Goal: Task Accomplishment & Management: Manage account settings

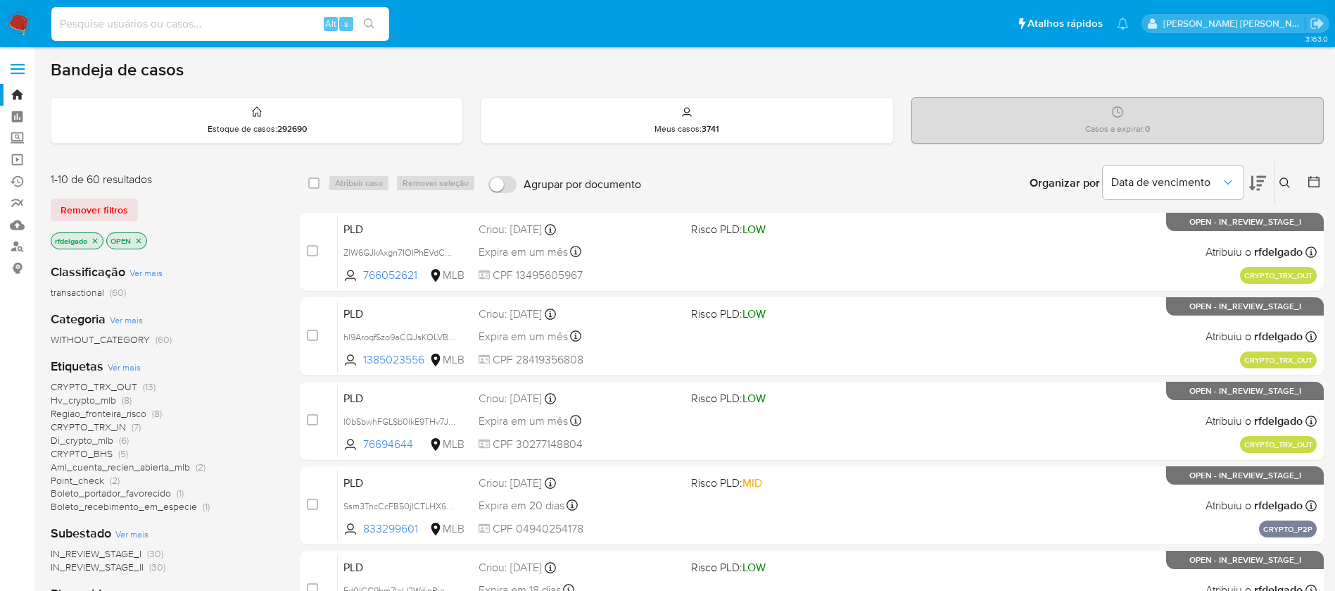
click at [277, 23] on input at bounding box center [220, 24] width 338 height 18
paste input "I0bSbwhFGLSb0IkE9THv7JnJ"
type input "I0bSbwhFGLSb0IkE9THv7JnJ"
click at [379, 20] on button "search-icon" at bounding box center [369, 24] width 29 height 20
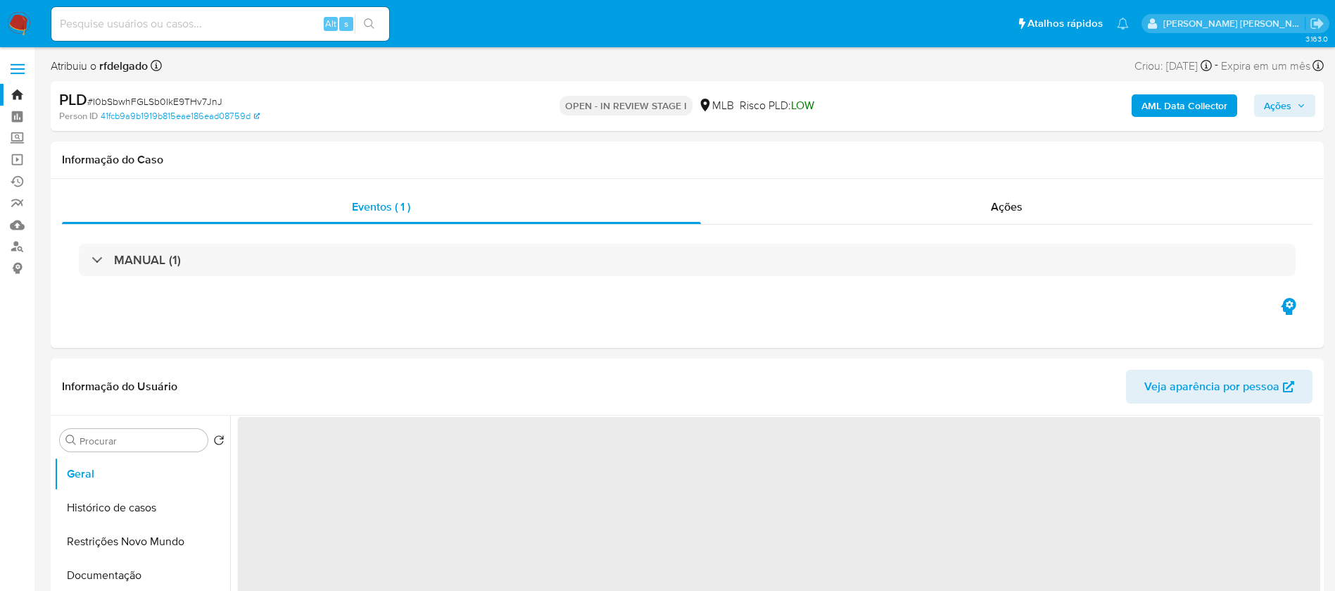
select select "10"
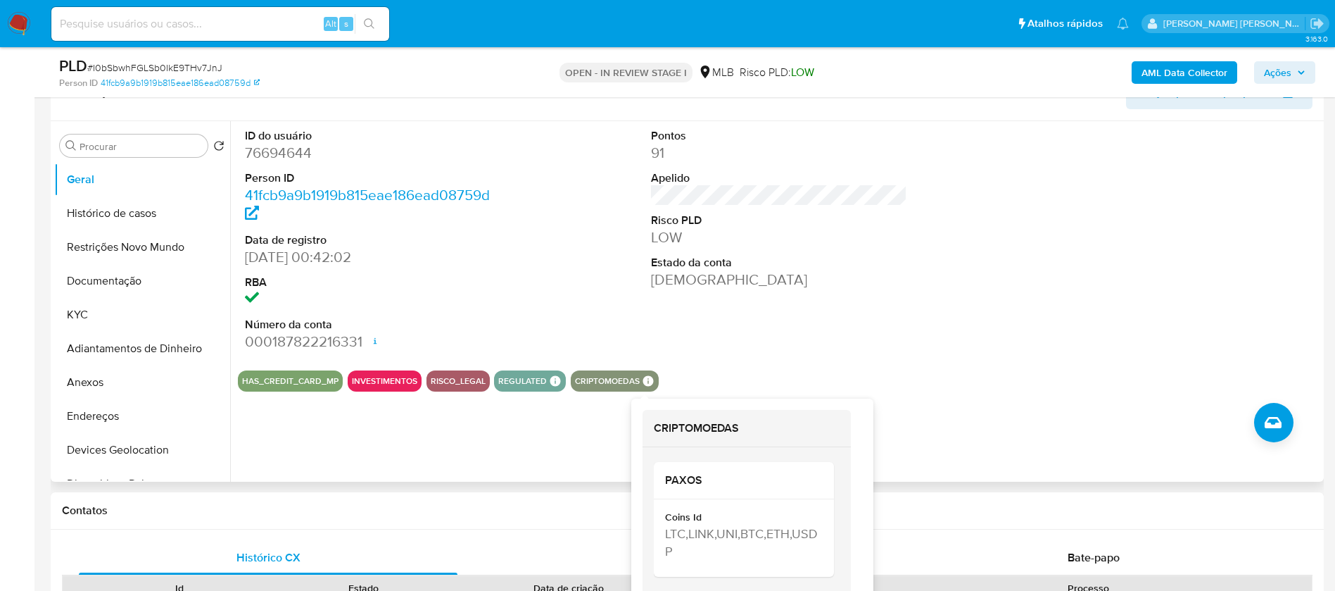
scroll to position [211, 0]
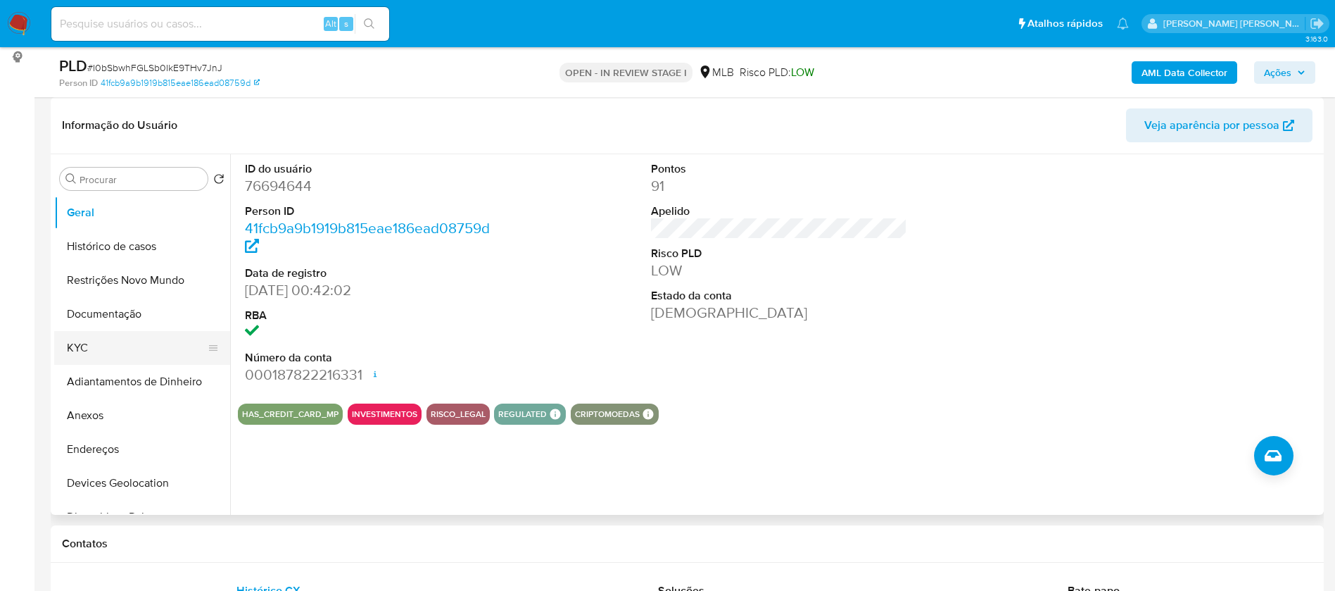
click at [107, 353] on button "KYC" at bounding box center [136, 348] width 165 height 34
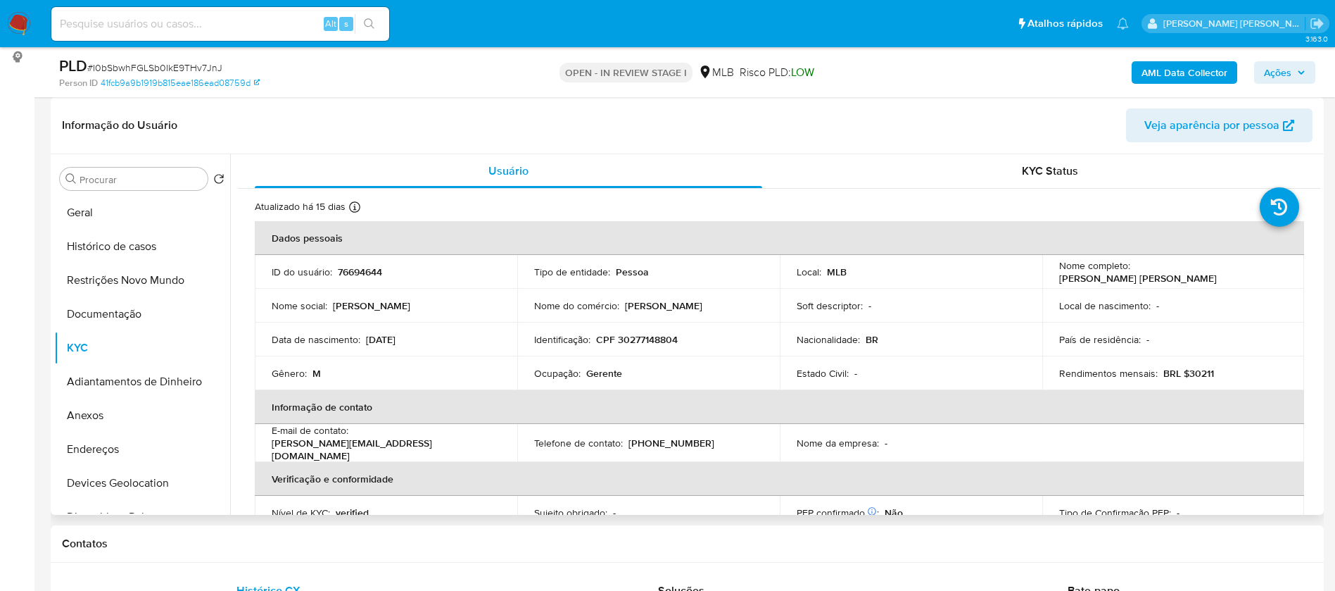
click at [605, 375] on p "Gerente" at bounding box center [604, 373] width 36 height 13
click at [605, 374] on p "Gerente" at bounding box center [604, 373] width 36 height 13
click at [605, 373] on p "Gerente" at bounding box center [604, 373] width 36 height 13
copy div "Ocupação : Gerente"
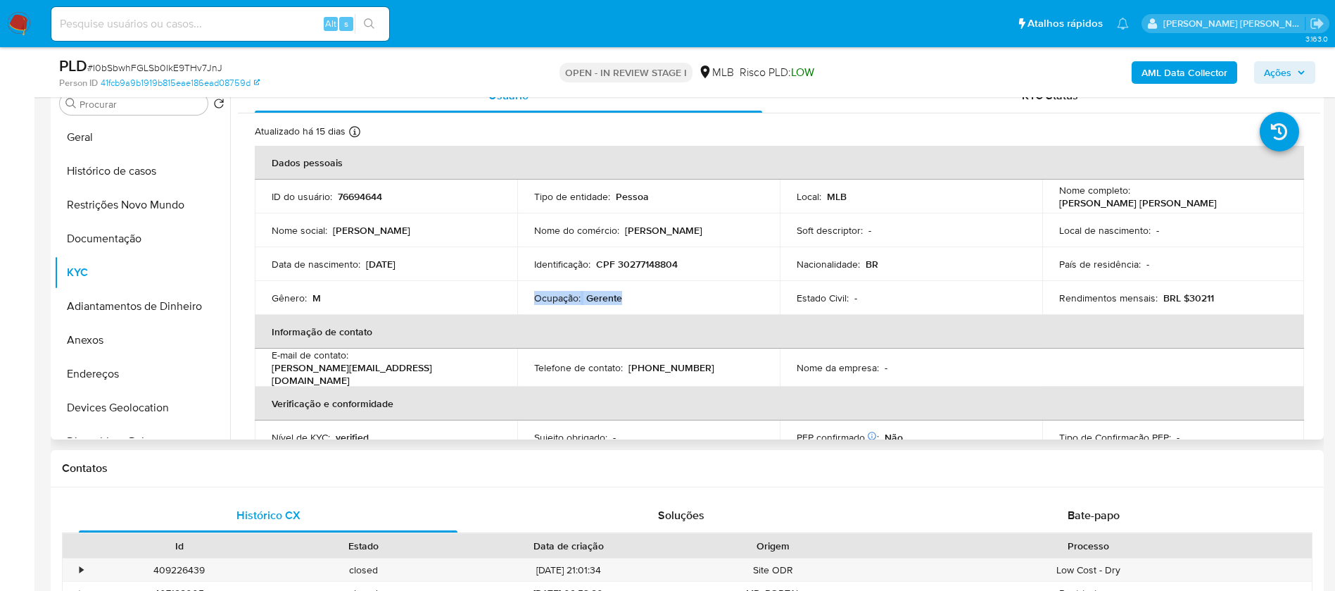
scroll to position [317, 0]
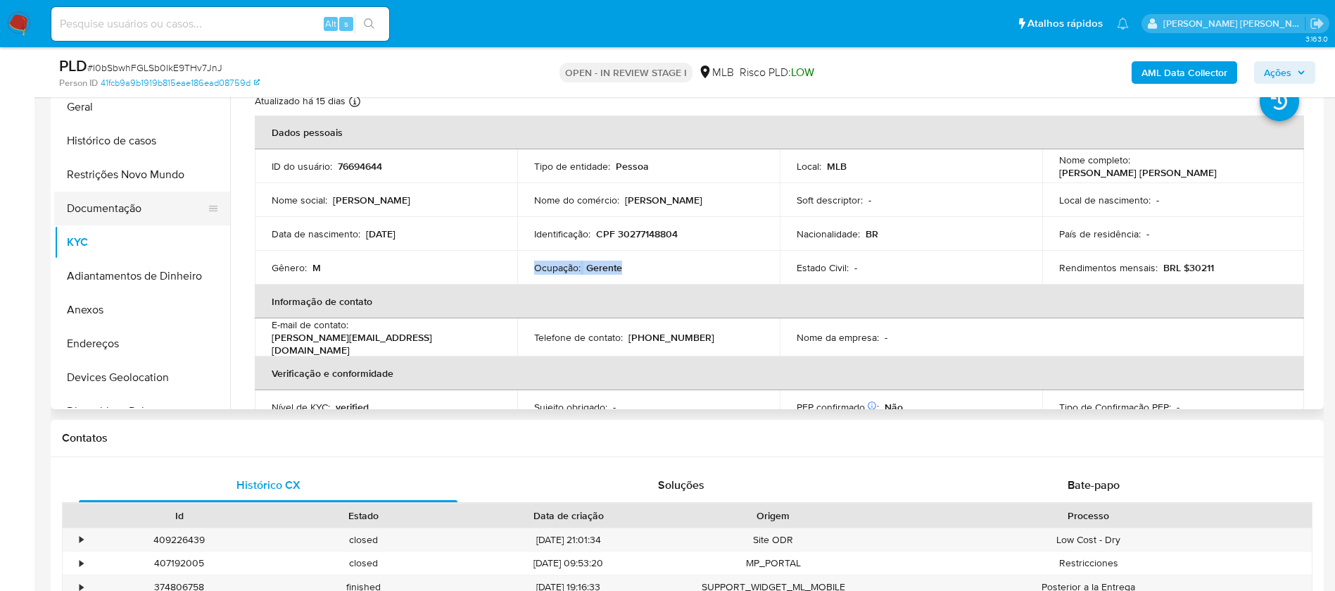
click at [127, 210] on button "Documentação" at bounding box center [136, 208] width 165 height 34
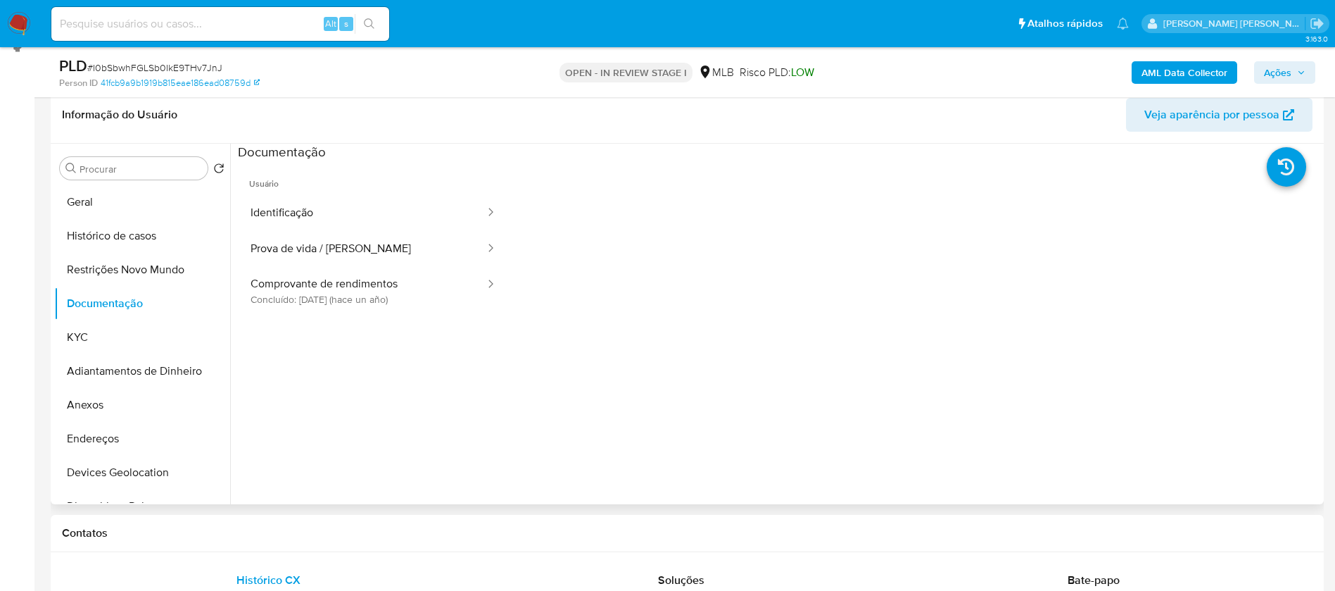
scroll to position [106, 0]
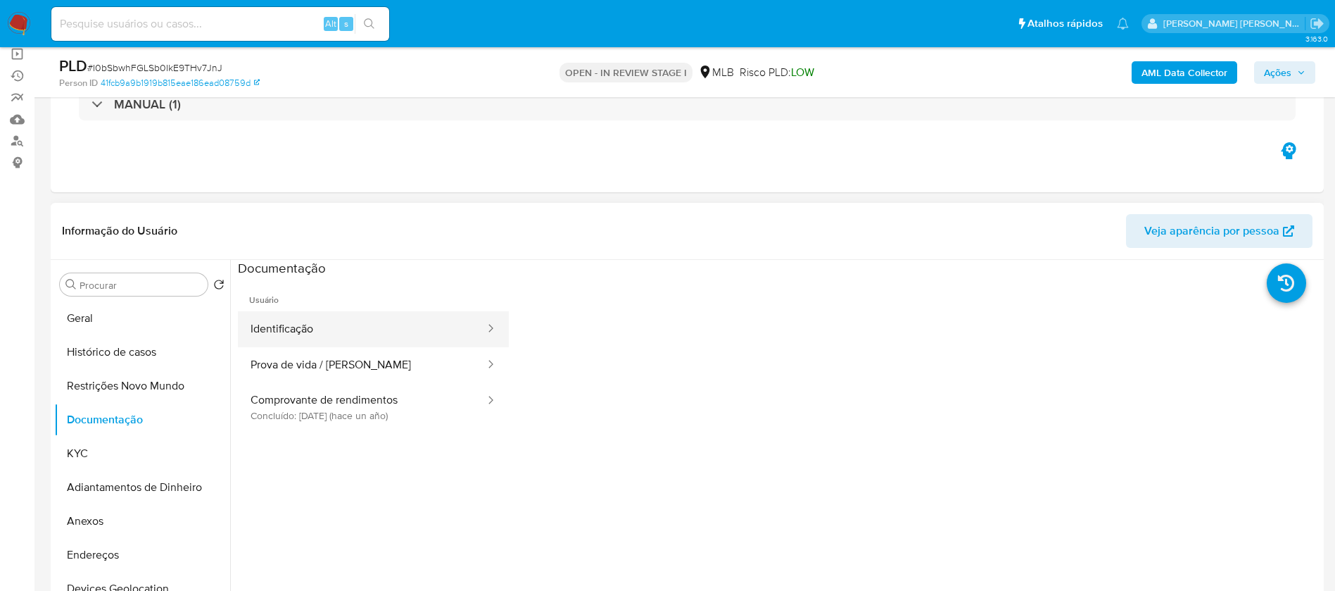
click at [339, 329] on button "Identificação" at bounding box center [362, 329] width 249 height 36
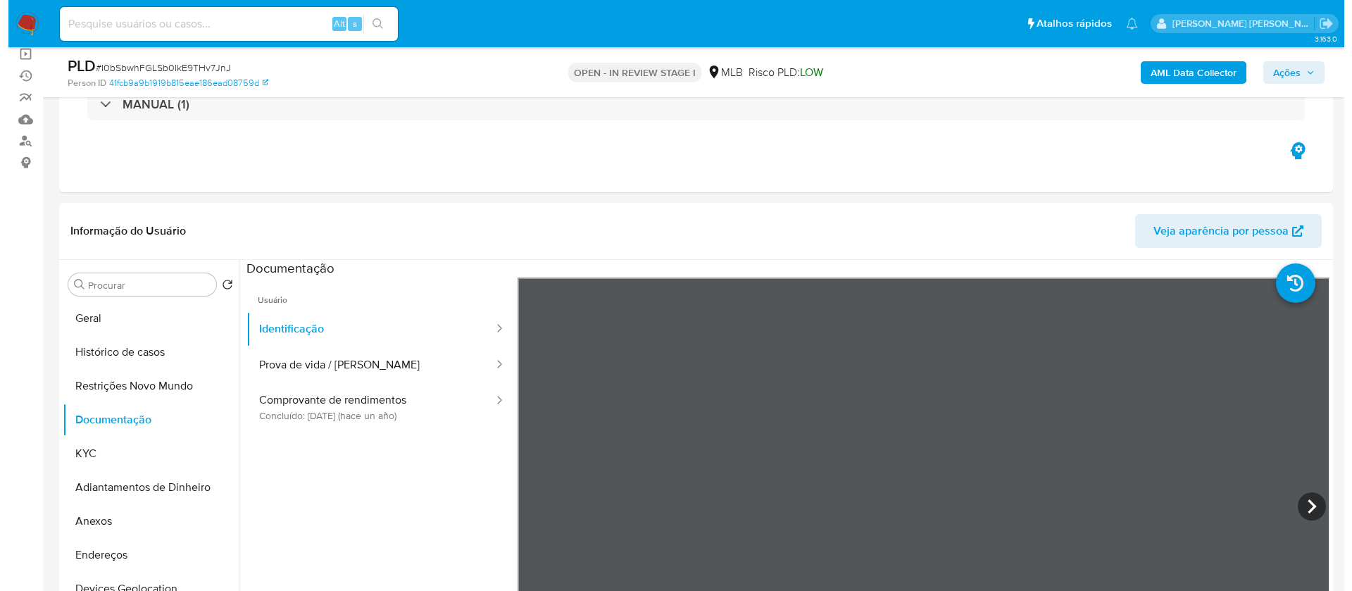
scroll to position [211, 0]
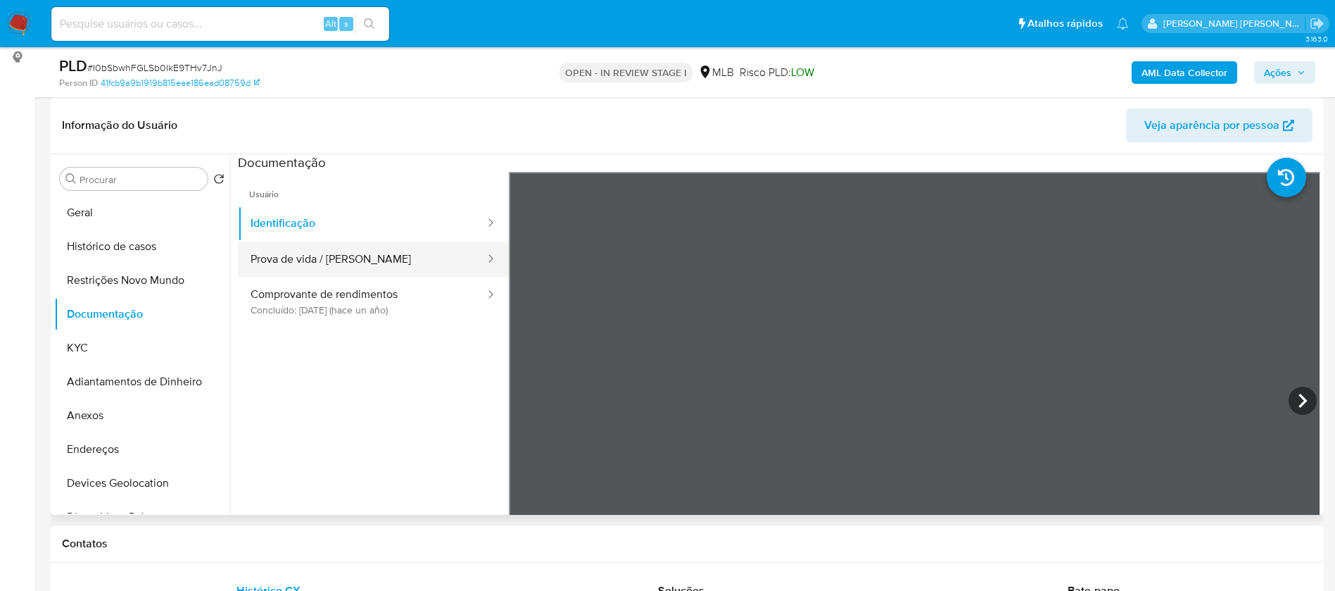
click at [361, 260] on button "Prova de vida / [PERSON_NAME]" at bounding box center [362, 259] width 249 height 36
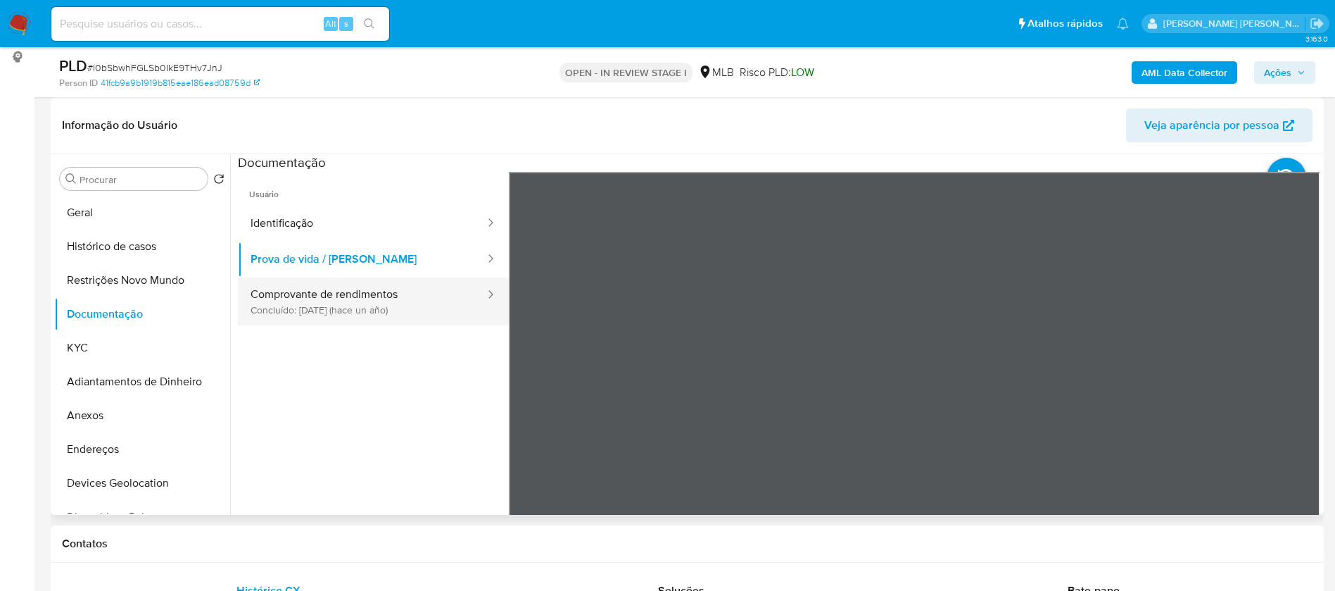
click at [388, 305] on button "Comprovante de rendimentos Concluído: 01/10/2024 (hace un año)" at bounding box center [362, 301] width 249 height 48
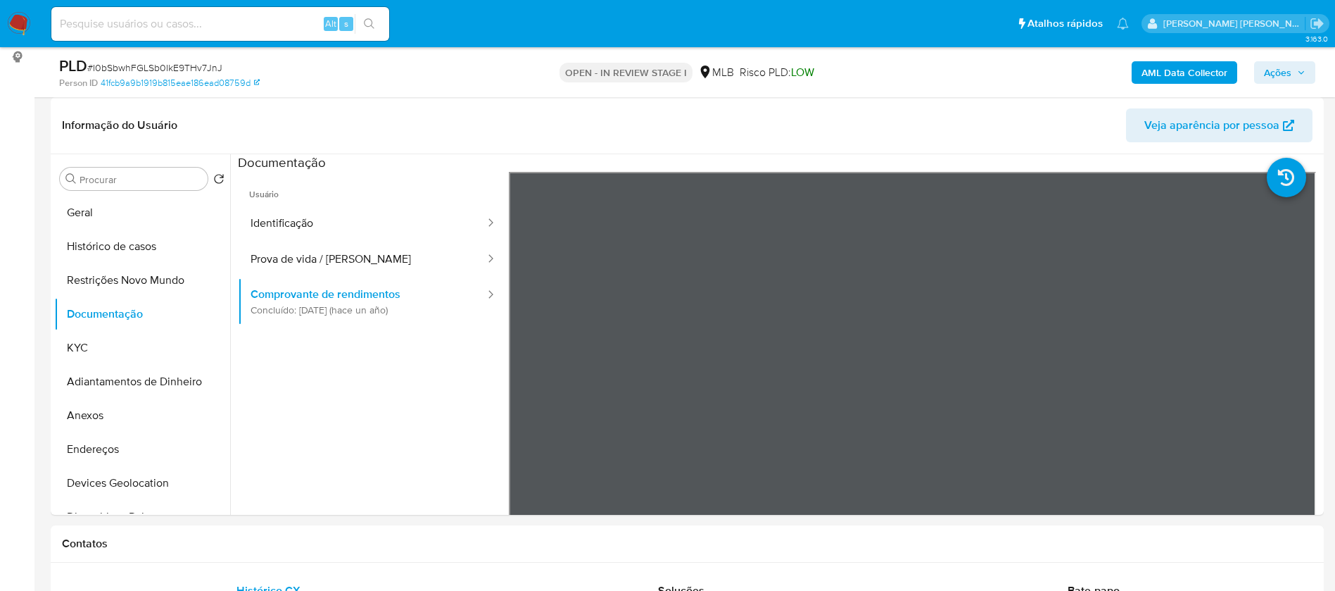
click at [1171, 75] on b "AML Data Collector" at bounding box center [1185, 72] width 86 height 23
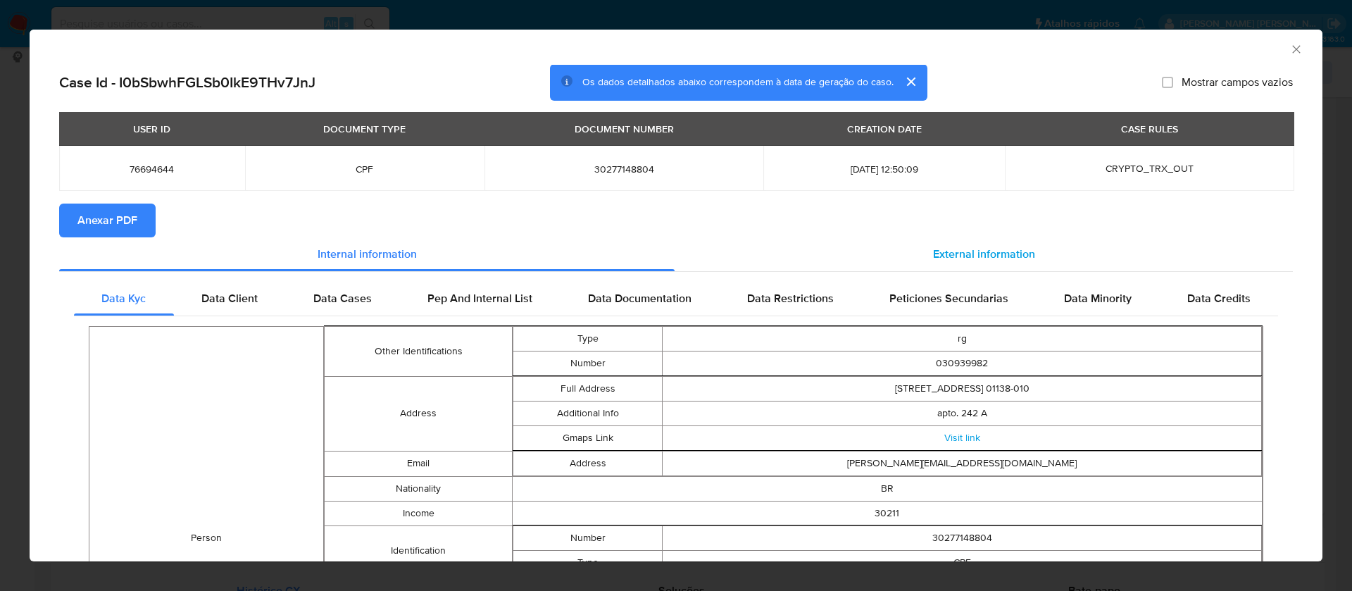
click at [936, 249] on span "External information" at bounding box center [984, 254] width 102 height 16
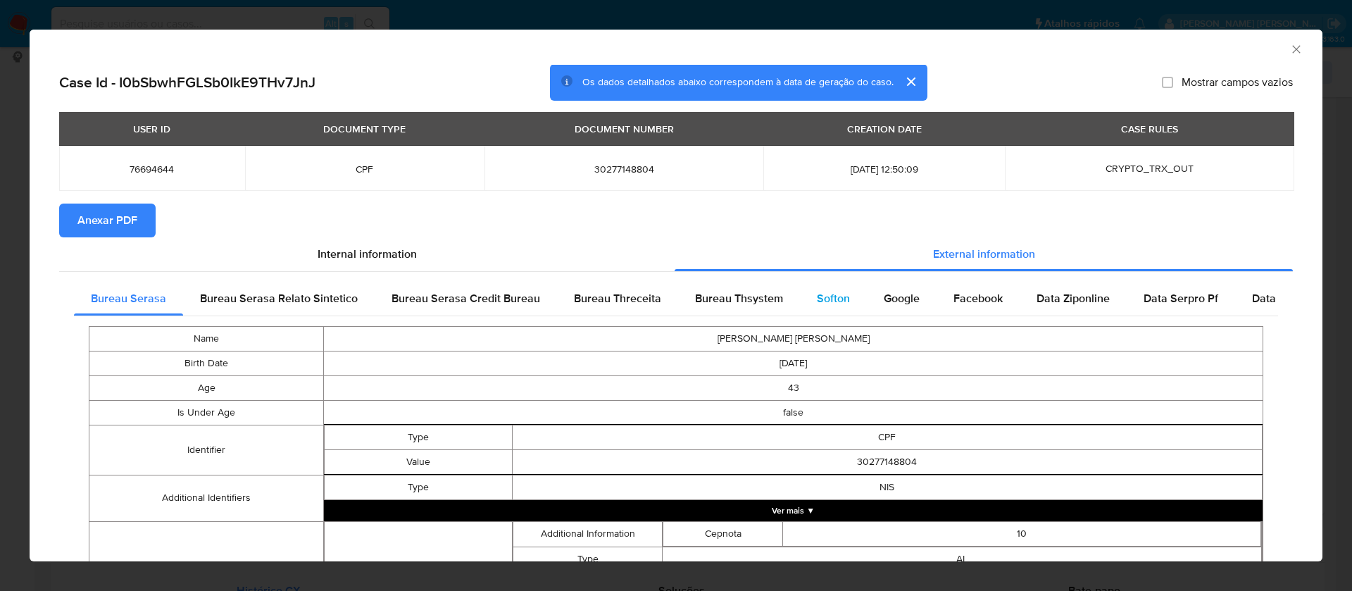
click at [821, 287] on div "Softon" at bounding box center [833, 299] width 67 height 34
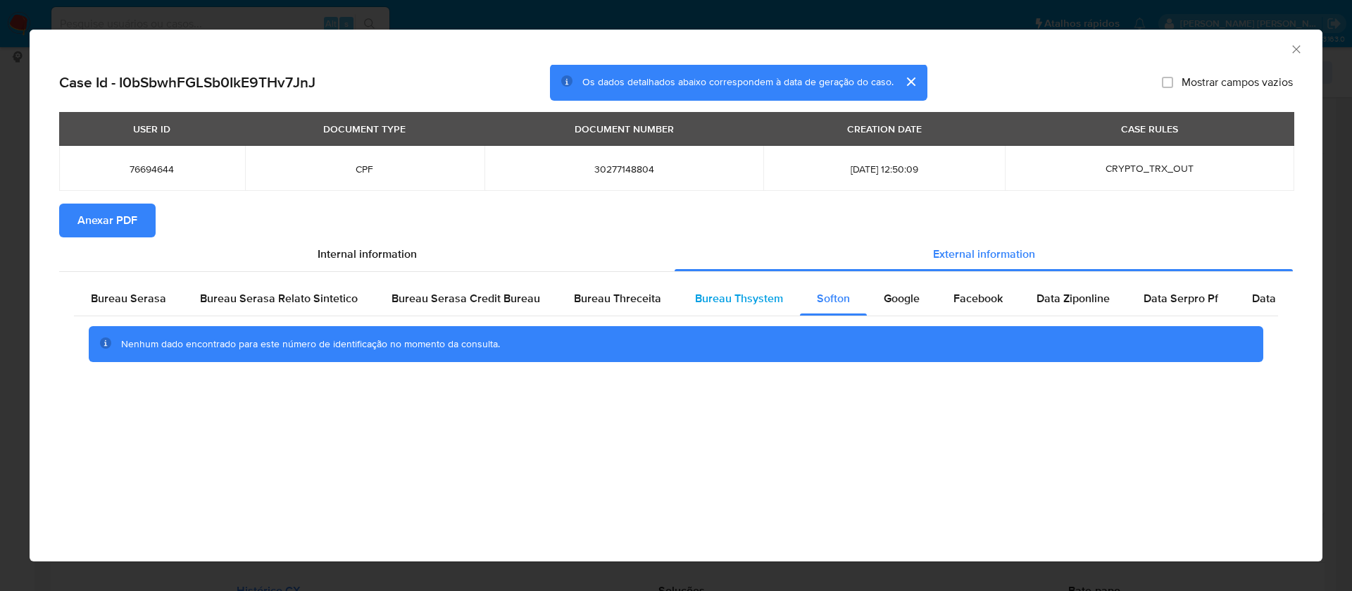
drag, startPoint x: 753, startPoint y: 292, endPoint x: 720, endPoint y: 299, distance: 33.1
click at [751, 292] on span "Bureau Thsystem" at bounding box center [739, 298] width 88 height 16
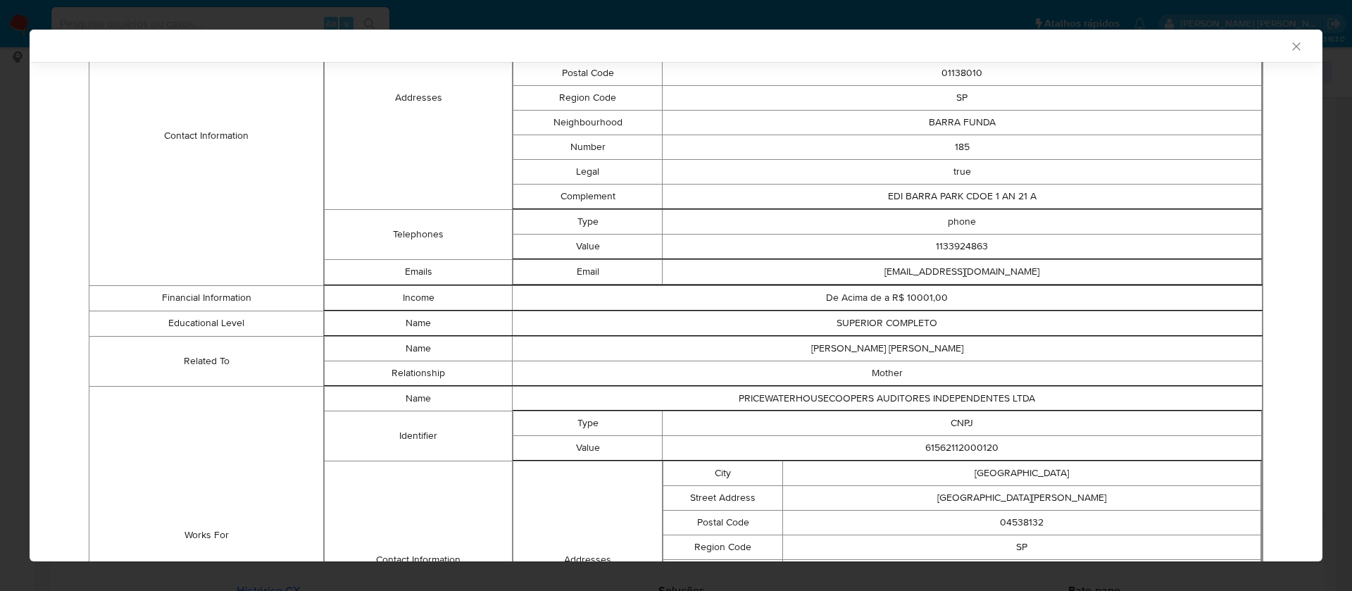
scroll to position [954, 0]
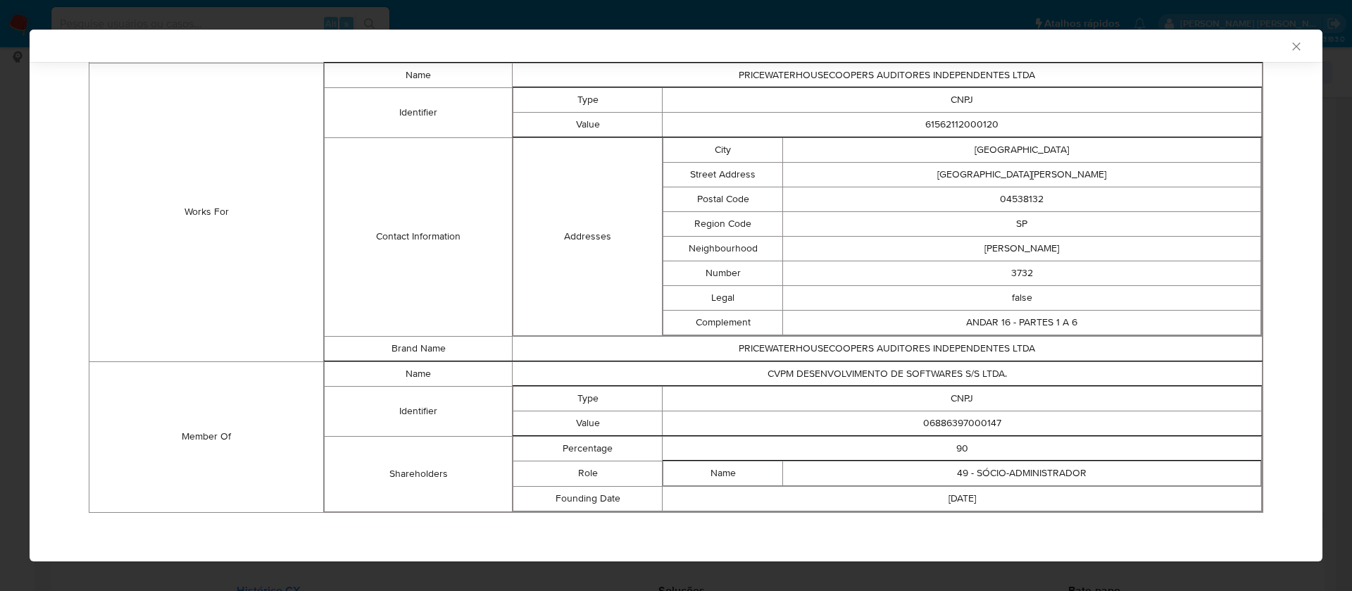
click at [971, 417] on td "06886397000147" at bounding box center [961, 422] width 599 height 25
copy td "06886397000147"
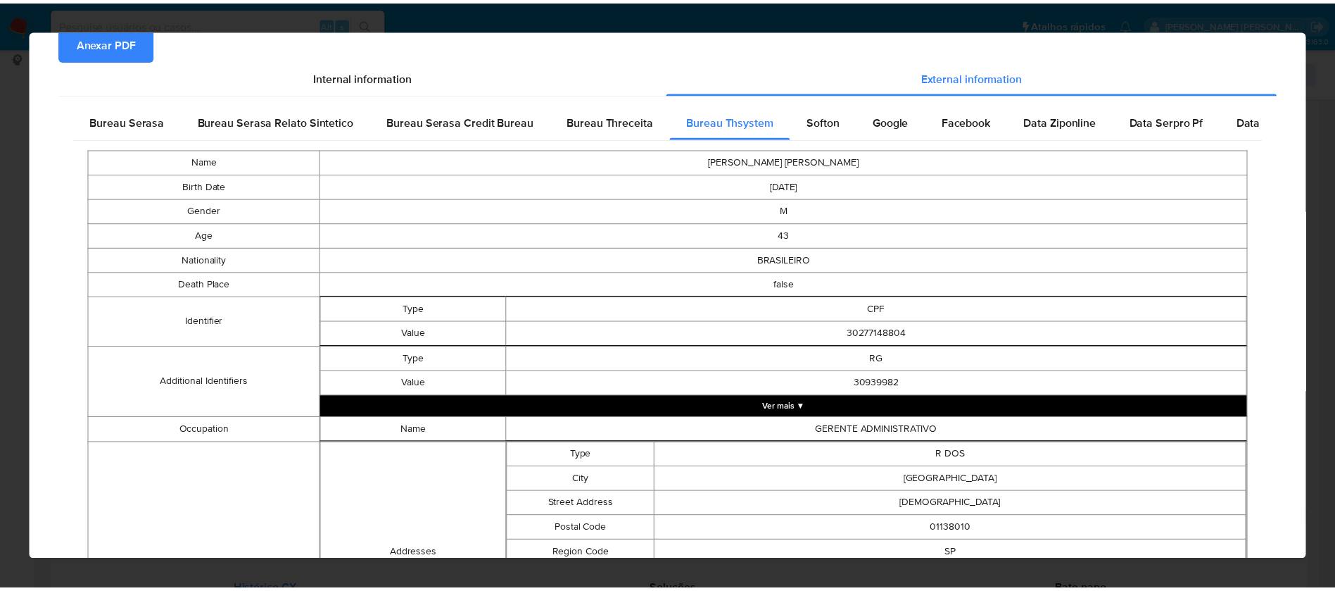
scroll to position [0, 0]
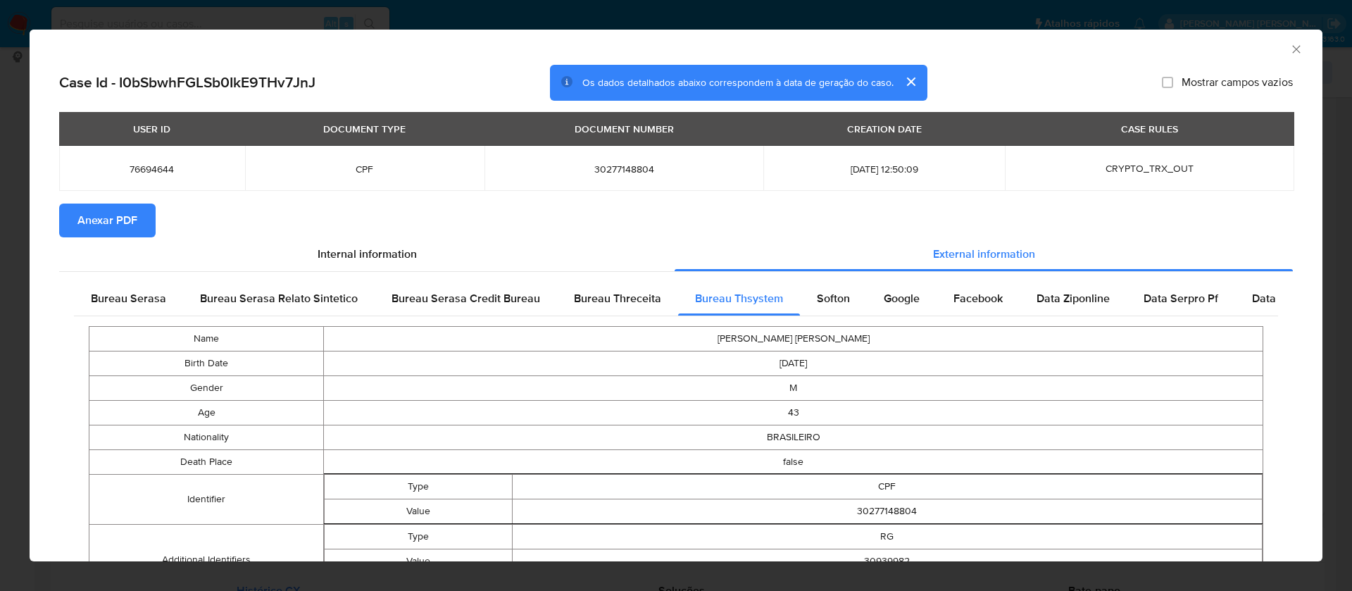
click at [110, 215] on span "Anexar PDF" at bounding box center [107, 220] width 60 height 31
click at [1292, 50] on icon "Fechar a janela" at bounding box center [1296, 49] width 8 height 8
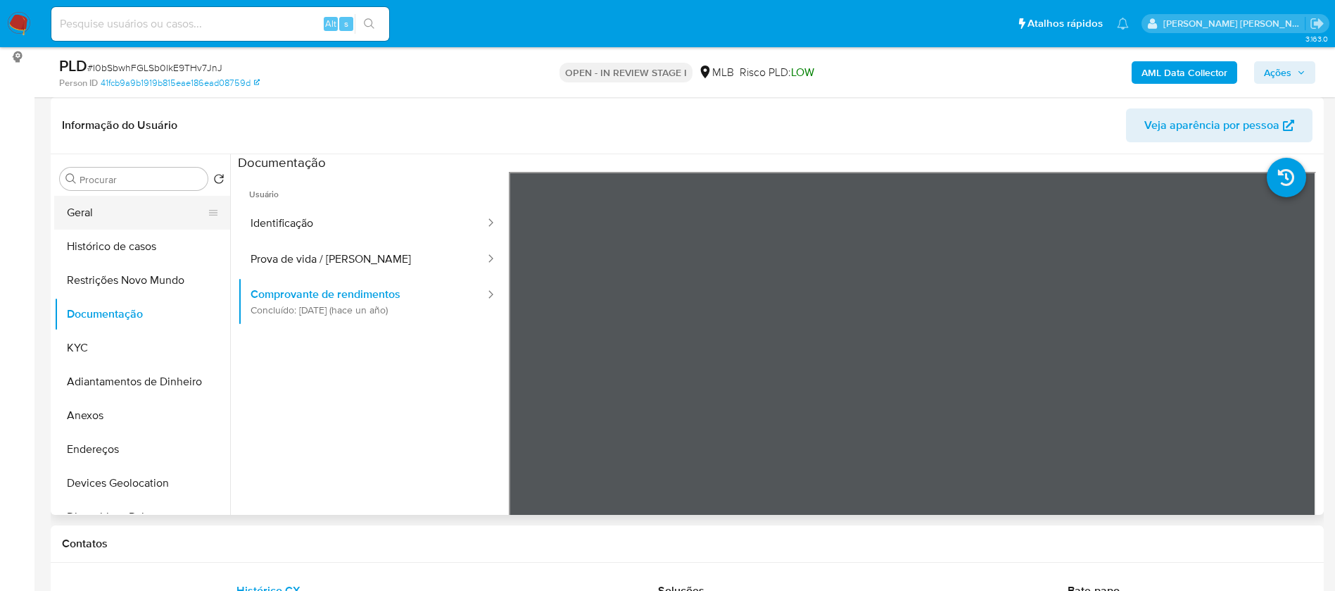
click at [101, 220] on button "Geral" at bounding box center [136, 213] width 165 height 34
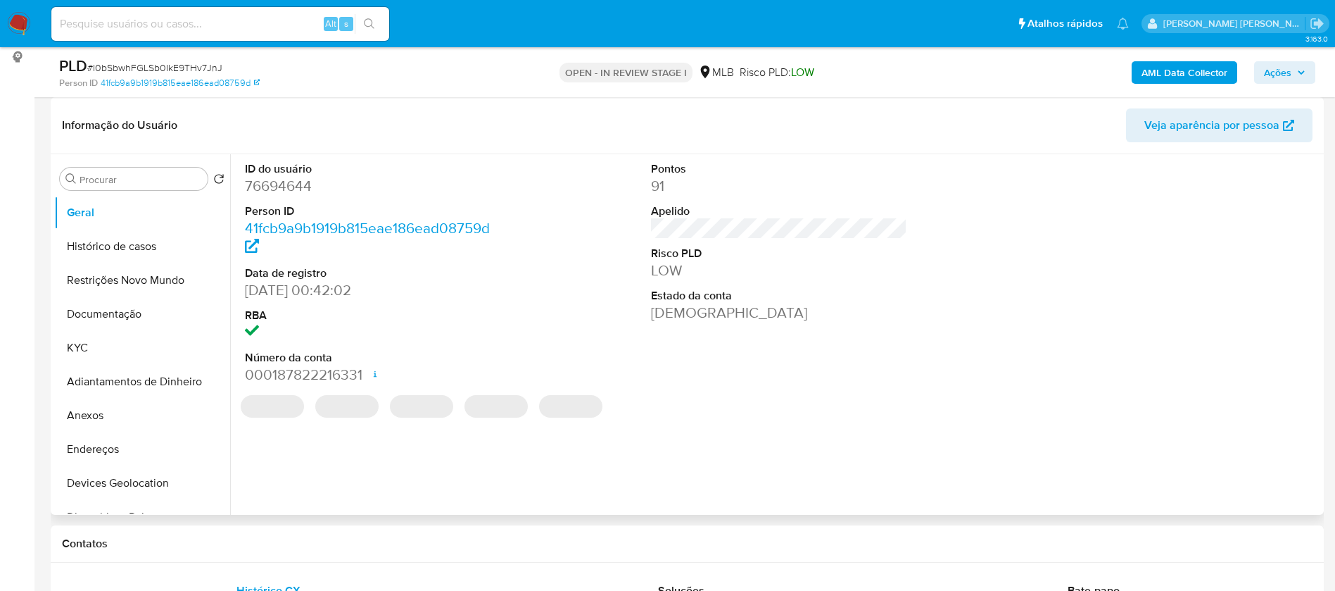
click at [297, 188] on dd "76694644" at bounding box center [373, 186] width 257 height 20
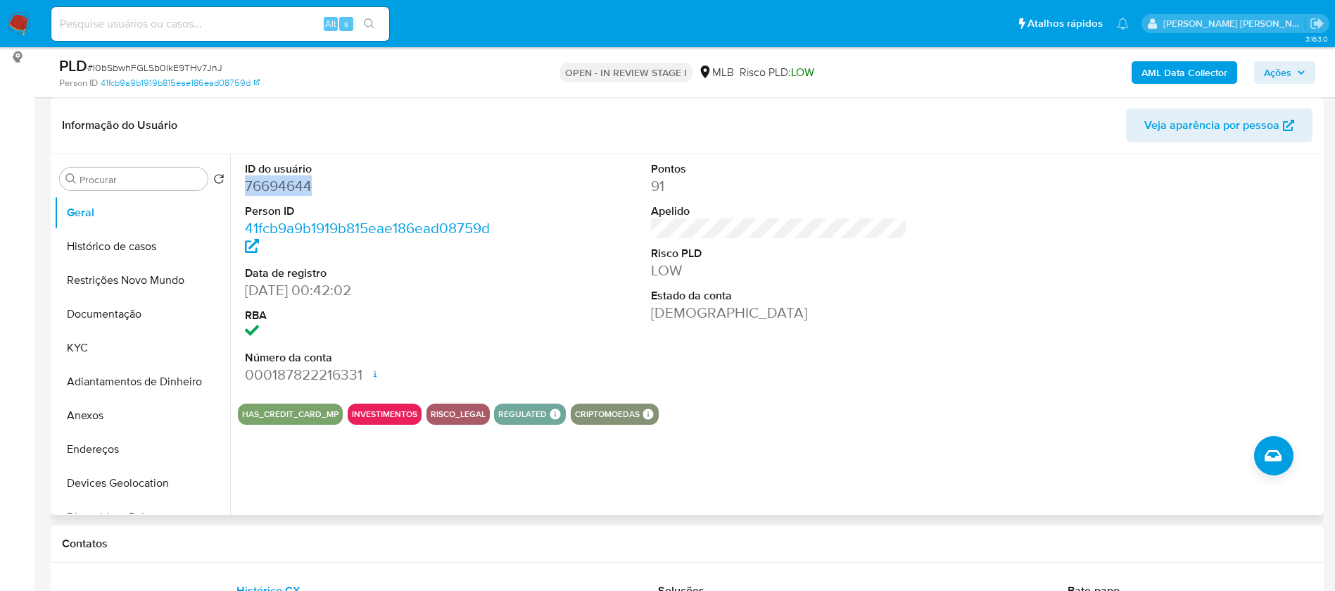
copy dd "76694644"
click at [405, 251] on dd "41fcb9a9b1919b815eae186ead08759d" at bounding box center [373, 237] width 257 height 39
click at [284, 187] on dd "76694644" at bounding box center [373, 186] width 257 height 20
copy dd "76694644"
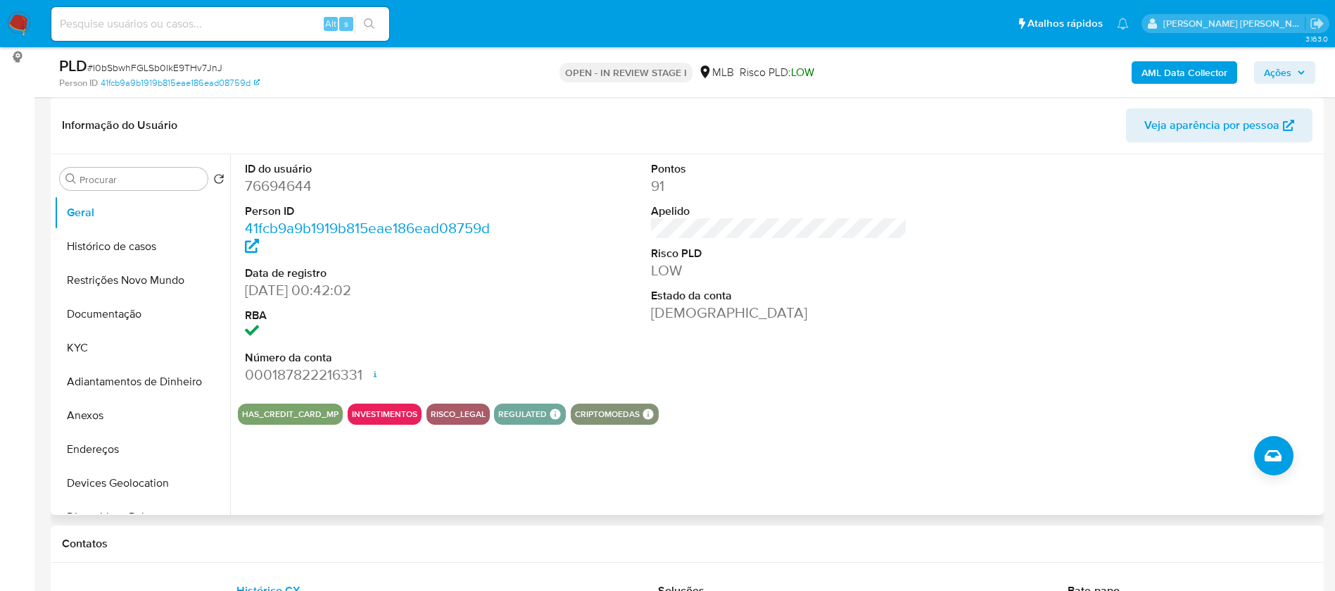
click at [549, 287] on div "ID do usuário 76694644 Person ID 41fcb9a9b1919b815eae186ead08759d Data de regis…" at bounding box center [779, 273] width 1083 height 238
click at [115, 337] on button "KYC" at bounding box center [136, 348] width 165 height 34
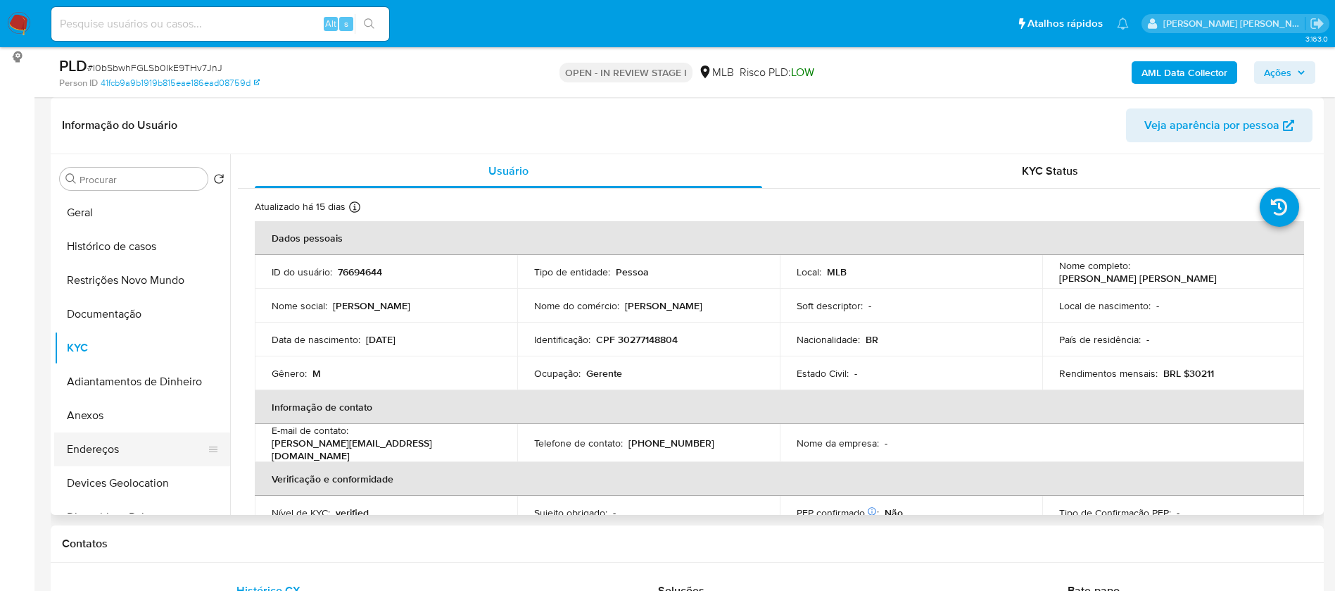
click at [130, 444] on button "Endereços" at bounding box center [136, 449] width 165 height 34
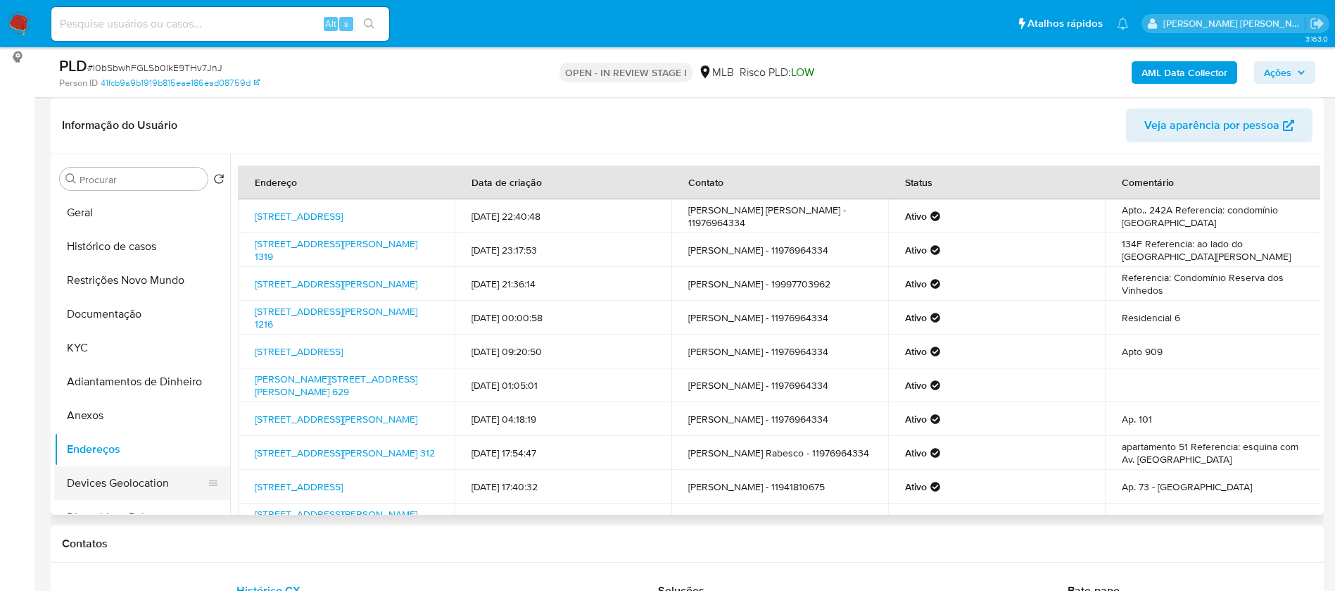
click at [139, 482] on button "Devices Geolocation" at bounding box center [136, 483] width 165 height 34
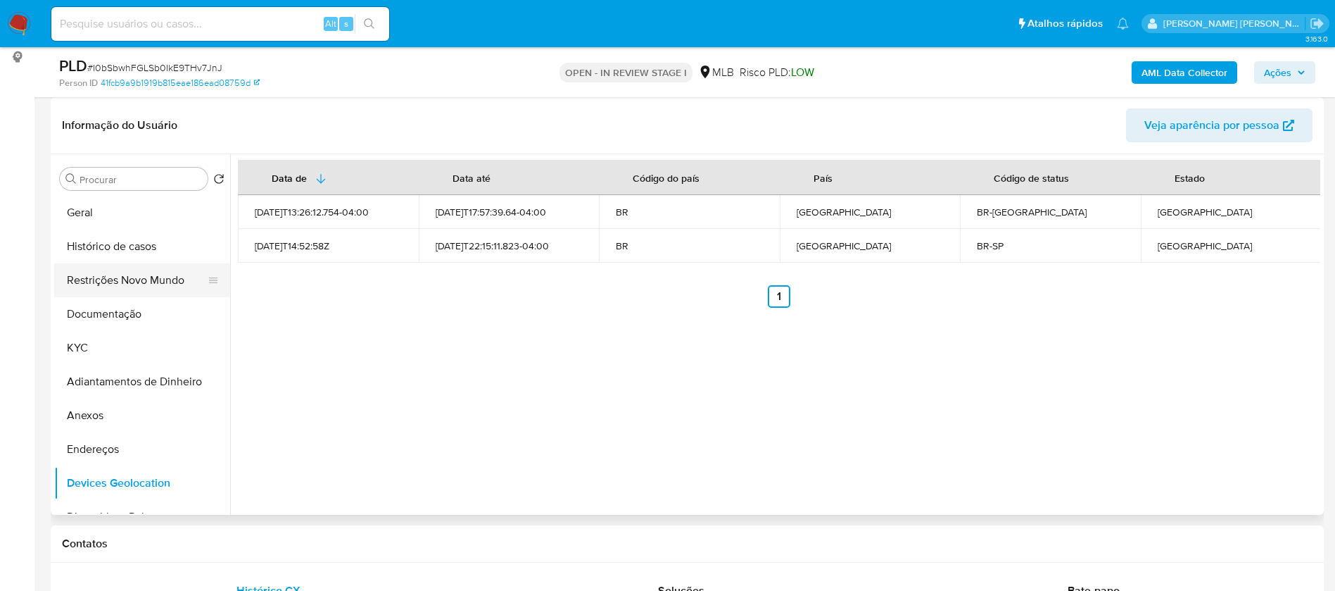
click at [164, 276] on button "Restrições Novo Mundo" at bounding box center [136, 280] width 165 height 34
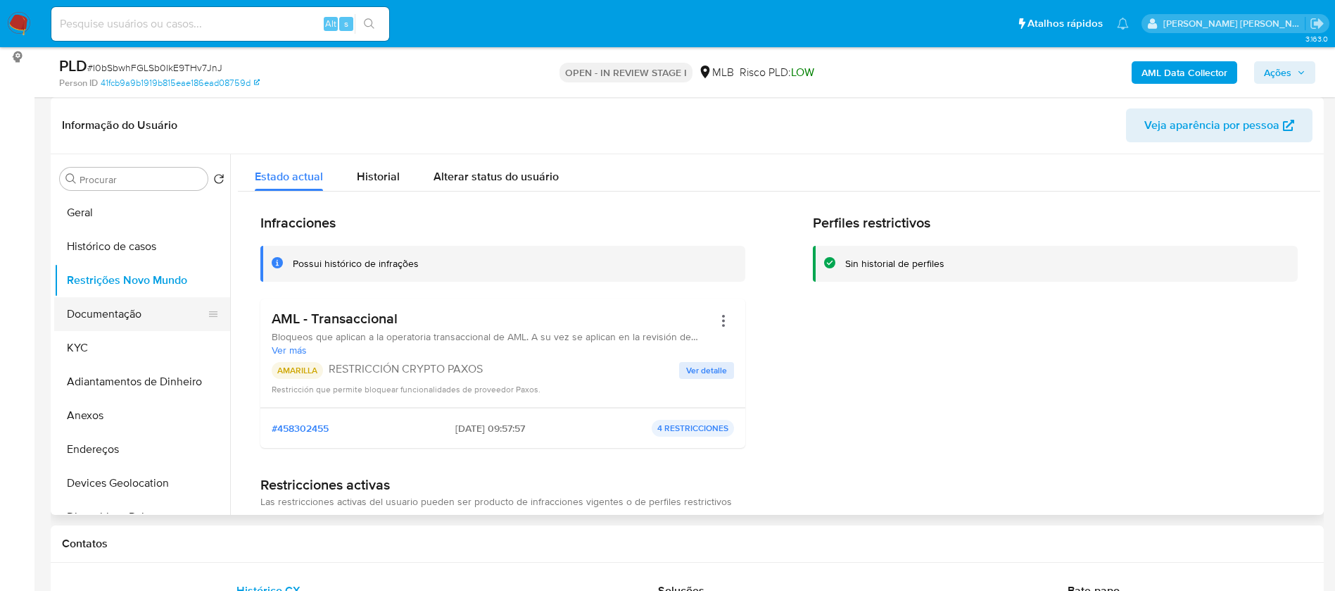
scroll to position [106, 0]
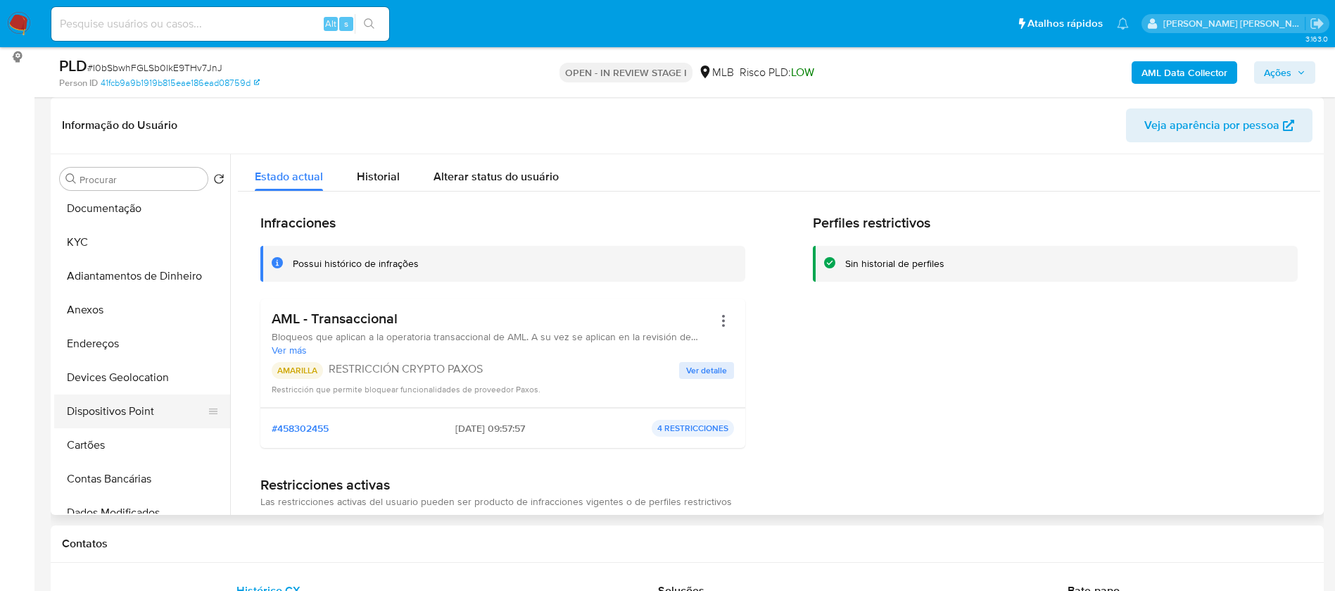
click at [144, 418] on button "Dispositivos Point" at bounding box center [136, 411] width 165 height 34
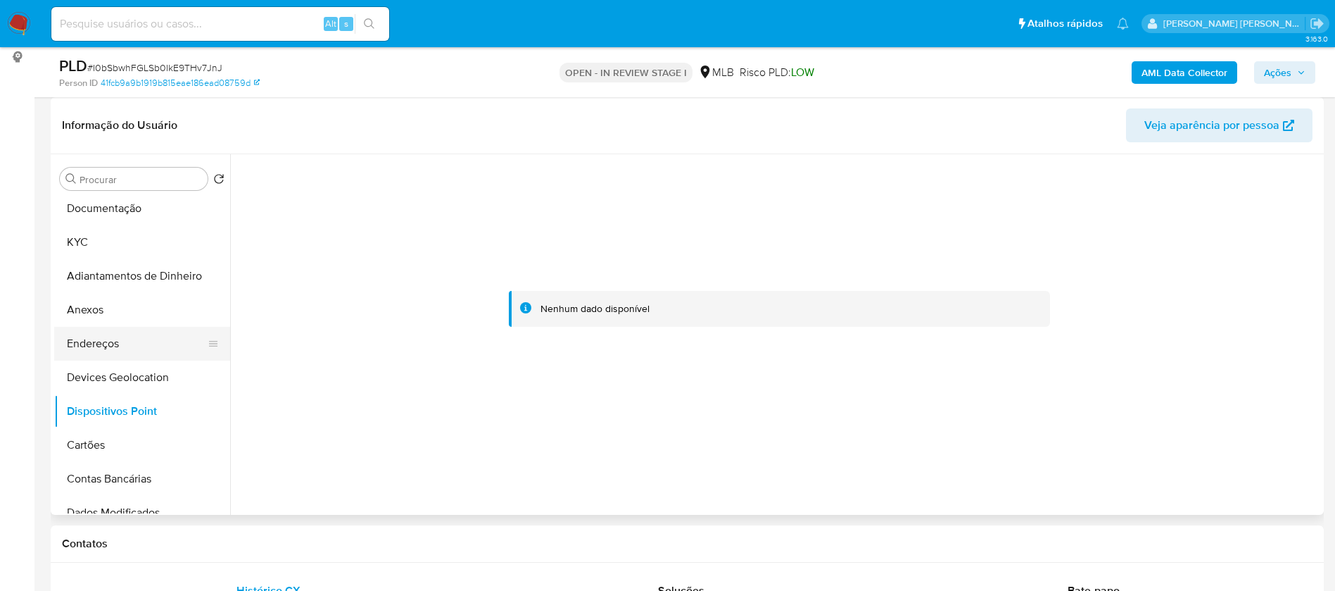
click at [113, 332] on button "Endereços" at bounding box center [136, 344] width 165 height 34
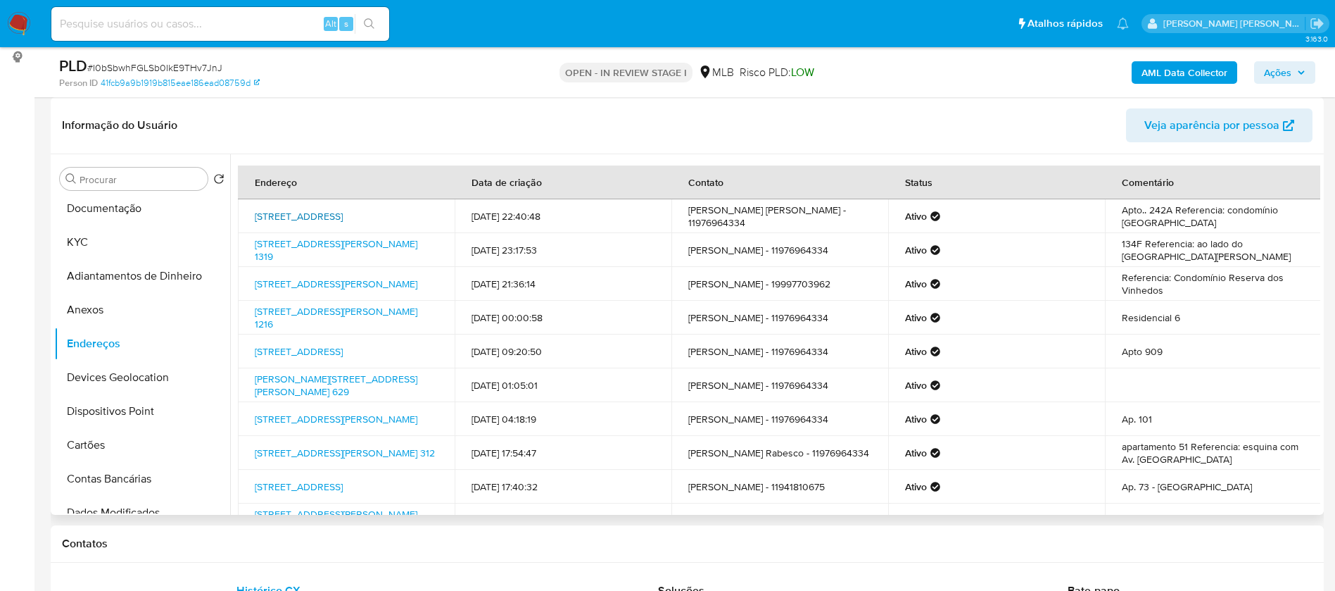
click at [343, 209] on link "Rua Dos Americanos 185, São Paulo, São Paulo, 01138010, Brasil 185" at bounding box center [299, 216] width 88 height 14
click at [92, 241] on button "KYC" at bounding box center [136, 242] width 165 height 34
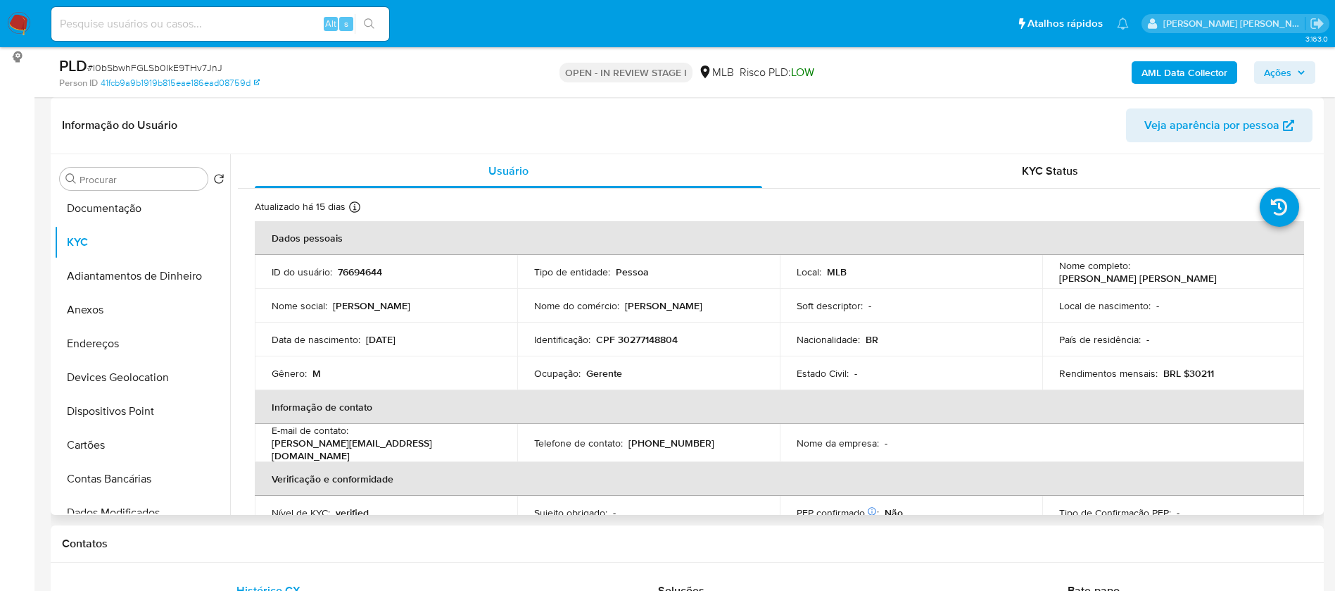
click at [1081, 265] on p "Nome completo :" at bounding box center [1094, 265] width 71 height 13
copy div "Nome completo : Cesar Varela Pimentel Melhado"
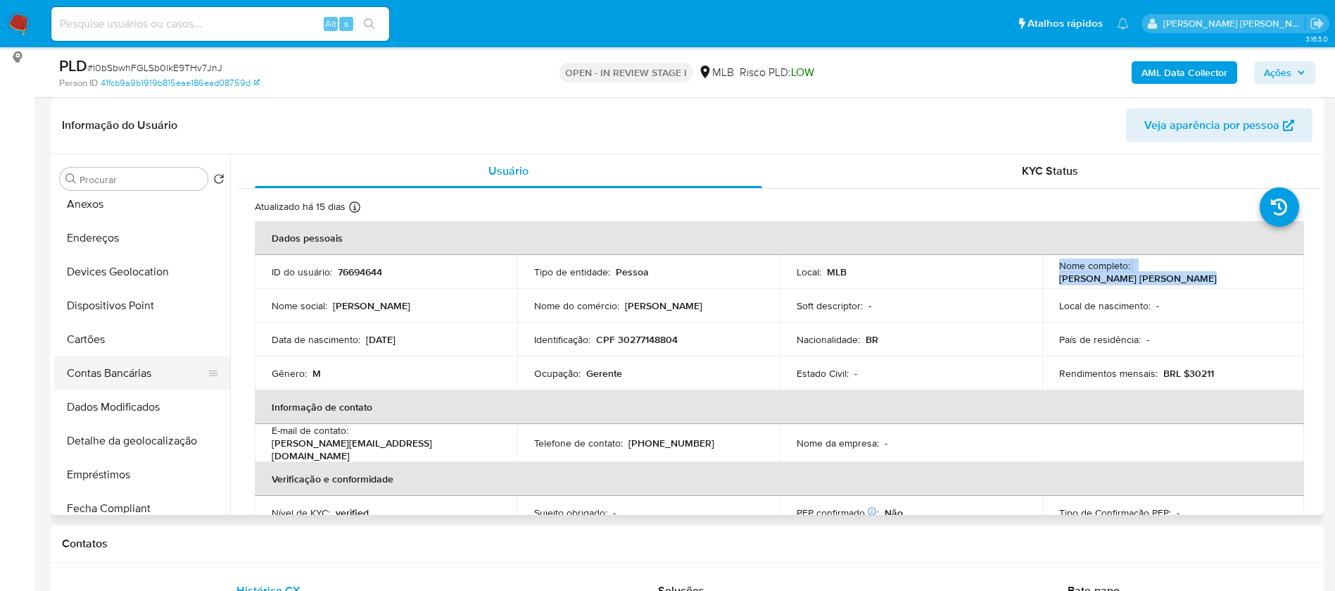
scroll to position [0, 0]
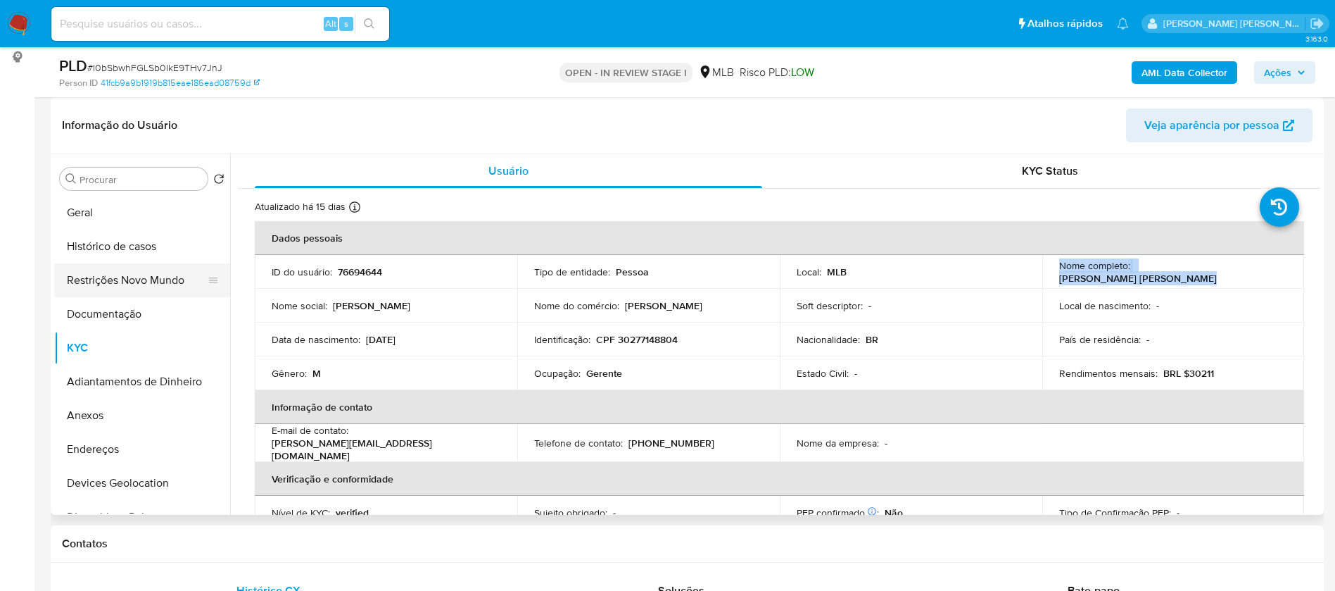
click at [130, 289] on button "Restrições Novo Mundo" at bounding box center [136, 280] width 165 height 34
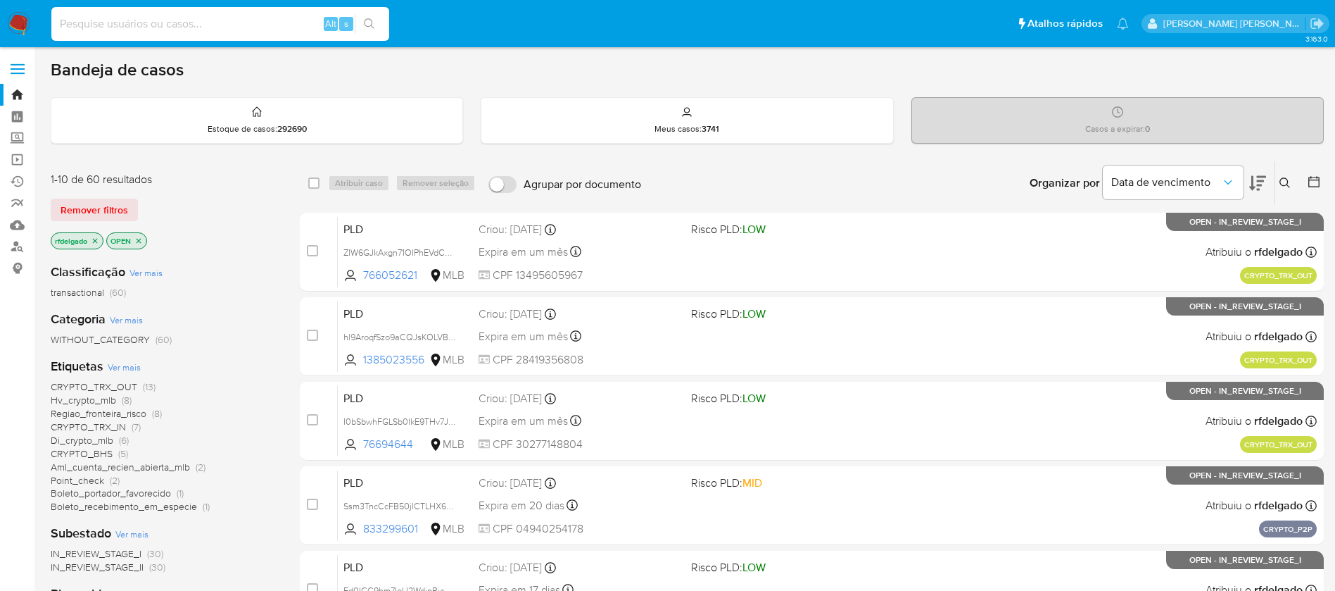
click at [230, 22] on input at bounding box center [220, 24] width 338 height 18
paste input "OkfogDn8PQ5jzCT2uc9mUCz4"
type input "OkfogDn8PQ5jzCT2uc9mUCz4"
click at [372, 20] on icon "search-icon" at bounding box center [369, 23] width 11 height 11
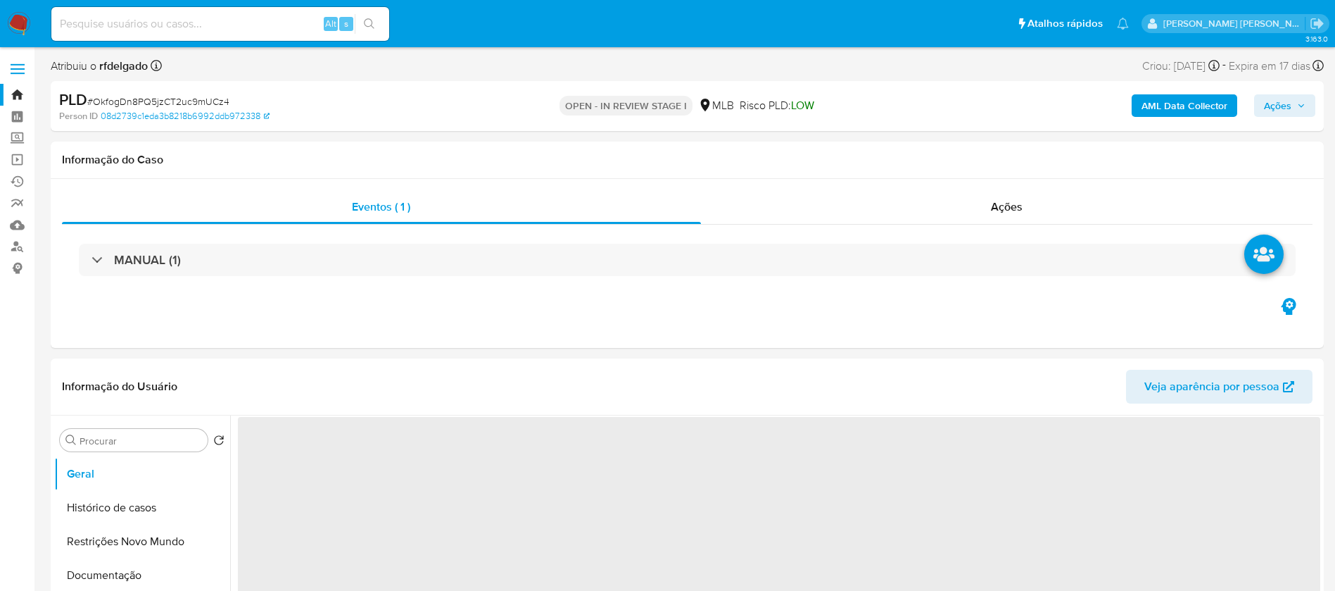
select select "10"
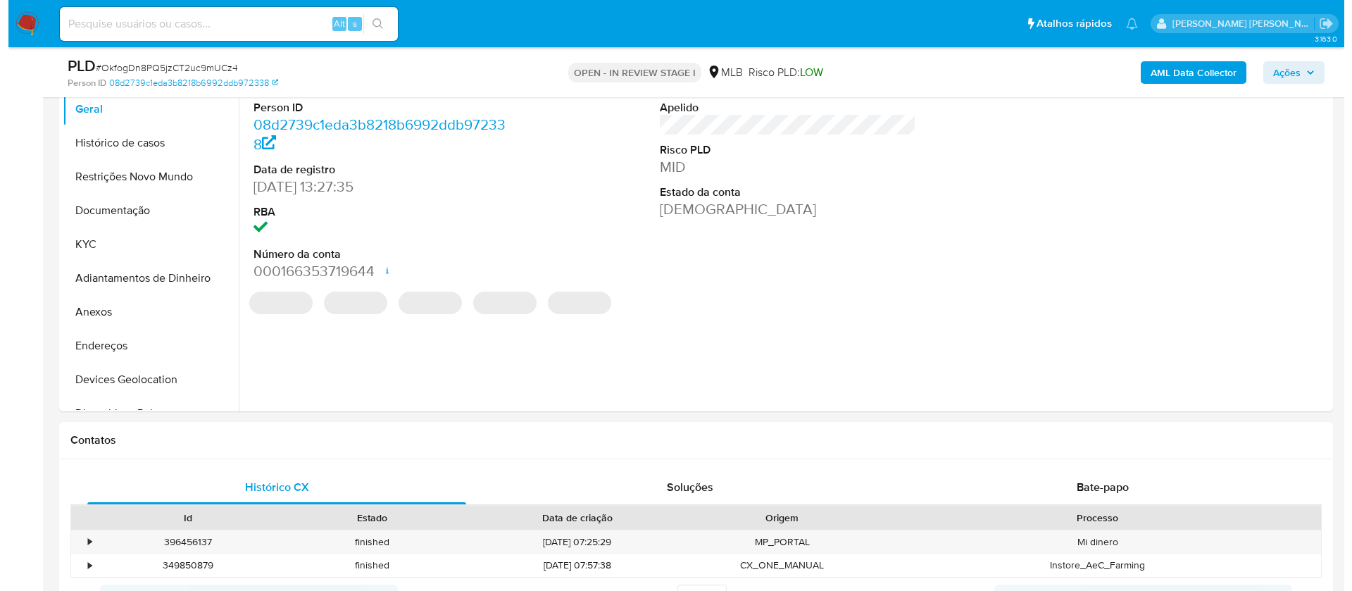
scroll to position [211, 0]
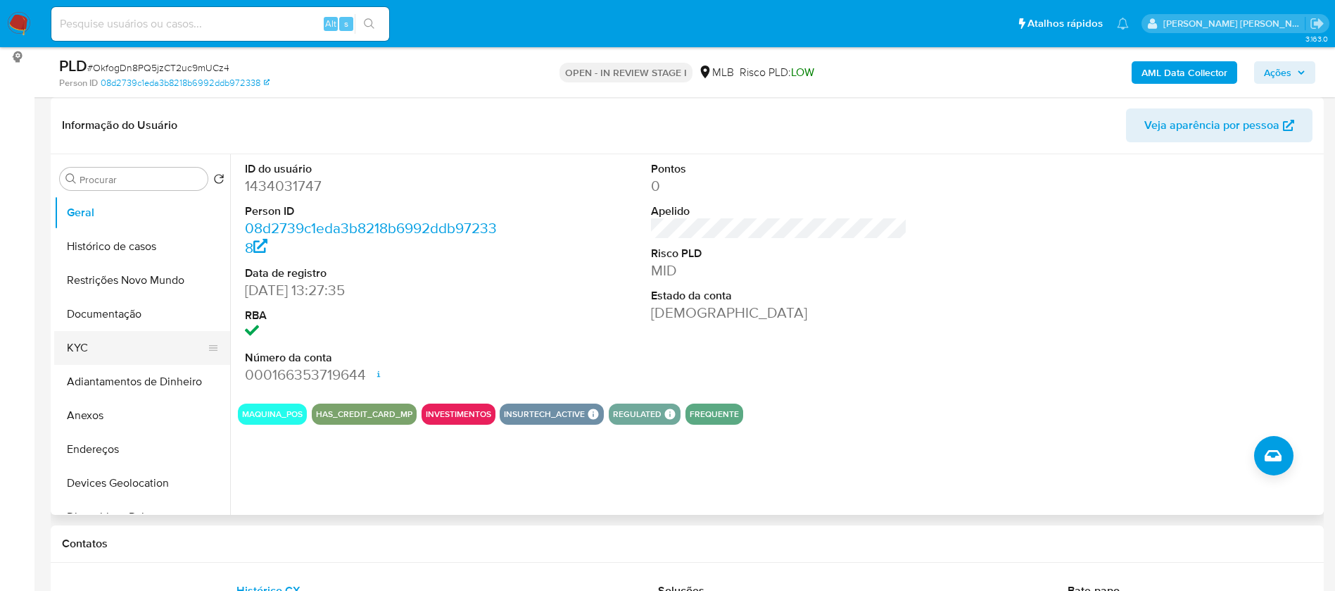
click at [144, 346] on button "KYC" at bounding box center [136, 348] width 165 height 34
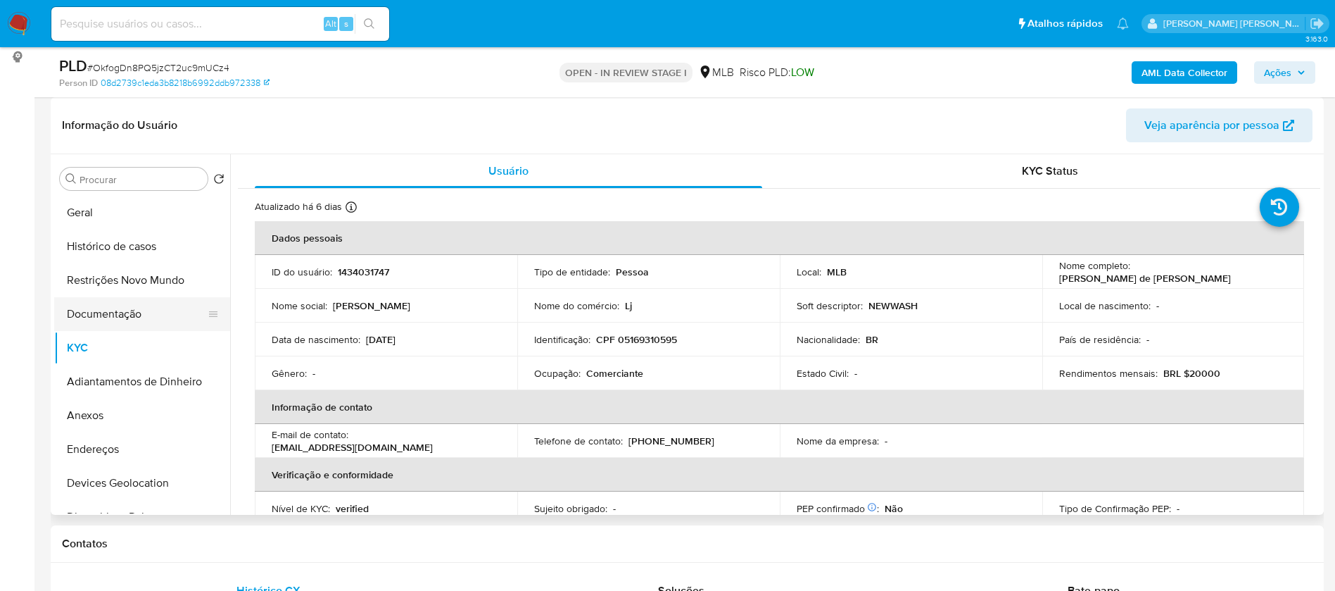
click at [108, 306] on button "Documentação" at bounding box center [136, 314] width 165 height 34
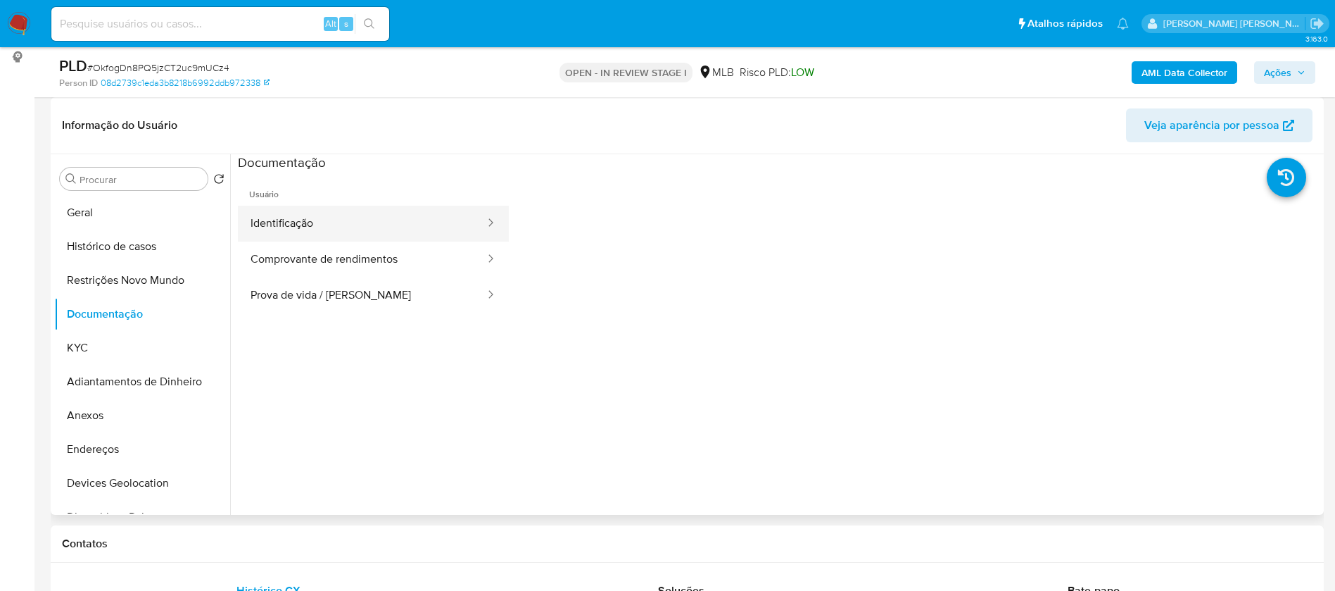
click at [321, 219] on button "Identificação" at bounding box center [362, 224] width 249 height 36
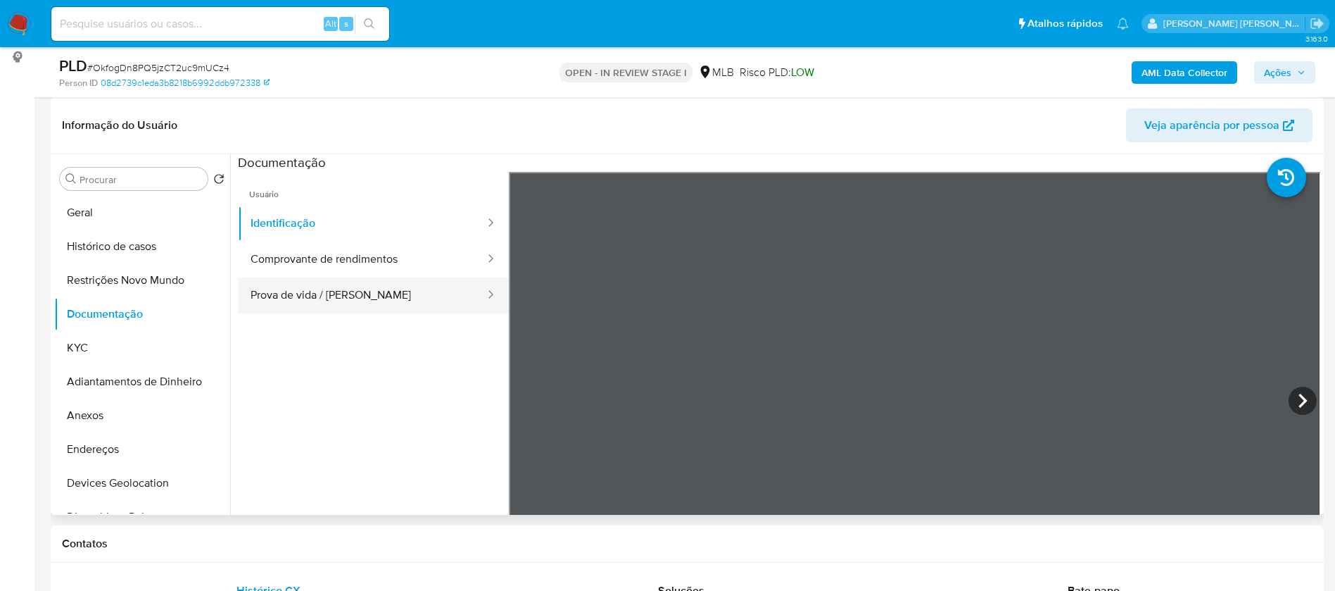
click at [340, 296] on button "Prova de vida / [PERSON_NAME]" at bounding box center [362, 295] width 249 height 36
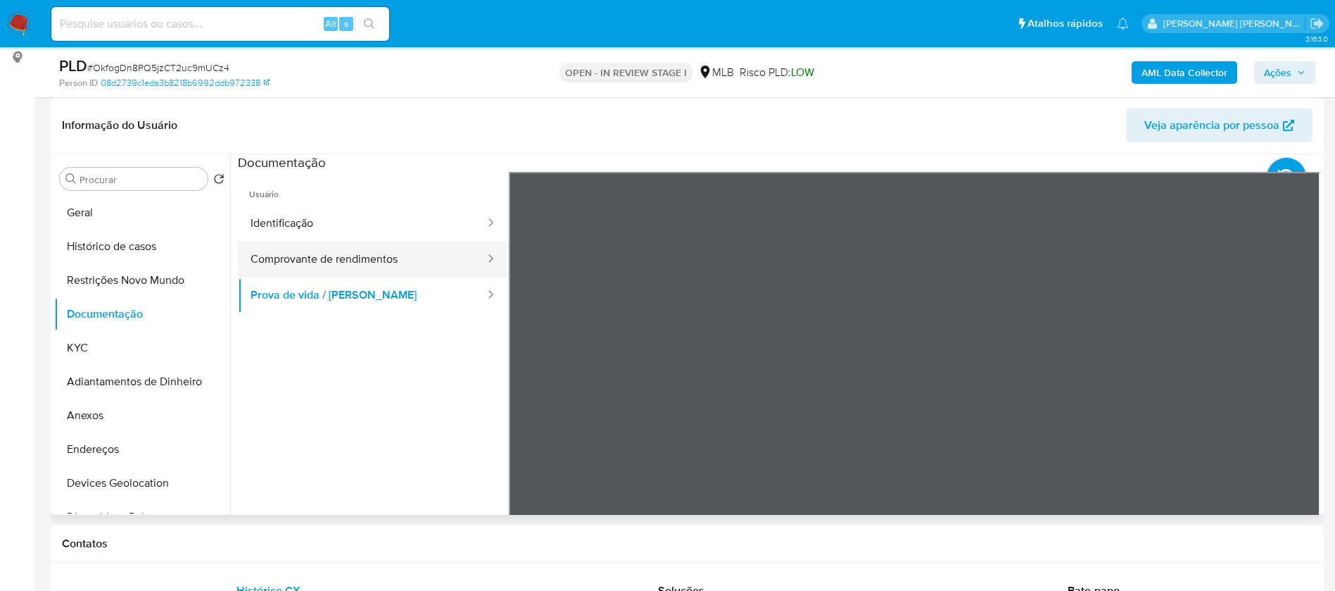
click at [355, 268] on button "Comprovante de rendimentos" at bounding box center [362, 259] width 249 height 36
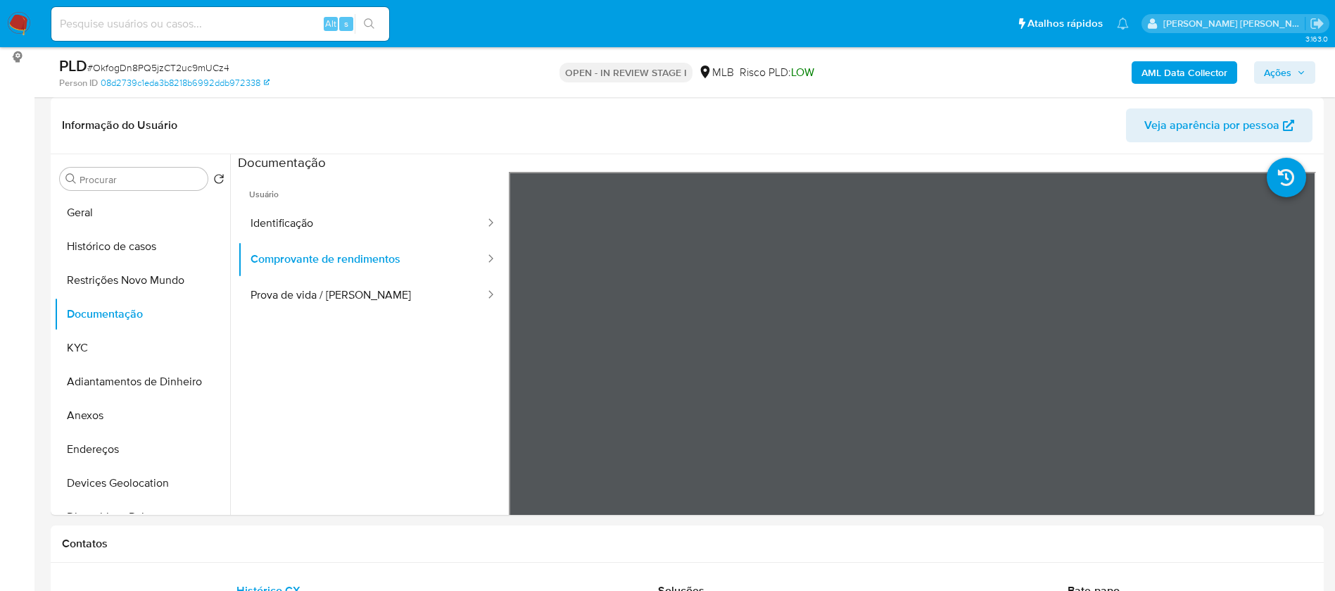
click at [1157, 70] on b "AML Data Collector" at bounding box center [1185, 72] width 86 height 23
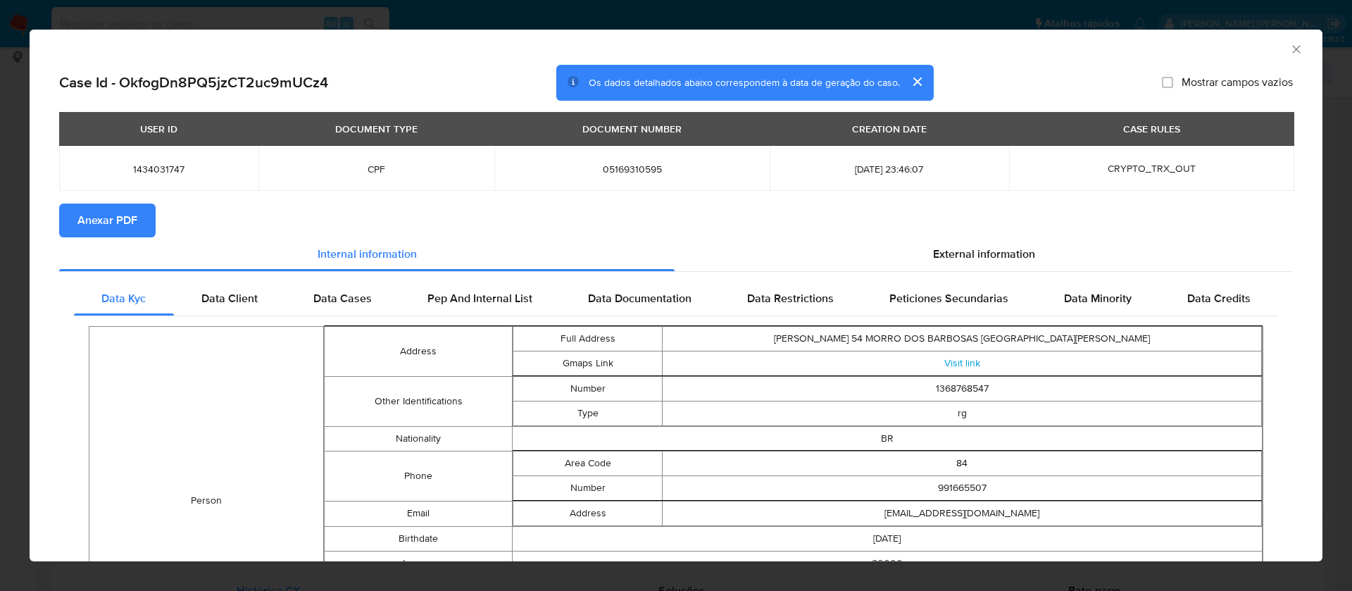
click at [136, 222] on span "Anexar PDF" at bounding box center [107, 220] width 60 height 31
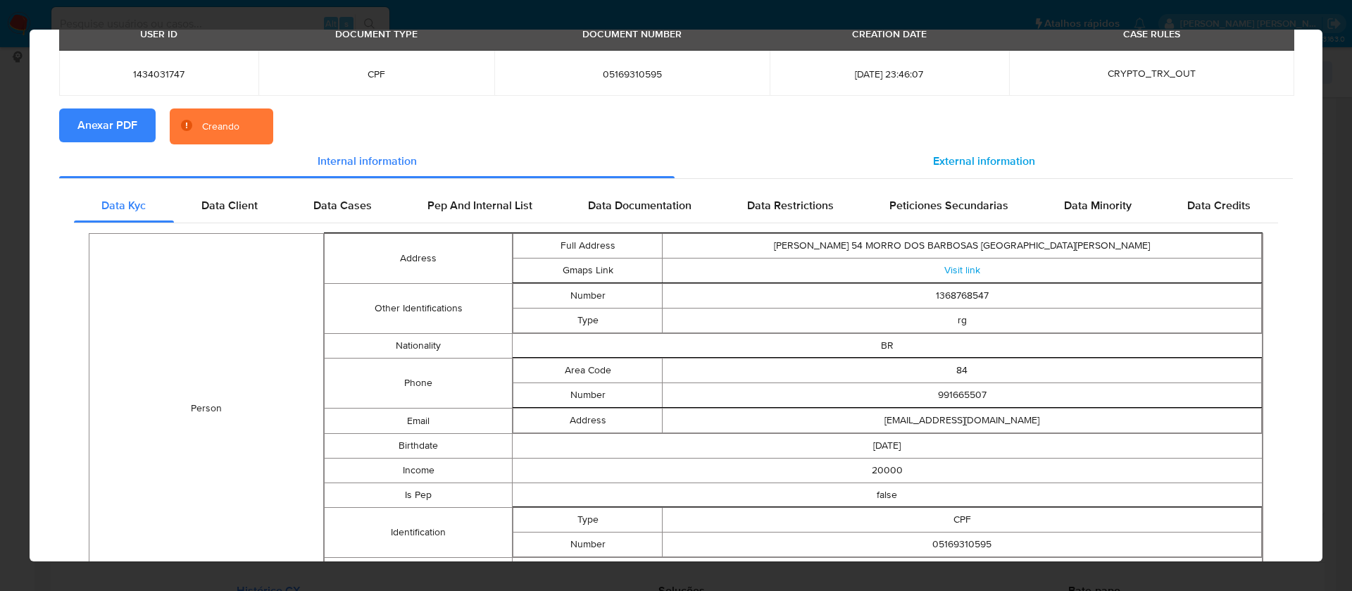
scroll to position [0, 0]
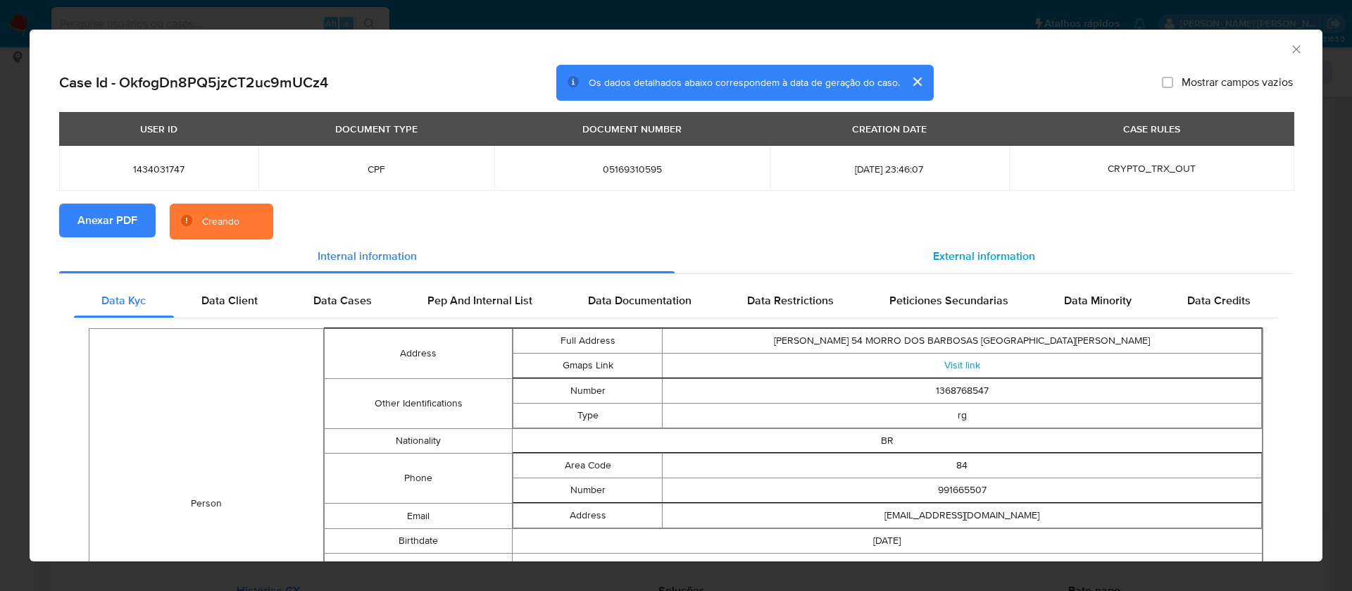
click at [951, 263] on span "External information" at bounding box center [984, 256] width 102 height 16
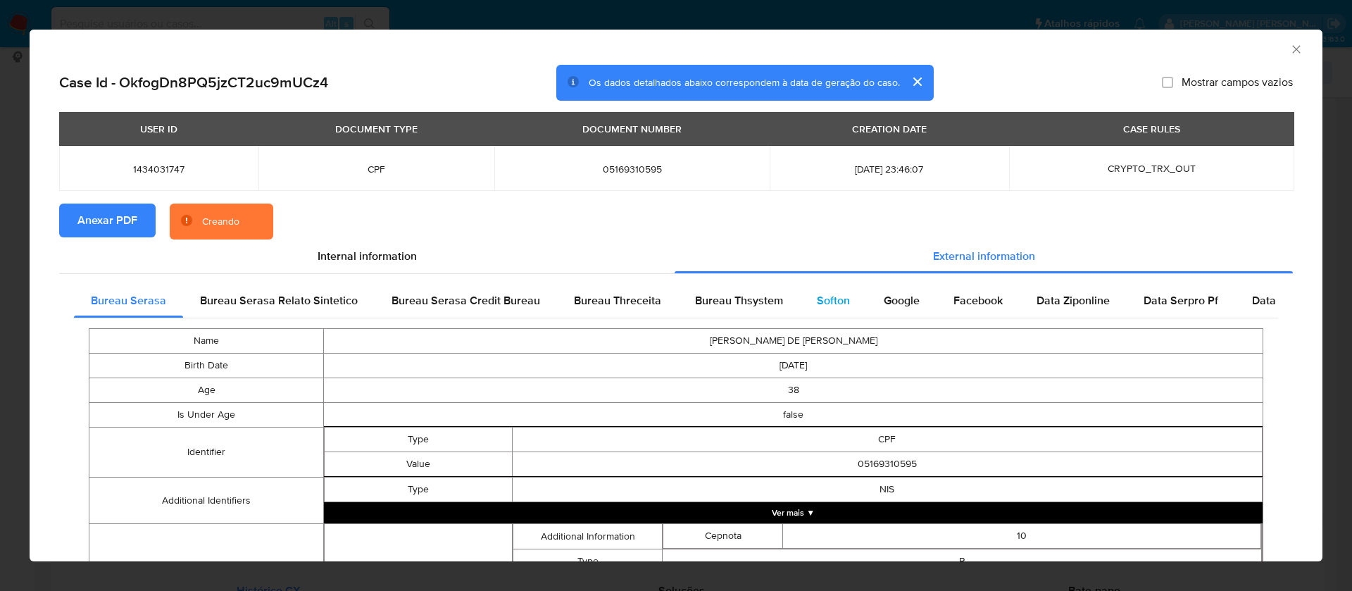
click at [817, 299] on span "Softon" at bounding box center [833, 300] width 33 height 16
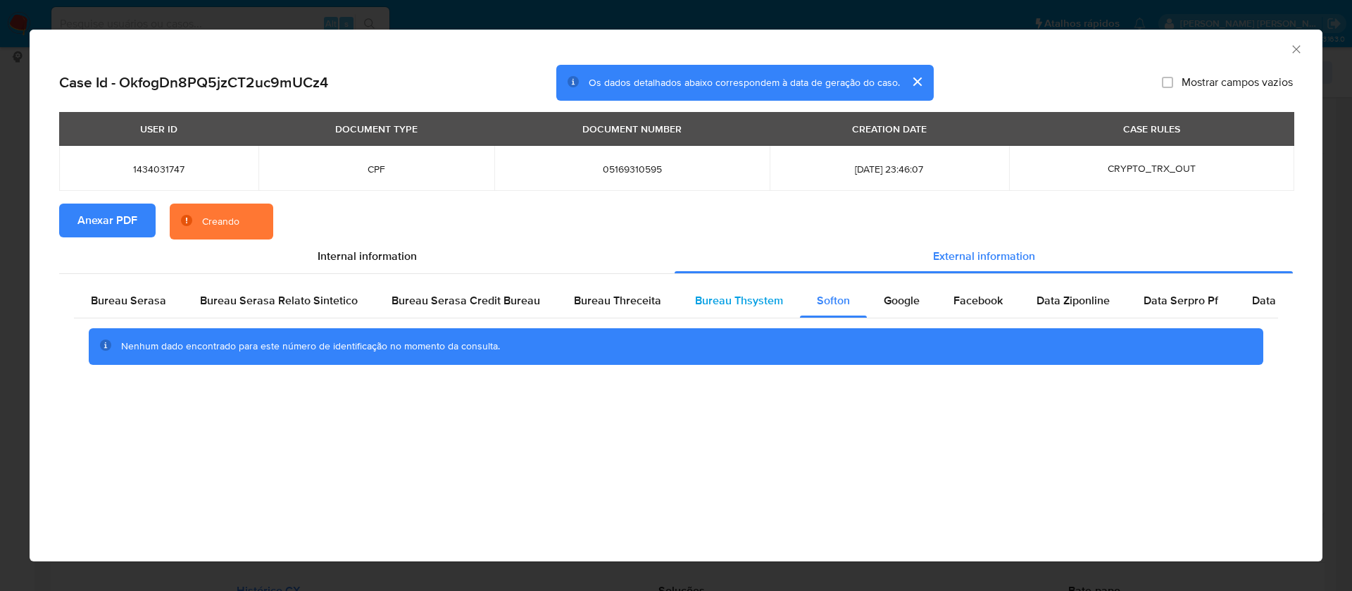
click at [755, 296] on span "Bureau Thsystem" at bounding box center [739, 300] width 88 height 16
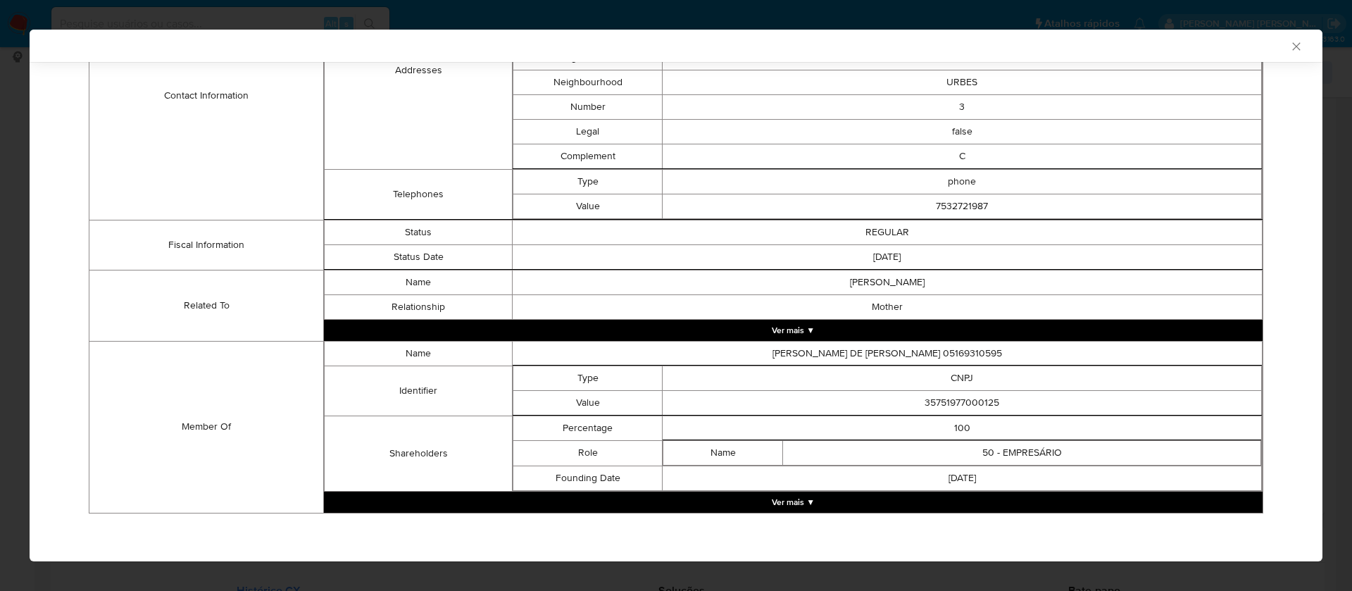
scroll to position [526, 0]
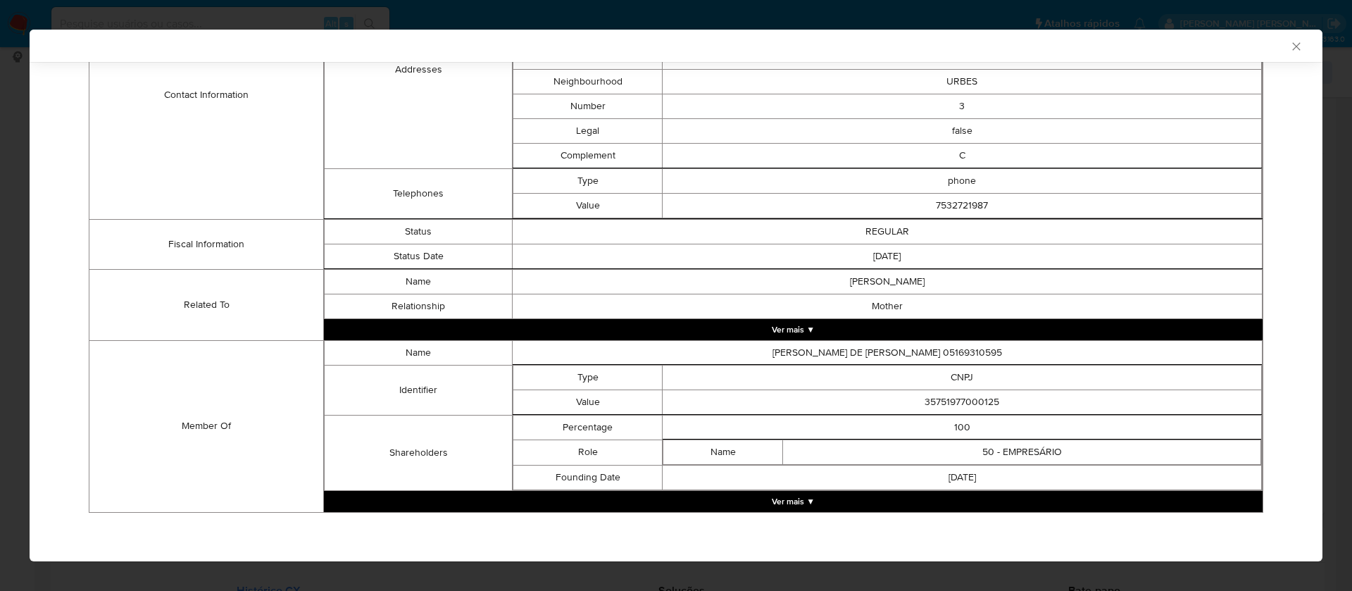
click at [971, 401] on td "35751977000125" at bounding box center [961, 401] width 599 height 25
copy td "35751977000125"
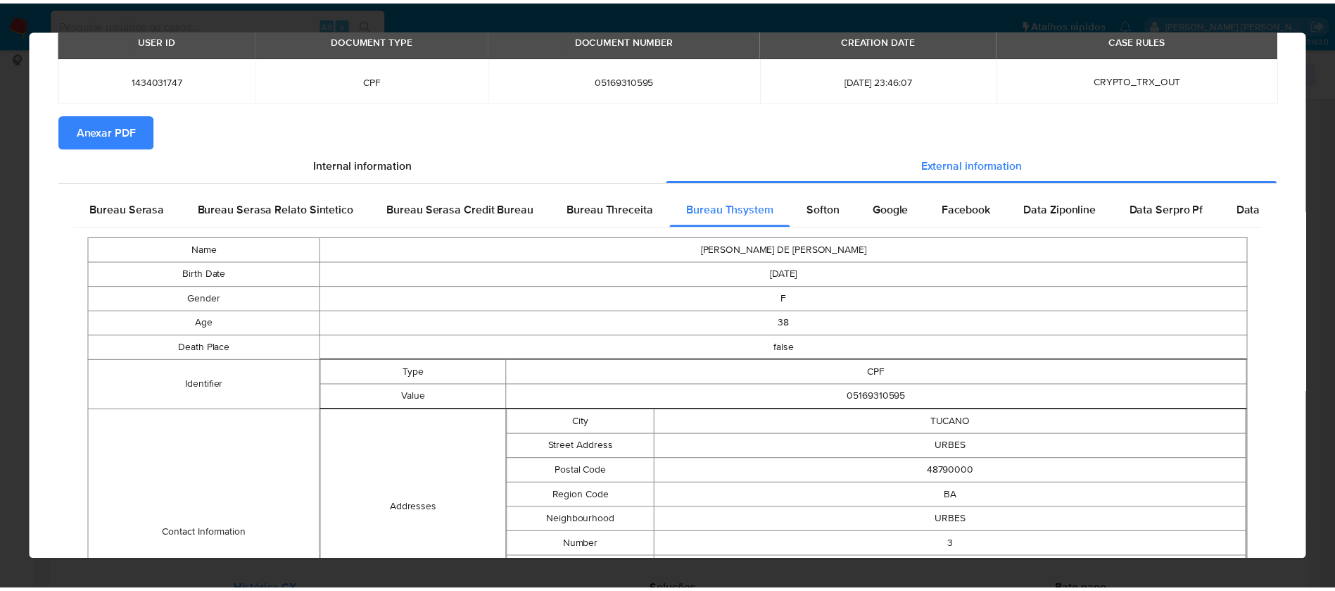
scroll to position [0, 0]
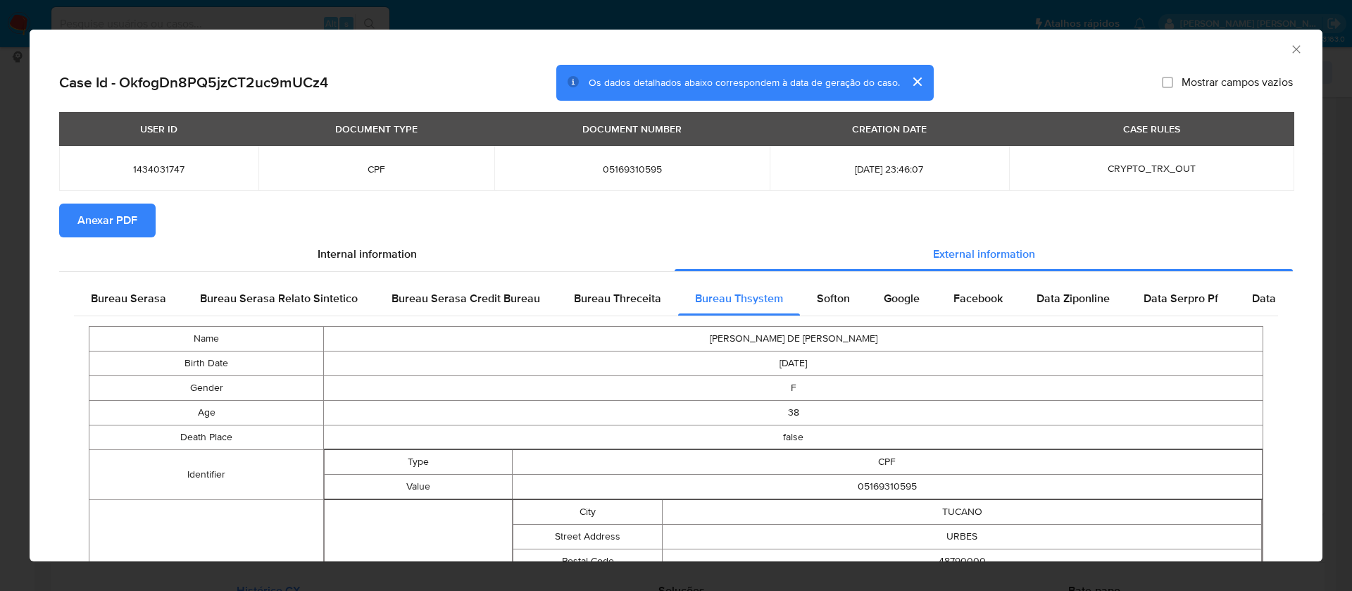
click at [704, 10] on div "AML Data Collector Case Id - OkfogDn8PQ5jzCT2uc9mUCz4 Os dados detalhados abaix…" at bounding box center [676, 295] width 1352 height 591
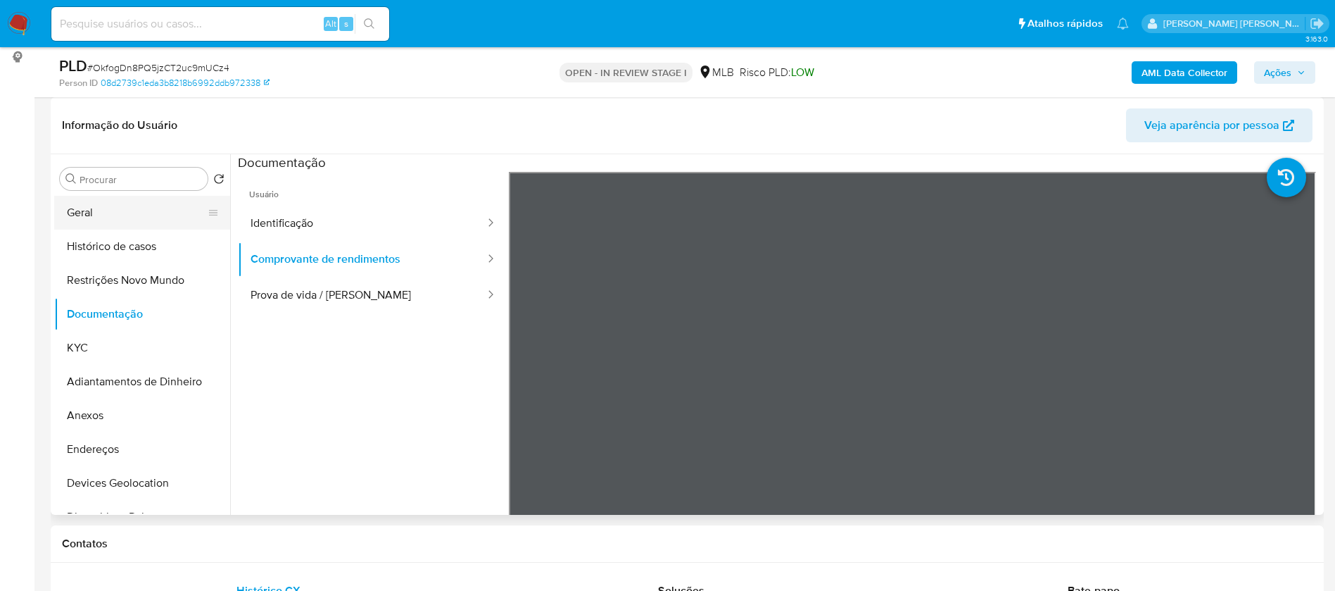
click at [76, 213] on button "Geral" at bounding box center [136, 213] width 165 height 34
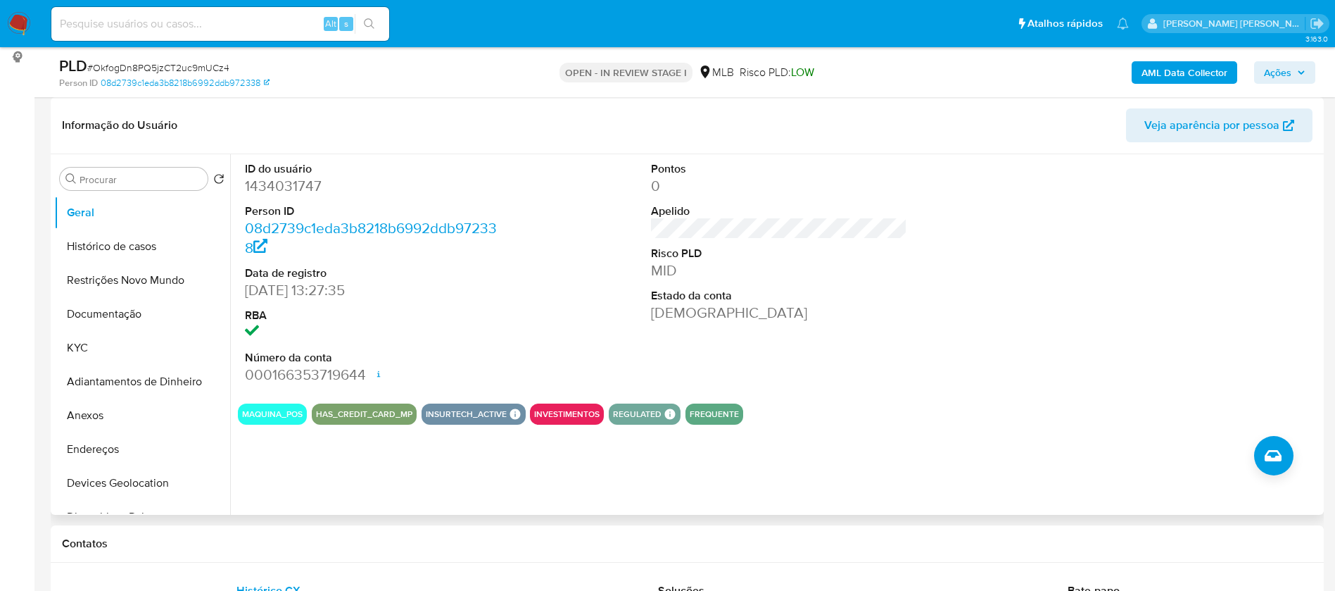
click at [305, 184] on dd "1434031747" at bounding box center [373, 186] width 257 height 20
copy dd "1434031747"
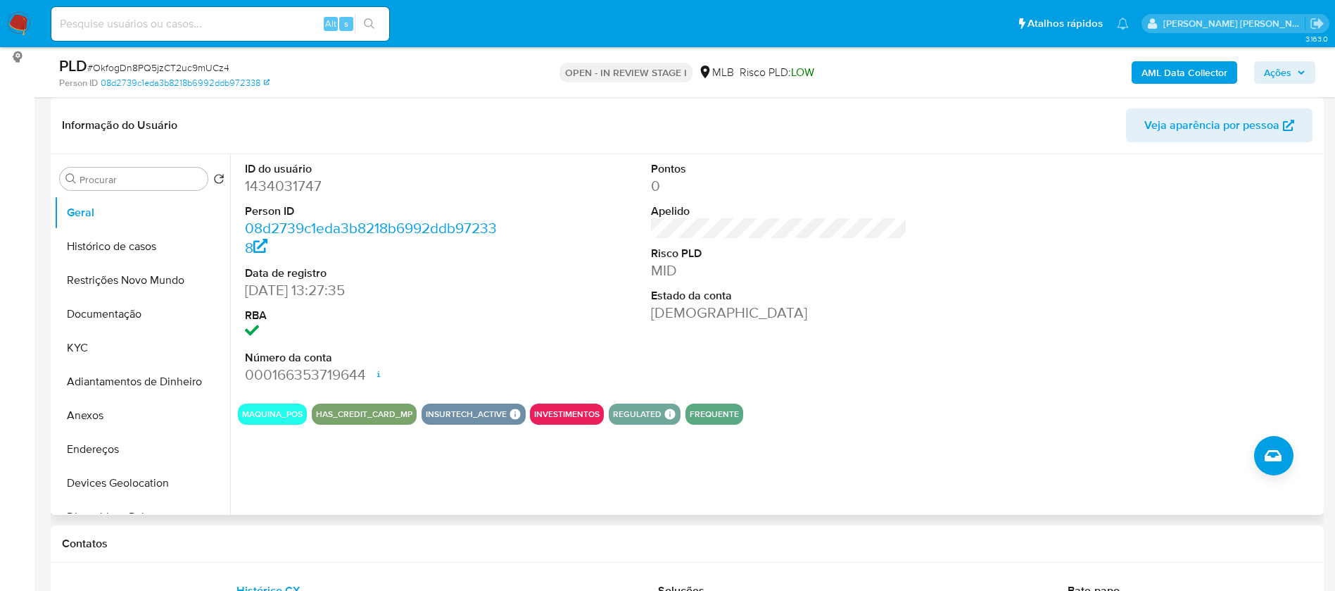
click at [605, 322] on div "ID do usuário 1434031747 Person ID 08d2739c1eda3b8218b6992ddb972338 Data de reg…" at bounding box center [779, 273] width 1083 height 238
click at [106, 341] on button "KYC" at bounding box center [136, 348] width 165 height 34
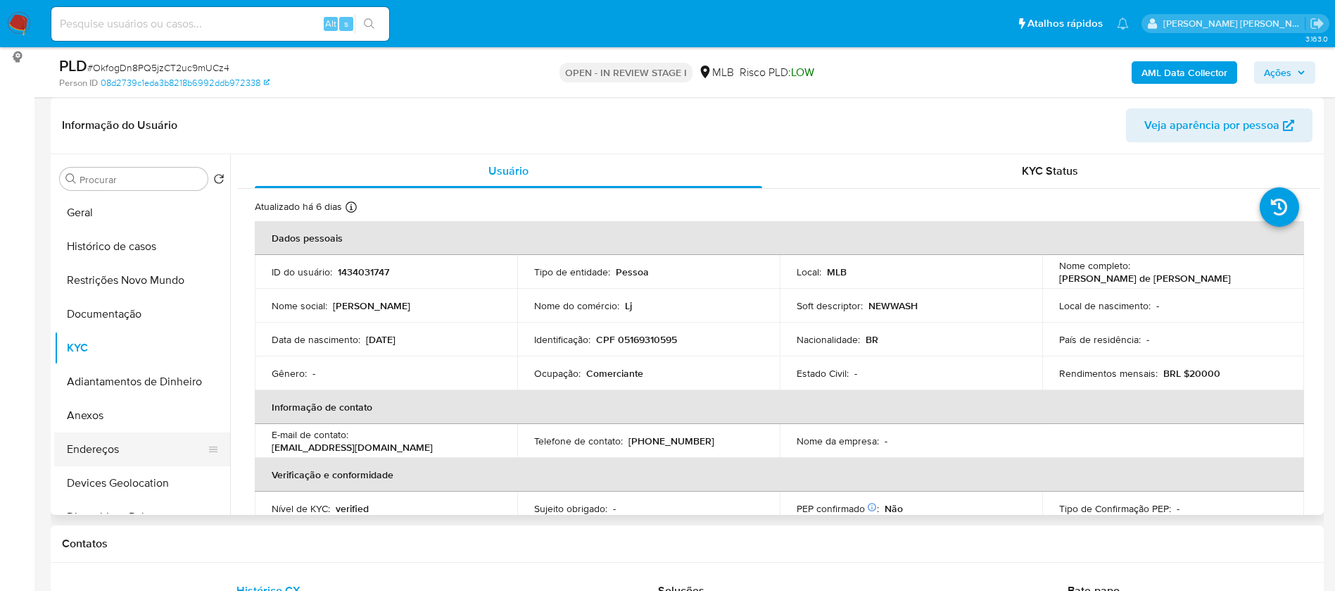
click at [134, 455] on button "Endereços" at bounding box center [136, 449] width 165 height 34
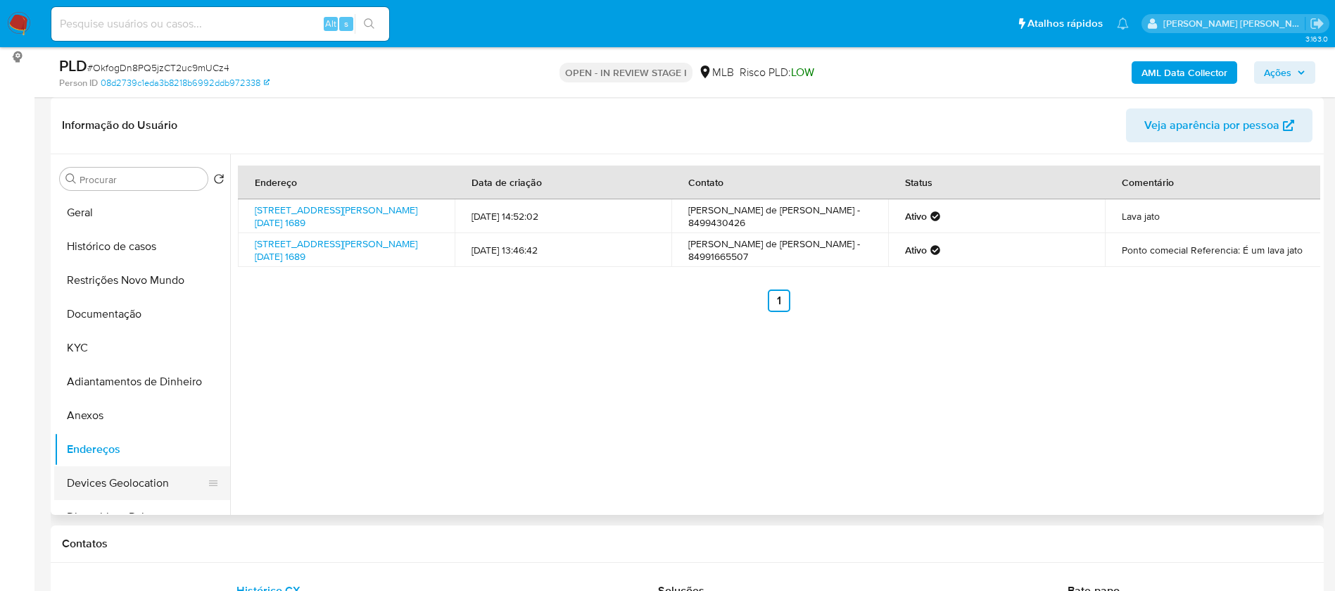
click at [108, 477] on button "Devices Geolocation" at bounding box center [136, 483] width 165 height 34
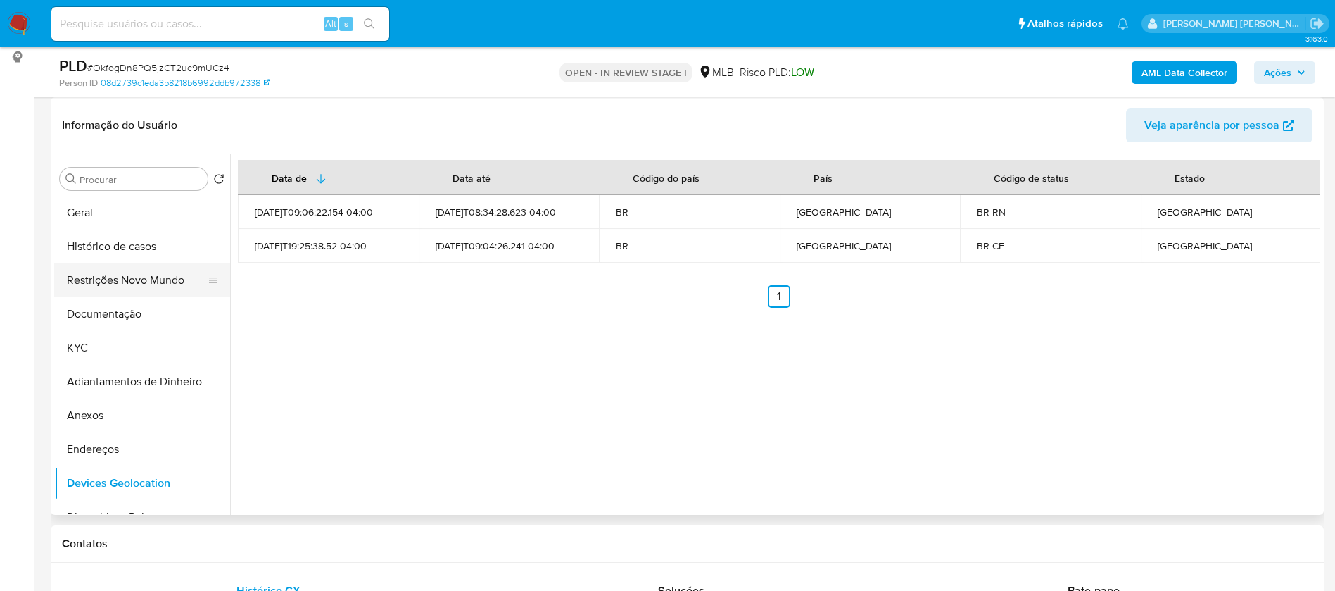
click at [114, 284] on button "Restrições Novo Mundo" at bounding box center [136, 280] width 165 height 34
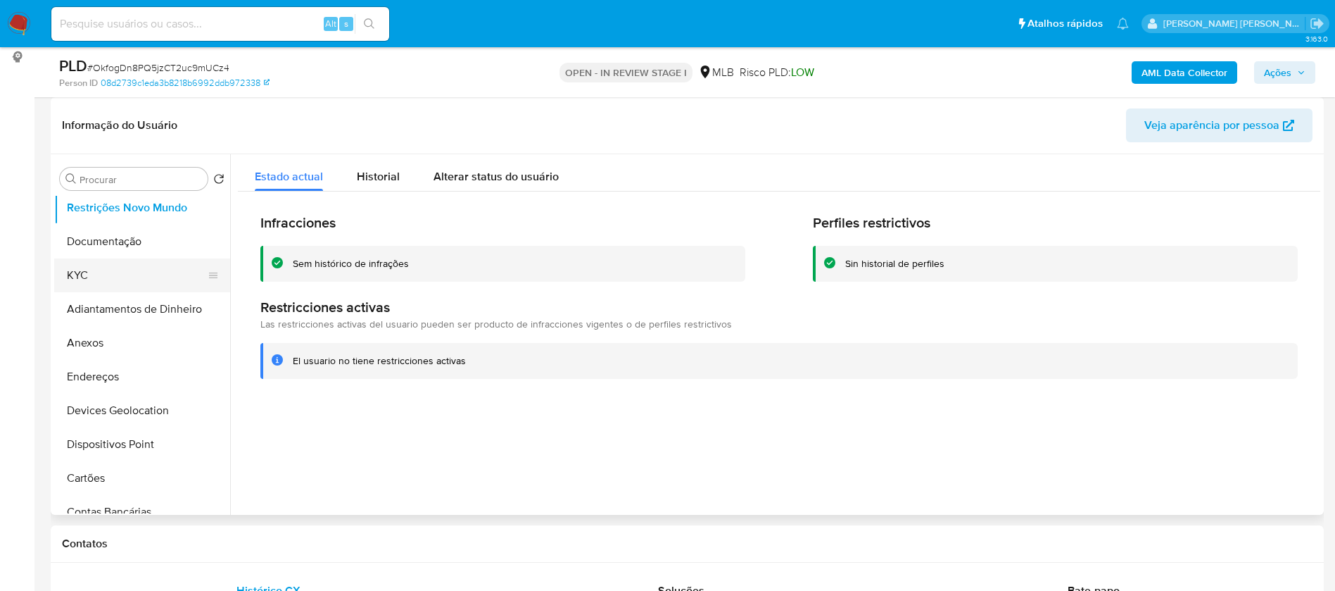
scroll to position [106, 0]
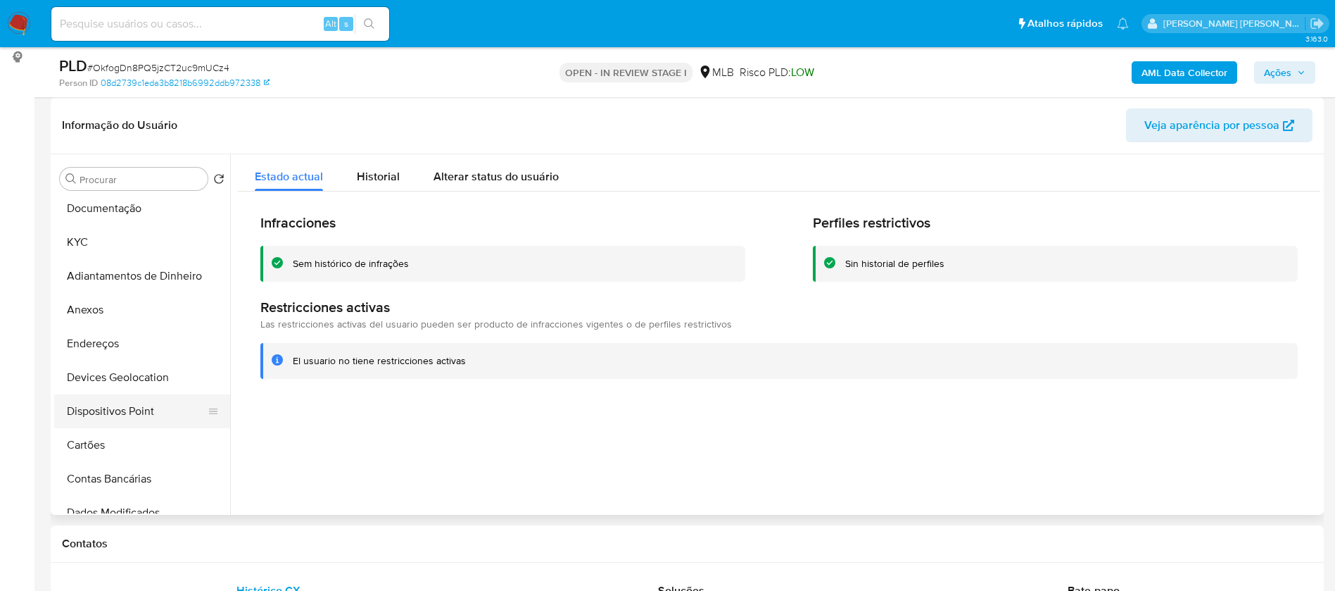
click at [128, 415] on button "Dispositivos Point" at bounding box center [136, 411] width 165 height 34
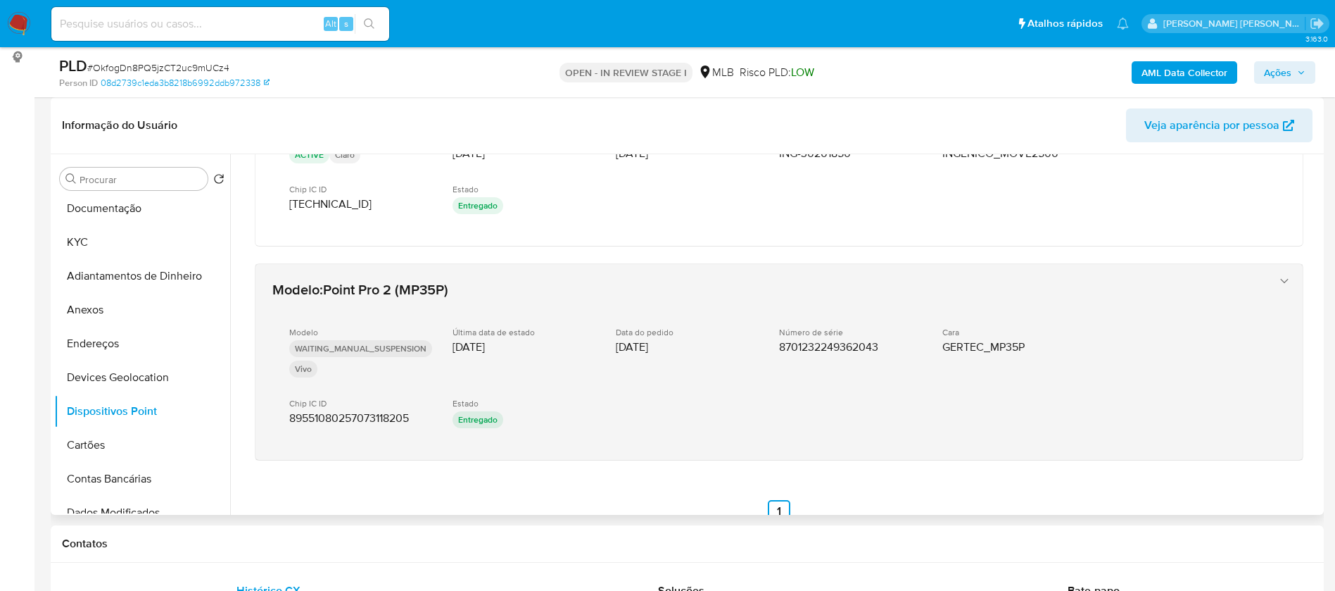
scroll to position [520, 0]
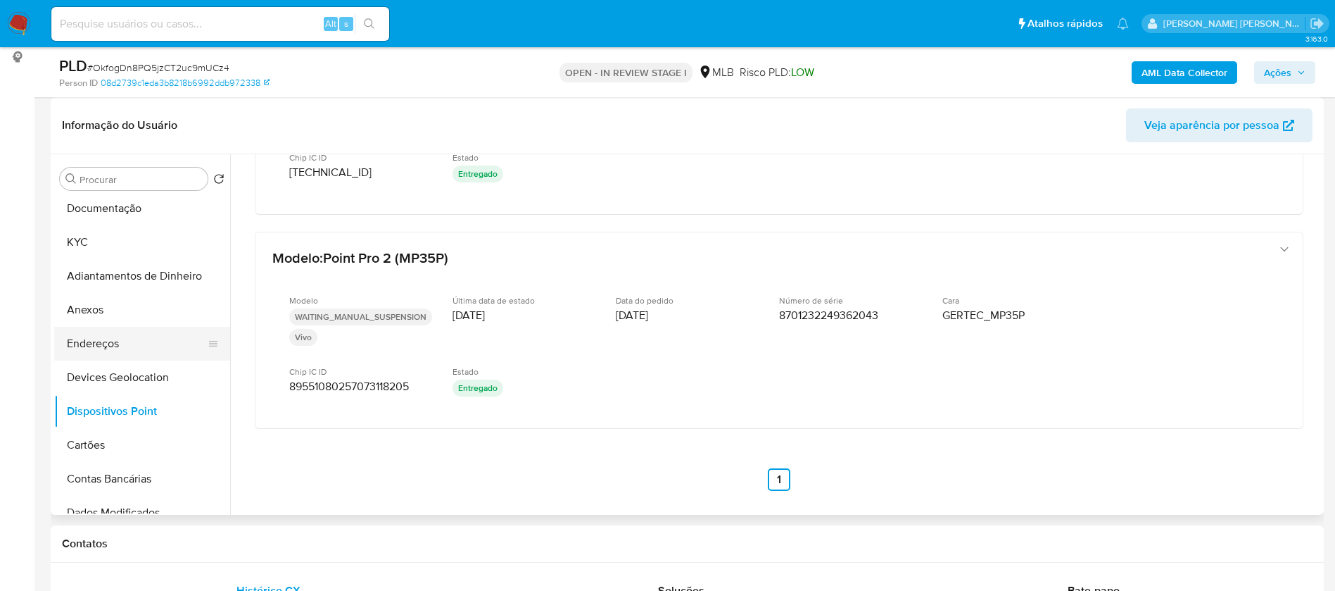
click at [88, 346] on button "Endereços" at bounding box center [136, 344] width 165 height 34
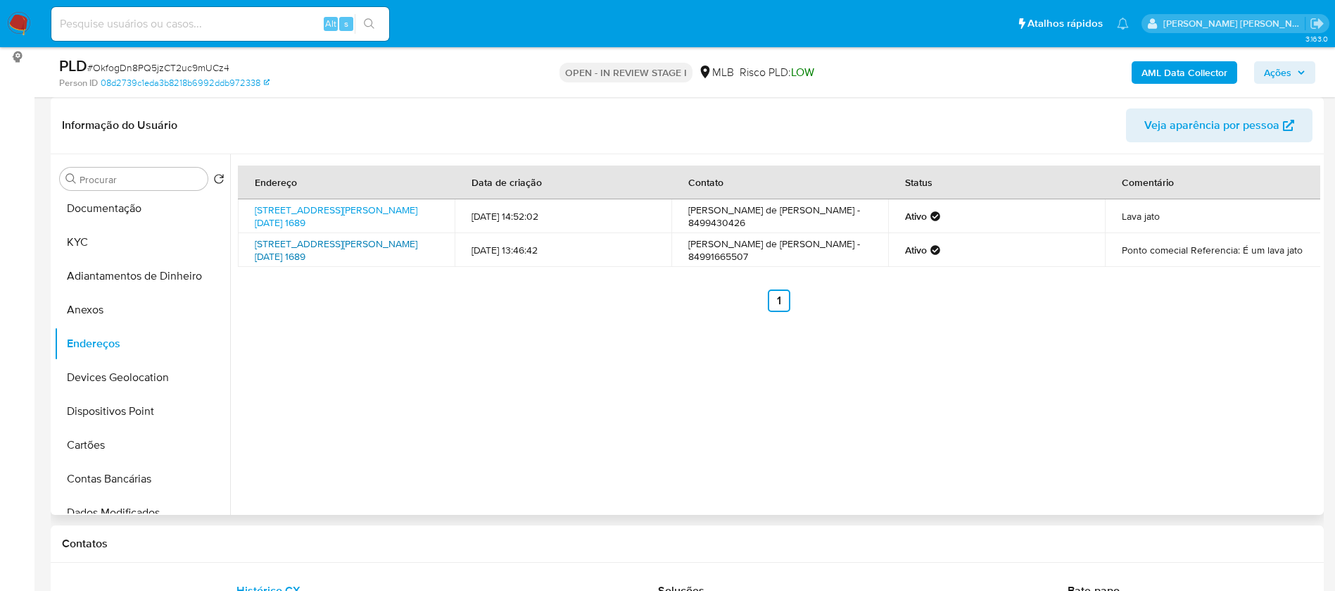
click at [321, 250] on link "Rua Ismael Pereira Da Silva 1689, Natal, Rio Grande Do Norte, 59082000, Brasil …" at bounding box center [336, 250] width 163 height 27
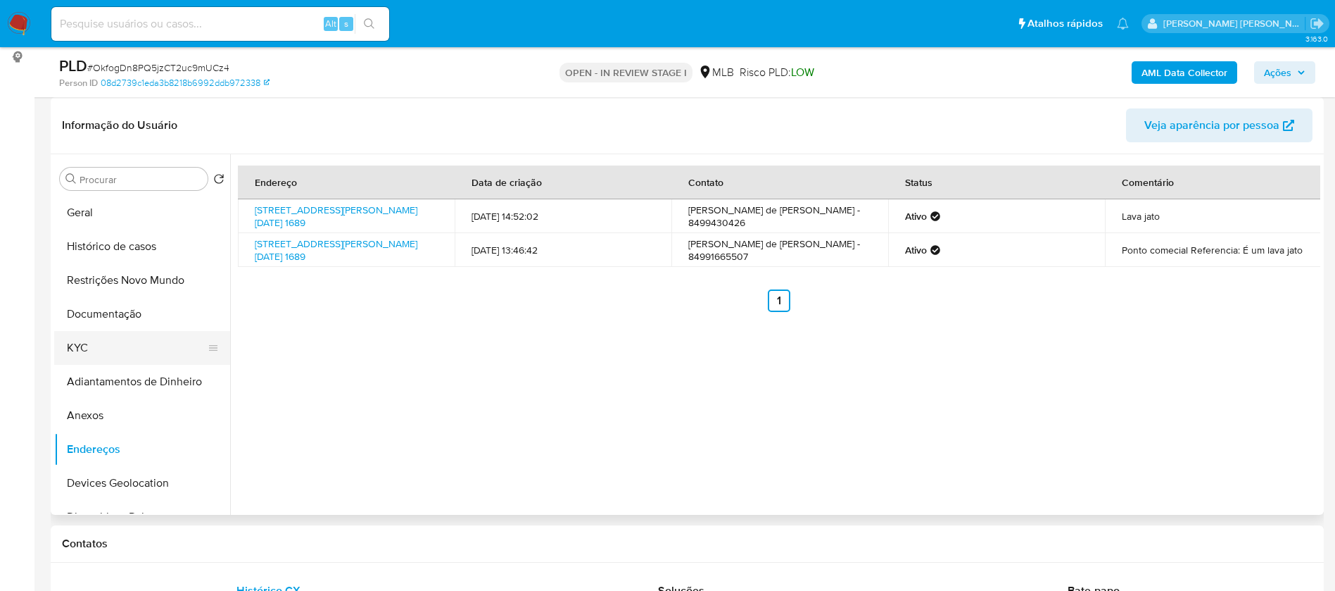
click at [114, 353] on button "KYC" at bounding box center [136, 348] width 165 height 34
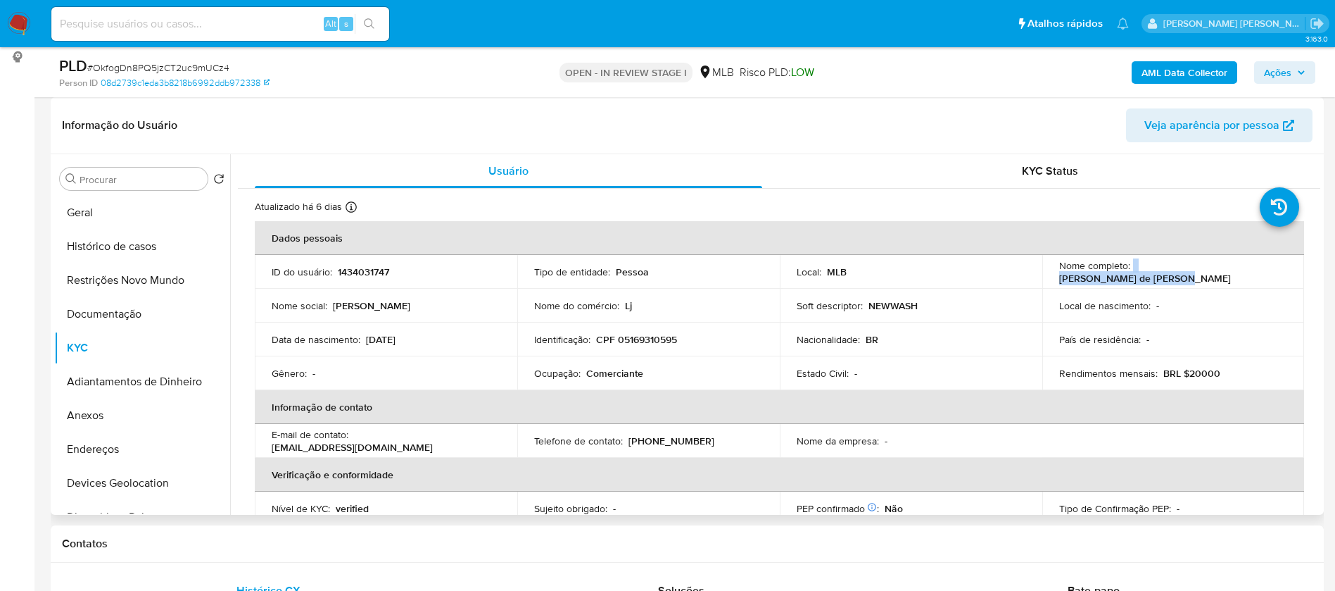
drag, startPoint x: 1249, startPoint y: 274, endPoint x: 1128, endPoint y: 277, distance: 121.1
click at [1128, 277] on div "Nome completo : Juliana Santana de Jesus" at bounding box center [1173, 271] width 229 height 25
copy div "Juliana Santana de Jesus"
click at [643, 339] on p "CPF 05169310595" at bounding box center [636, 339] width 81 height 13
click at [643, 338] on p "CPF 05169310595" at bounding box center [636, 339] width 81 height 13
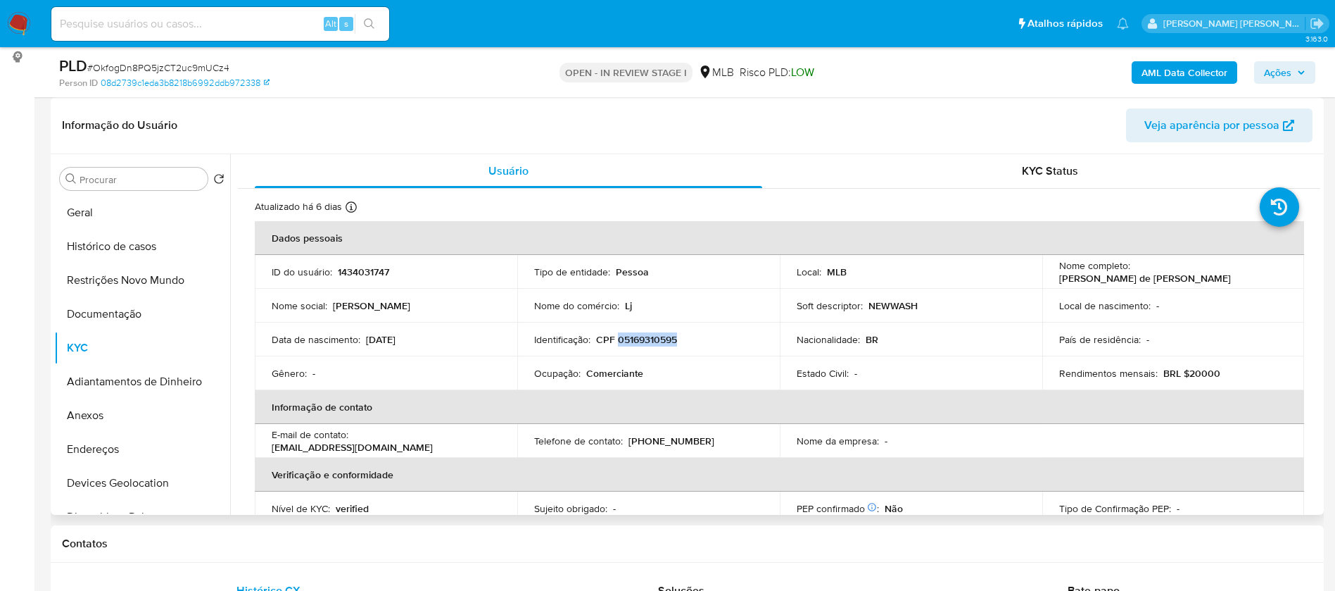
copy p "05169310595"
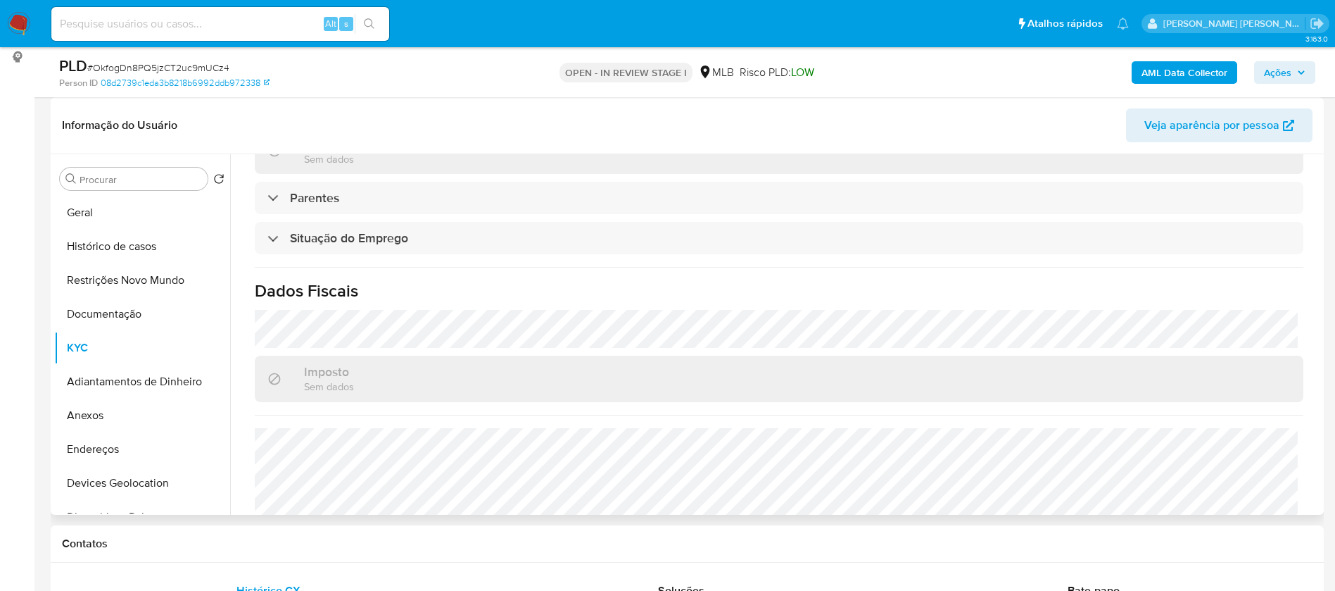
scroll to position [586, 0]
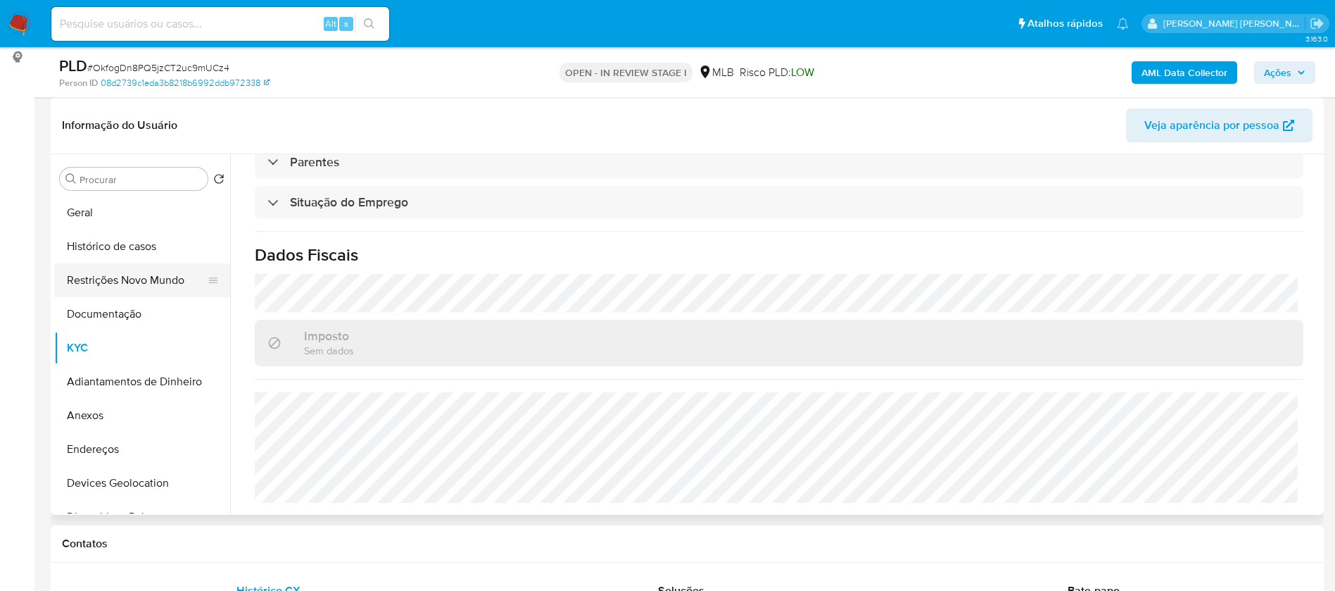
click at [134, 282] on button "Restrições Novo Mundo" at bounding box center [136, 280] width 165 height 34
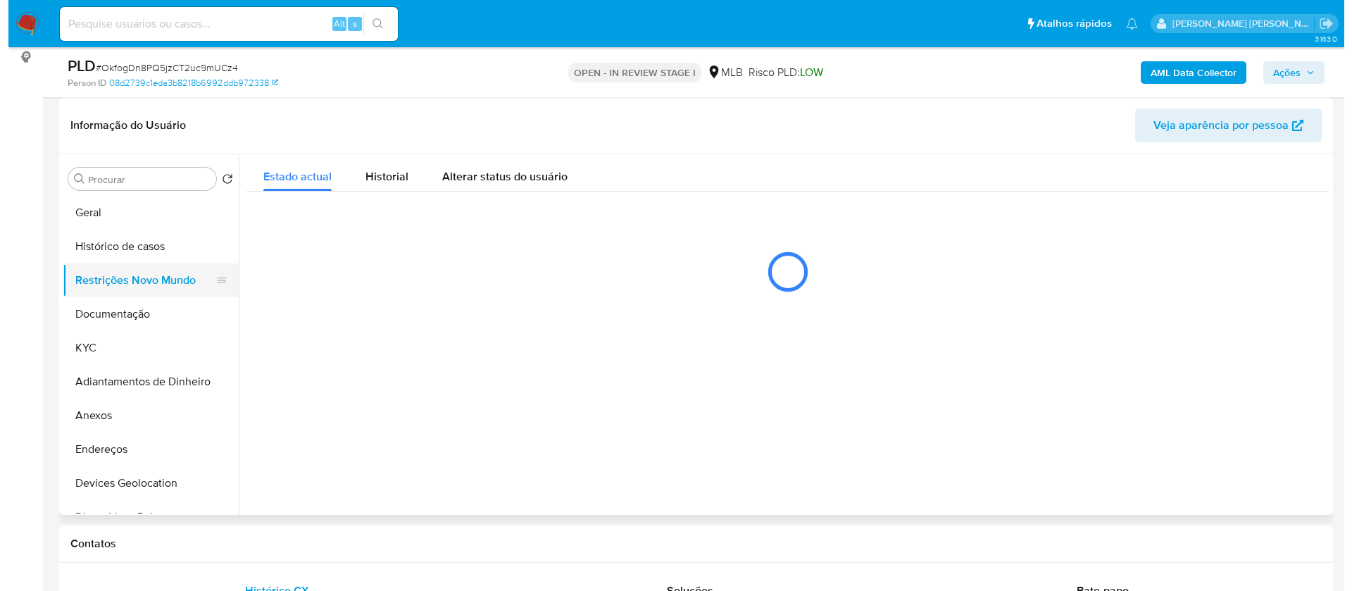
scroll to position [0, 0]
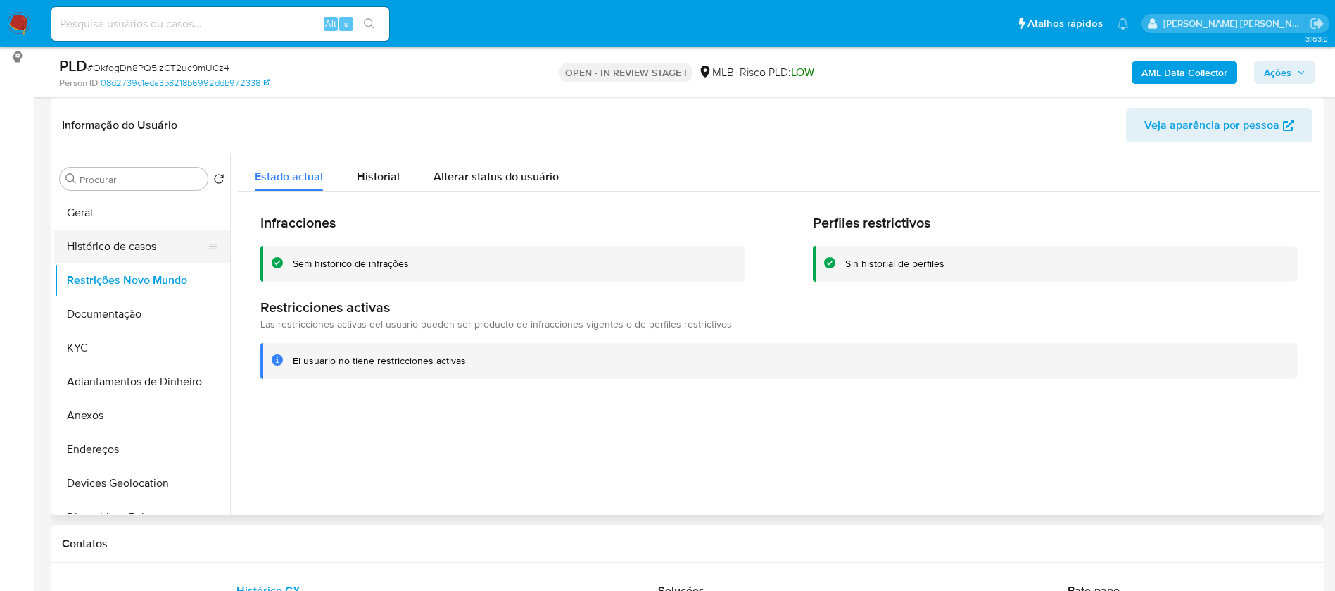
click at [121, 245] on button "Histórico de casos" at bounding box center [136, 246] width 165 height 34
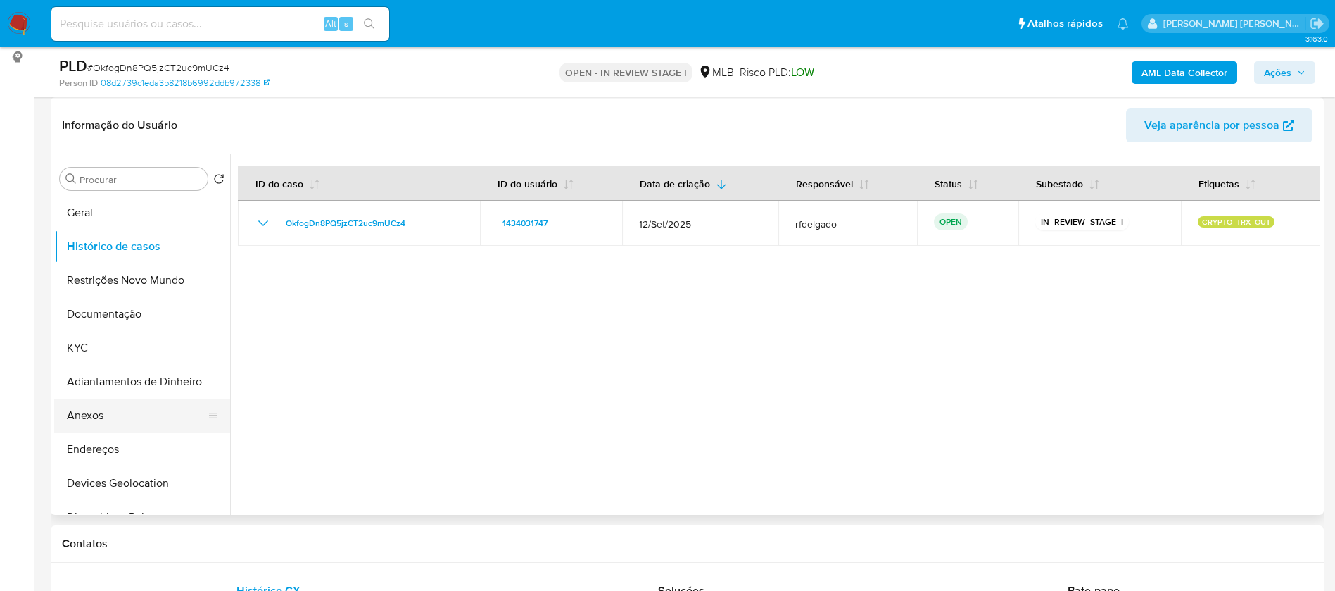
click at [113, 408] on button "Anexos" at bounding box center [136, 415] width 165 height 34
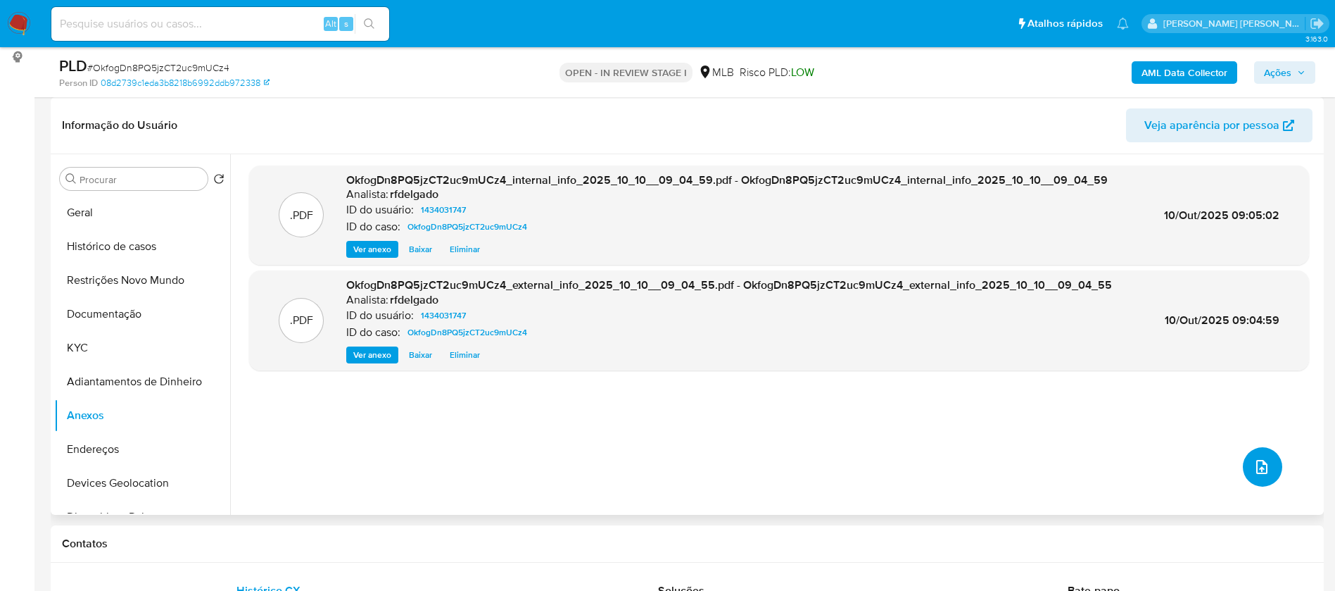
click at [1254, 466] on icon "upload-file" at bounding box center [1262, 466] width 17 height 17
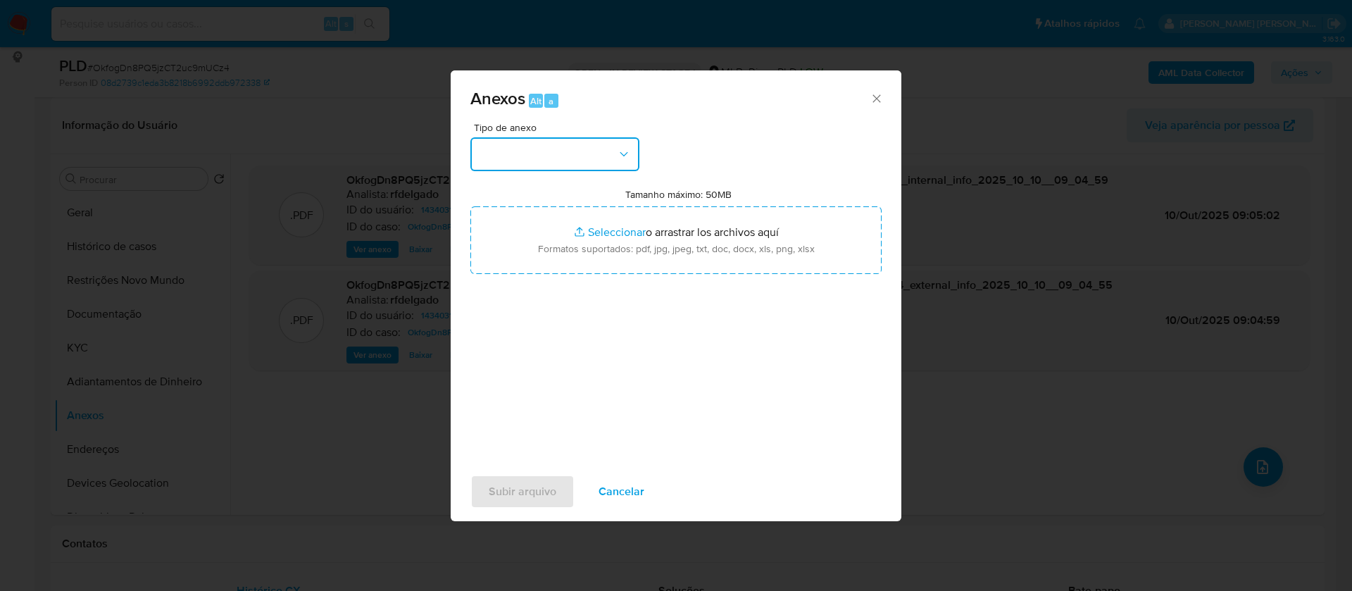
click at [570, 168] on button "button" at bounding box center [554, 154] width 169 height 34
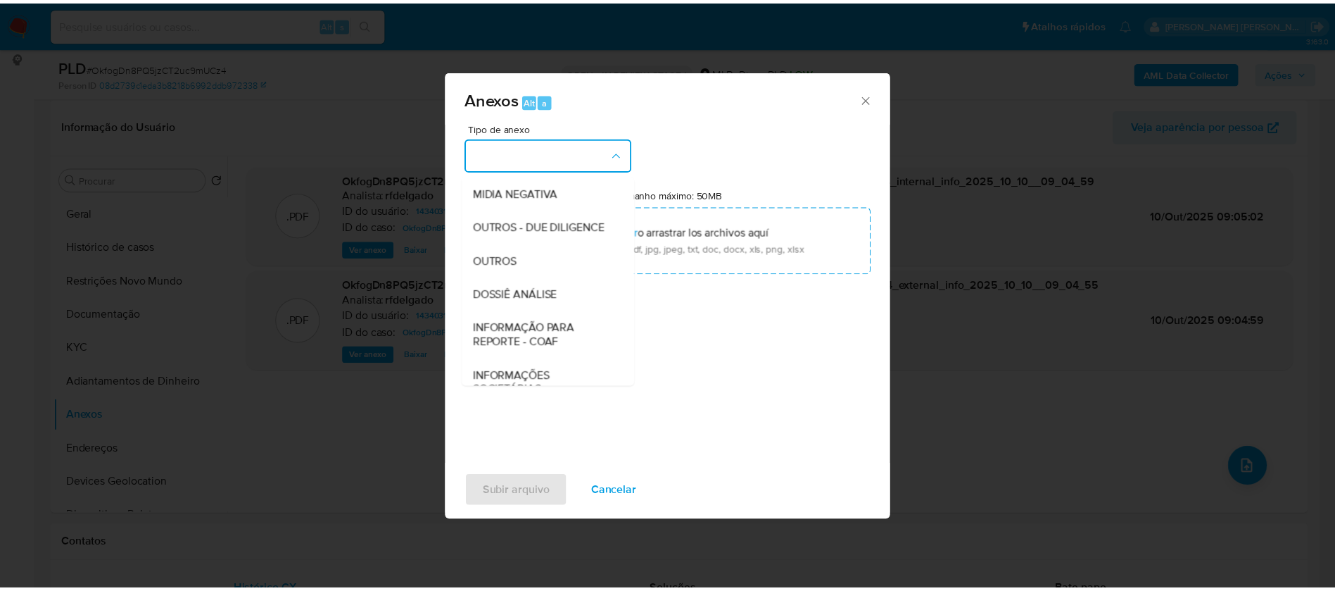
scroll to position [211, 0]
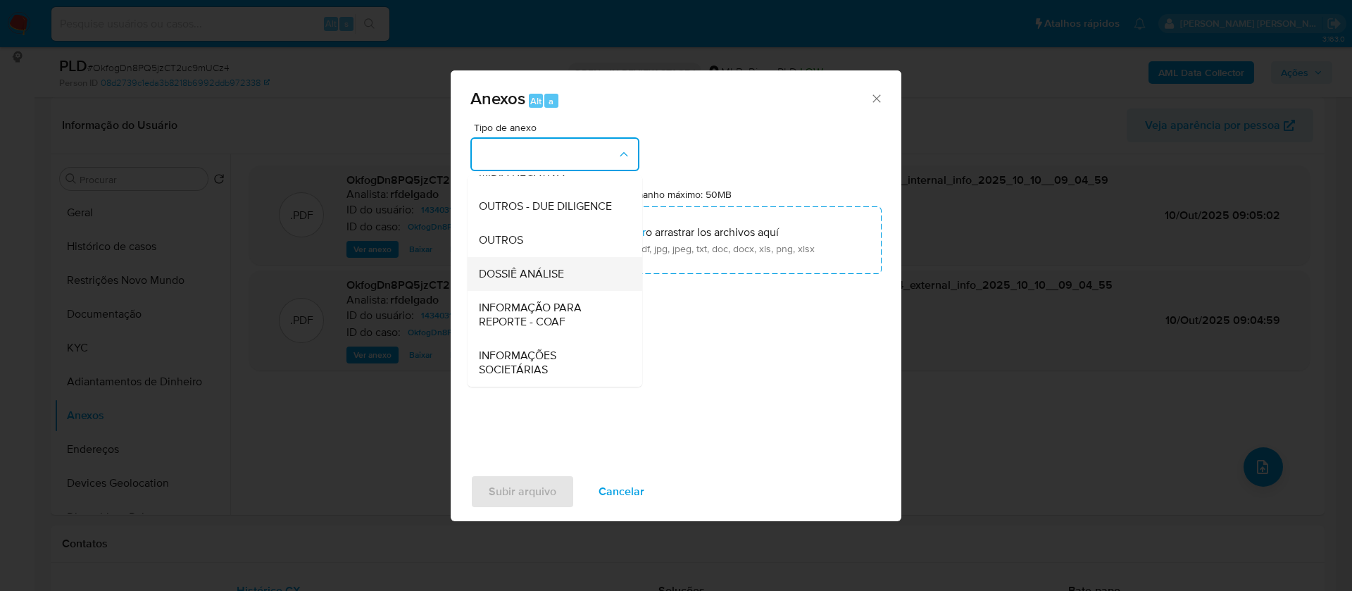
click at [553, 277] on span "DOSSIÊ ANÁLISE" at bounding box center [521, 274] width 85 height 14
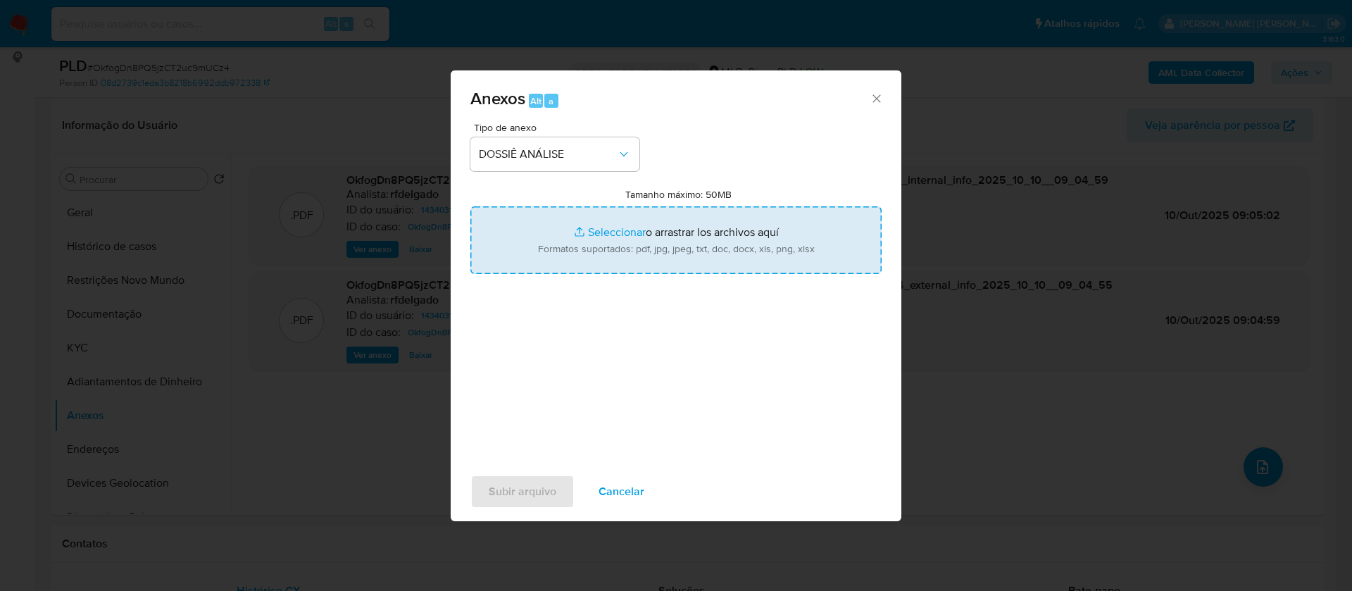
click at [621, 236] on input "Tamanho máximo: 50MB Seleccionar archivos" at bounding box center [675, 240] width 411 height 68
type input "C:\fakepath\Mulan 1434031747_2025_10_09_16_54_27.xlsx"
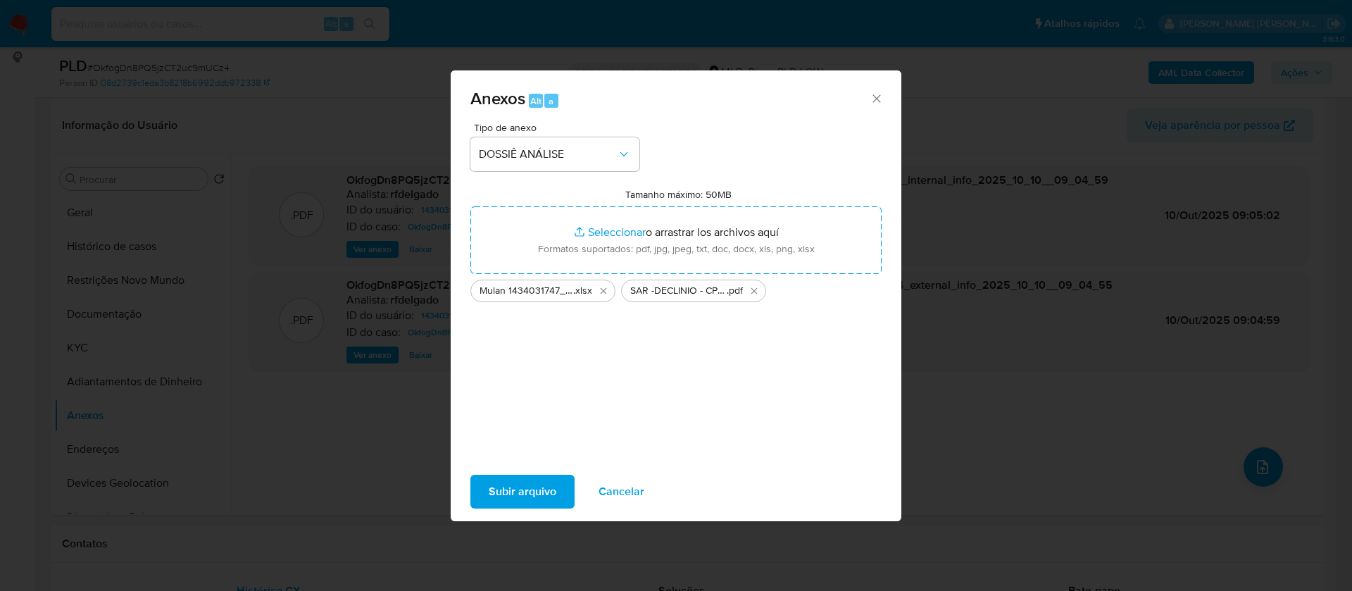
click at [534, 491] on span "Subir arquivo" at bounding box center [523, 491] width 68 height 31
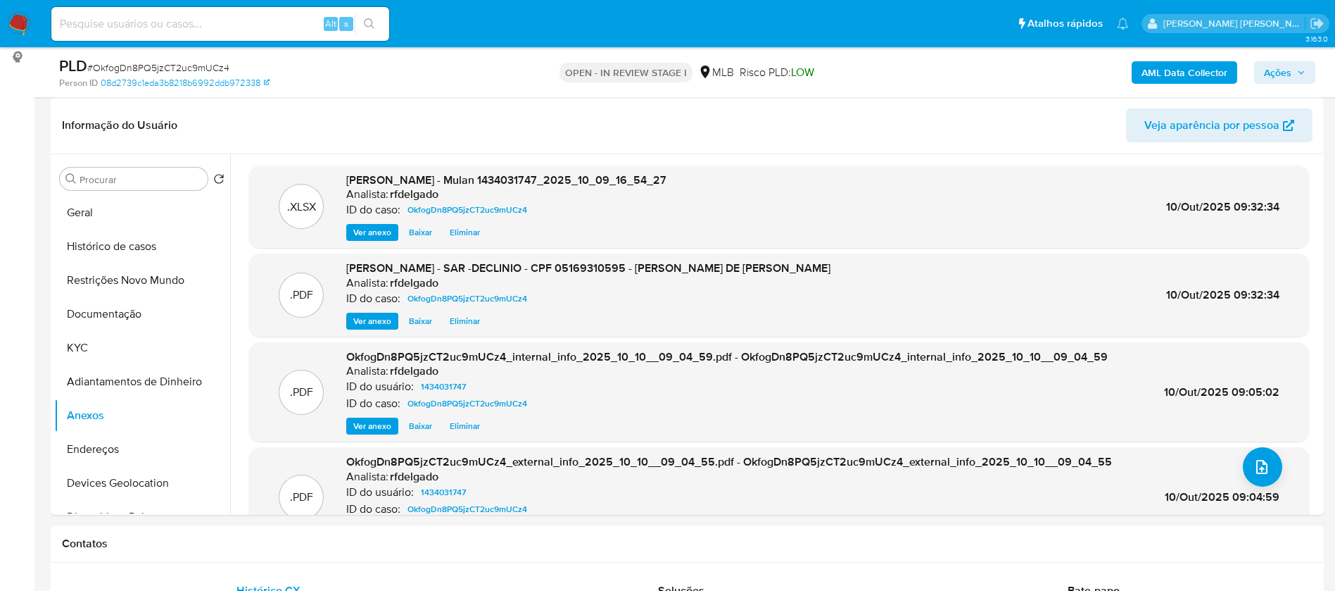
click at [1291, 70] on span "Ações" at bounding box center [1277, 72] width 27 height 23
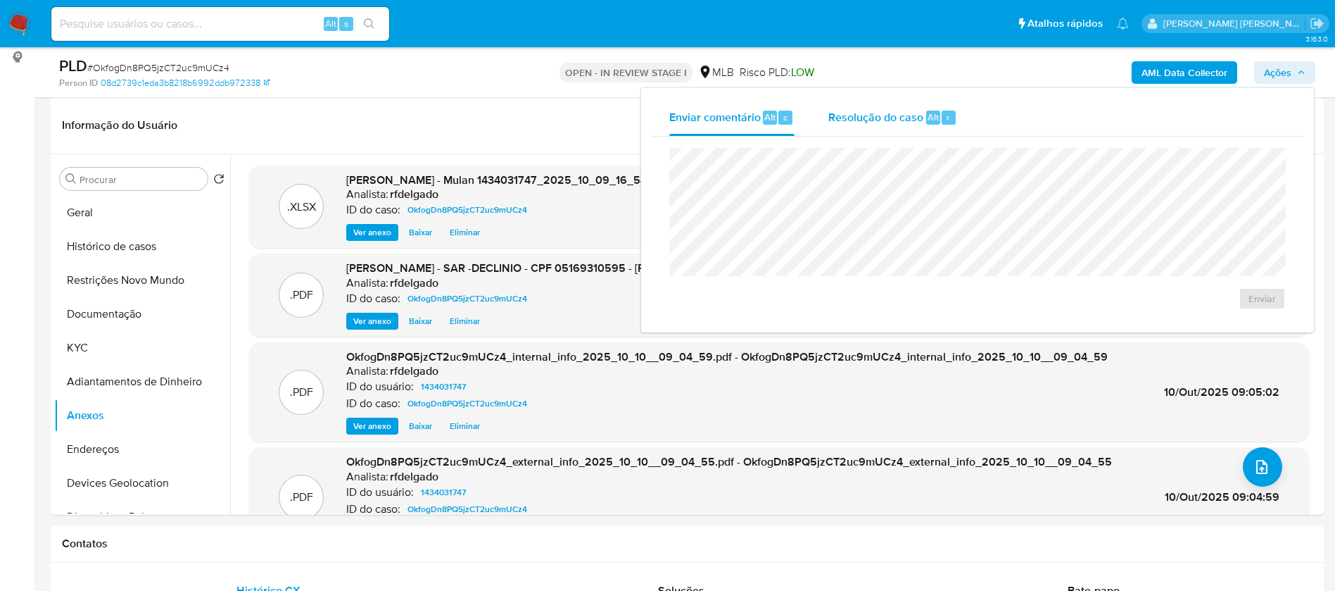
click at [876, 119] on span "Resolução do caso" at bounding box center [876, 116] width 95 height 16
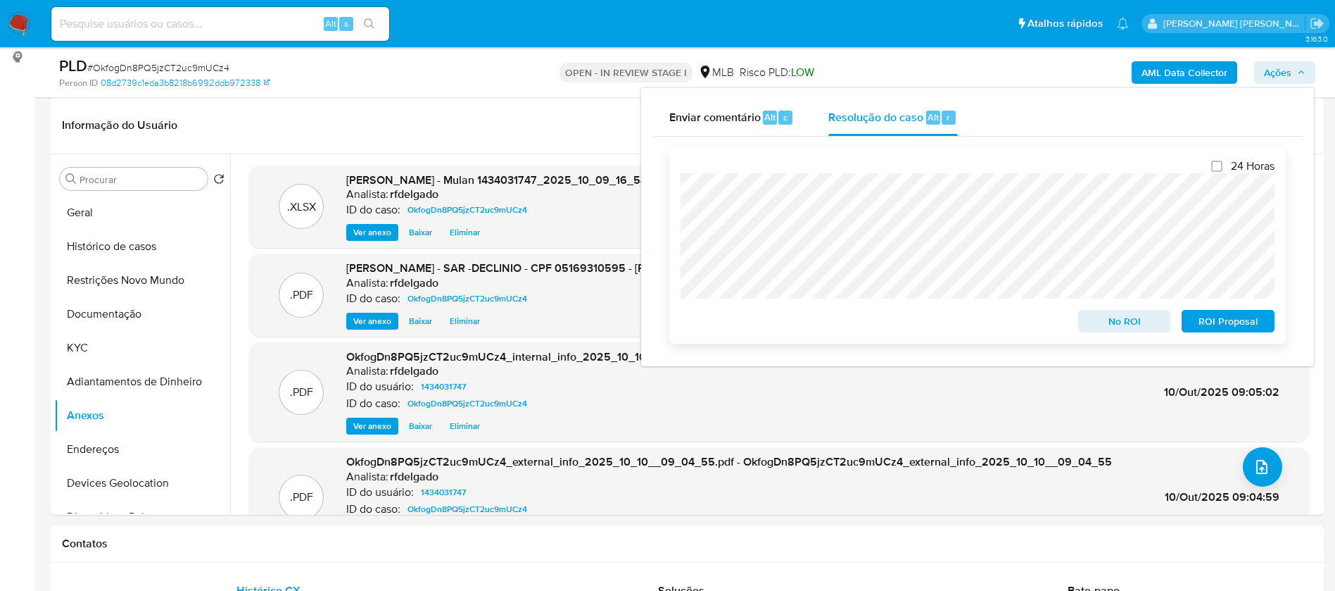
click at [1141, 325] on span "No ROI" at bounding box center [1124, 321] width 73 height 20
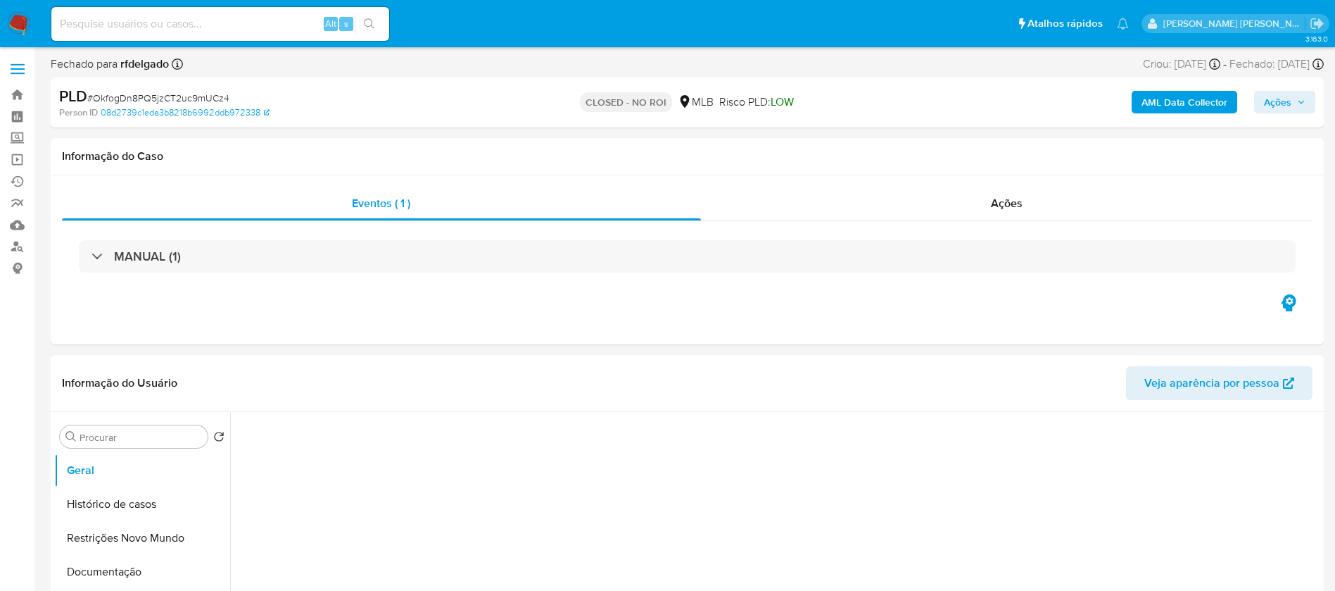
select select "10"
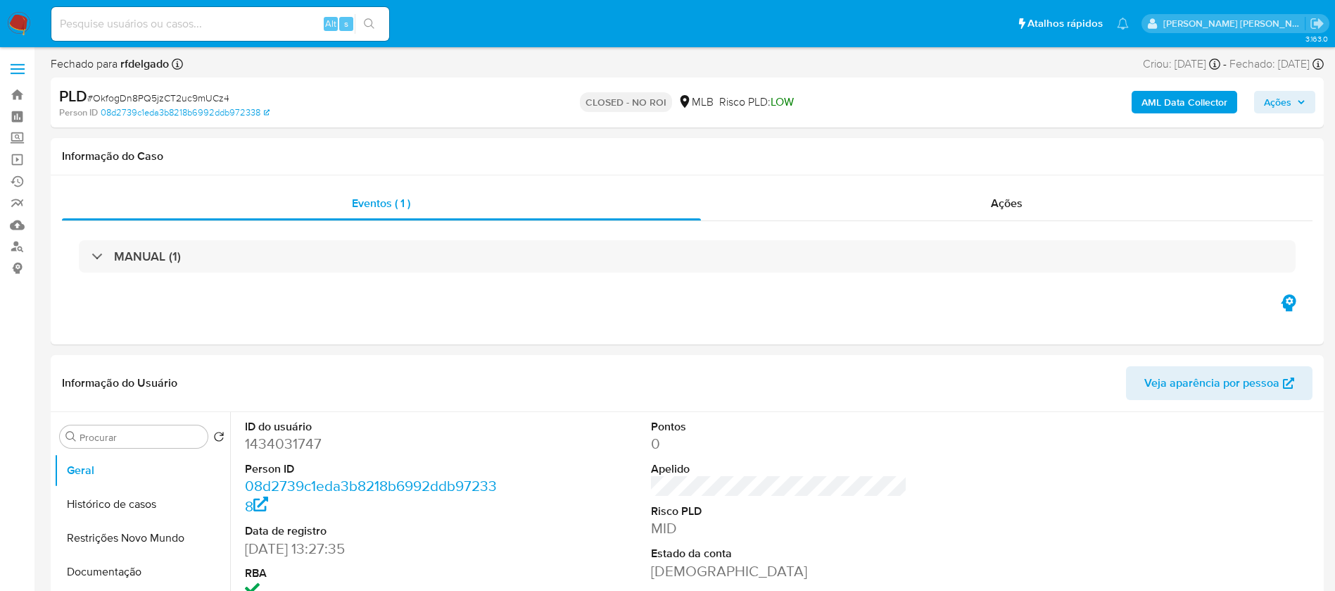
click at [229, 23] on input at bounding box center [220, 24] width 338 height 18
paste input "EcndvnwNATSq1plfJmhubr89"
type input "EcndvnwNATSq1plfJmhubr89"
click at [378, 23] on button "search-icon" at bounding box center [369, 24] width 29 height 20
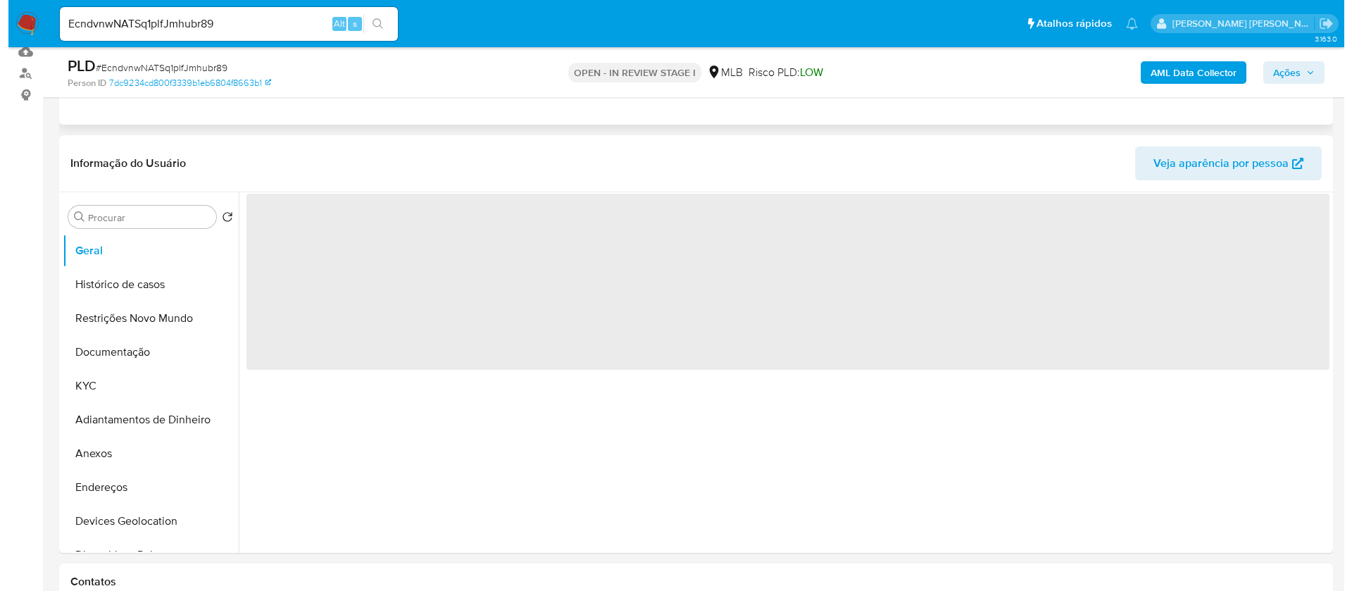
scroll to position [211, 0]
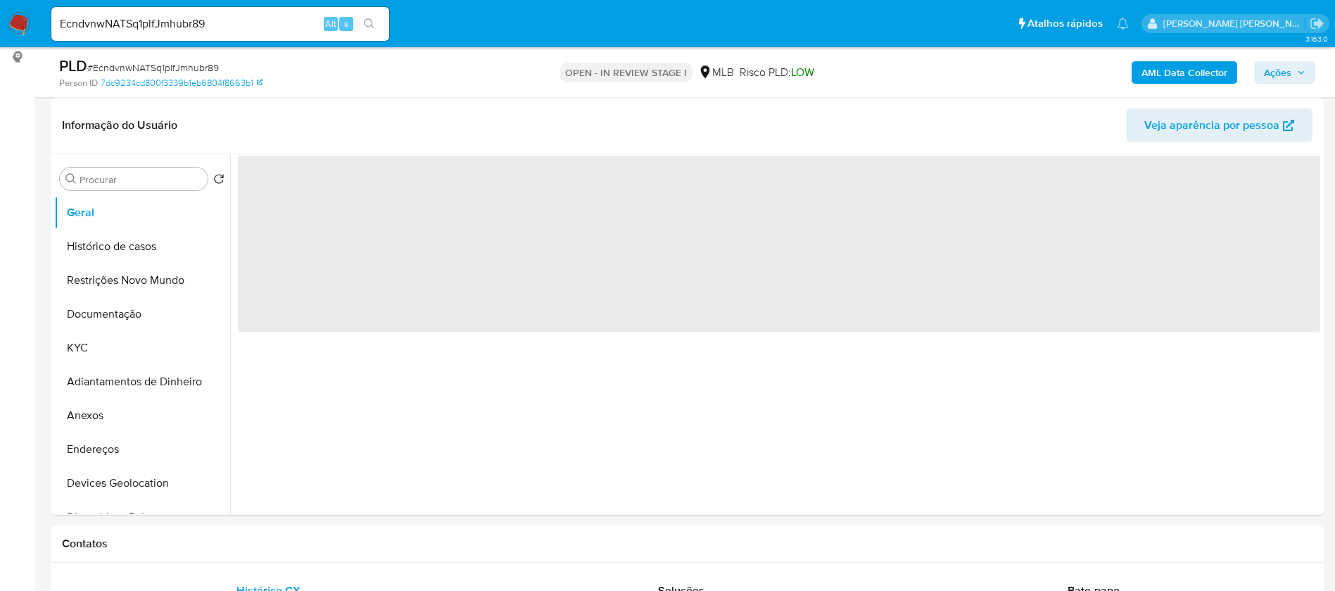
select select "10"
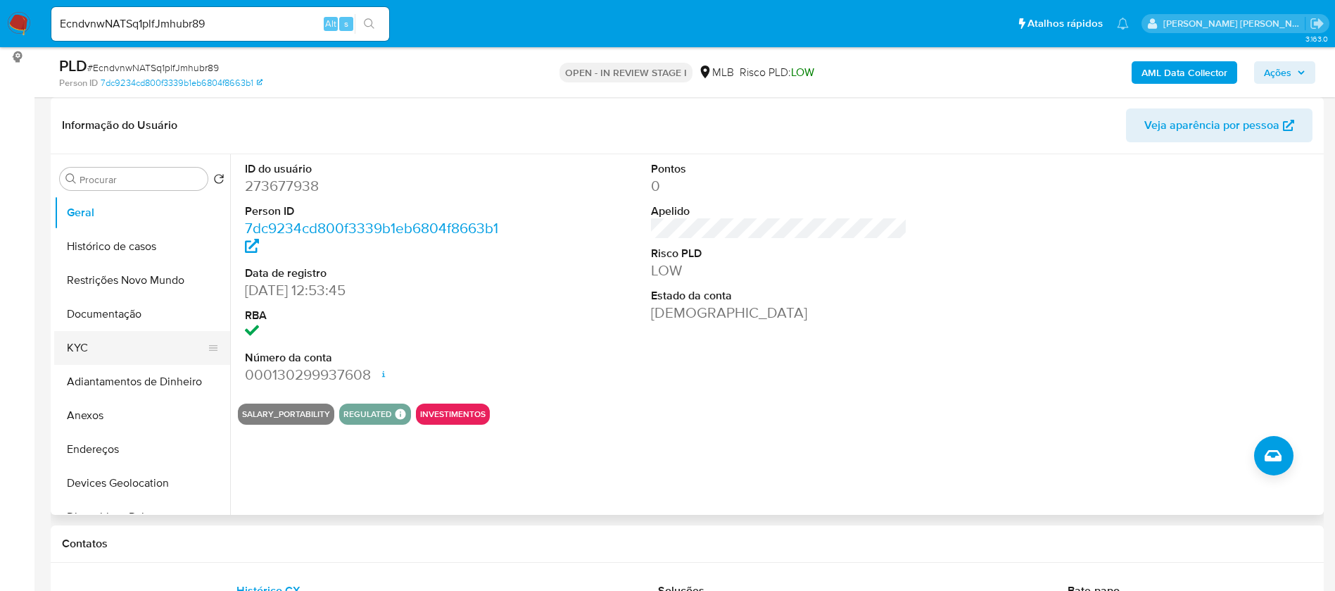
click at [143, 348] on button "KYC" at bounding box center [136, 348] width 165 height 34
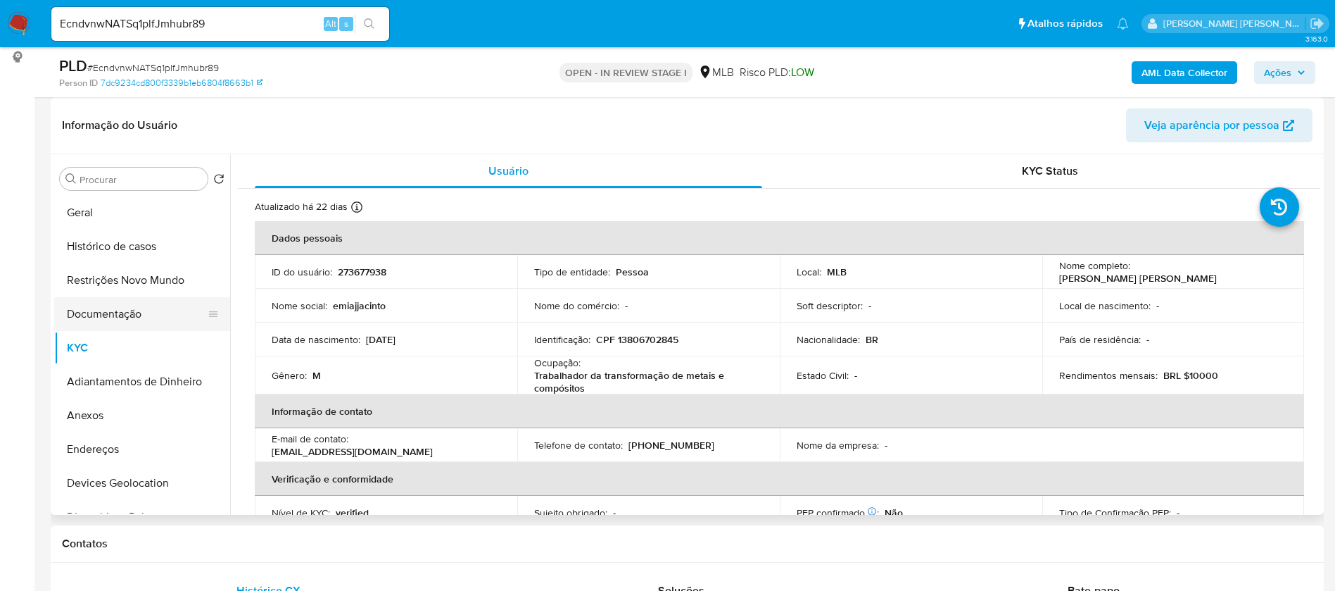
click at [133, 306] on button "Documentação" at bounding box center [136, 314] width 165 height 34
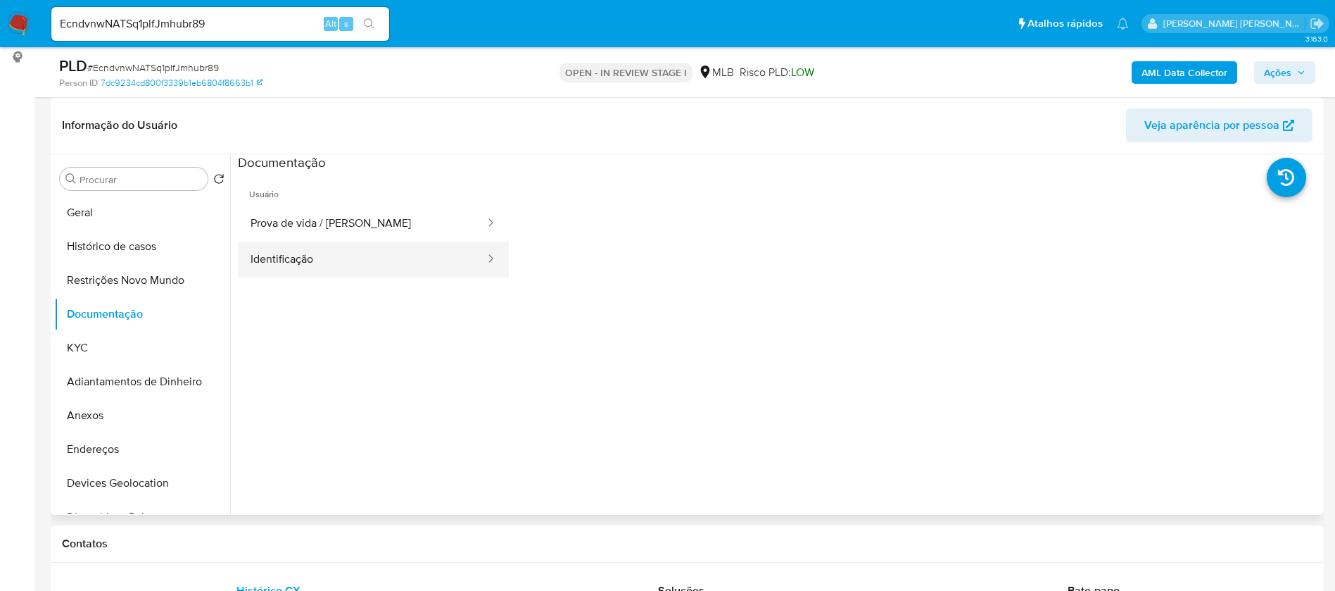
click at [329, 263] on button "Identificação" at bounding box center [362, 259] width 249 height 36
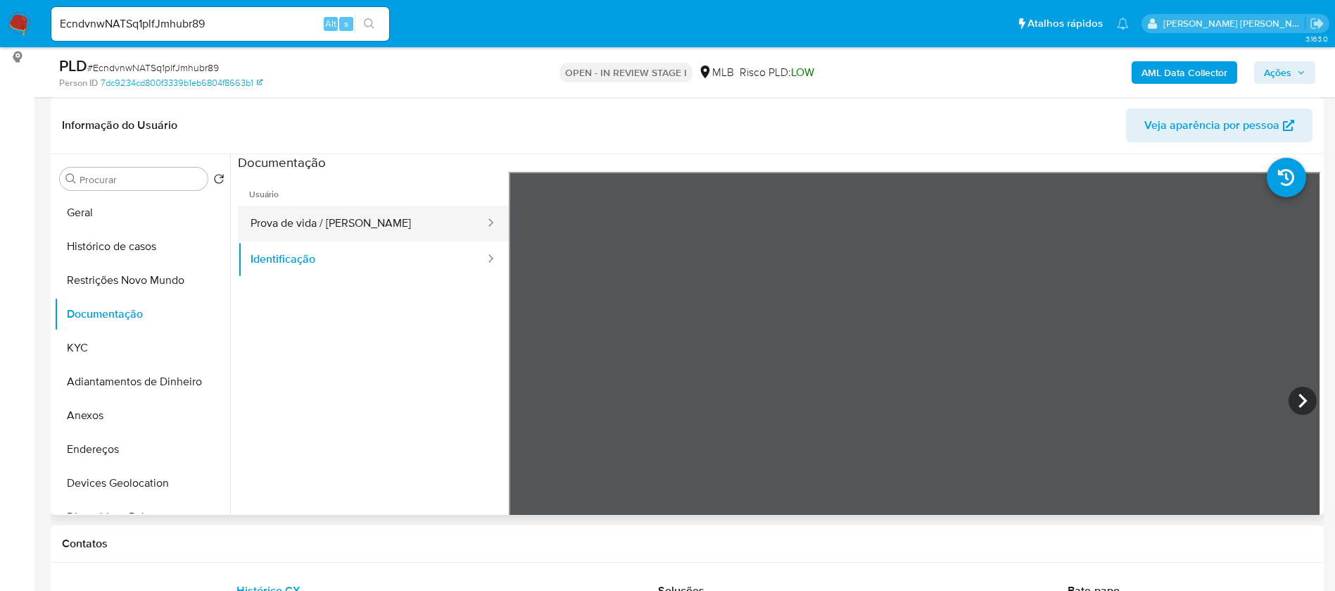
click at [348, 218] on button "Prova de vida / [PERSON_NAME]" at bounding box center [362, 224] width 249 height 36
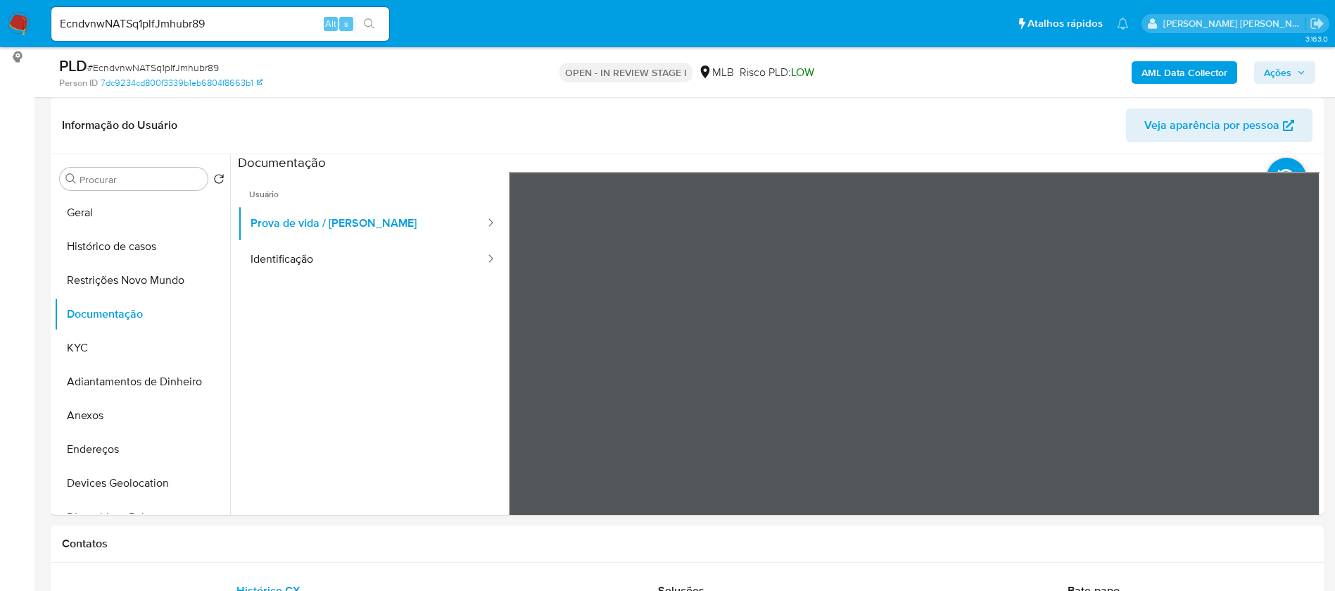
click at [1192, 75] on b "AML Data Collector" at bounding box center [1185, 72] width 86 height 23
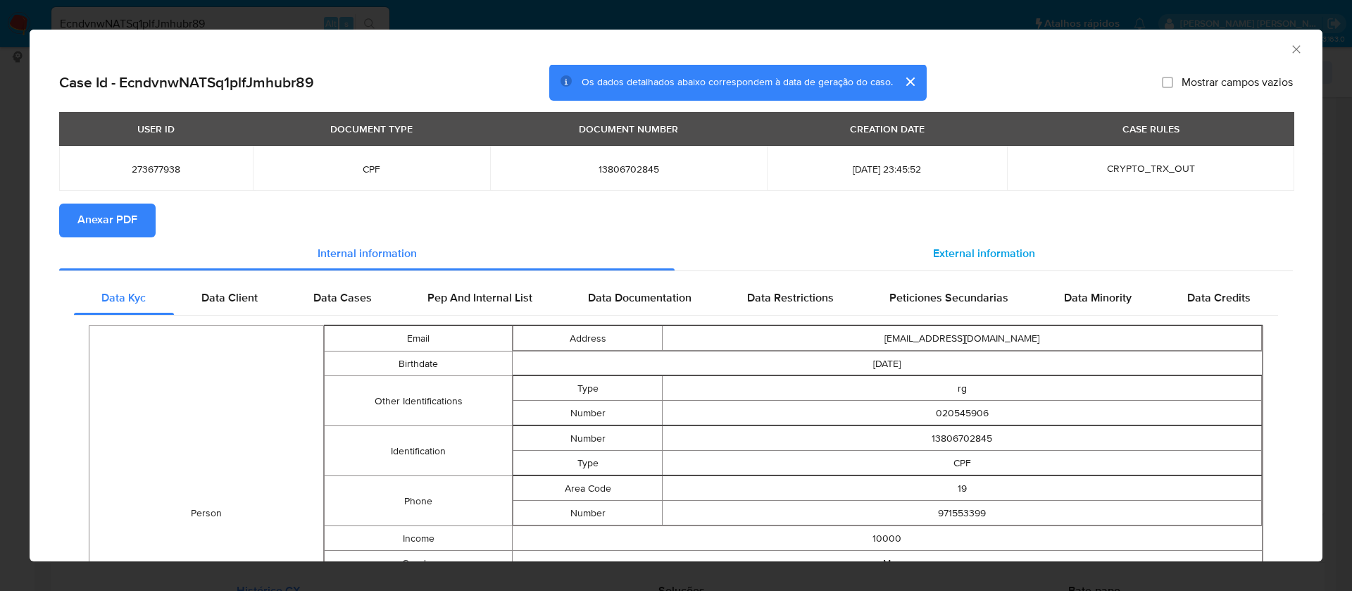
click at [933, 253] on span "External information" at bounding box center [984, 254] width 102 height 16
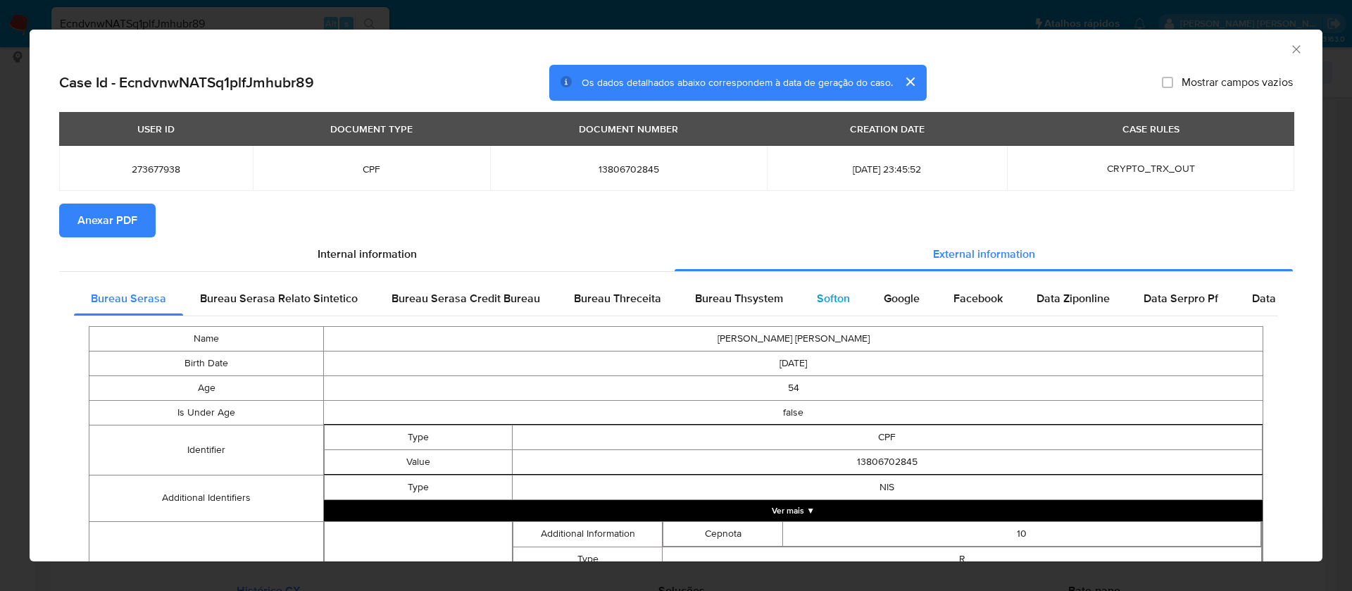
click at [830, 291] on span "Softon" at bounding box center [833, 298] width 33 height 16
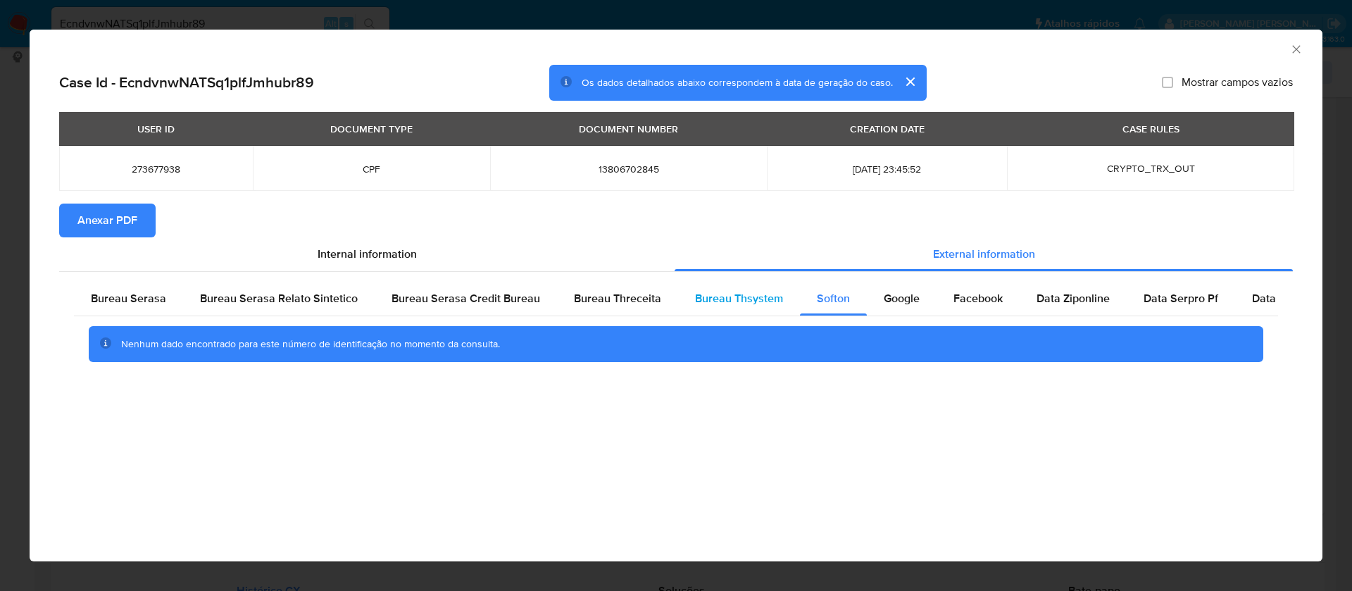
click at [749, 288] on div "Bureau Thsystem" at bounding box center [739, 299] width 122 height 34
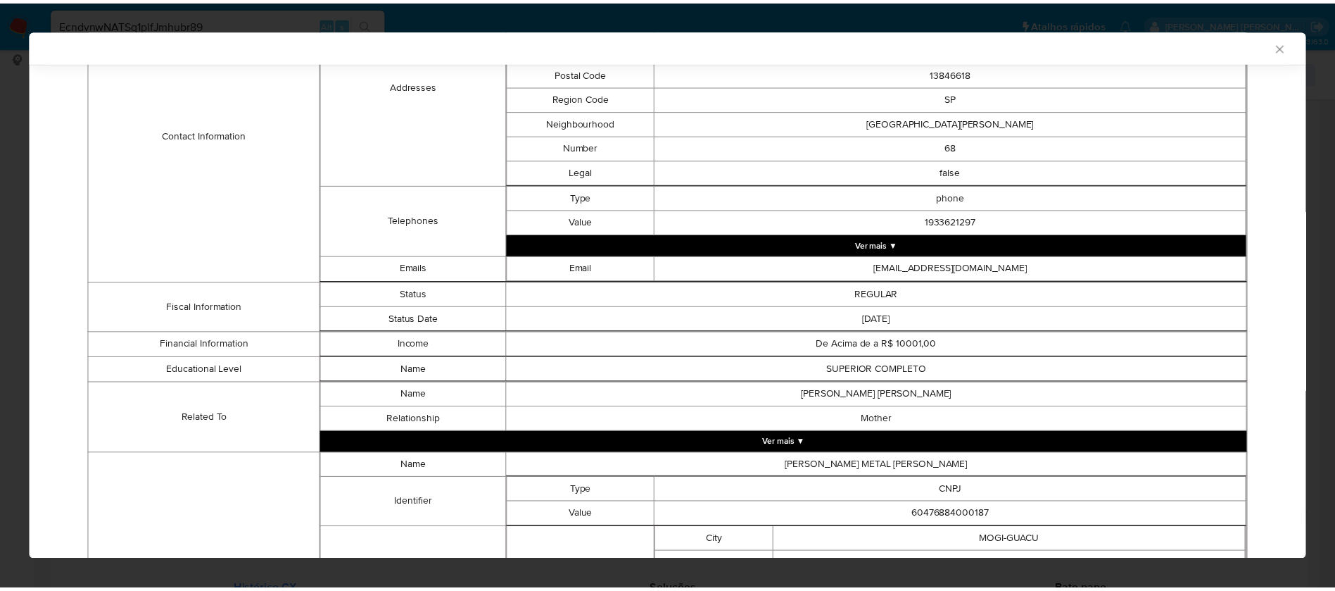
scroll to position [1022, 0]
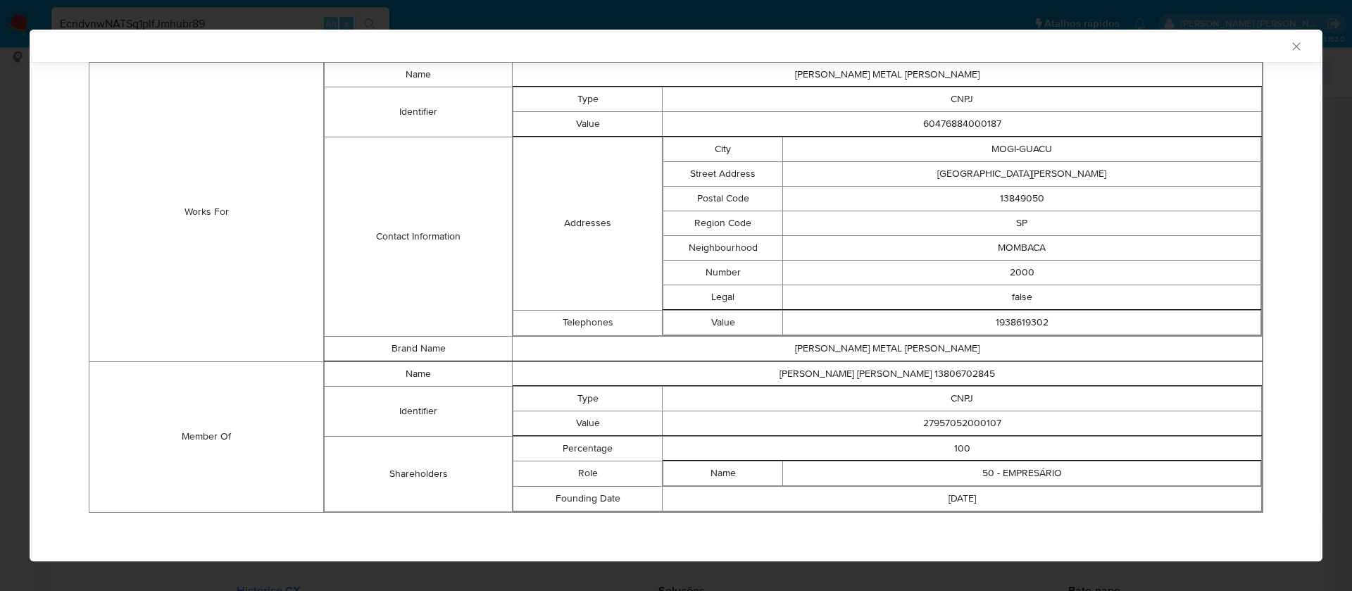
click at [962, 425] on td "27957052000107" at bounding box center [961, 422] width 599 height 25
copy td "27957052000107"
click at [876, 374] on td "JAIME GIOVANI JACINTO 13806702845" at bounding box center [887, 373] width 750 height 25
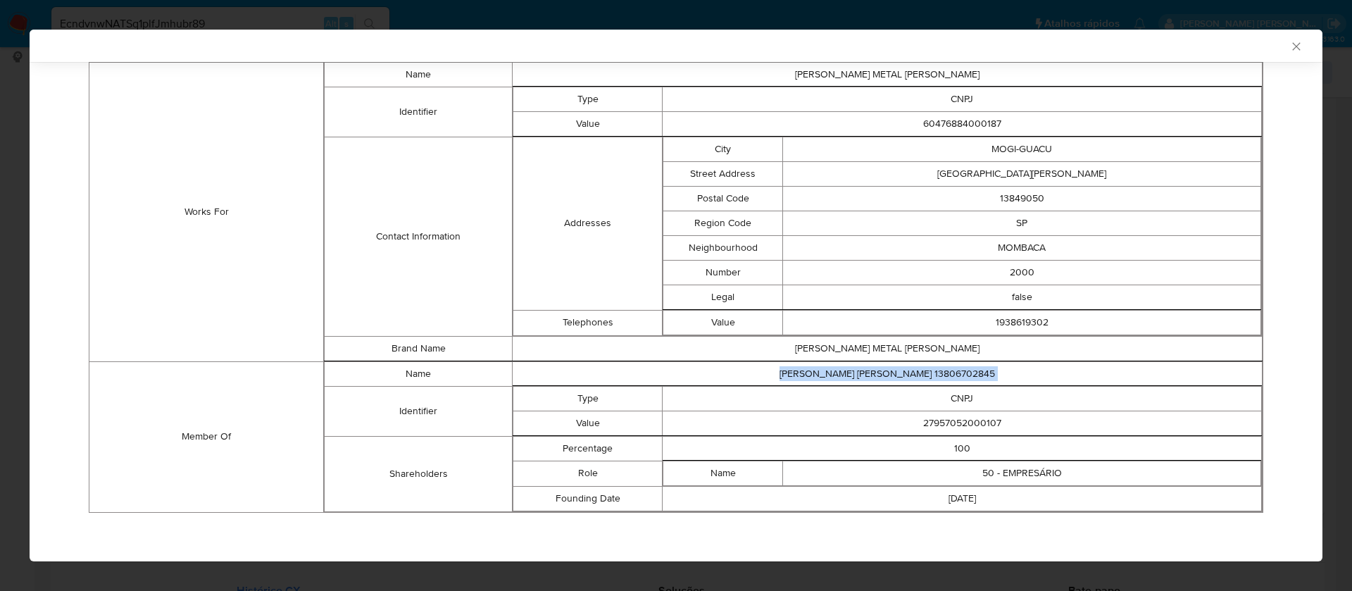
click at [876, 374] on td "JAIME GIOVANI JACINTO 13806702845" at bounding box center [887, 373] width 750 height 25
copy td "JAIME GIOVANI JACINTO 13806702845"
click at [942, 419] on td "27957052000107" at bounding box center [961, 422] width 599 height 25
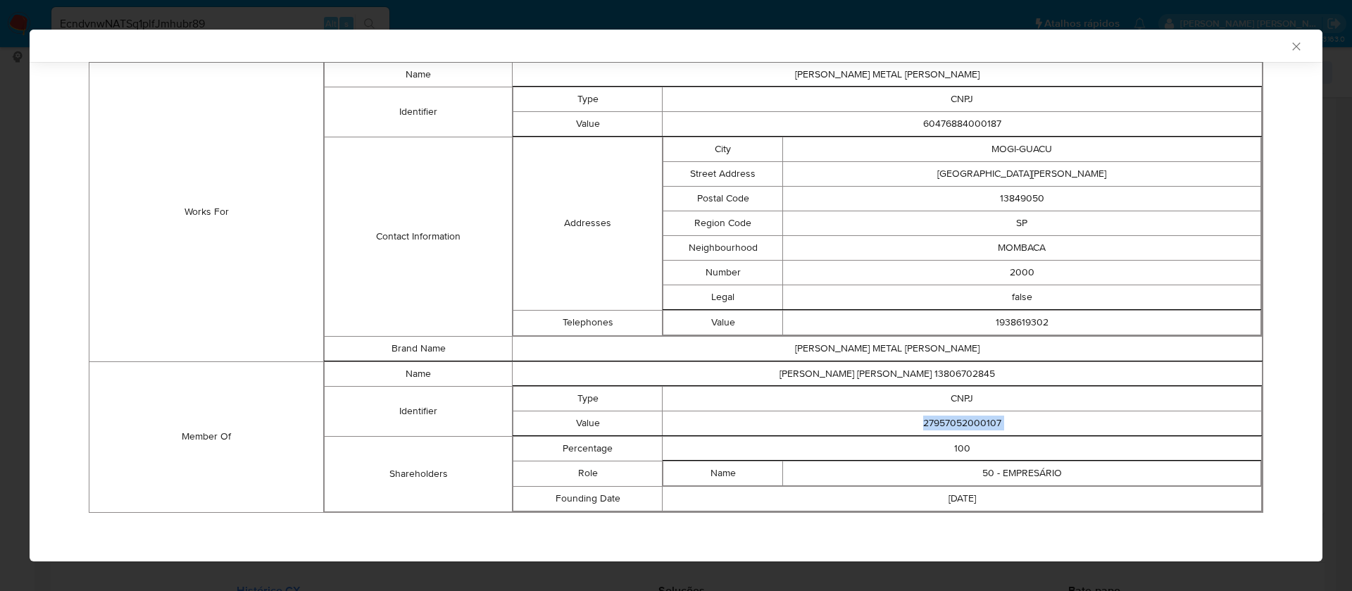
copy td "27957052000107"
click at [620, 36] on div "AML Data Collector" at bounding box center [676, 46] width 1293 height 32
click at [1289, 47] on icon "Fechar a janela" at bounding box center [1296, 46] width 14 height 14
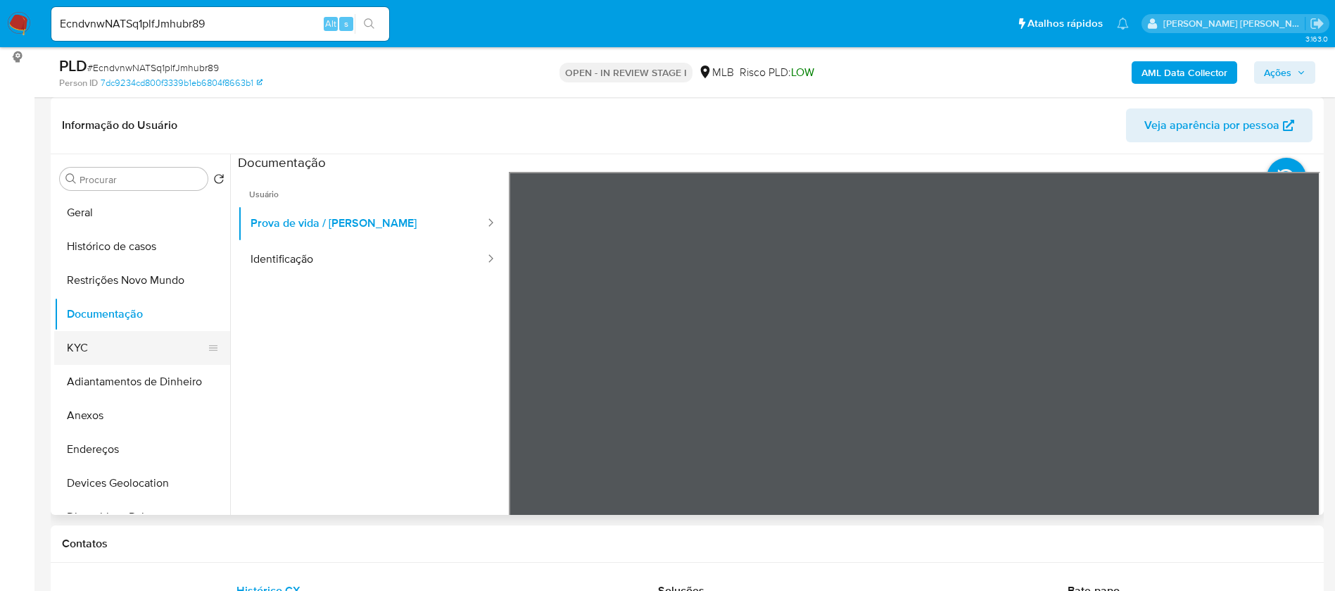
click at [117, 345] on button "KYC" at bounding box center [136, 348] width 165 height 34
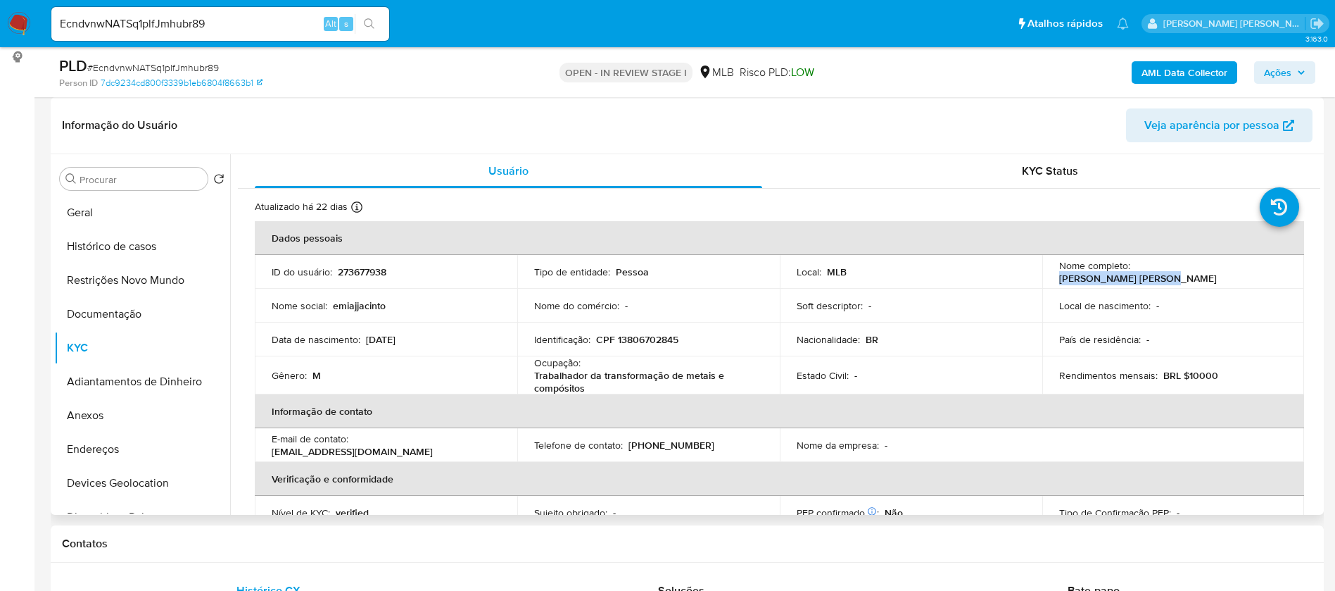
drag, startPoint x: 1225, startPoint y: 273, endPoint x: 1132, endPoint y: 274, distance: 92.9
click at [1132, 274] on div "Nome completo : Jaime Giovani Jacinto" at bounding box center [1173, 271] width 229 height 25
copy p "Jaime Giovani Jacinto"
click at [655, 336] on p "CPF 13806702845" at bounding box center [637, 339] width 82 height 13
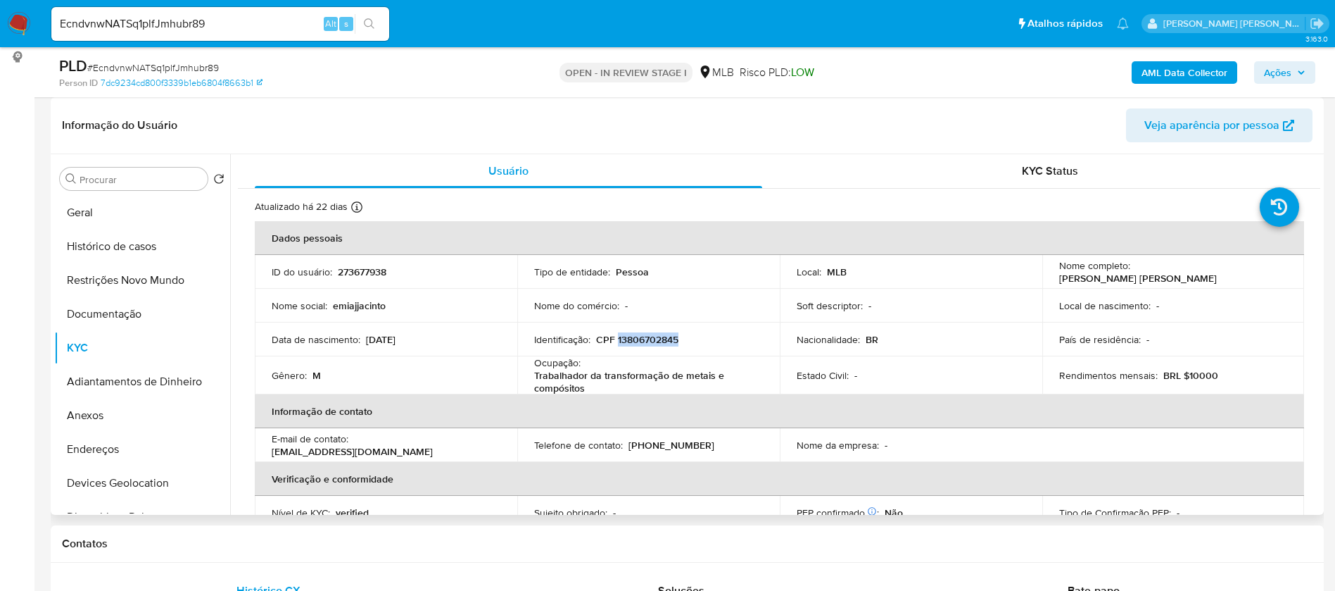
copy p "13806702845"
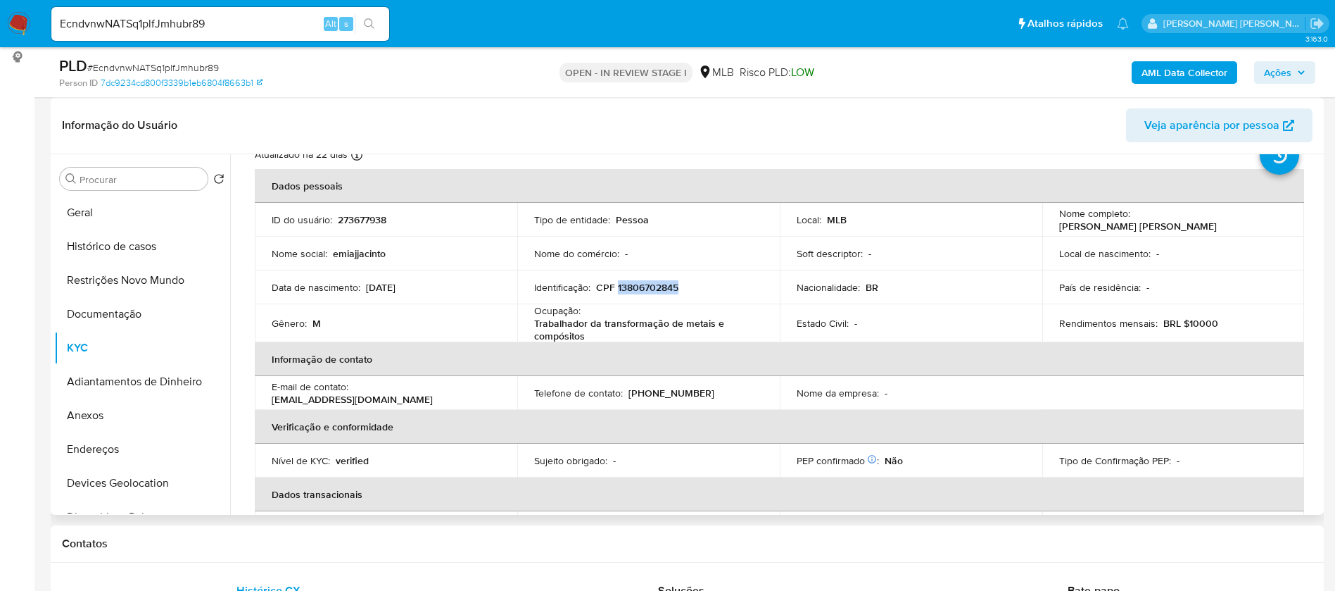
scroll to position [0, 0]
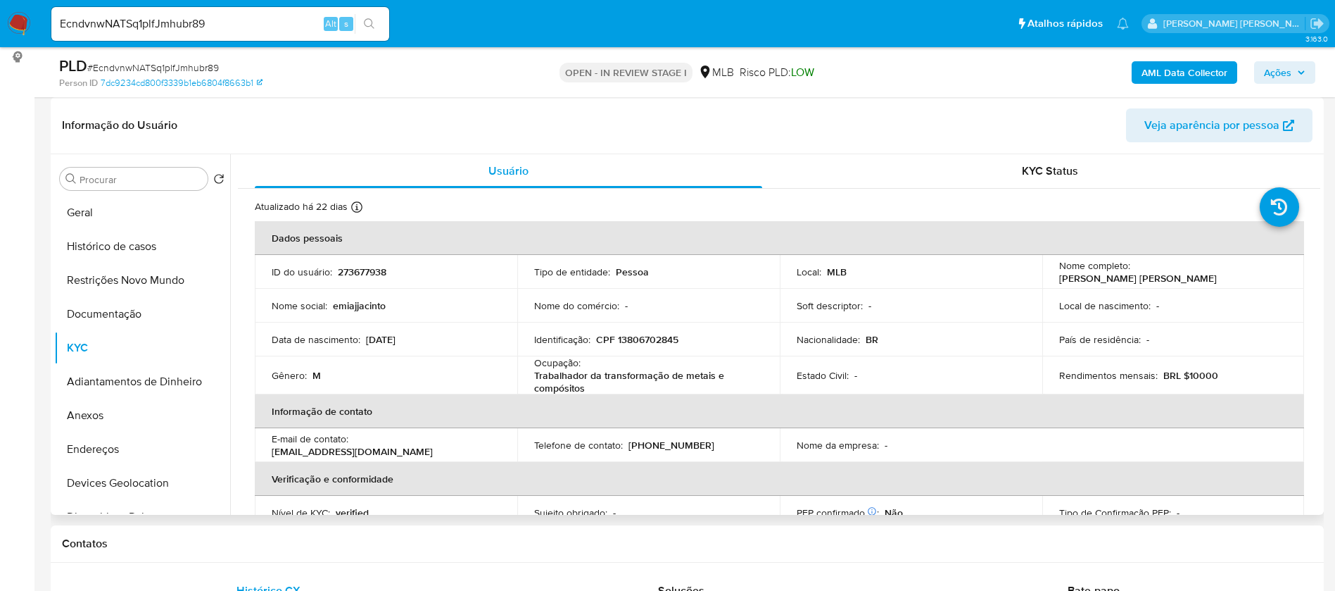
click at [361, 272] on p "273677938" at bounding box center [362, 271] width 49 height 13
copy p "273677938"
click at [104, 210] on button "Geral" at bounding box center [136, 213] width 165 height 34
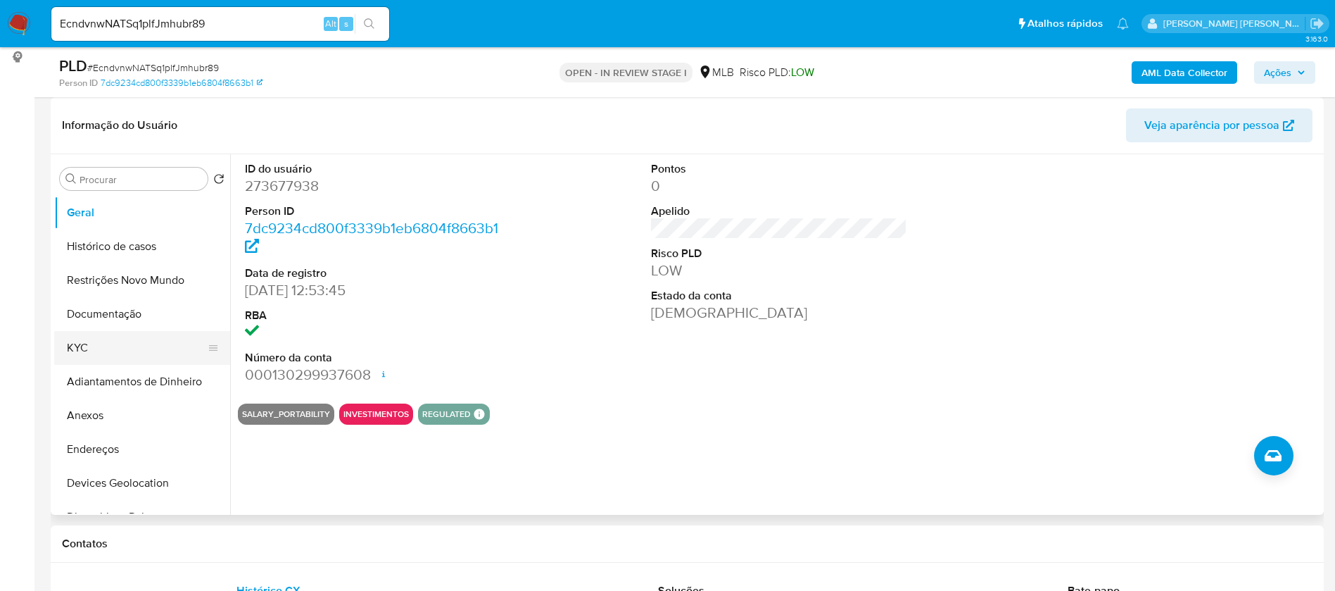
click at [114, 353] on button "KYC" at bounding box center [136, 348] width 165 height 34
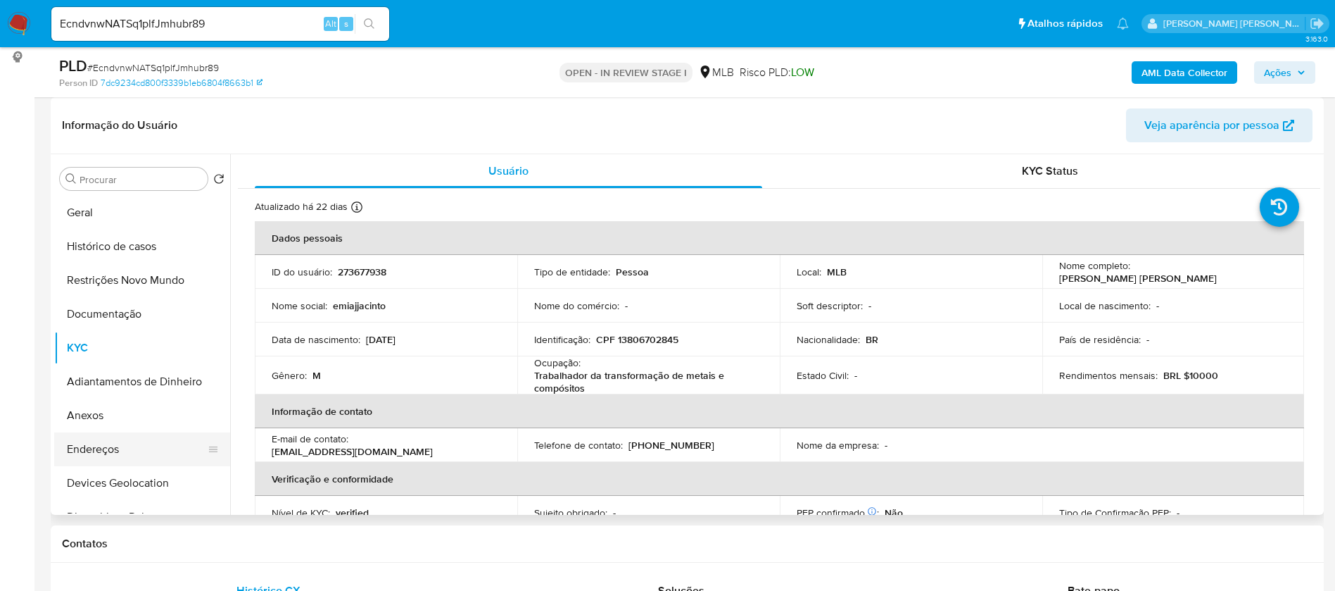
click at [78, 450] on button "Endereços" at bounding box center [136, 449] width 165 height 34
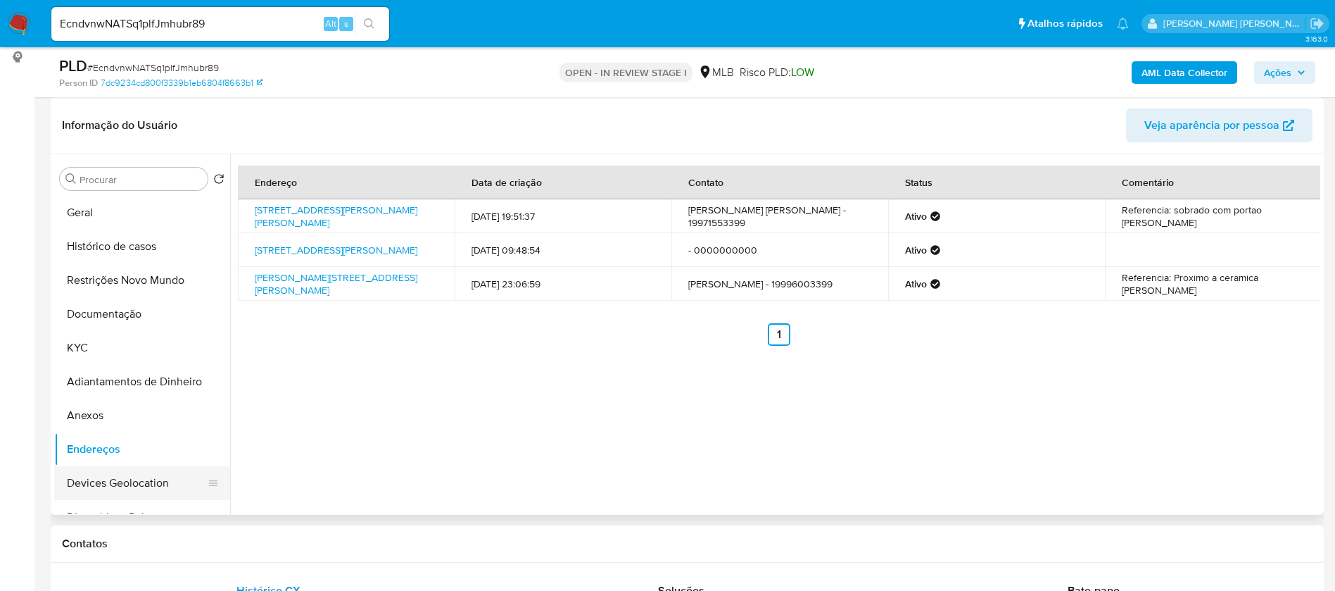
click at [139, 488] on button "Devices Geolocation" at bounding box center [136, 483] width 165 height 34
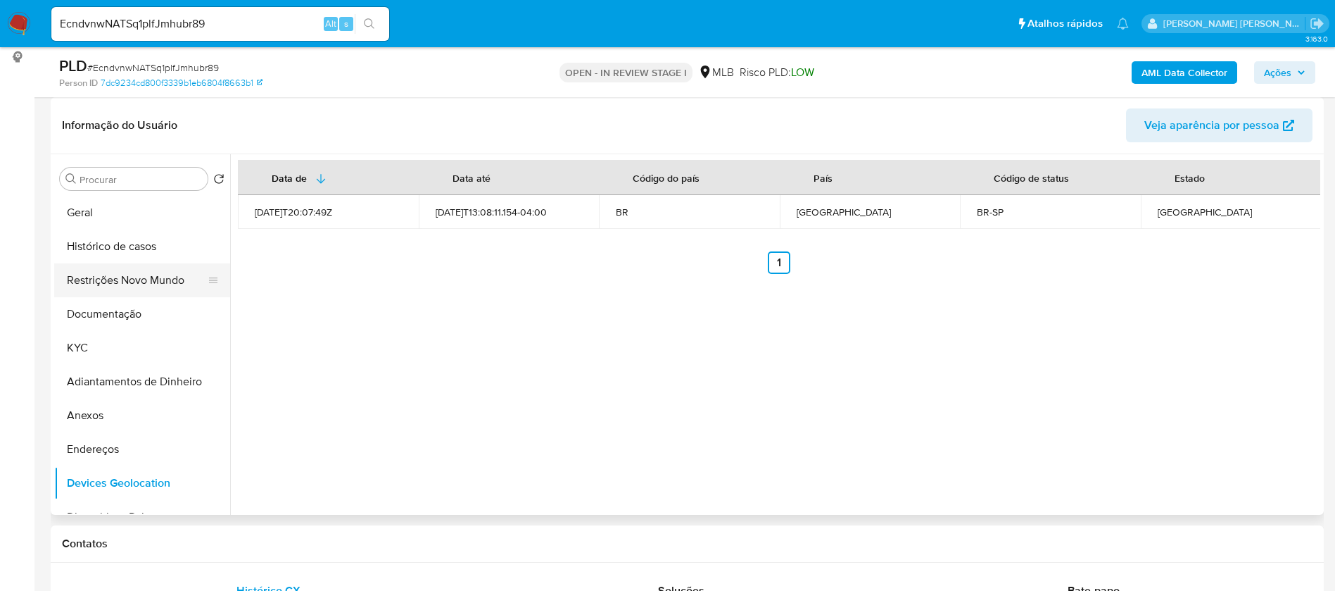
click at [127, 277] on button "Restrições Novo Mundo" at bounding box center [136, 280] width 165 height 34
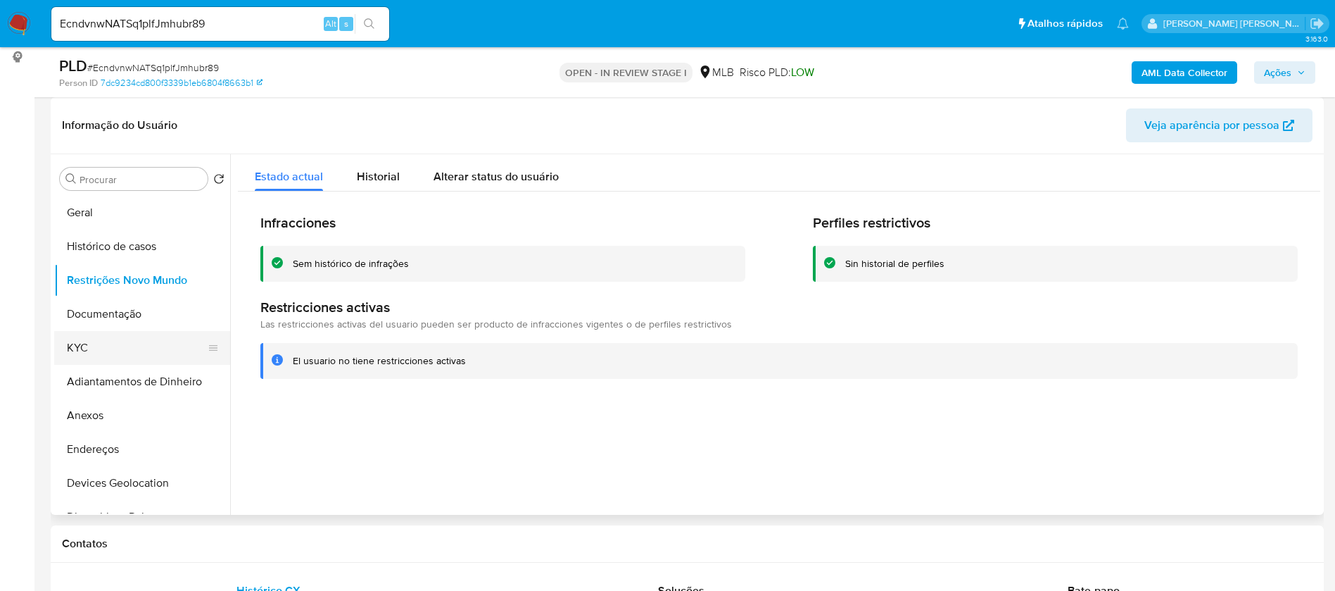
scroll to position [106, 0]
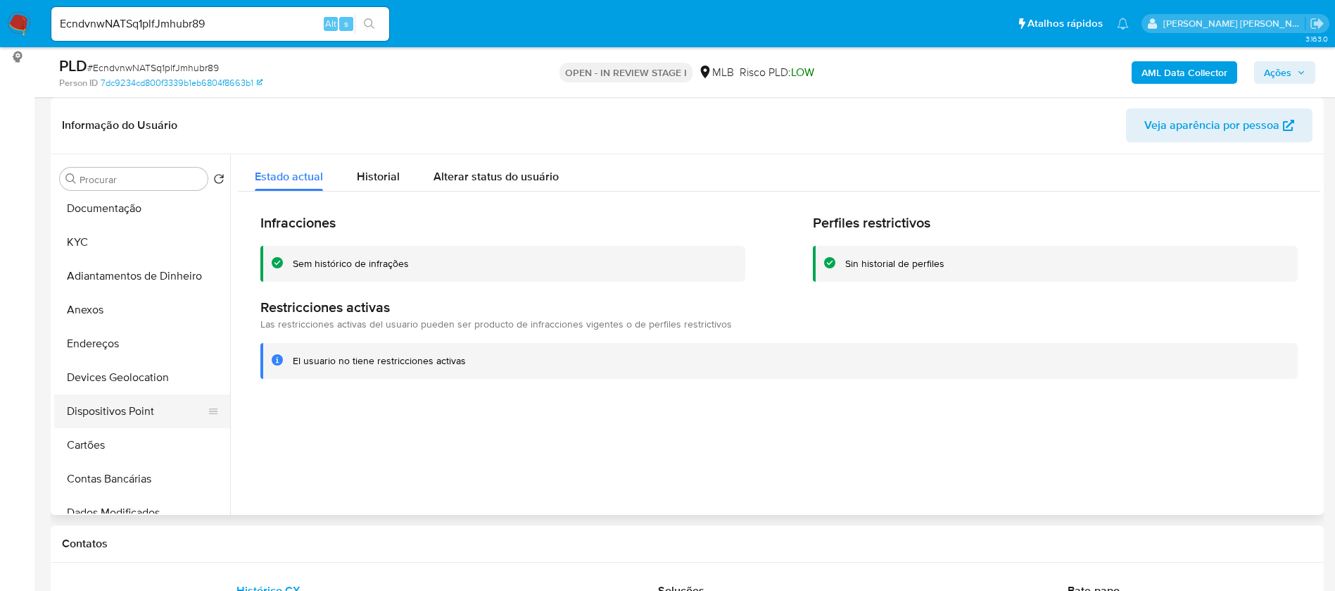
click at [163, 410] on button "Dispositivos Point" at bounding box center [136, 411] width 165 height 34
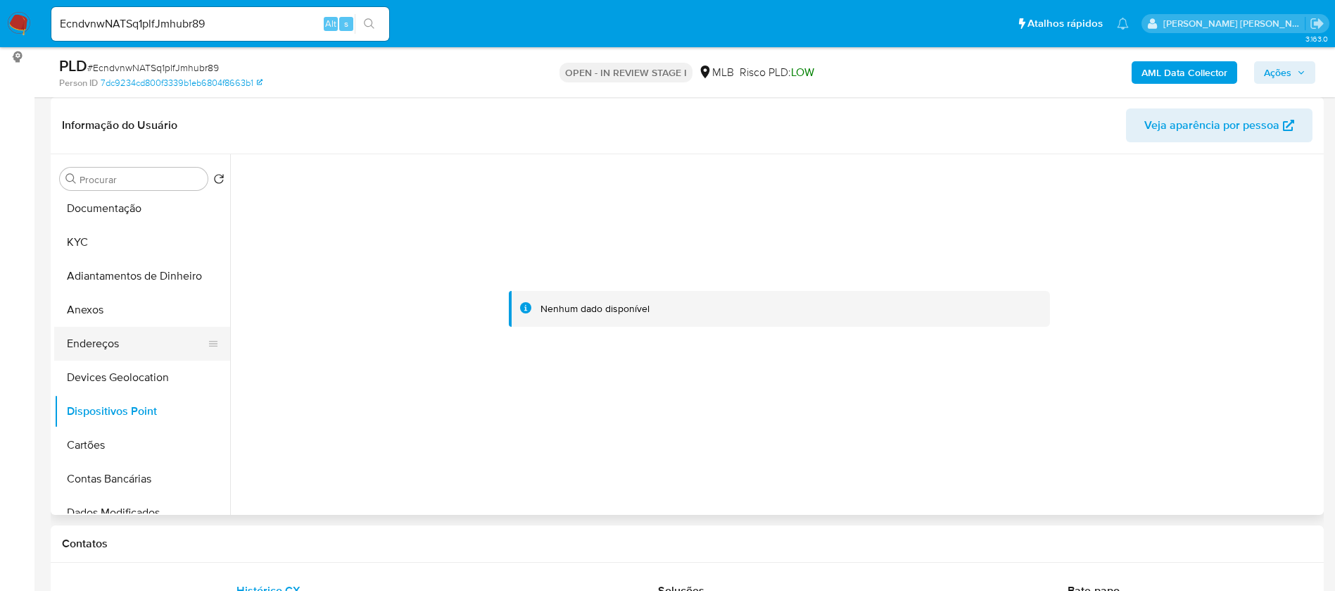
click at [128, 334] on button "Endereços" at bounding box center [136, 344] width 165 height 34
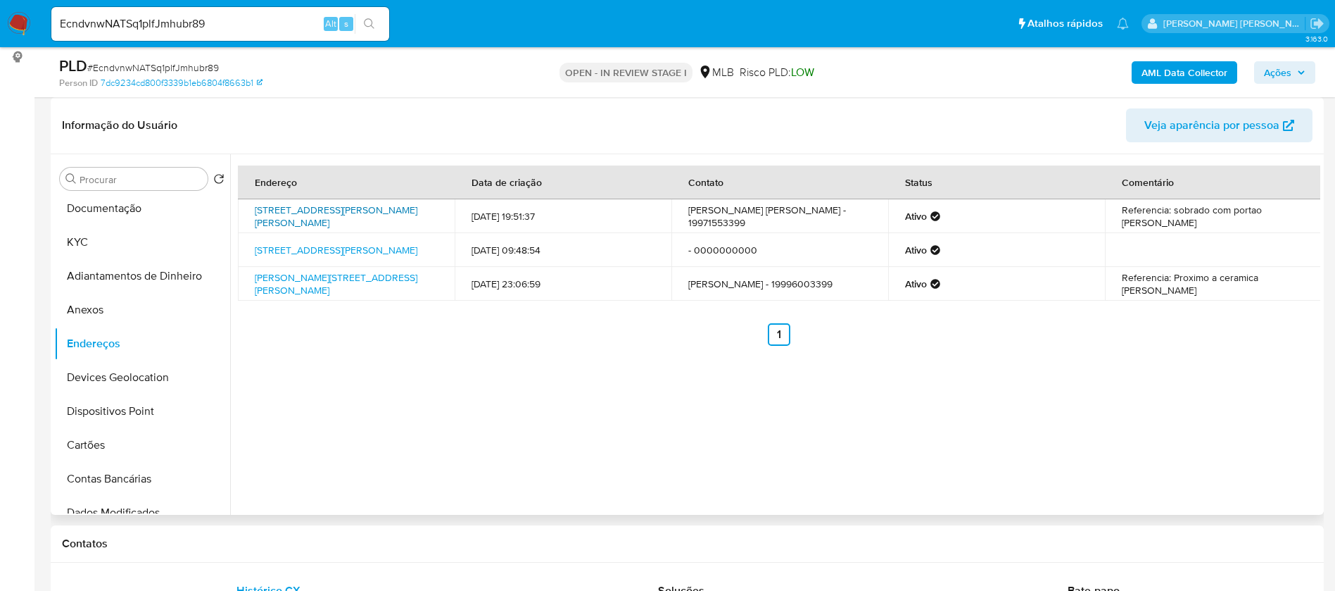
click at [333, 208] on link "Rua João Bueno Netto 126, Mogi Guaçu, São Paulo, 13844152, Brasil 126" at bounding box center [336, 216] width 163 height 27
click at [113, 239] on button "KYC" at bounding box center [136, 242] width 165 height 34
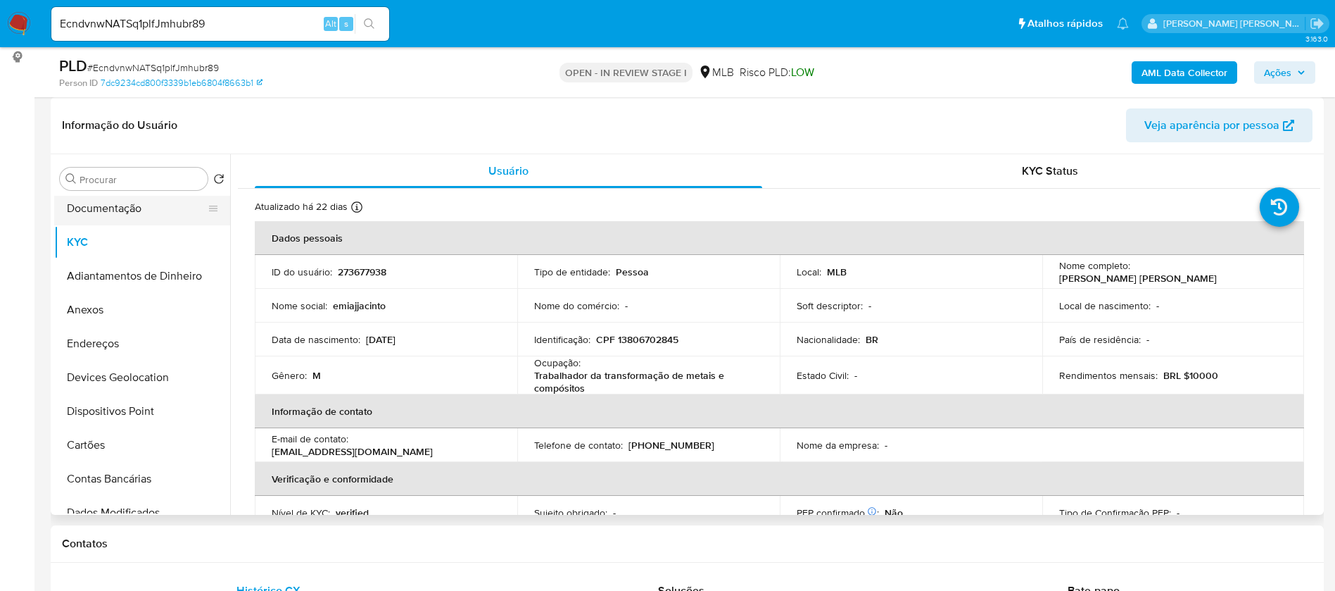
click at [143, 217] on button "Documentação" at bounding box center [136, 208] width 165 height 34
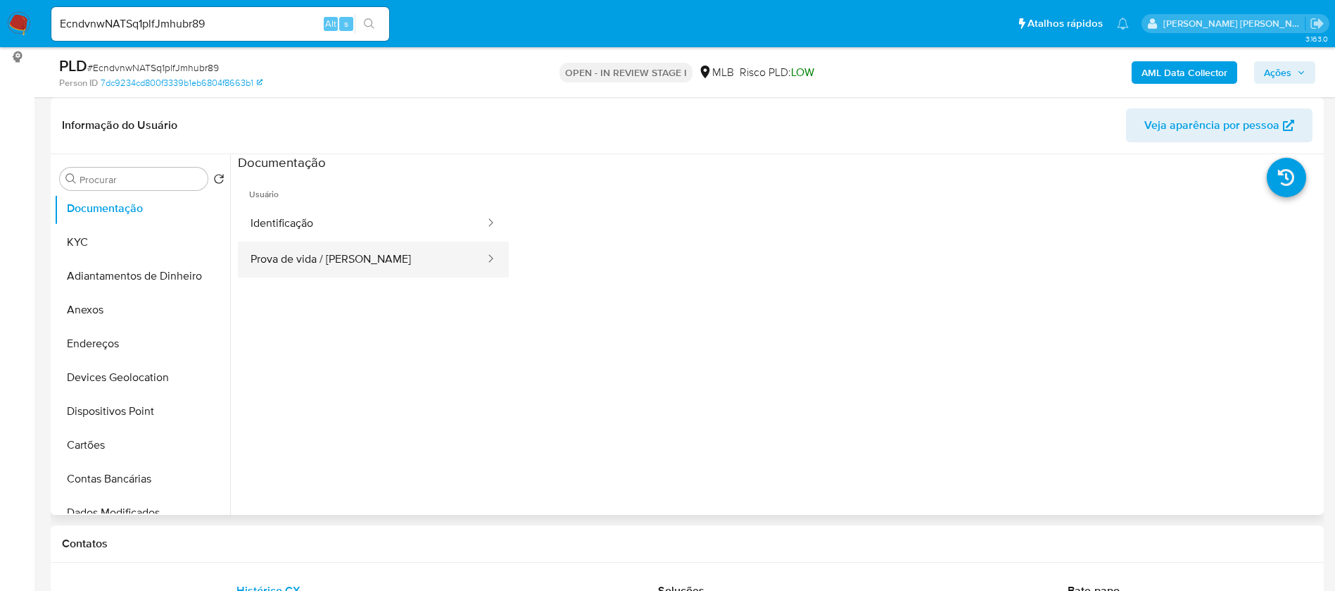
click at [334, 255] on button "Prova de vida / [PERSON_NAME]" at bounding box center [362, 259] width 249 height 36
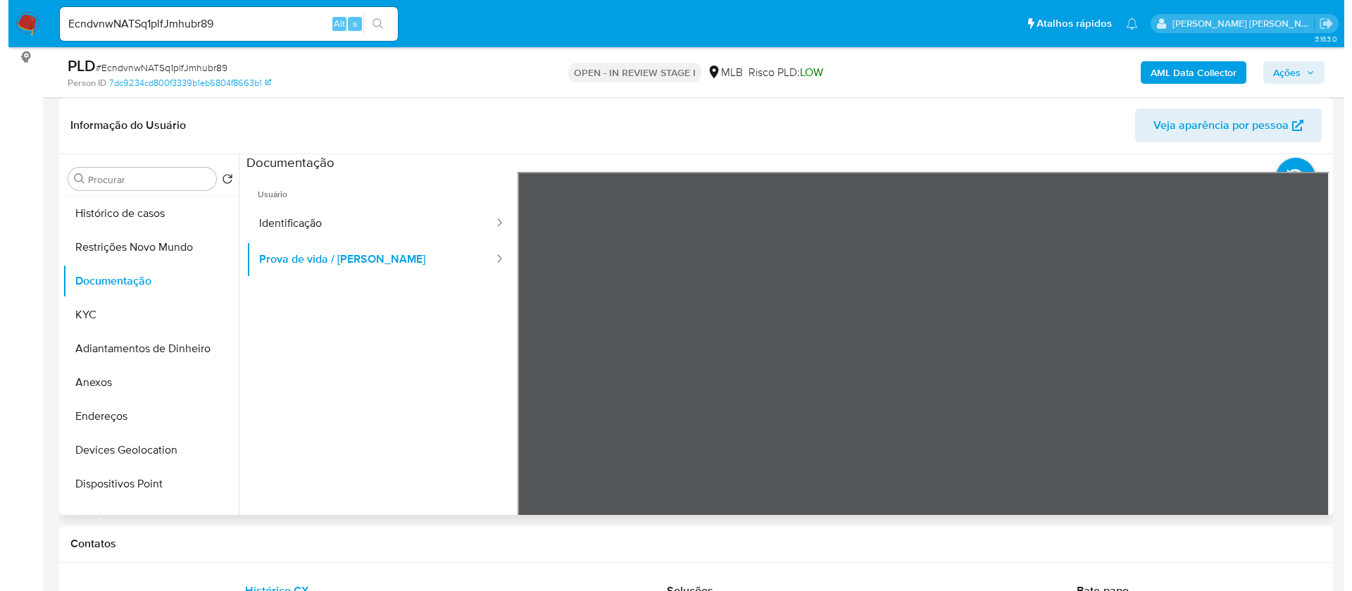
scroll to position [0, 0]
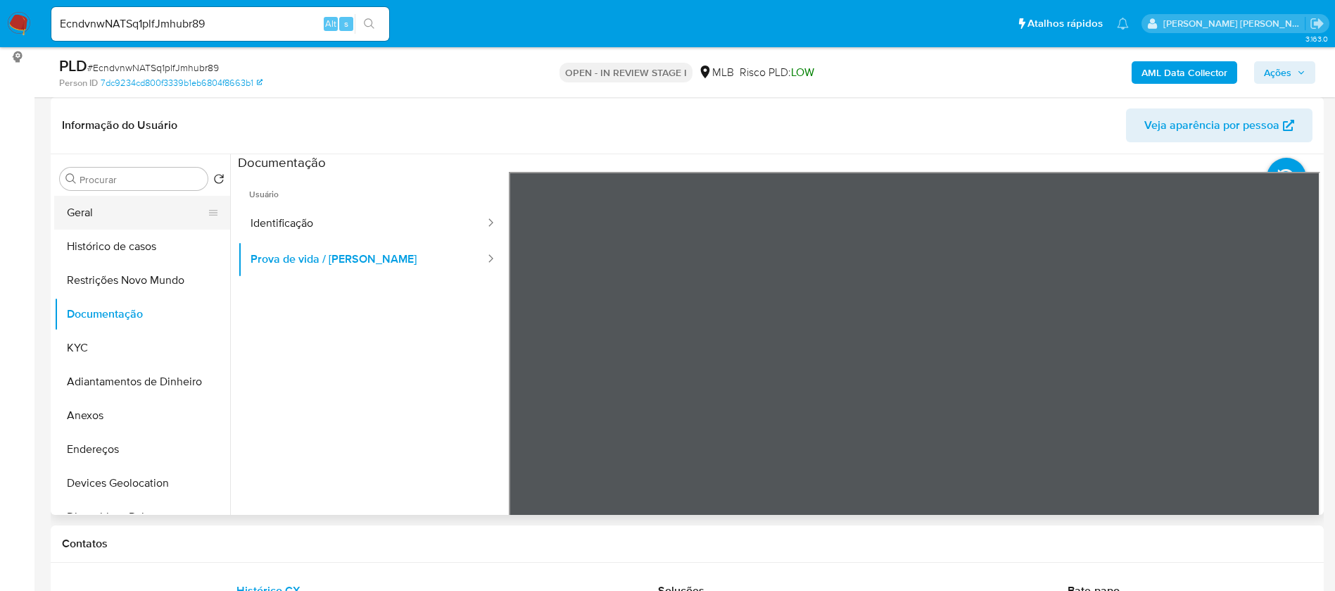
click at [114, 210] on button "Geral" at bounding box center [136, 213] width 165 height 34
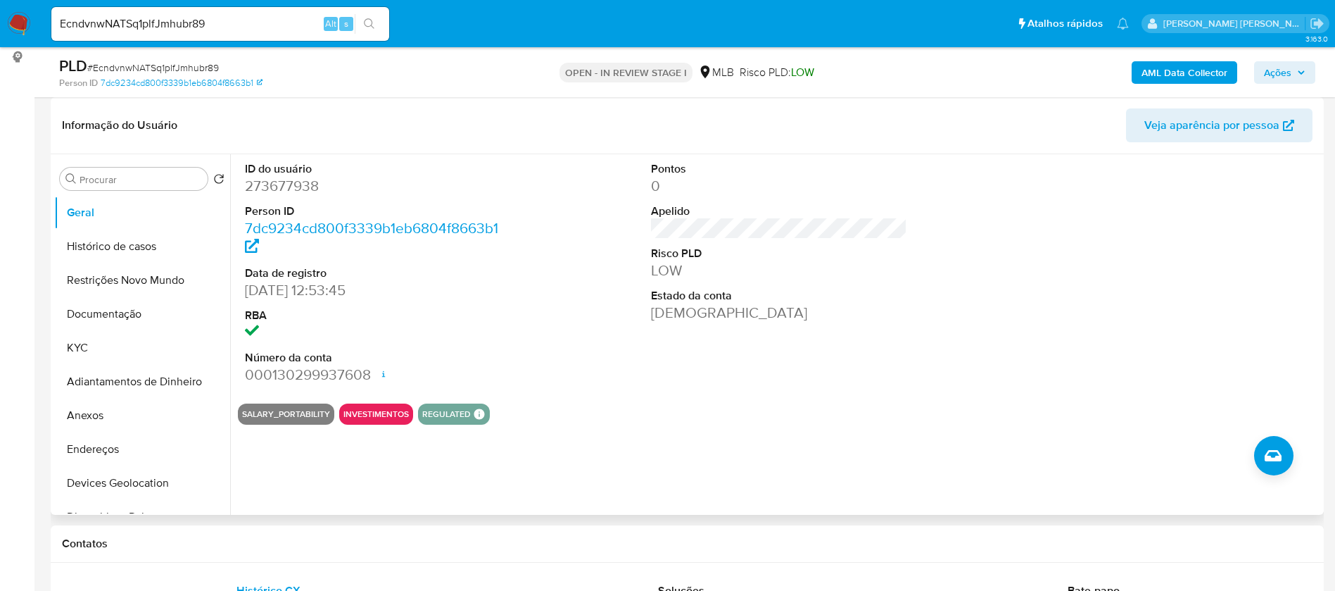
click at [275, 191] on dd "273677938" at bounding box center [373, 186] width 257 height 20
copy dd "273677938"
click at [130, 408] on button "Anexos" at bounding box center [136, 415] width 165 height 34
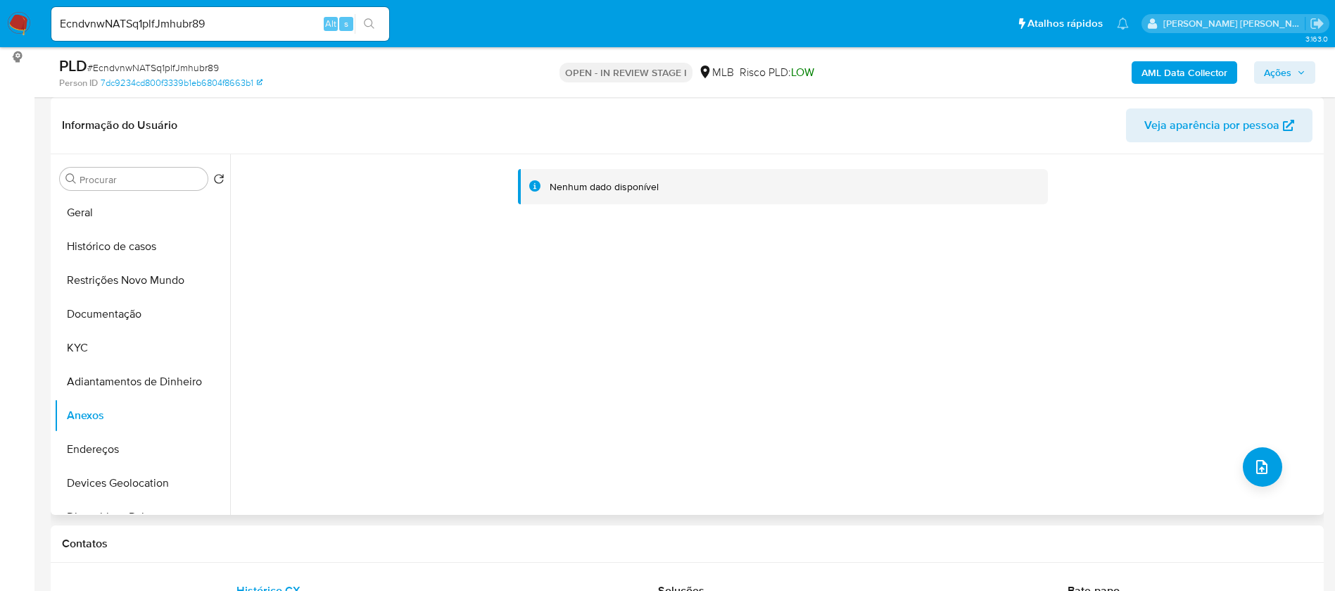
drag, startPoint x: 1306, startPoint y: 261, endPoint x: 1295, endPoint y: 216, distance: 46.4
click at [1306, 260] on div "Nenhum dado disponível" at bounding box center [775, 334] width 1090 height 360
click at [1205, 75] on b "AML Data Collector" at bounding box center [1185, 72] width 86 height 23
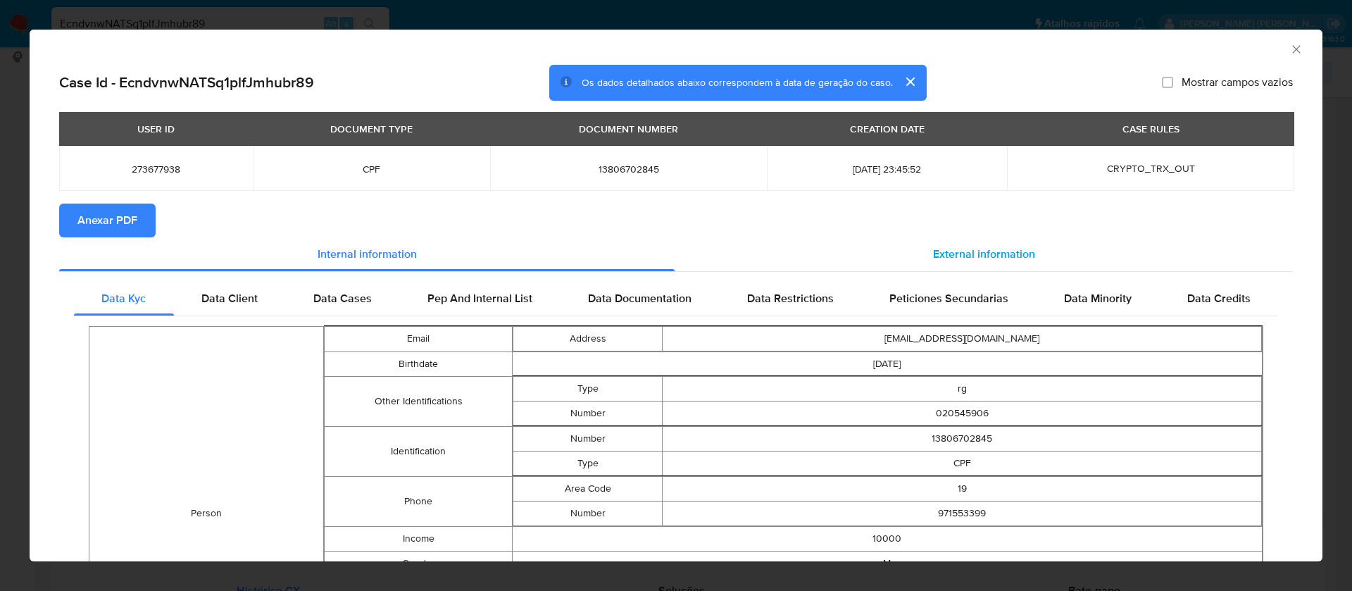
click at [943, 253] on span "External information" at bounding box center [984, 254] width 102 height 16
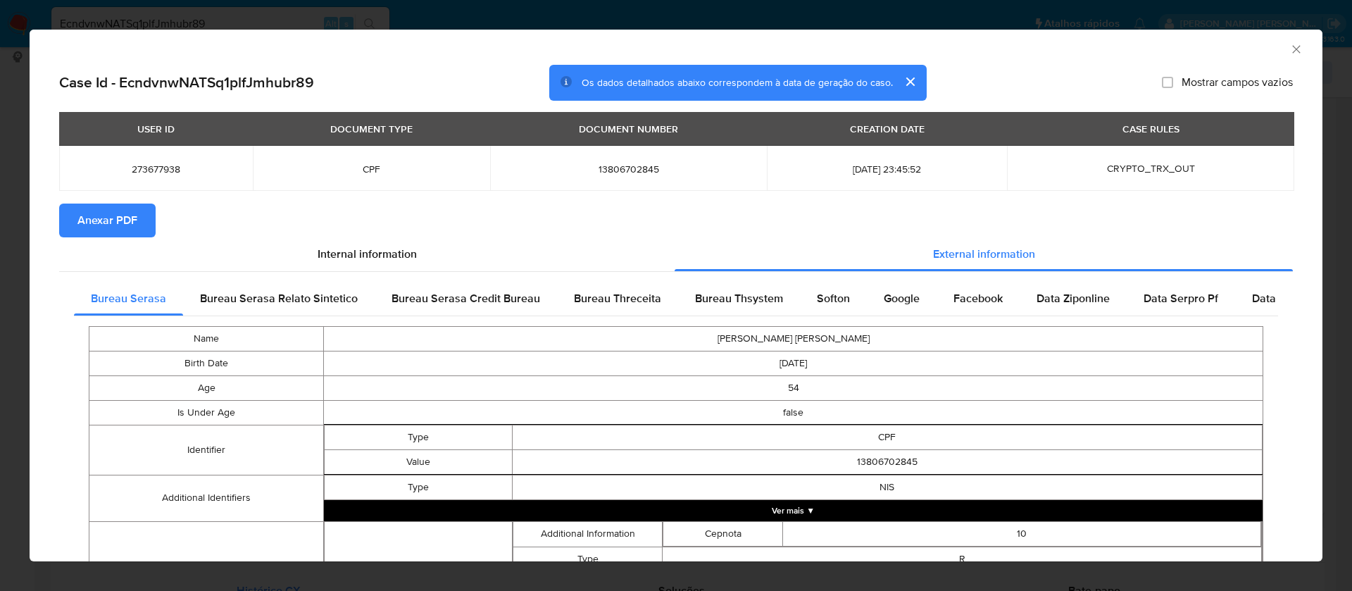
click at [118, 222] on span "Anexar PDF" at bounding box center [107, 220] width 60 height 31
click at [1289, 46] on icon "Fechar a janela" at bounding box center [1296, 49] width 14 height 14
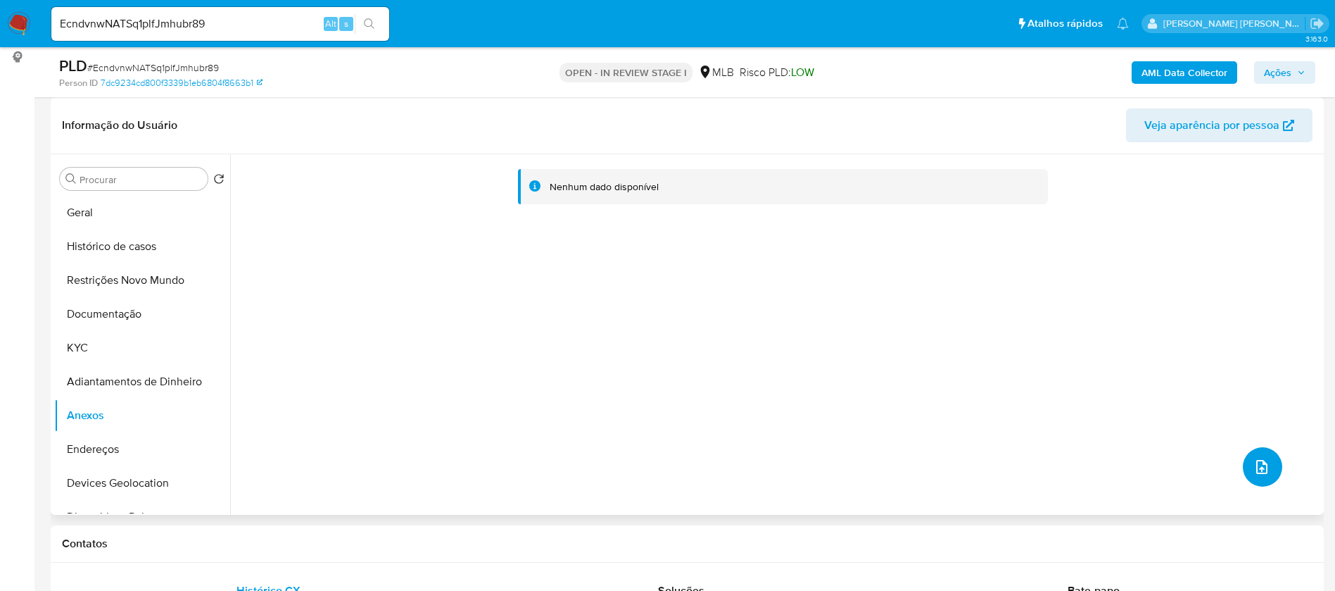
click at [1265, 455] on button "upload-file" at bounding box center [1262, 466] width 39 height 39
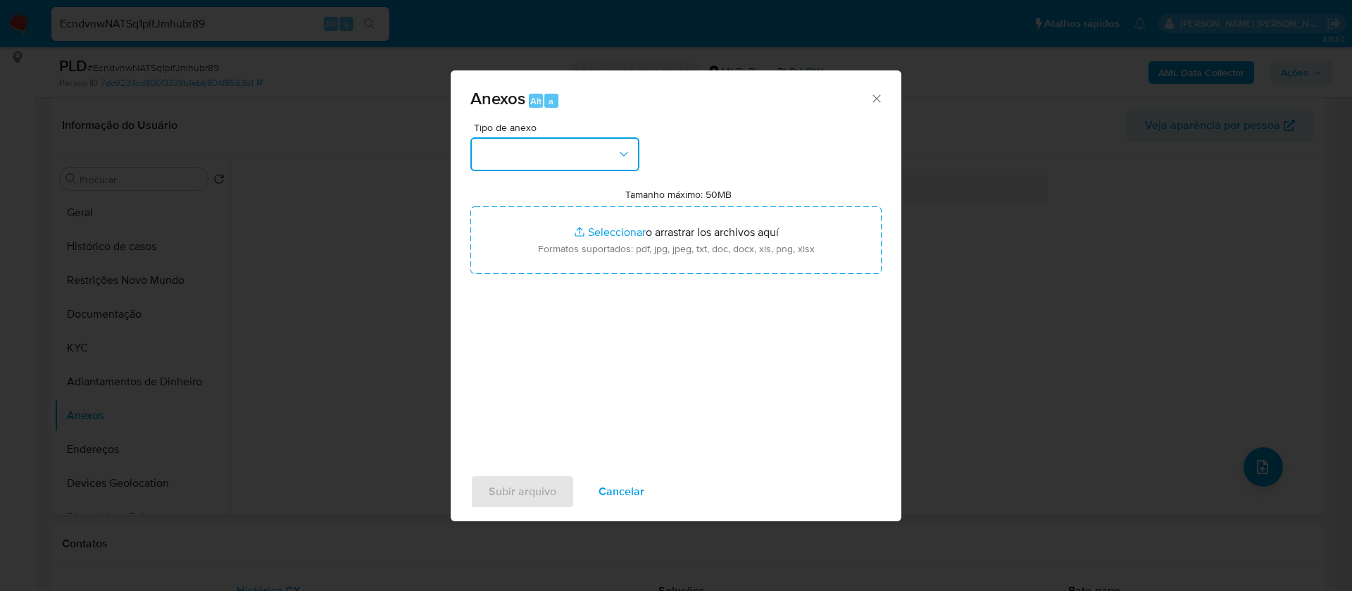
click at [570, 163] on button "button" at bounding box center [554, 154] width 169 height 34
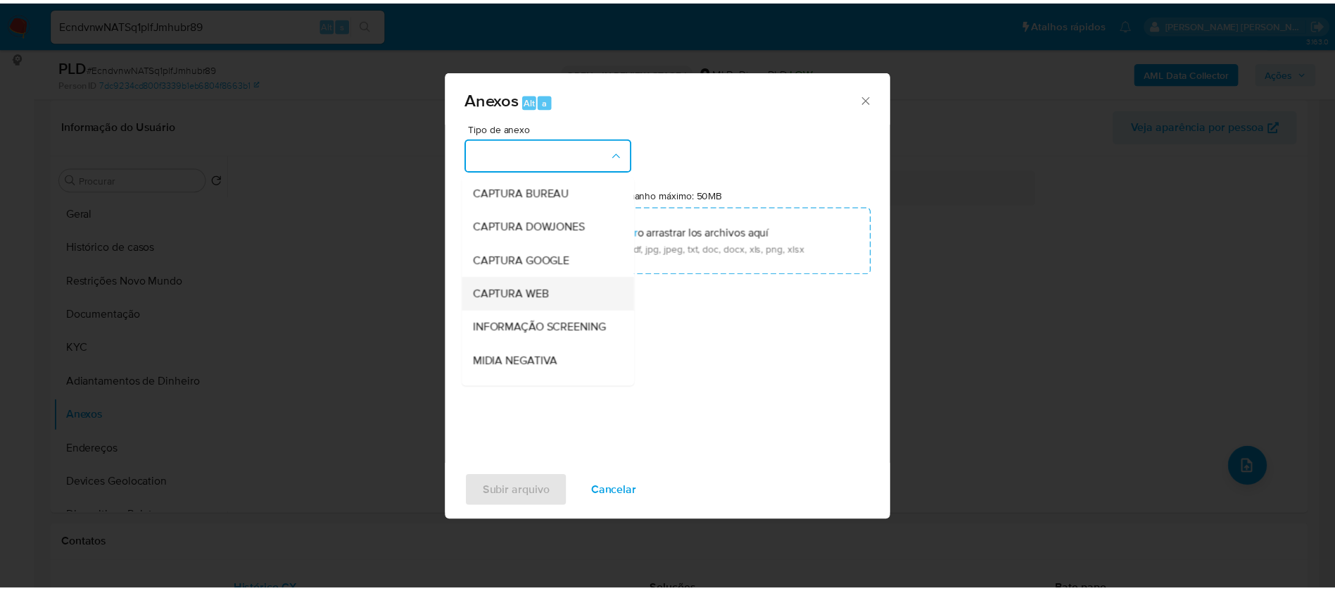
scroll to position [211, 0]
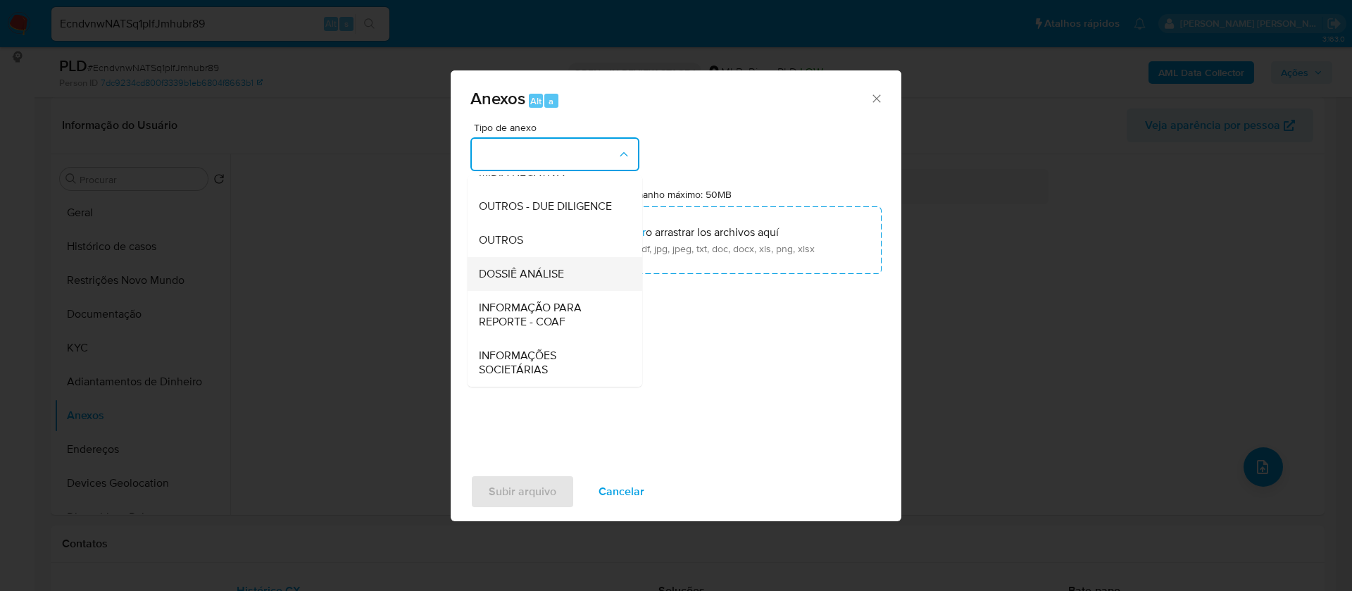
click at [560, 281] on span "DOSSIÊ ANÁLISE" at bounding box center [521, 274] width 85 height 14
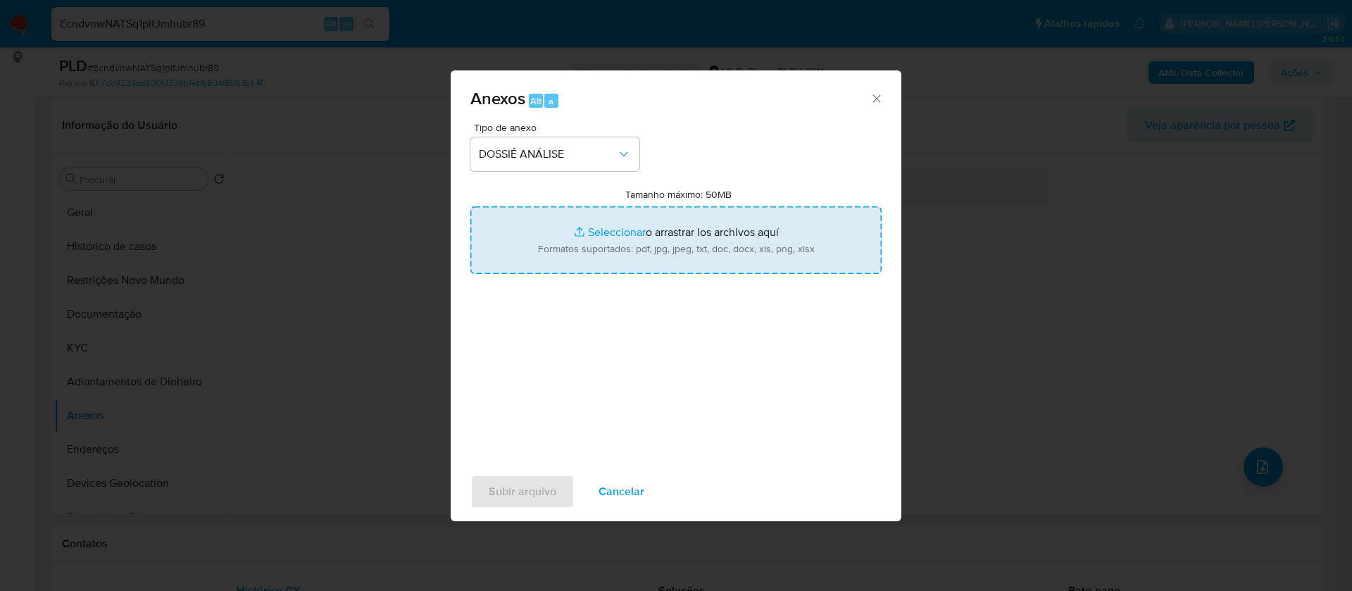
click at [612, 227] on input "Tamanho máximo: 50MB Seleccionar archivos" at bounding box center [675, 240] width 411 height 68
type input "C:\fakepath\Mulan 273677938_2025_10_09_16_54_47.xlsx"
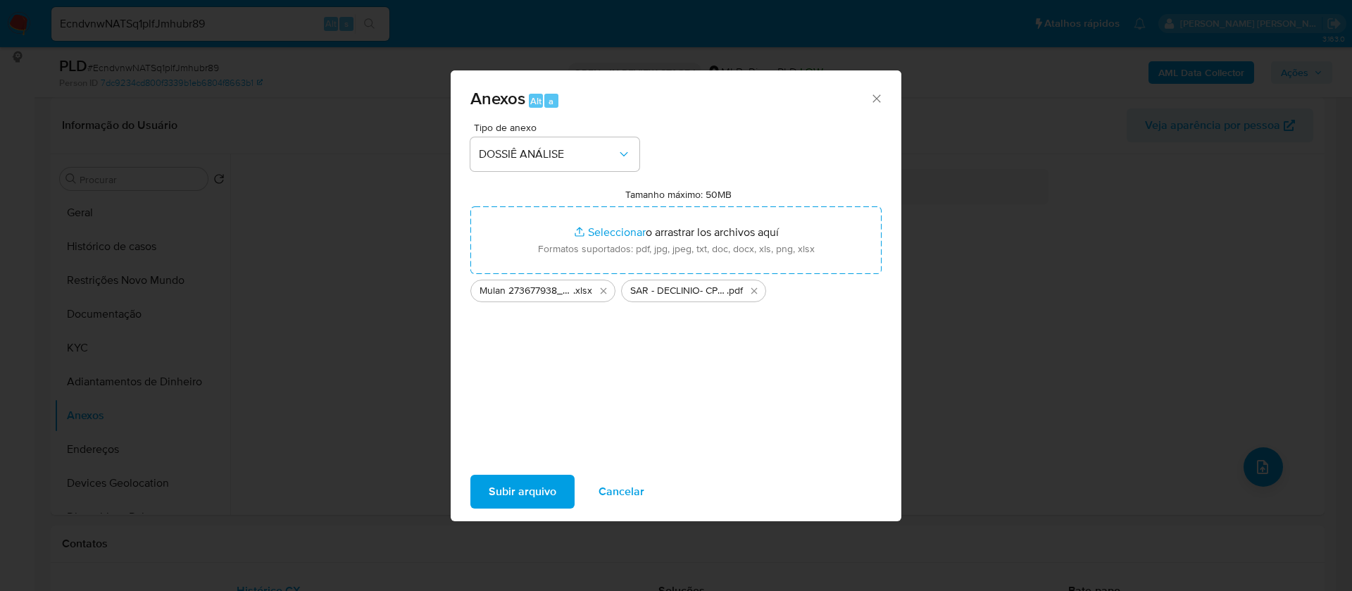
click at [533, 497] on span "Subir arquivo" at bounding box center [523, 491] width 68 height 31
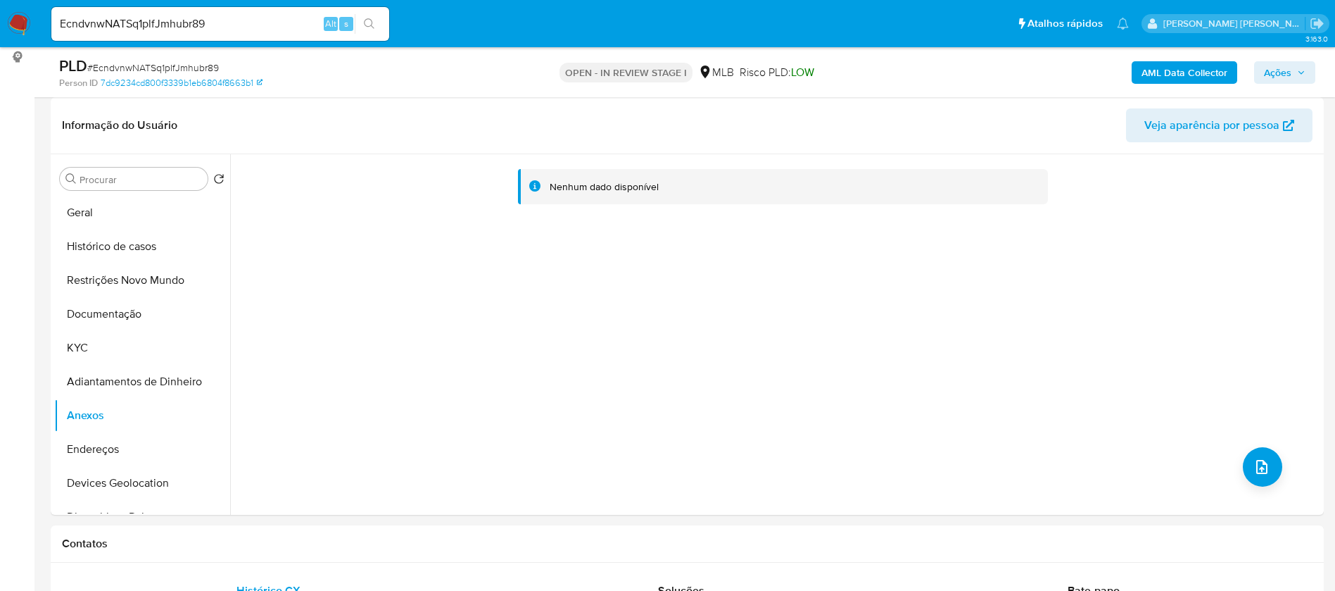
click at [1294, 73] on span "Ações" at bounding box center [1285, 73] width 42 height 20
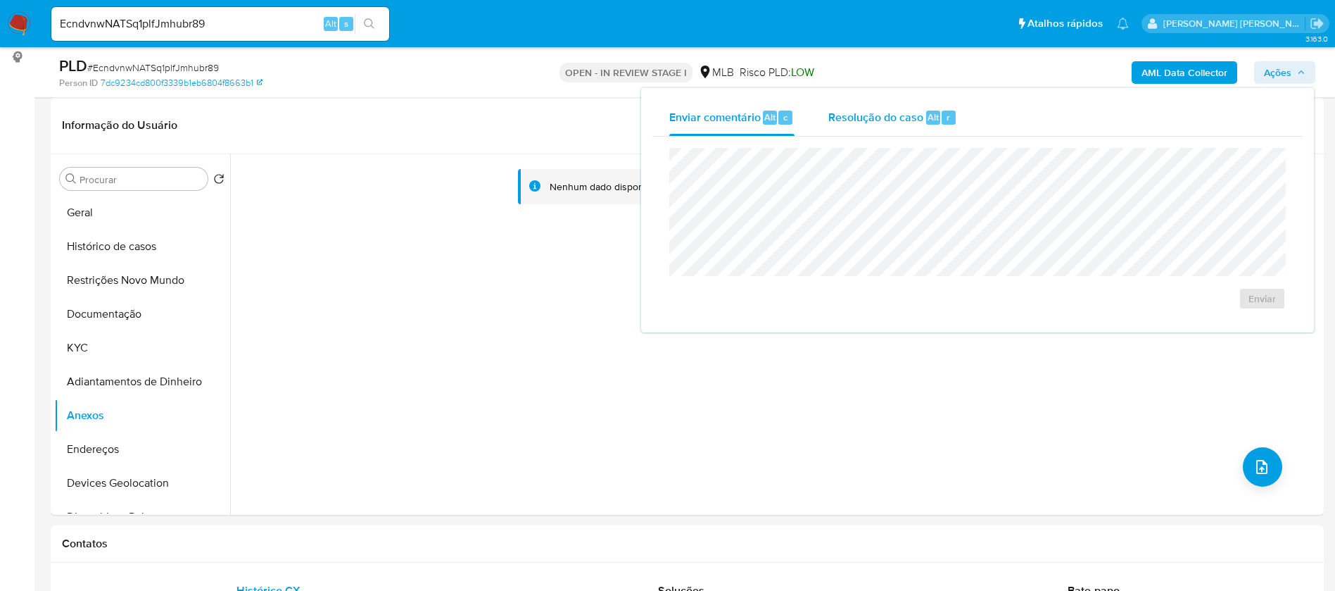
click at [893, 113] on span "Resolução do caso" at bounding box center [876, 116] width 95 height 16
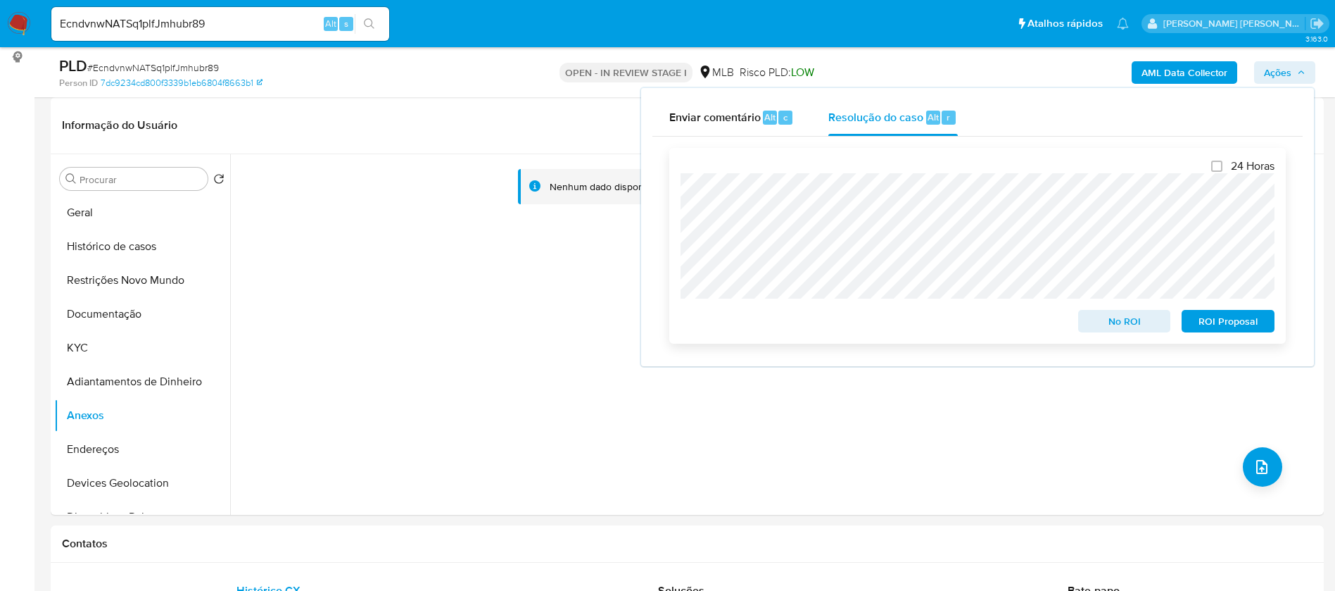
click at [1119, 325] on span "No ROI" at bounding box center [1124, 321] width 73 height 20
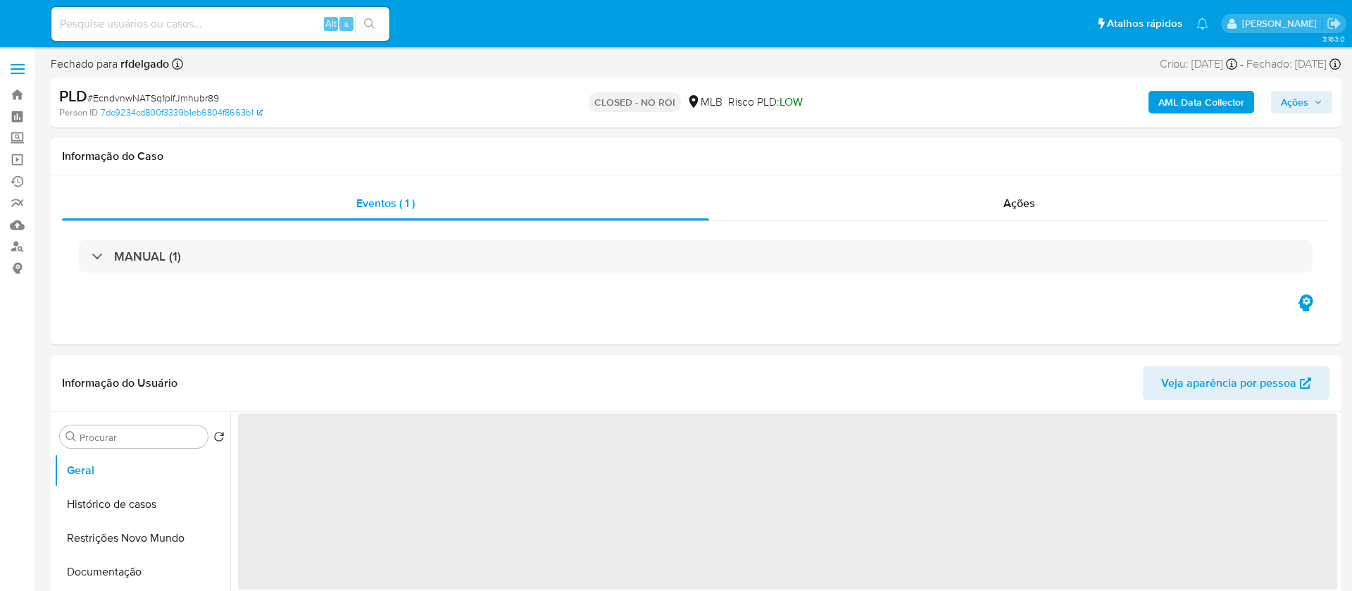
select select "10"
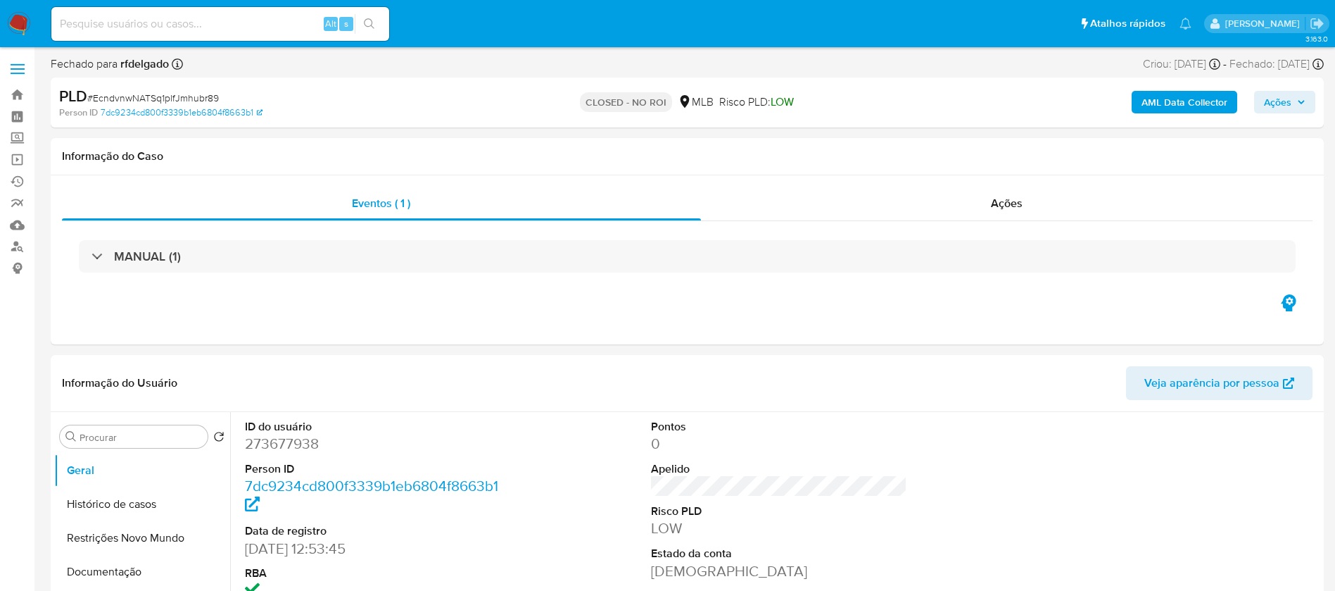
click at [242, 18] on input at bounding box center [220, 24] width 338 height 18
paste input "xbrItccl0ADgsA0inzQ7FGyZ"
type input "xbrItccl0ADgsA0inzQ7FGyZ"
click at [377, 22] on button "search-icon" at bounding box center [369, 24] width 29 height 20
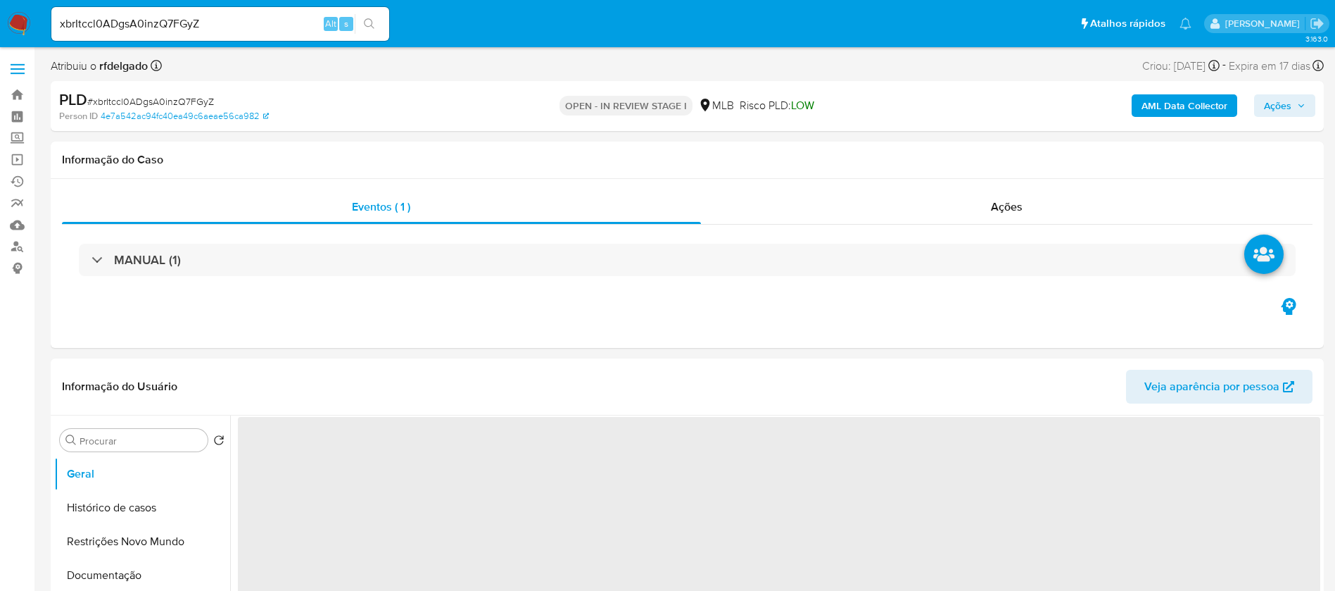
select select "10"
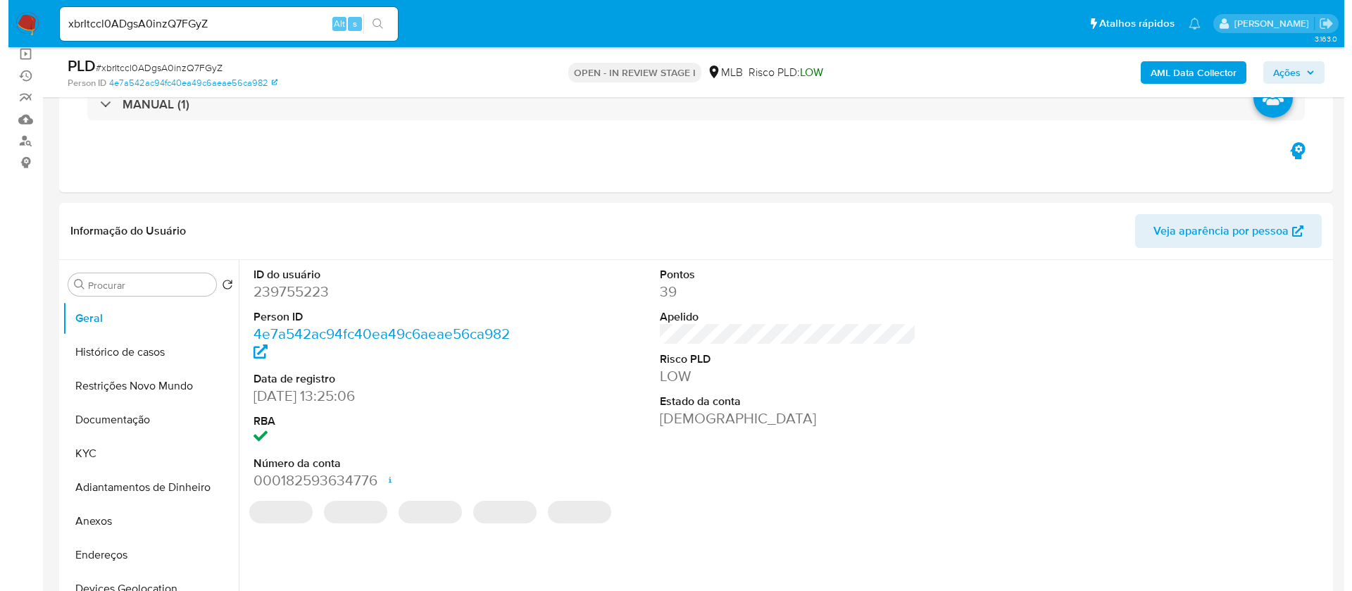
scroll to position [211, 0]
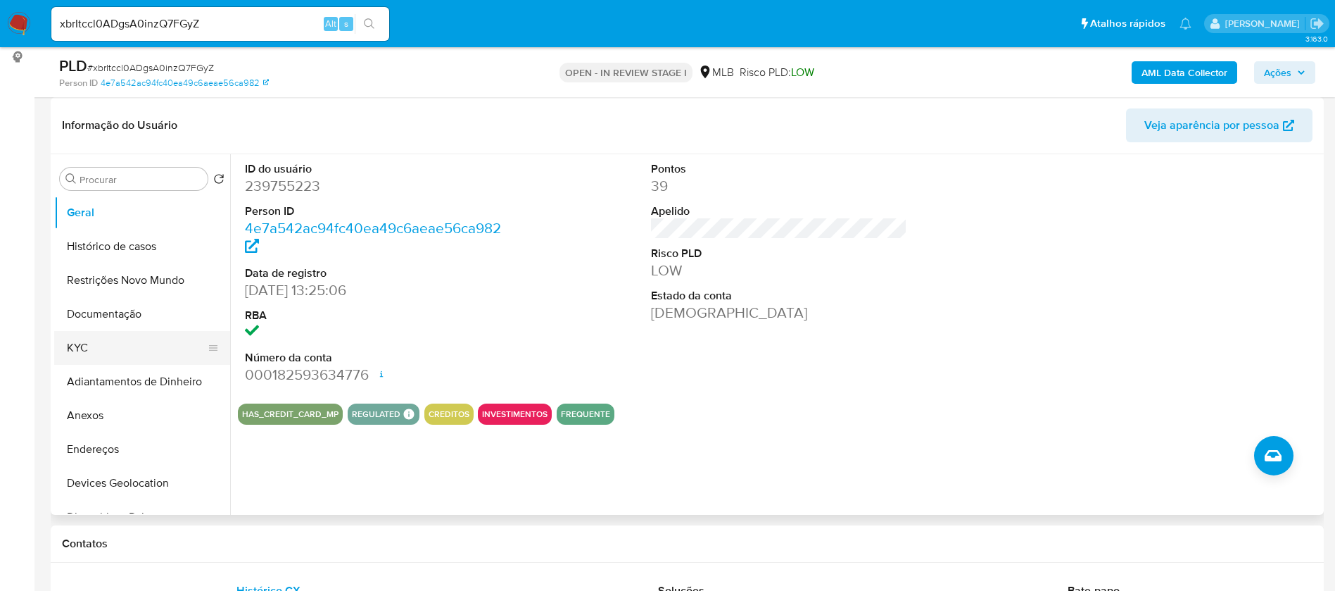
click at [71, 346] on button "KYC" at bounding box center [136, 348] width 165 height 34
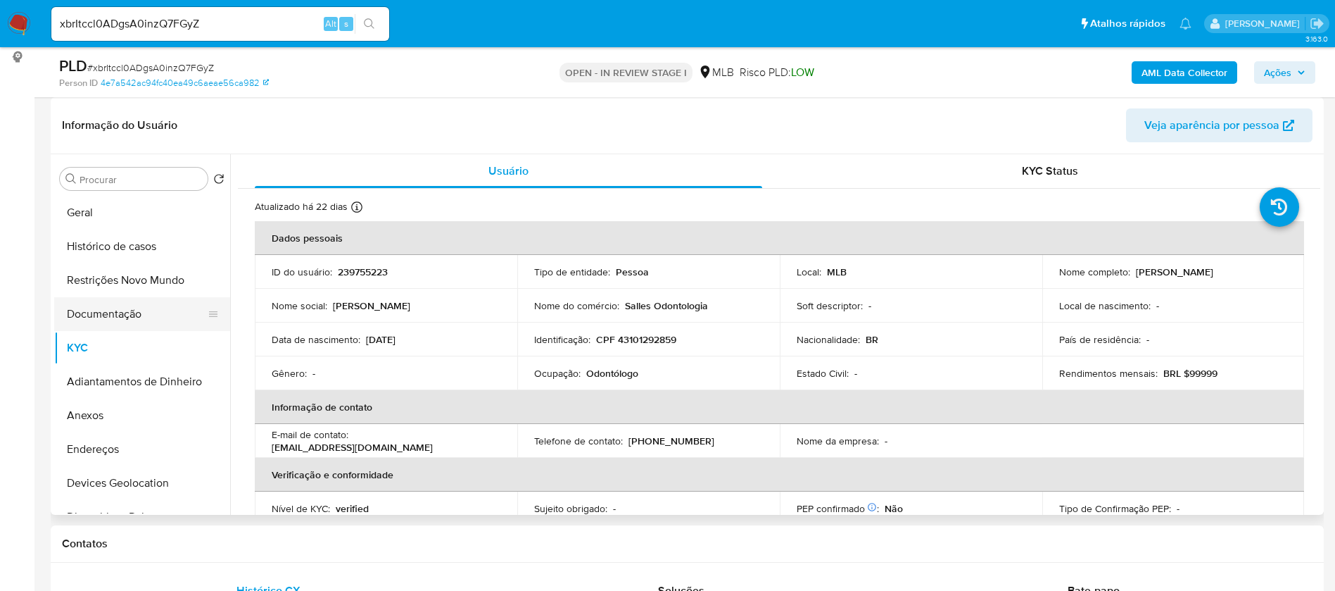
click at [127, 304] on button "Documentação" at bounding box center [136, 314] width 165 height 34
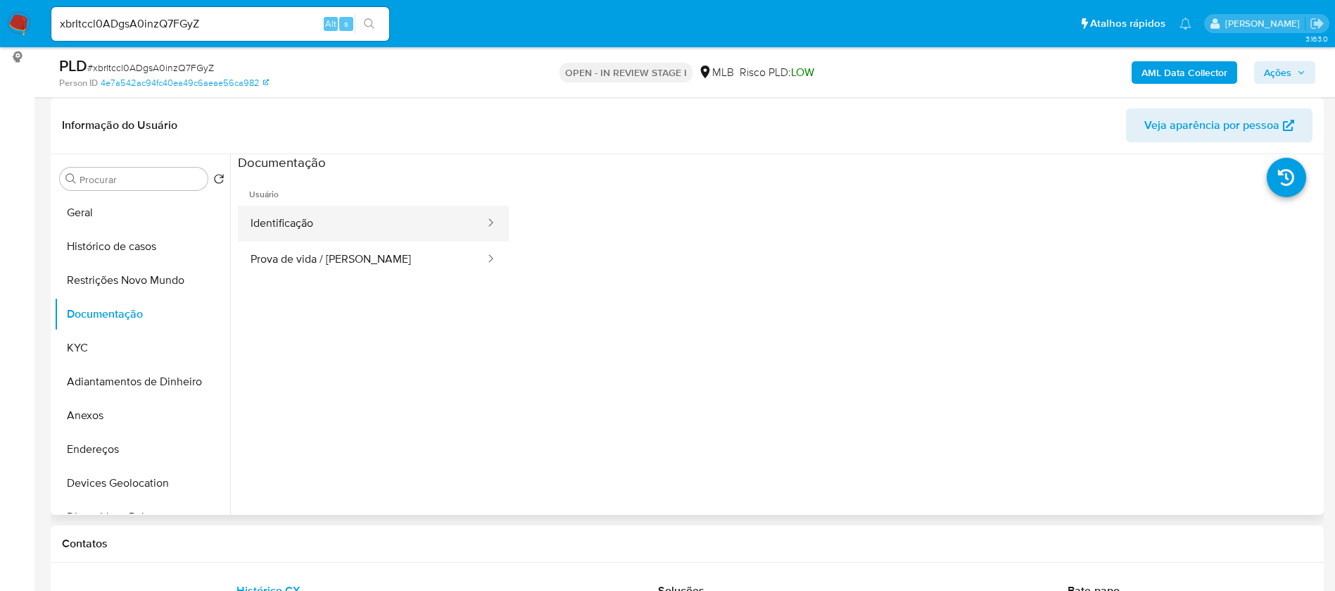
click at [301, 220] on button "Identificação" at bounding box center [362, 224] width 249 height 36
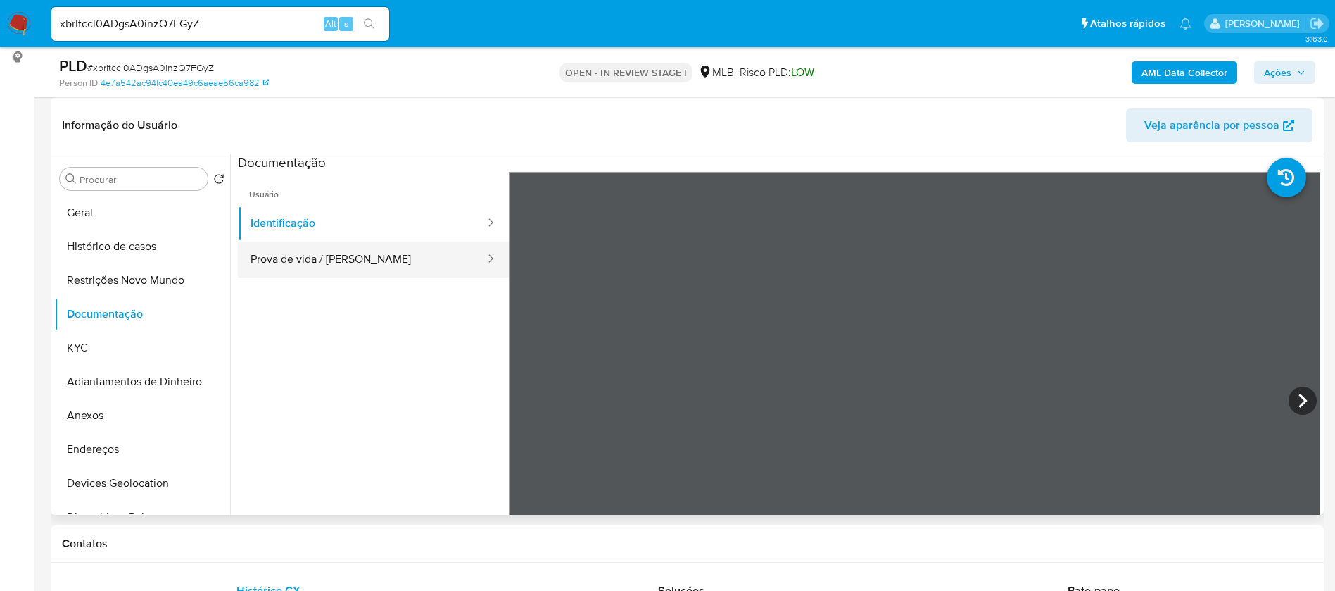
click at [315, 256] on button "Prova de vida / [PERSON_NAME]" at bounding box center [362, 259] width 249 height 36
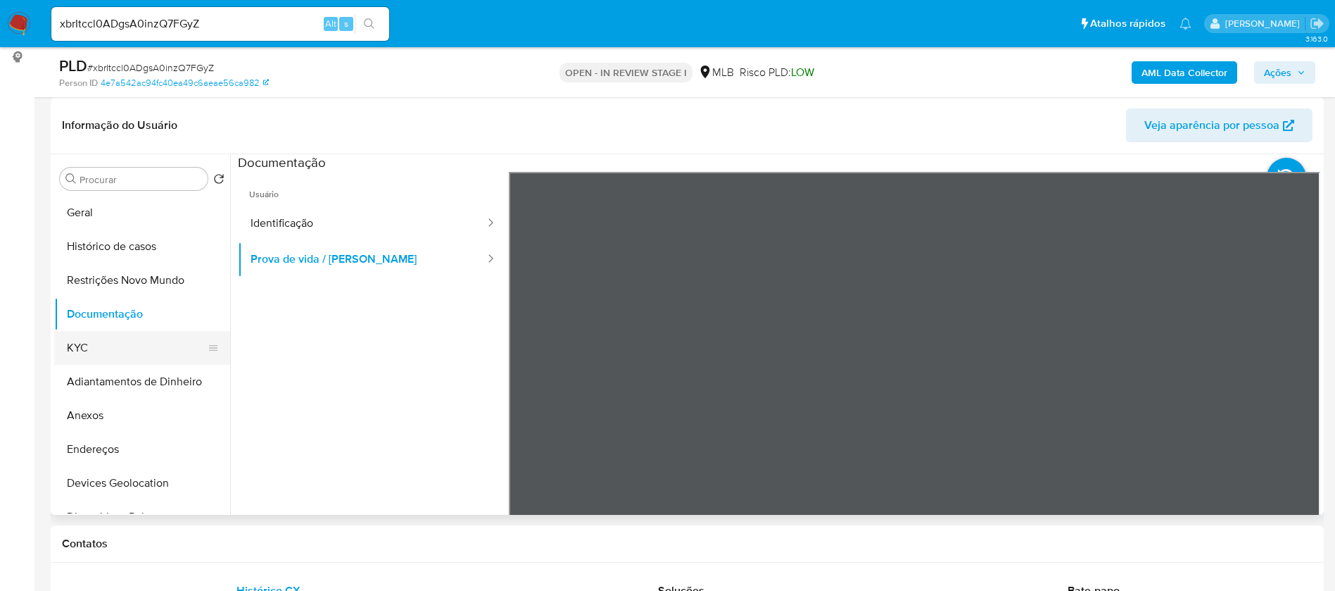
click at [115, 346] on button "KYC" at bounding box center [136, 348] width 165 height 34
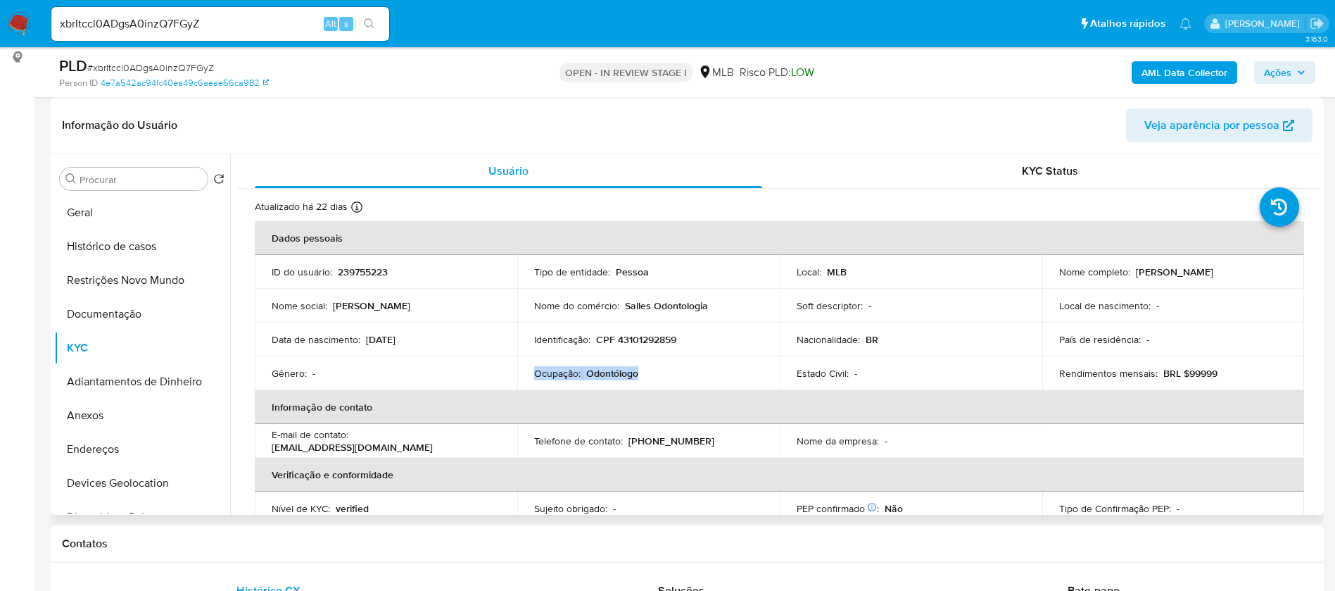
drag, startPoint x: 639, startPoint y: 372, endPoint x: 535, endPoint y: 376, distance: 103.5
click at [535, 376] on div "Ocupação : Odontólogo" at bounding box center [648, 373] width 229 height 13
click at [1220, 69] on b "AML Data Collector" at bounding box center [1185, 72] width 86 height 23
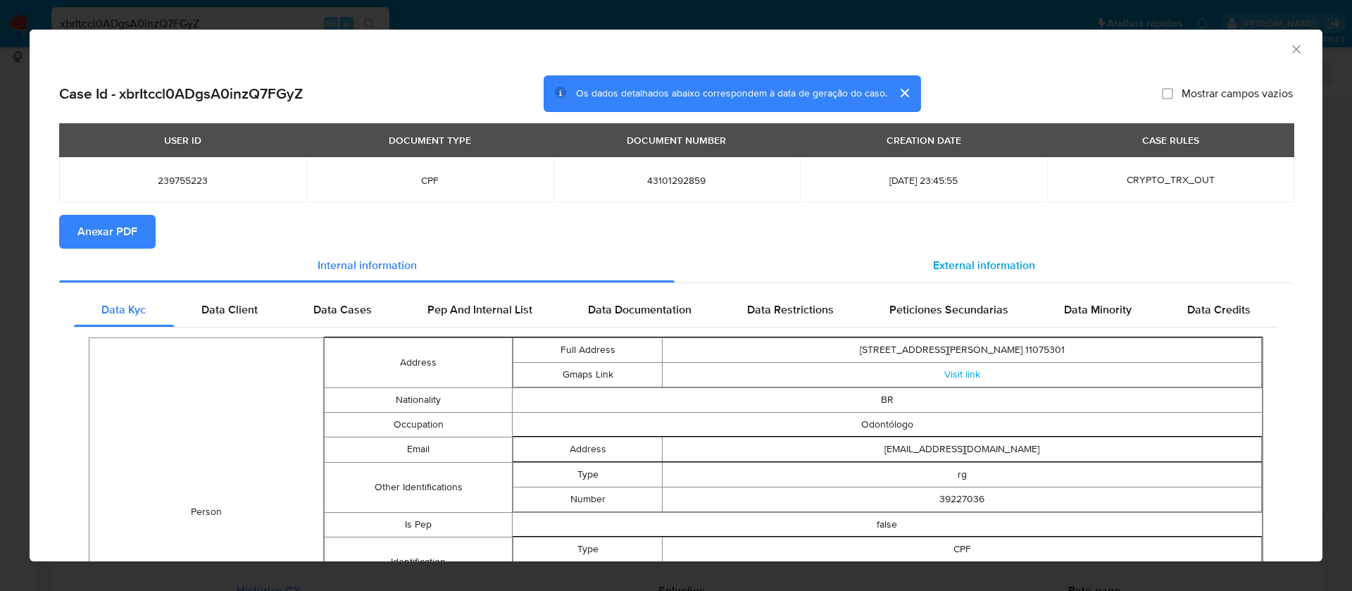
click at [1002, 257] on span "External information" at bounding box center [984, 265] width 102 height 16
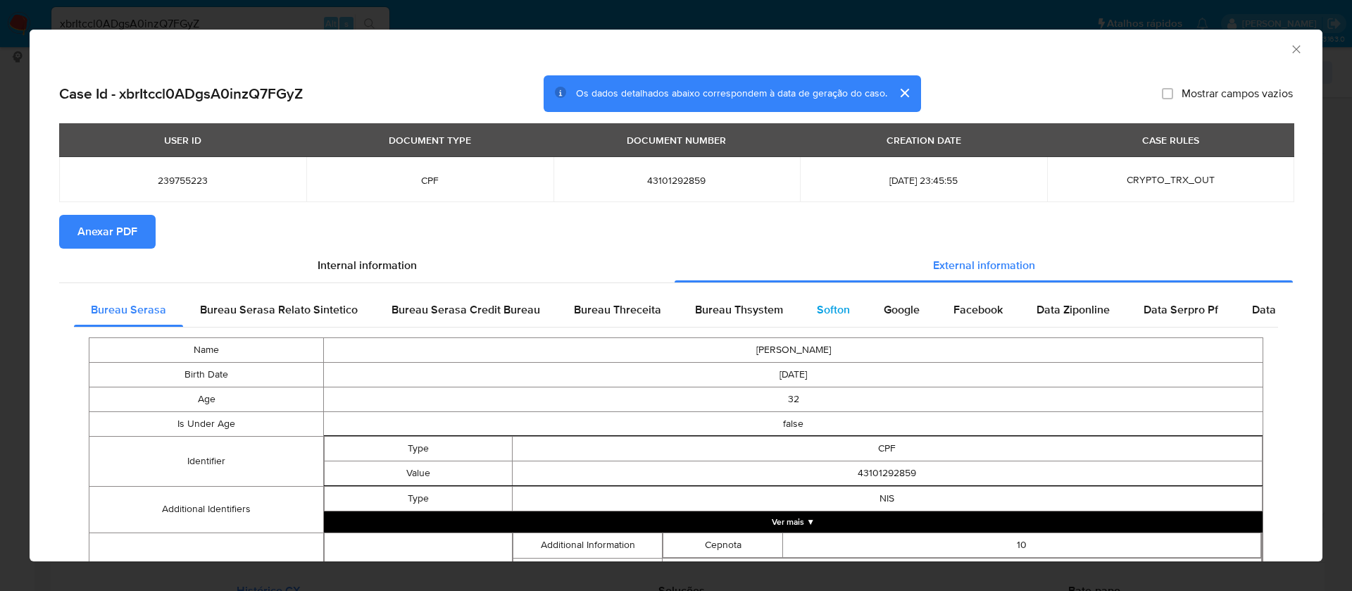
click at [830, 307] on span "Softon" at bounding box center [833, 309] width 33 height 16
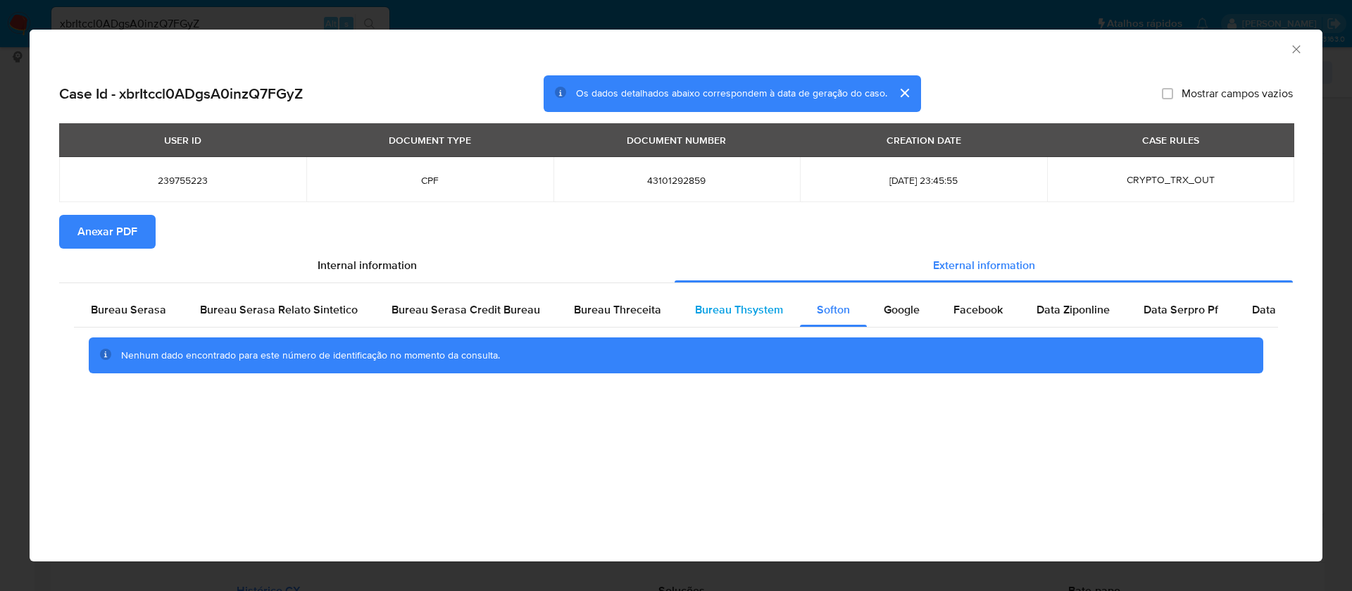
click at [738, 301] on span "Bureau Thsystem" at bounding box center [739, 309] width 88 height 16
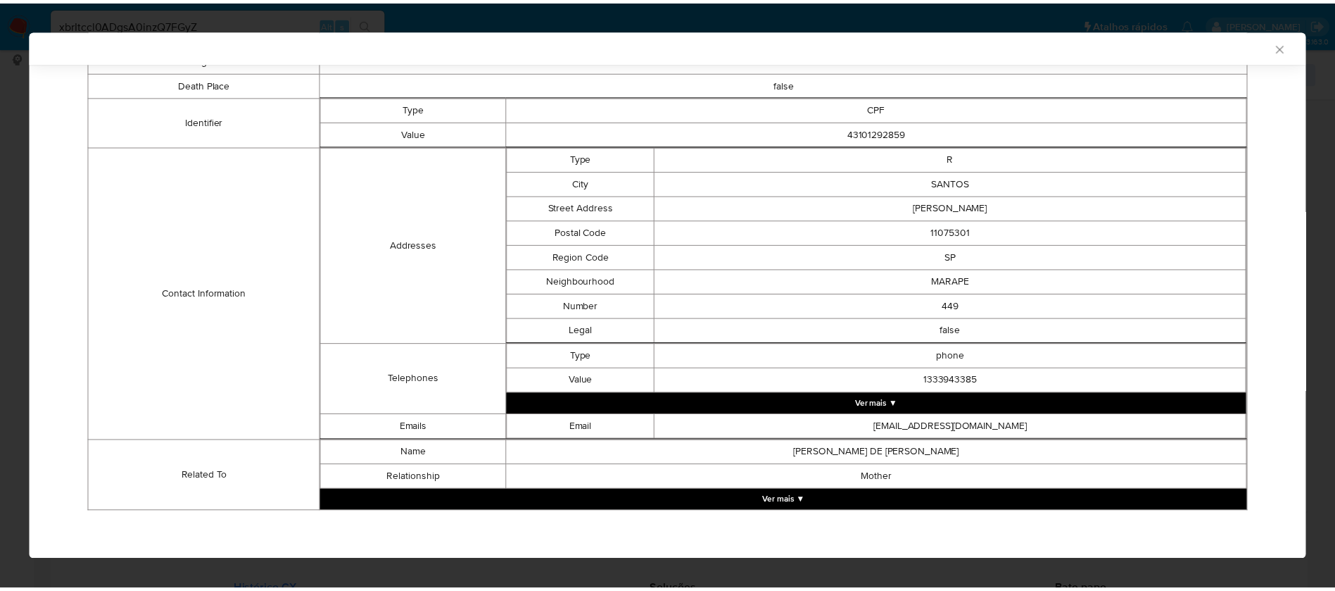
scroll to position [0, 0]
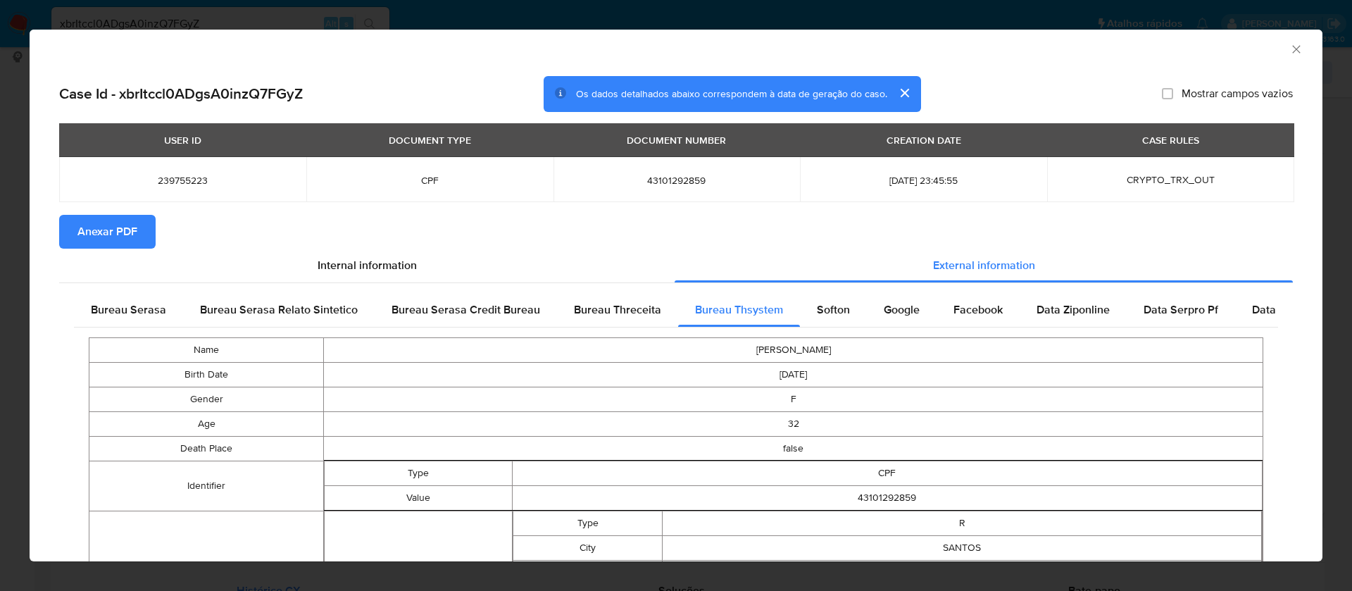
click at [81, 235] on span "Anexar PDF" at bounding box center [107, 231] width 60 height 31
click at [1289, 45] on icon "Fechar a janela" at bounding box center [1296, 49] width 14 height 14
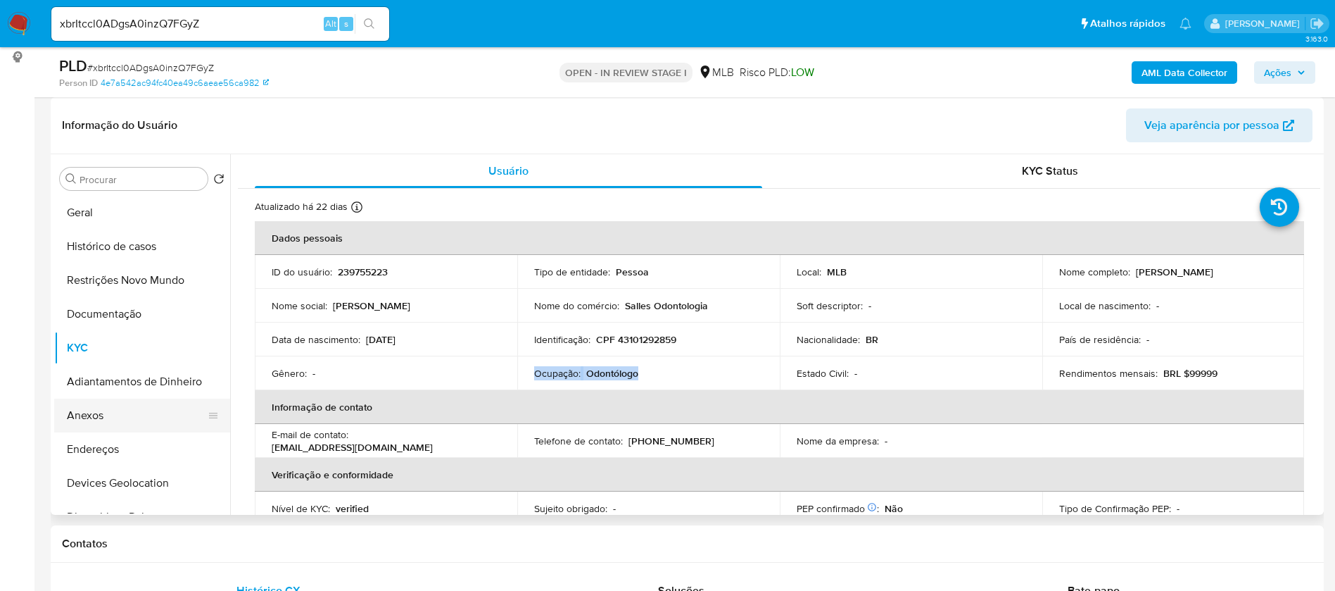
click at [103, 412] on button "Anexos" at bounding box center [136, 415] width 165 height 34
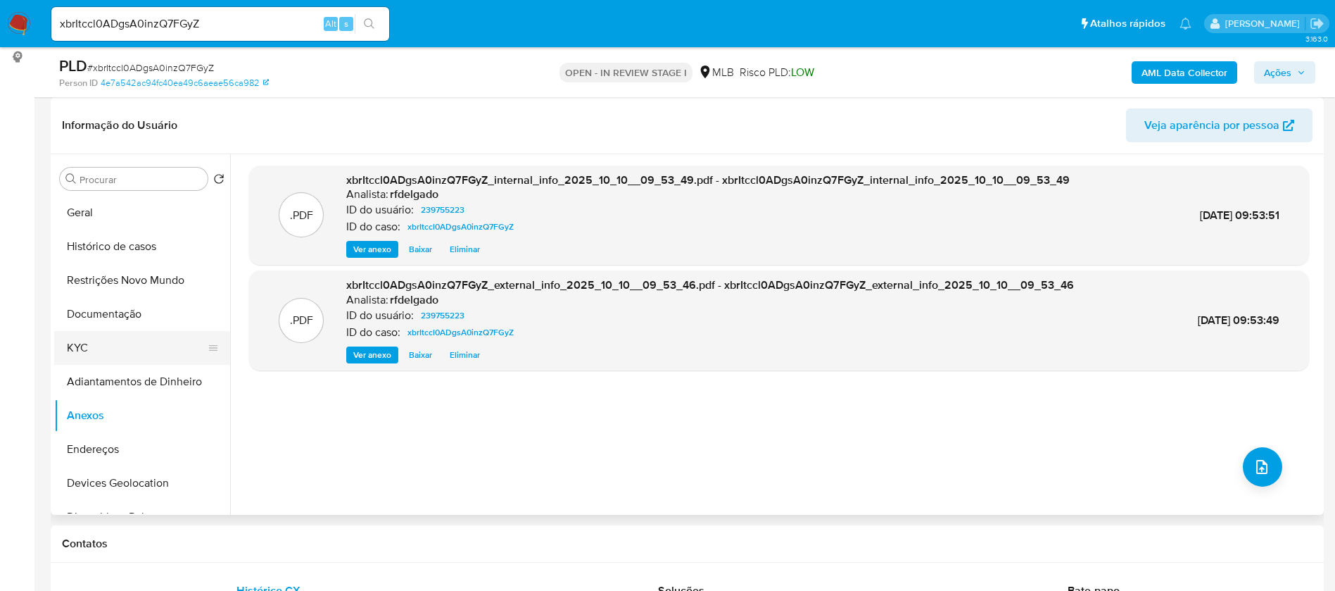
click at [67, 341] on button "KYC" at bounding box center [136, 348] width 165 height 34
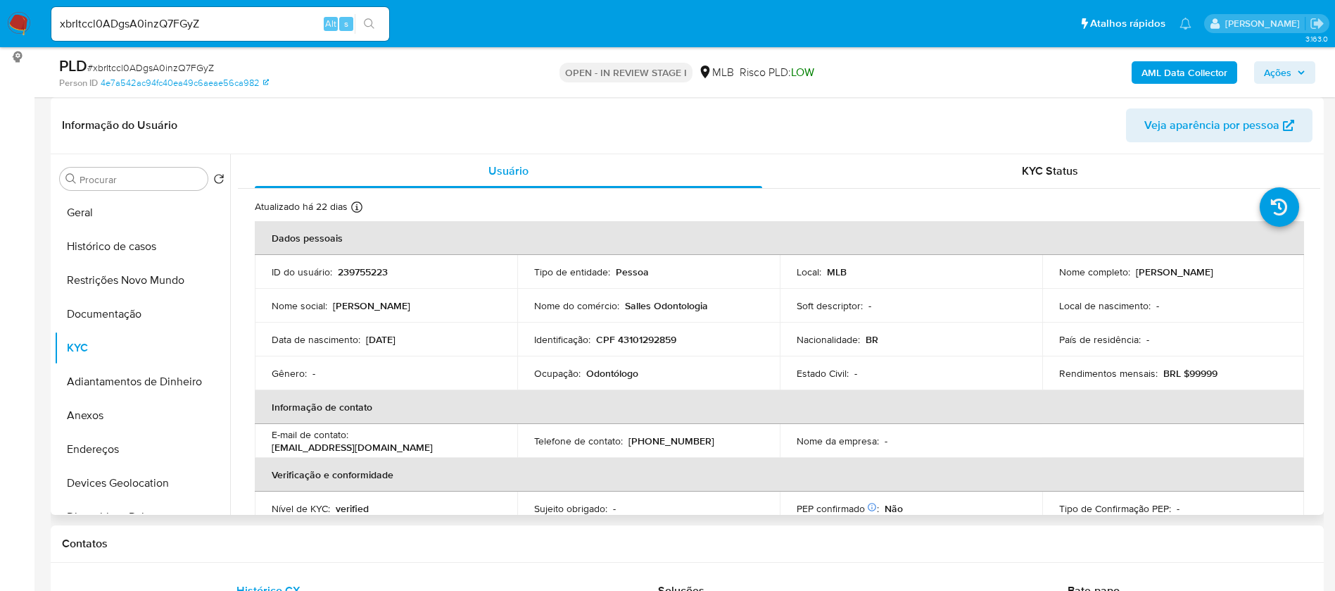
drag, startPoint x: 1230, startPoint y: 269, endPoint x: 1132, endPoint y: 275, distance: 98.1
click at [1132, 275] on div "Nome completo : Daniela Araujo Salles" at bounding box center [1173, 271] width 229 height 13
copy p "Daniela Araujo Salles"
click at [376, 274] on p "239755223" at bounding box center [363, 271] width 50 height 13
click at [374, 274] on p "239755223" at bounding box center [363, 271] width 50 height 13
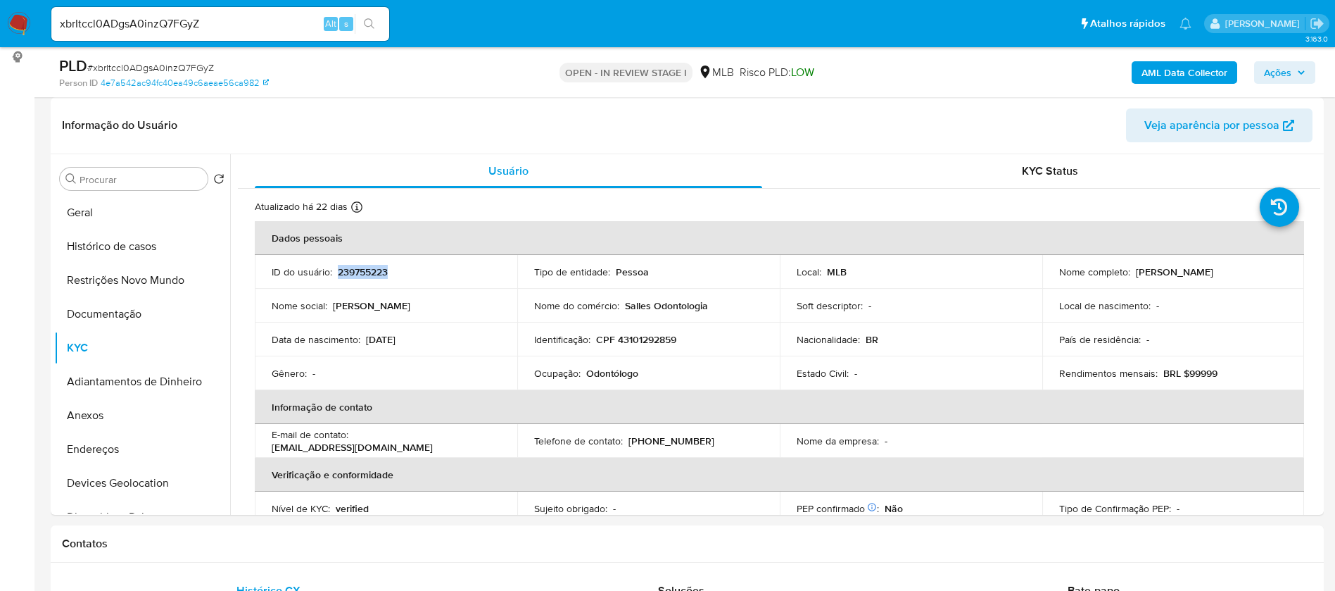
copy p "239755223"
click at [79, 218] on button "Geral" at bounding box center [136, 213] width 165 height 34
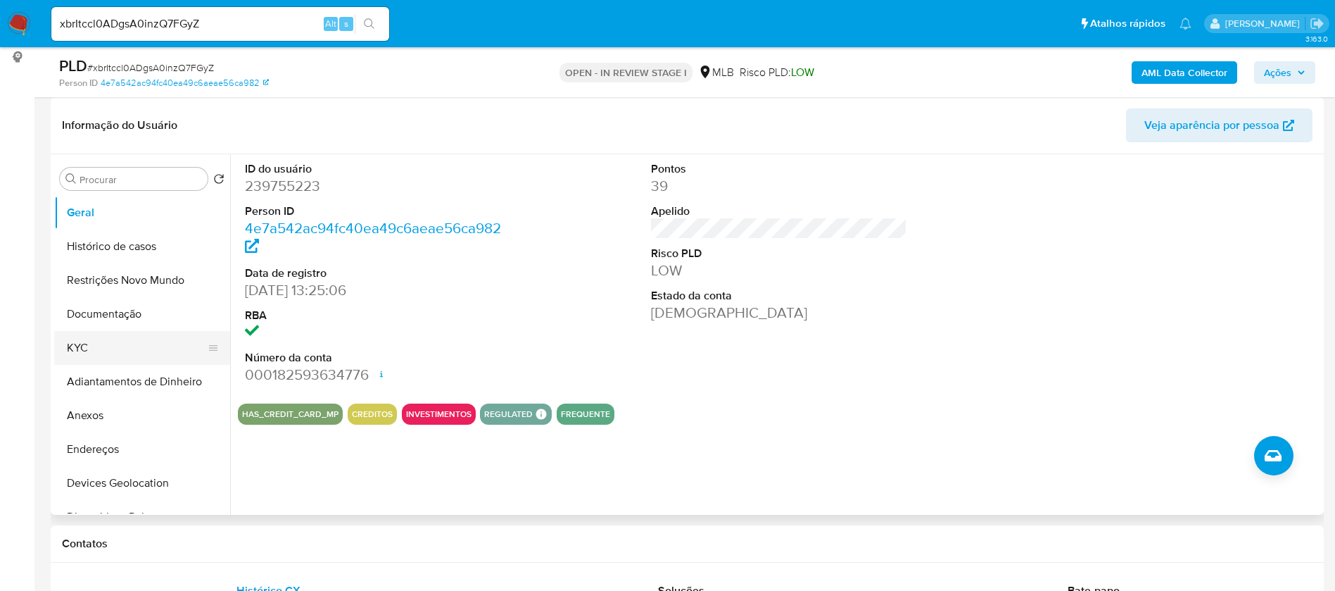
click at [58, 346] on button "KYC" at bounding box center [136, 348] width 165 height 34
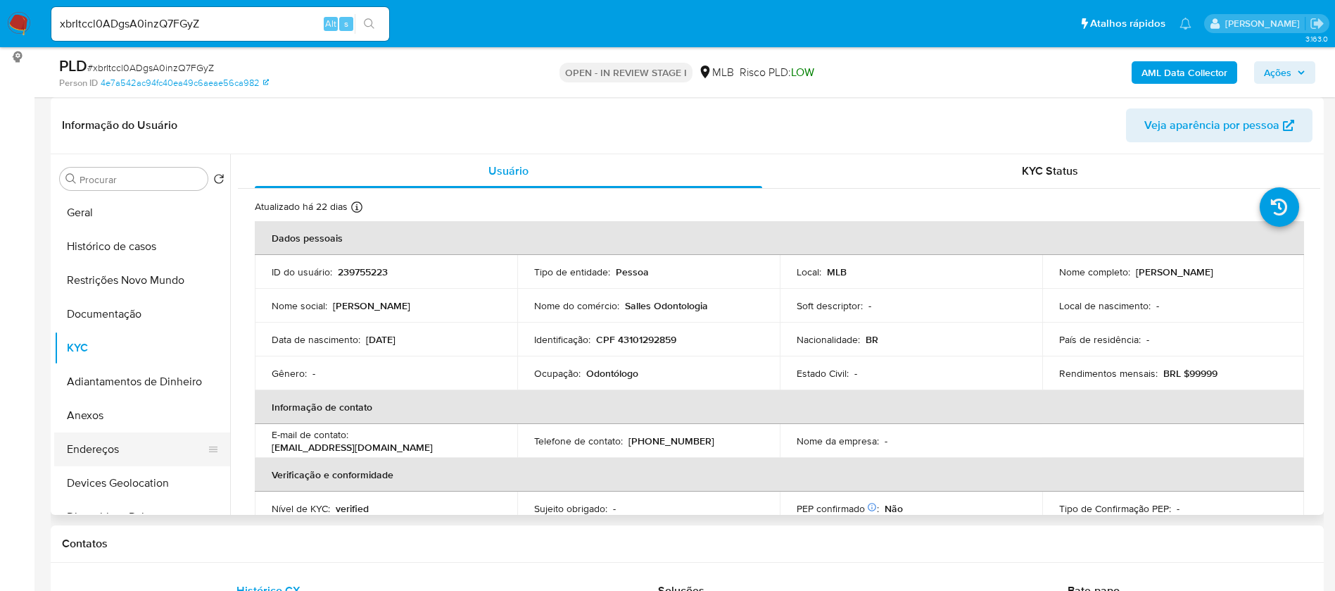
click at [112, 448] on button "Endereços" at bounding box center [136, 449] width 165 height 34
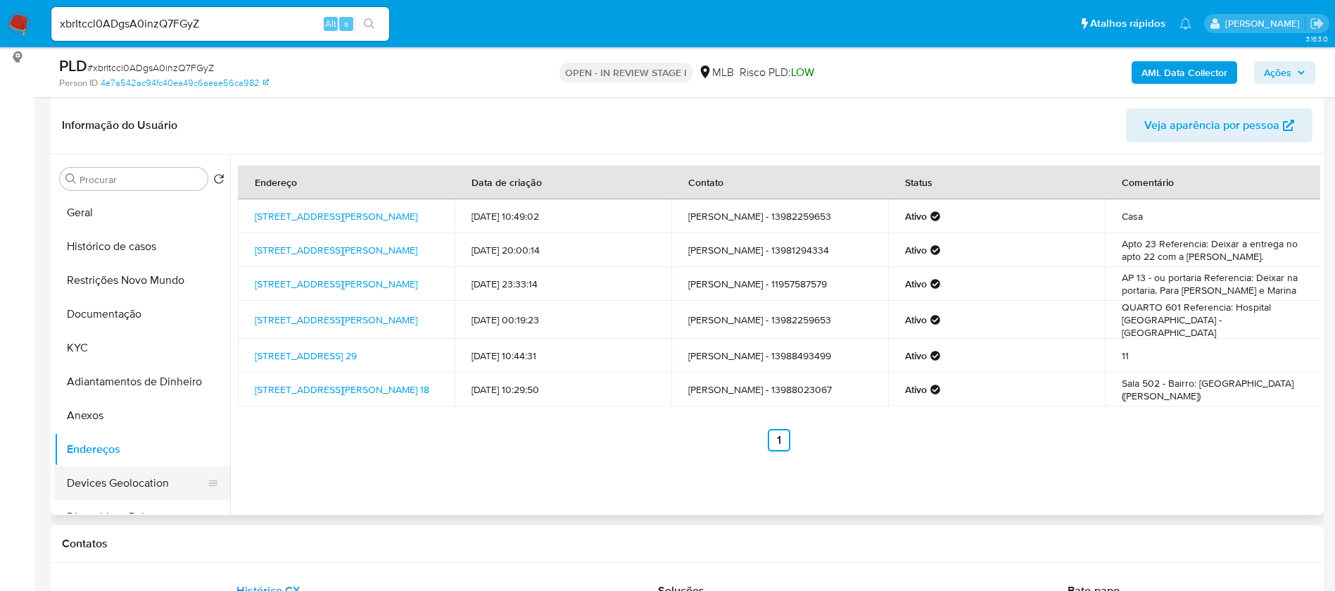
click at [146, 479] on button "Devices Geolocation" at bounding box center [136, 483] width 165 height 34
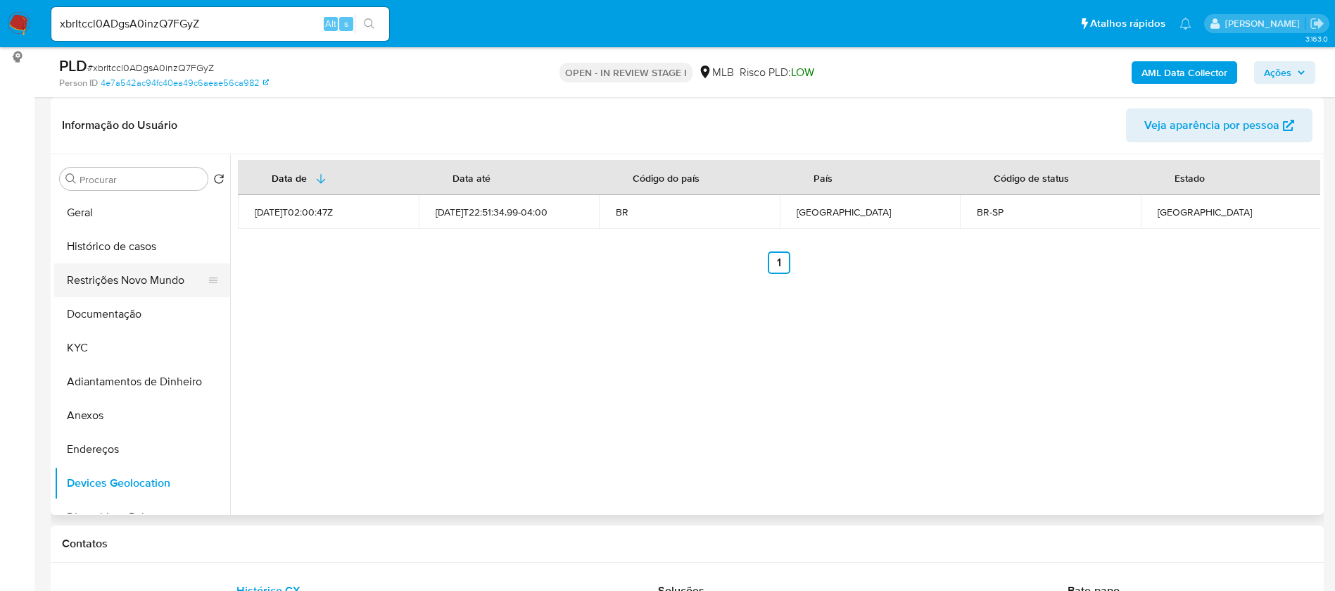
click at [170, 275] on button "Restrições Novo Mundo" at bounding box center [136, 280] width 165 height 34
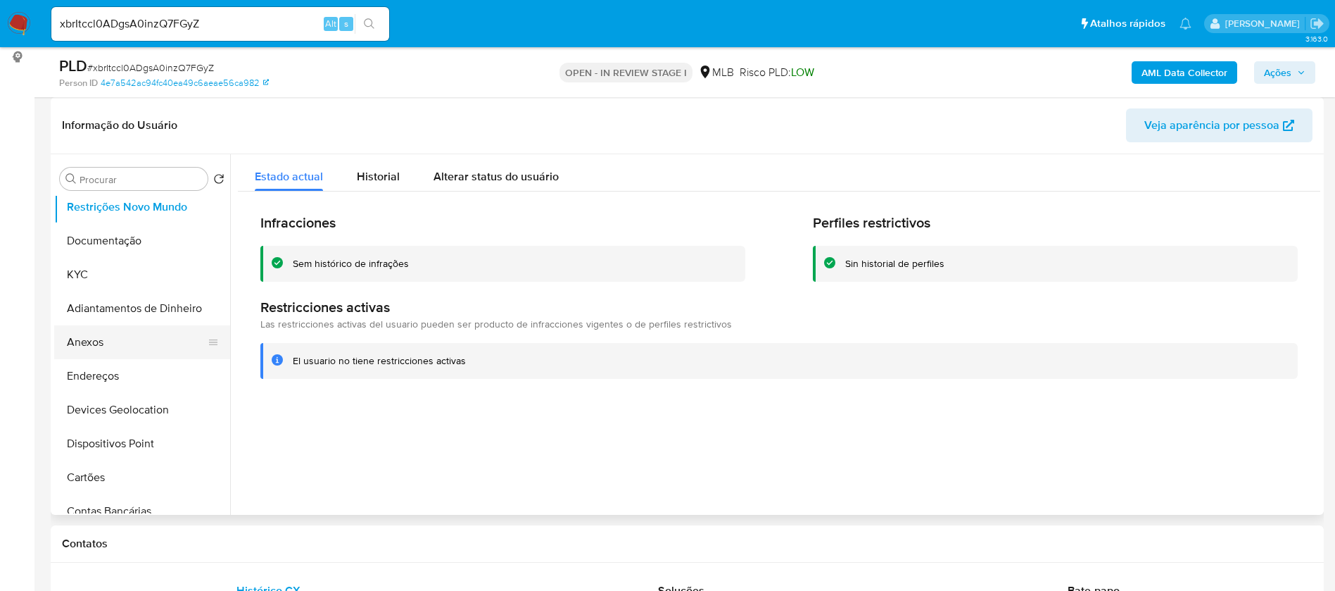
scroll to position [106, 0]
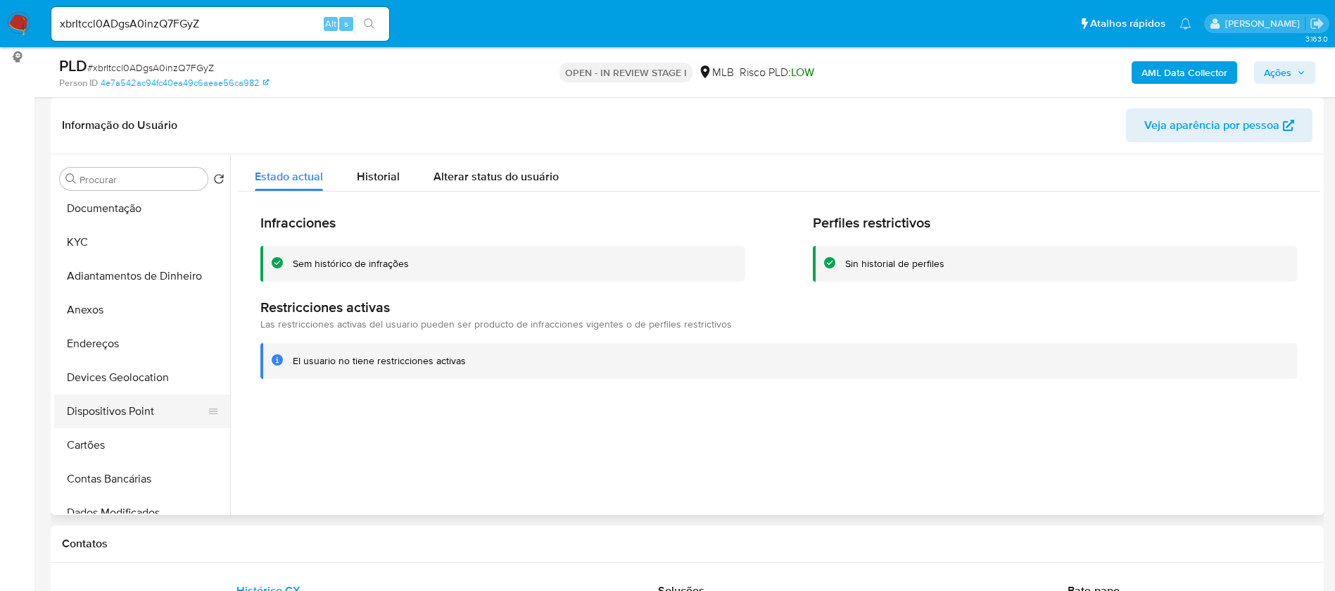
click at [125, 413] on button "Dispositivos Point" at bounding box center [136, 411] width 165 height 34
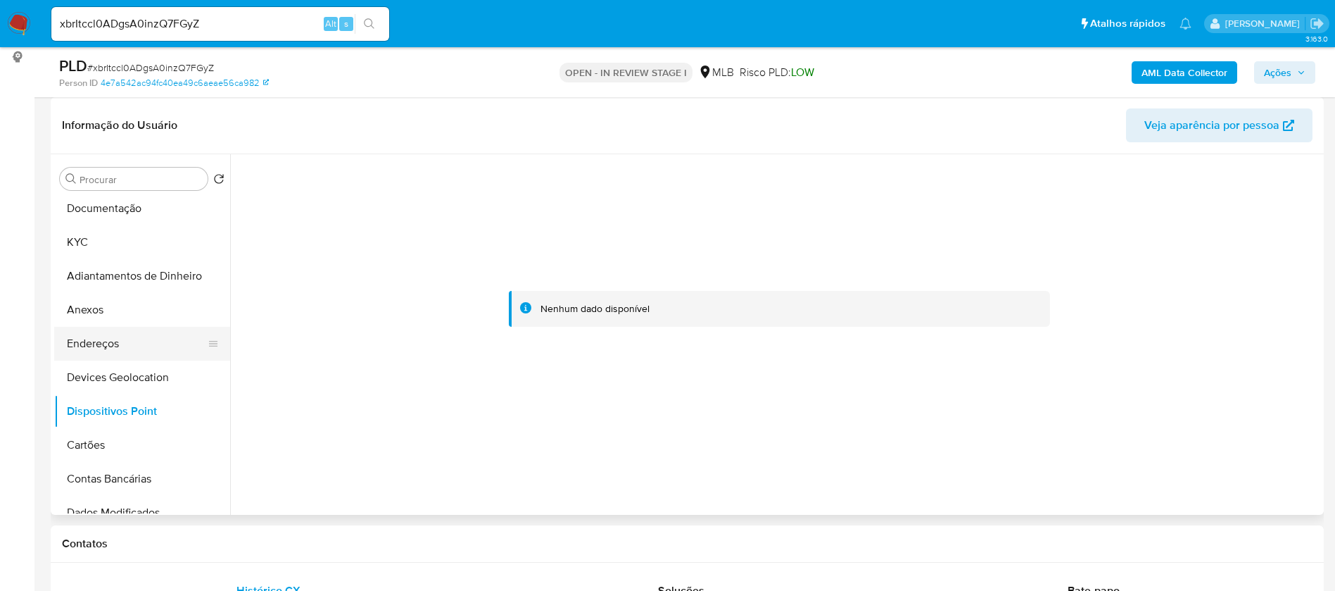
click at [122, 348] on button "Endereços" at bounding box center [136, 344] width 165 height 34
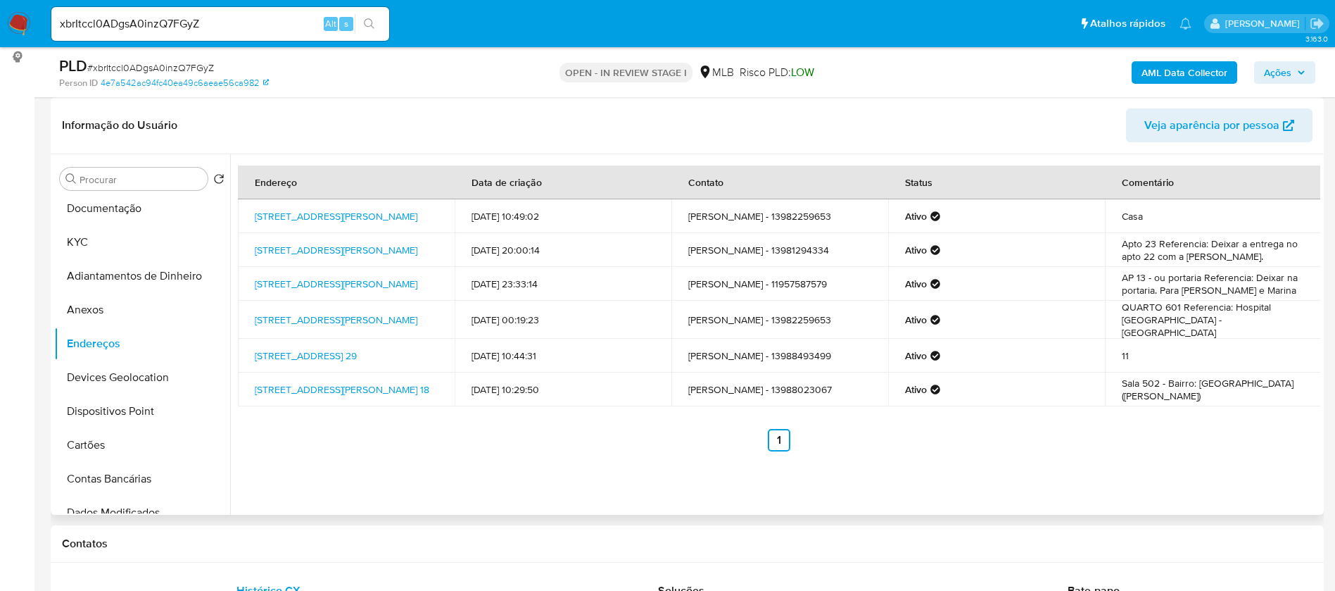
click at [377, 218] on td "Rua Joaquim Távora 449, Santos, São Paulo, 11075301, Brasil 449" at bounding box center [346, 216] width 217 height 34
click at [329, 210] on link "Rua Joaquim Távora 449, Santos, São Paulo, 11075301, Brasil 449" at bounding box center [336, 216] width 163 height 14
drag, startPoint x: 251, startPoint y: 206, endPoint x: 396, endPoint y: 210, distance: 144.4
click at [396, 210] on td "Rua Joaquim Távora 449, Santos, São Paulo, 11075301, Brasil 449" at bounding box center [346, 216] width 217 height 34
copy link "Rua Joaquim Távora 449, Santos"
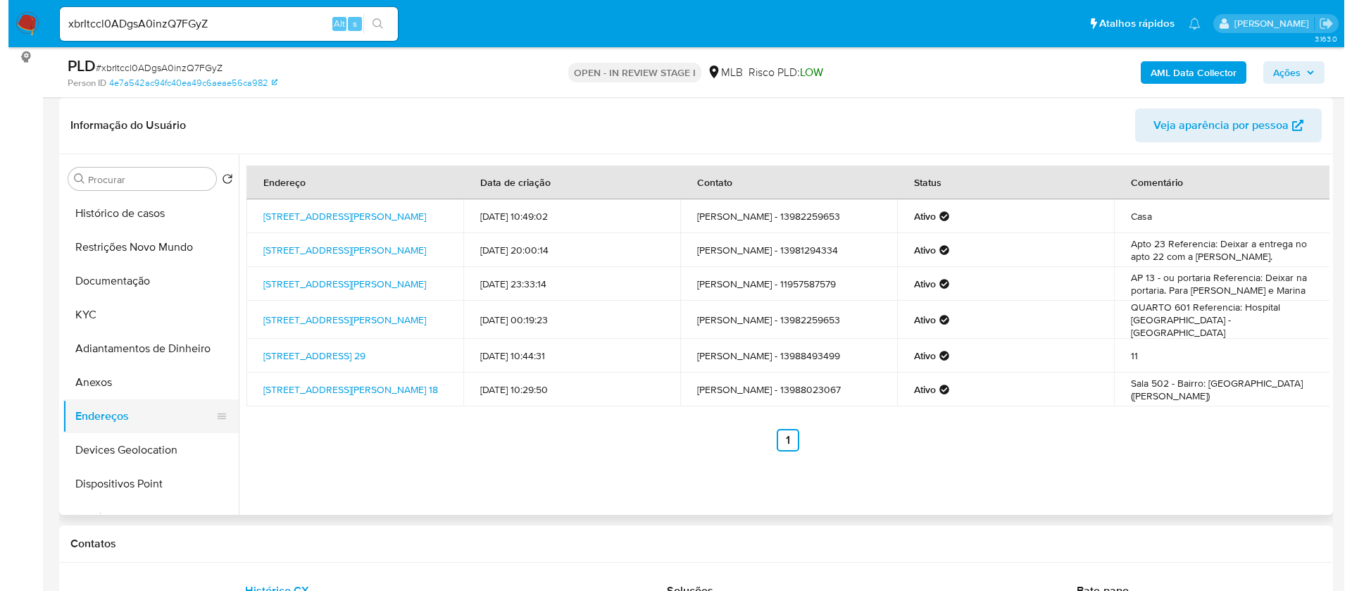
scroll to position [0, 0]
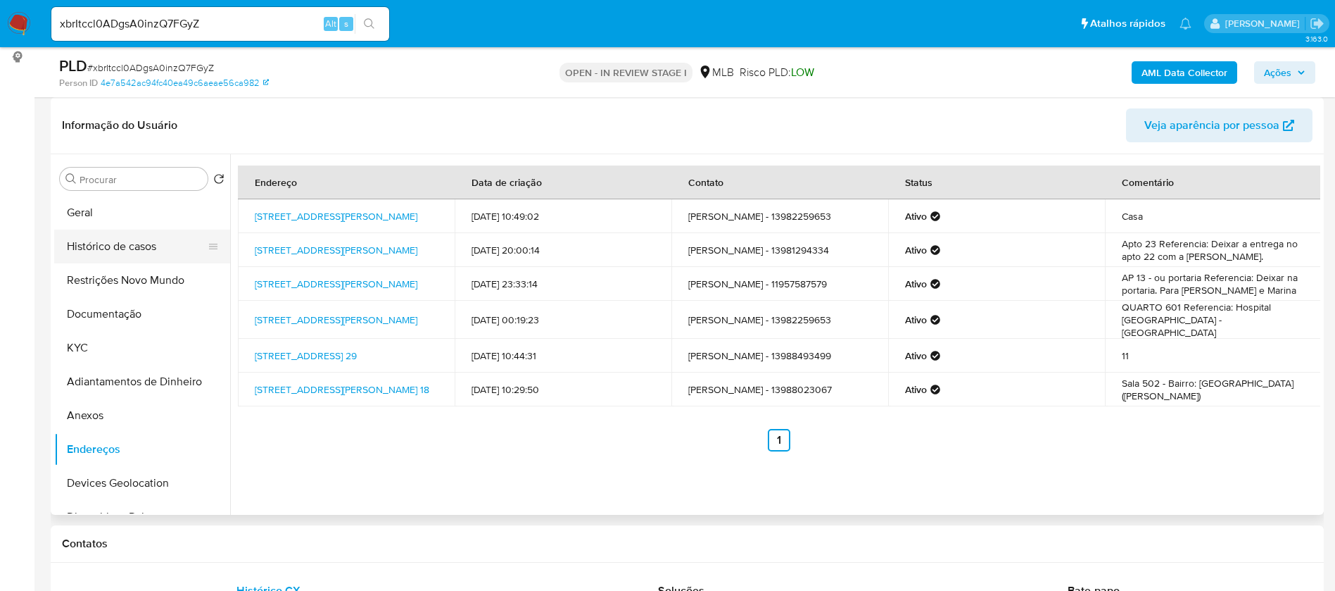
click at [114, 248] on button "Histórico de casos" at bounding box center [136, 246] width 165 height 34
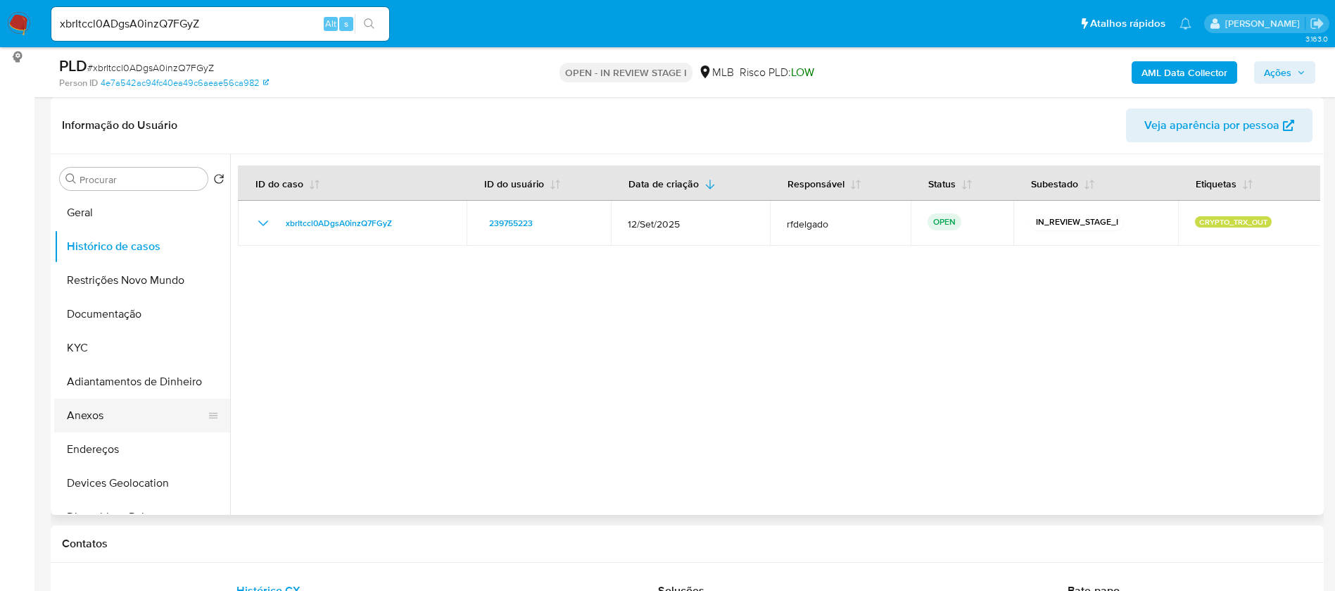
click at [95, 417] on button "Anexos" at bounding box center [136, 415] width 165 height 34
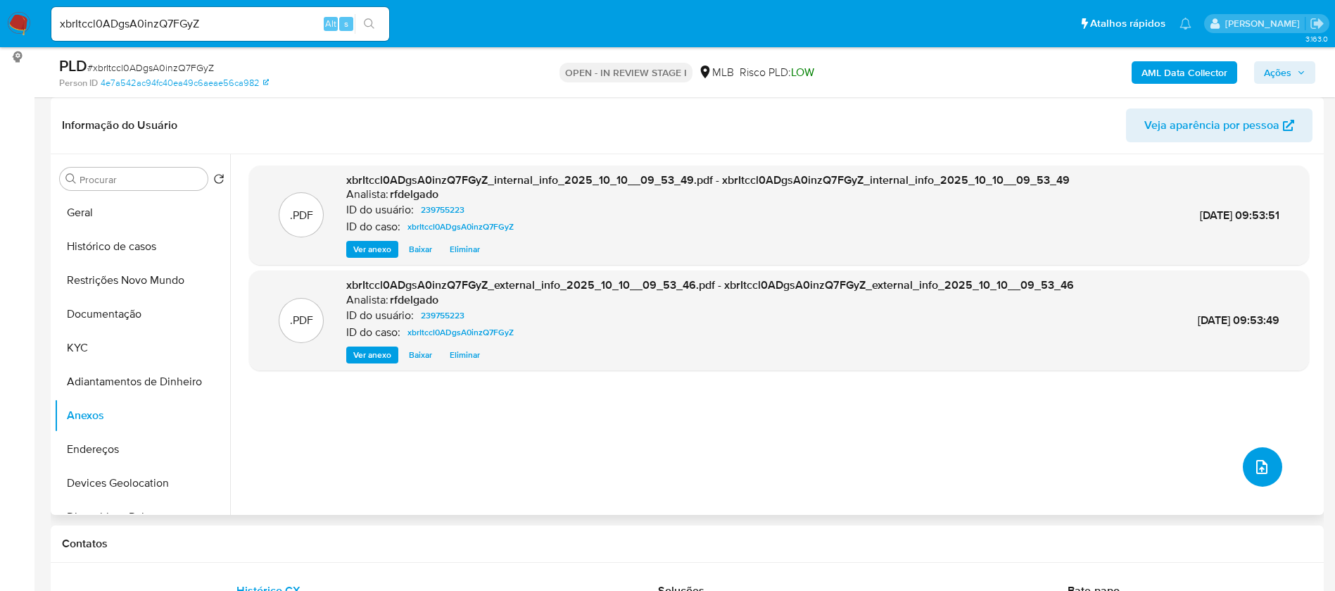
click at [1261, 457] on button "upload-file" at bounding box center [1262, 466] width 39 height 39
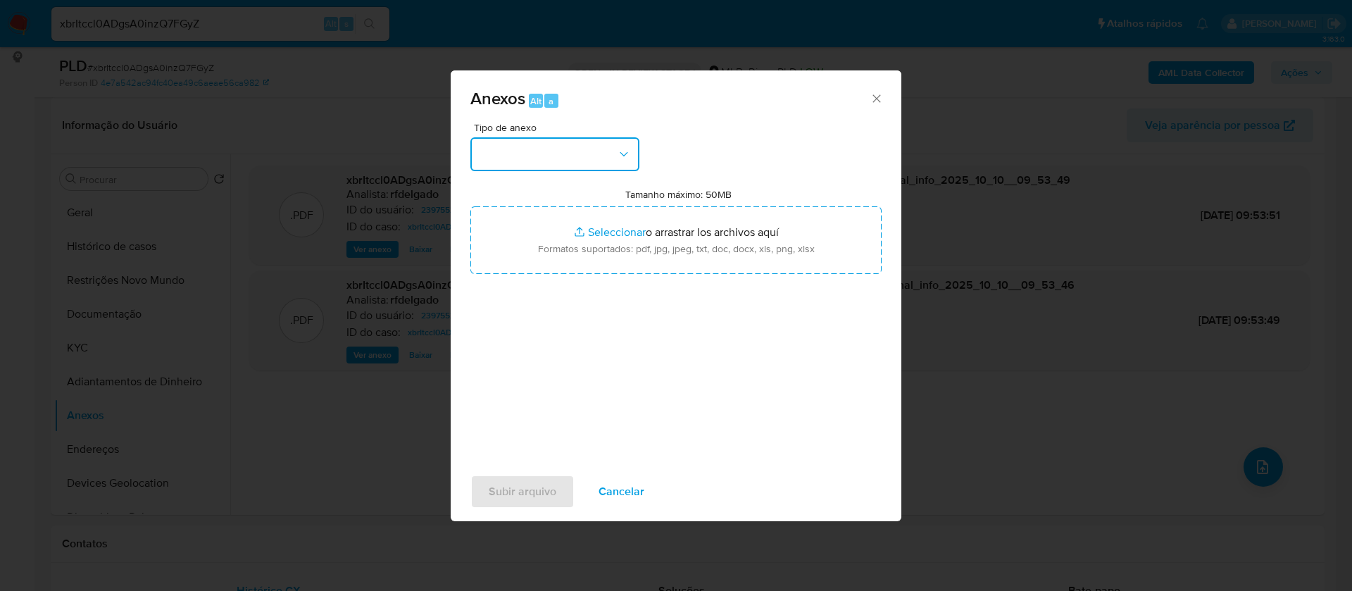
click at [594, 159] on button "button" at bounding box center [554, 154] width 169 height 34
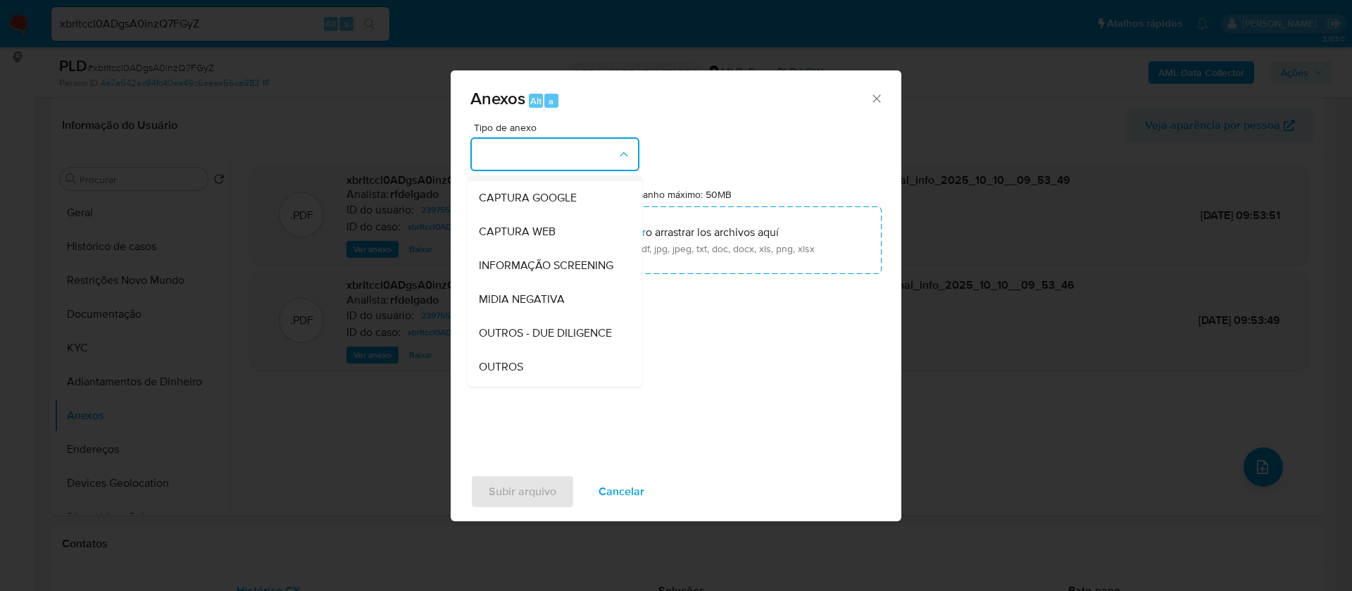
scroll to position [211, 0]
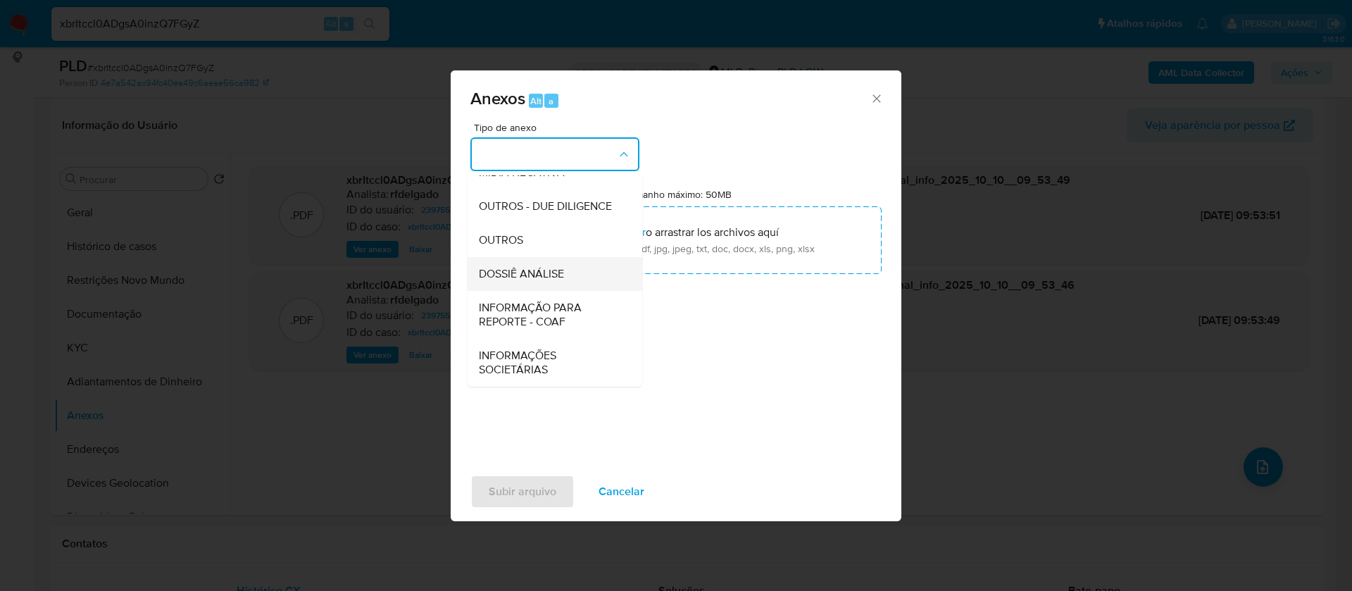
click at [551, 272] on span "DOSSIÊ ANÁLISE" at bounding box center [521, 274] width 85 height 14
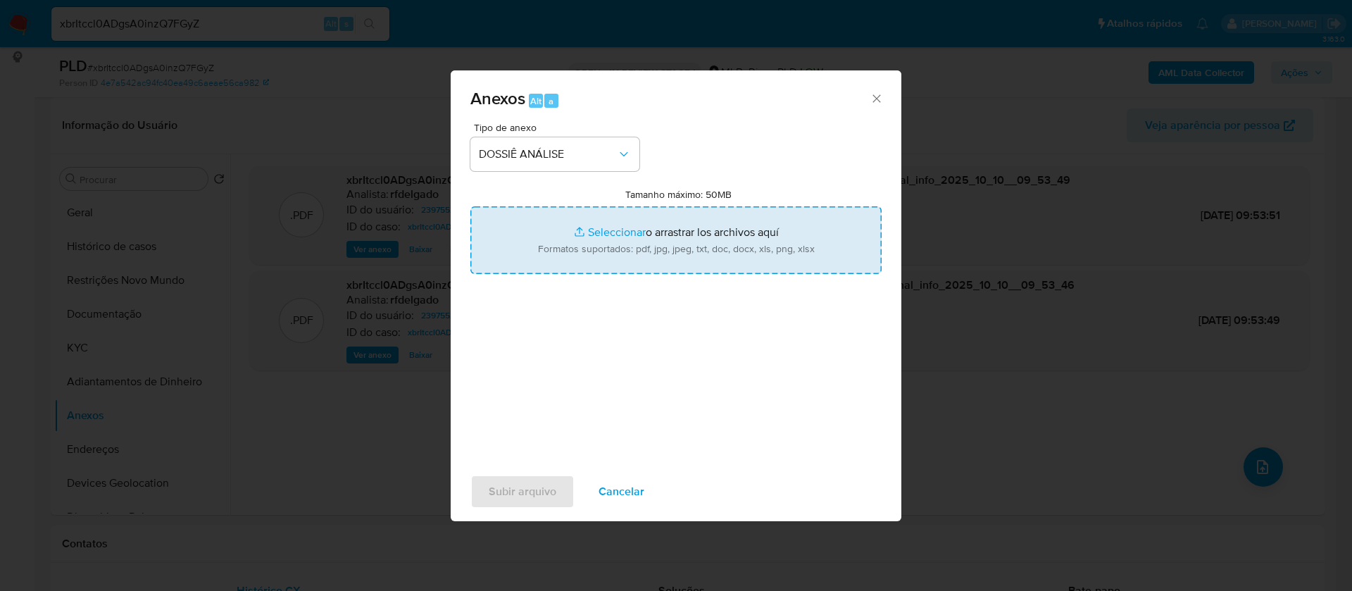
click at [602, 229] on input "Tamanho máximo: 50MB Seleccionar archivos" at bounding box center [675, 240] width 411 height 68
type input "C:\fakepath\Mulan 239755223_2025_10_09_16_54_56.xlsx"
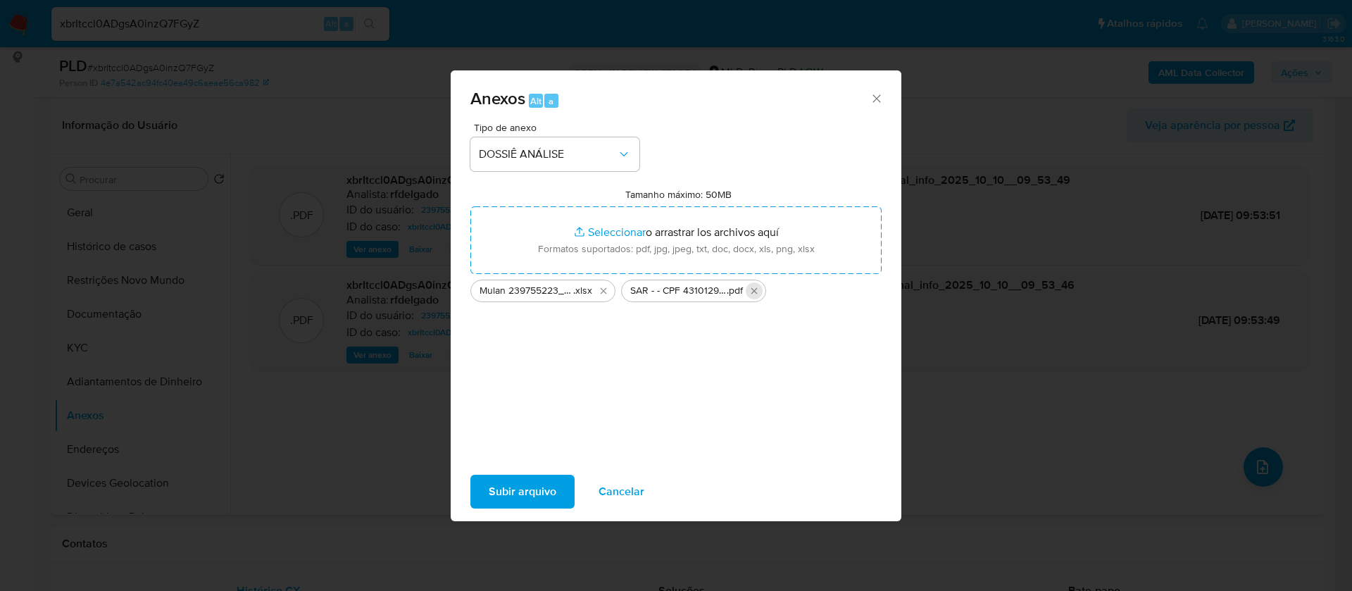
click at [755, 290] on icon "Eliminar SAR - - CPF 43101292859 - DANIELA ARAUJO SALLES.pdf" at bounding box center [754, 291] width 6 height 6
click at [532, 478] on span "Subir arquivo" at bounding box center [523, 491] width 68 height 31
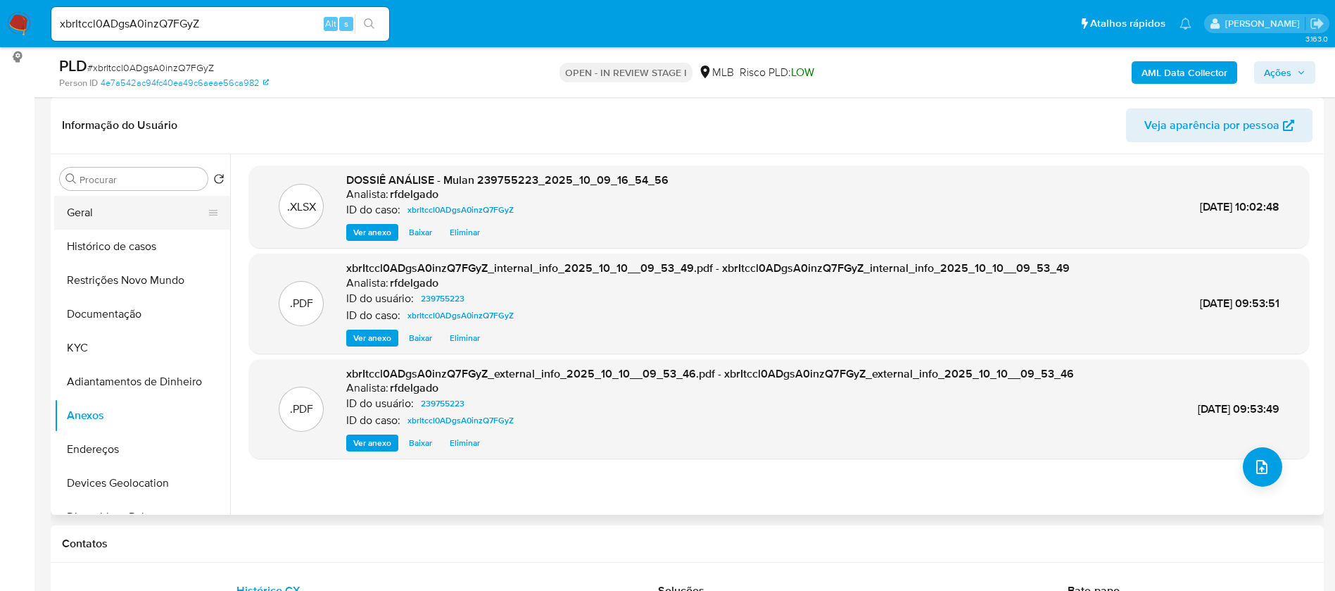
click at [116, 210] on button "Geral" at bounding box center [136, 213] width 165 height 34
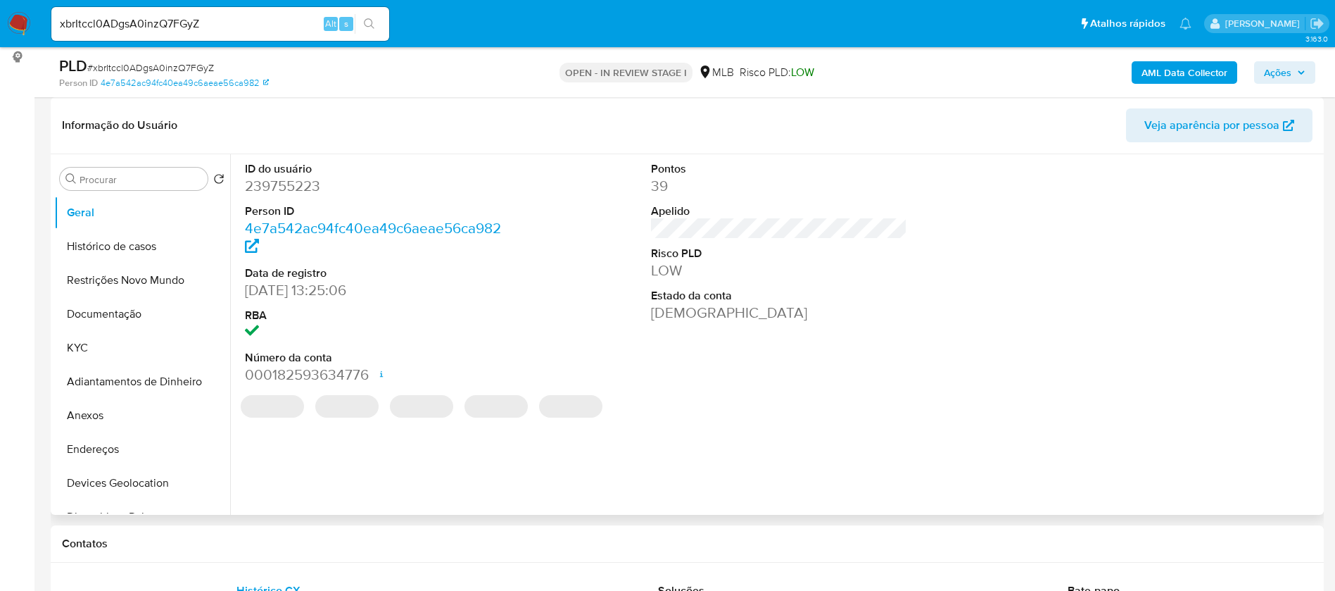
click at [302, 182] on dd "239755223" at bounding box center [373, 186] width 257 height 20
copy dd "239755223"
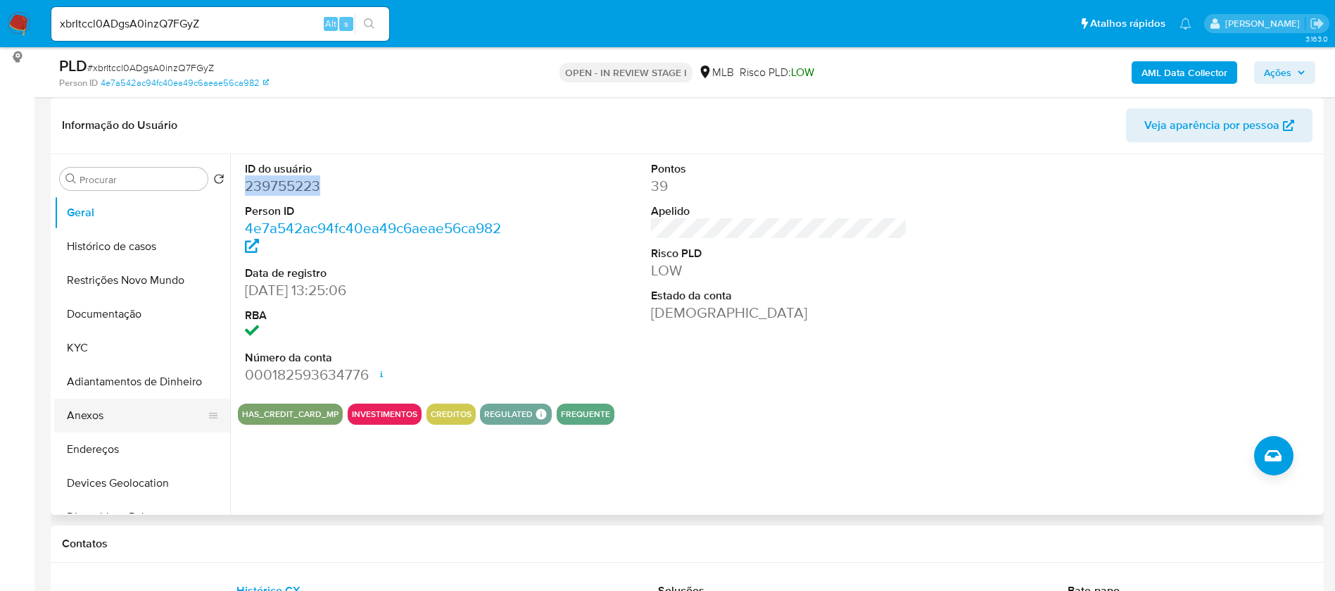
click at [99, 407] on button "Anexos" at bounding box center [136, 415] width 165 height 34
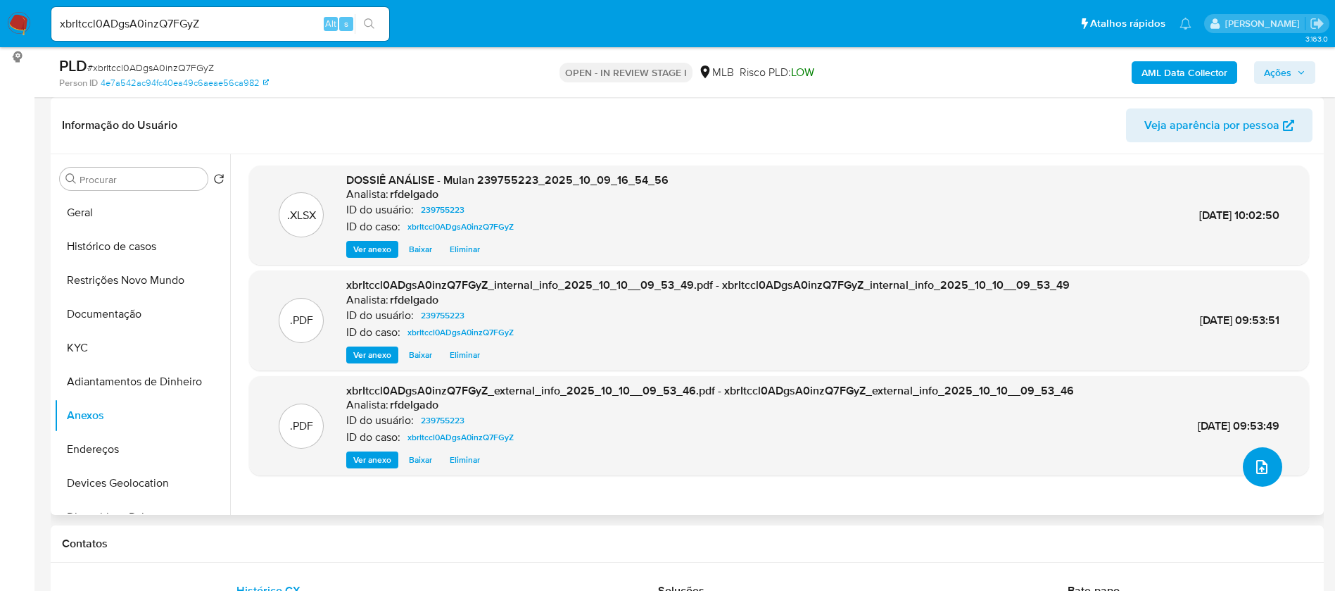
click at [1257, 465] on icon "upload-file" at bounding box center [1262, 467] width 11 height 14
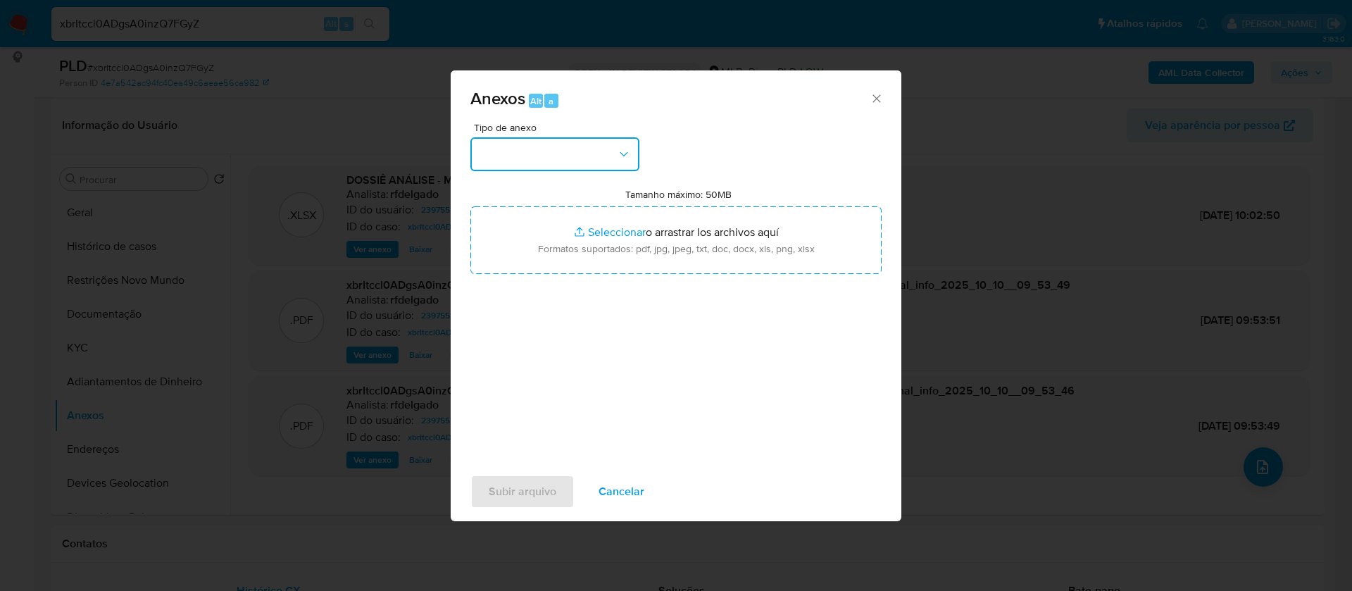
click at [601, 159] on button "button" at bounding box center [554, 154] width 169 height 34
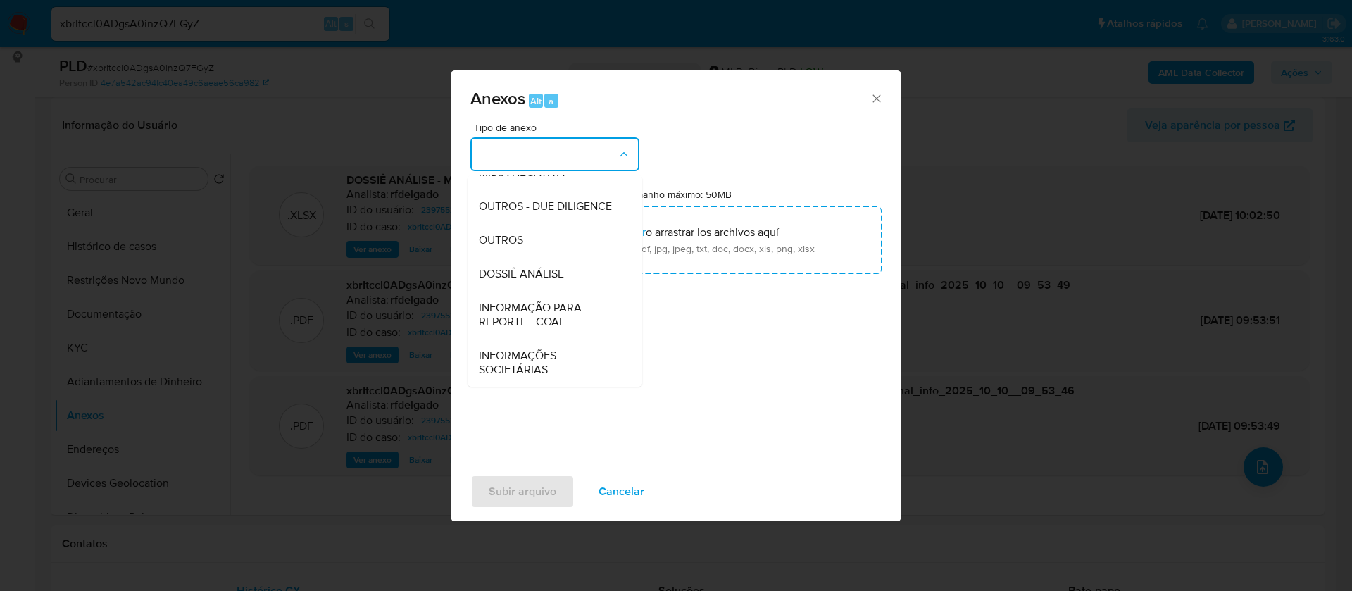
click at [550, 280] on span "DOSSIÊ ANÁLISE" at bounding box center [521, 274] width 85 height 14
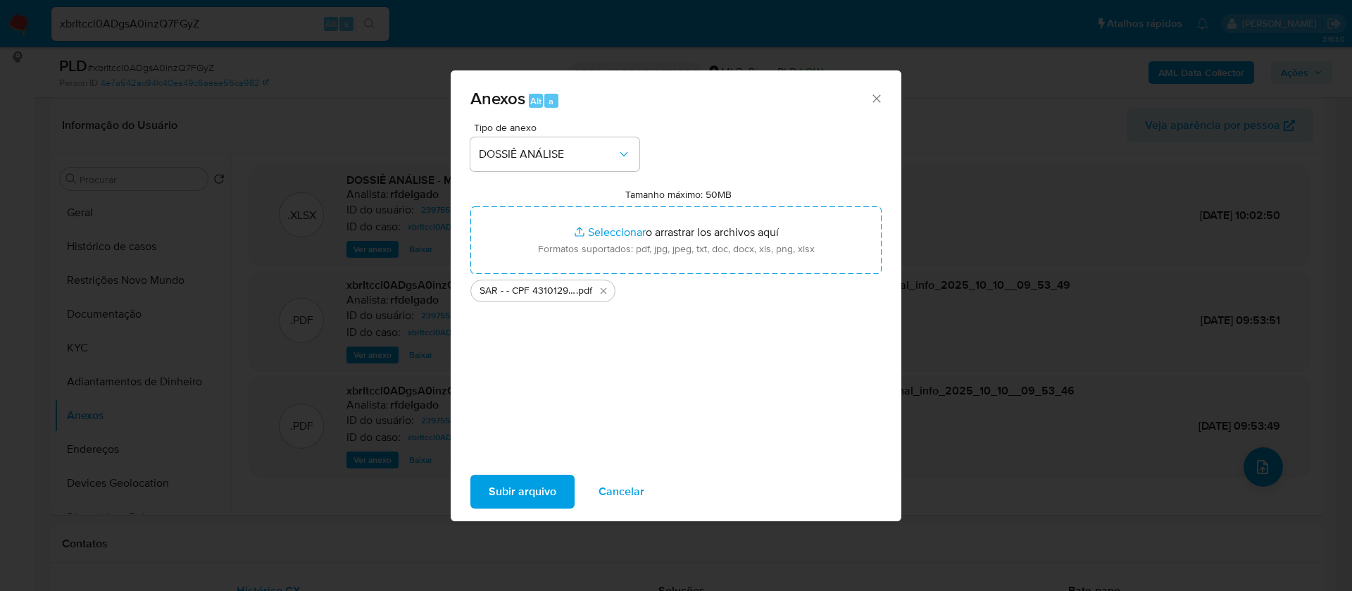
click at [546, 490] on span "Subir arquivo" at bounding box center [523, 491] width 68 height 31
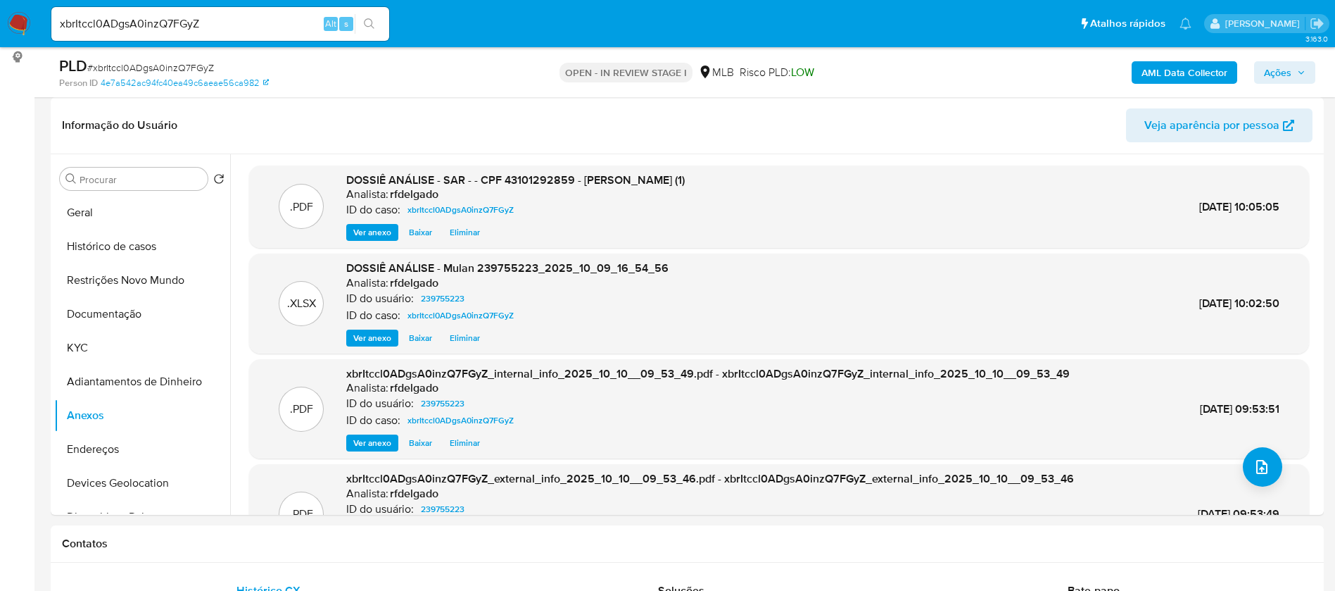
click at [1279, 73] on span "Ações" at bounding box center [1277, 72] width 27 height 23
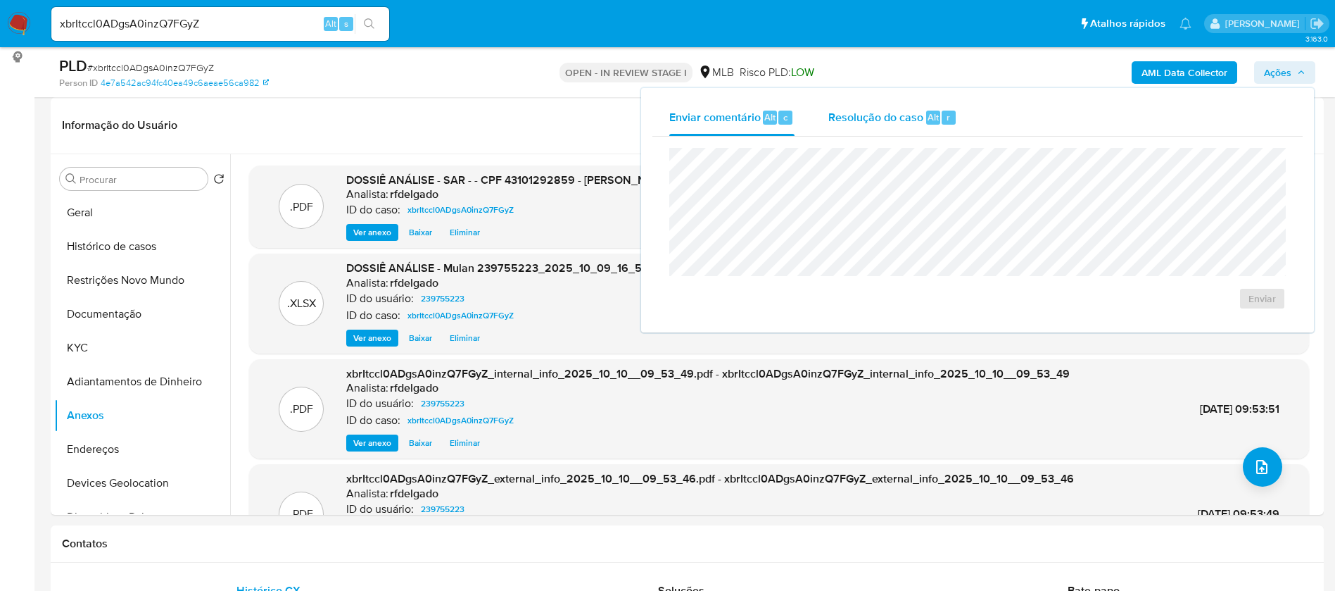
click at [903, 113] on span "Resolução do caso" at bounding box center [876, 116] width 95 height 16
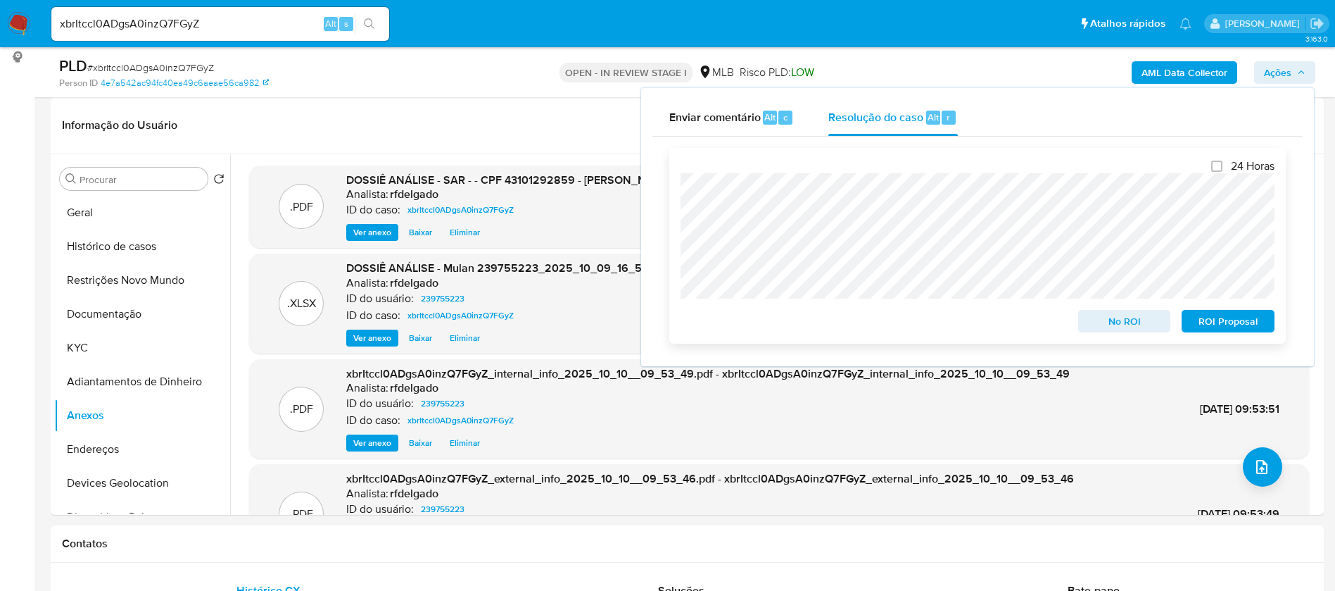
click at [1119, 325] on span "No ROI" at bounding box center [1124, 321] width 73 height 20
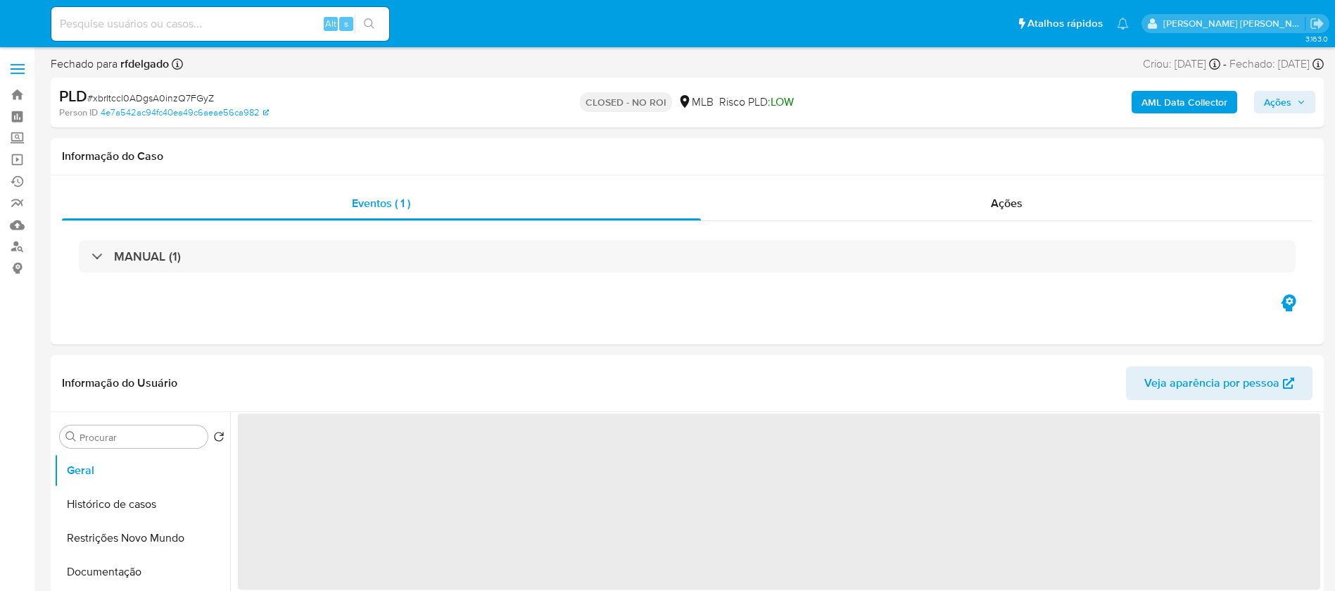
select select "10"
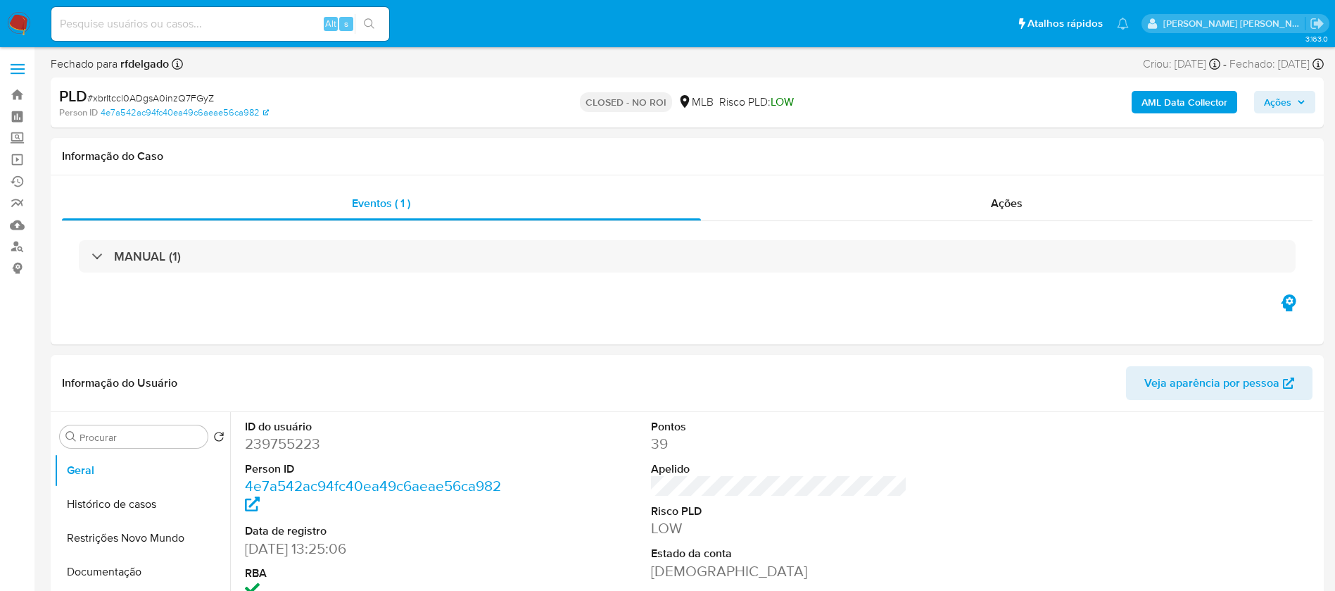
click at [15, 16] on img at bounding box center [19, 24] width 24 height 24
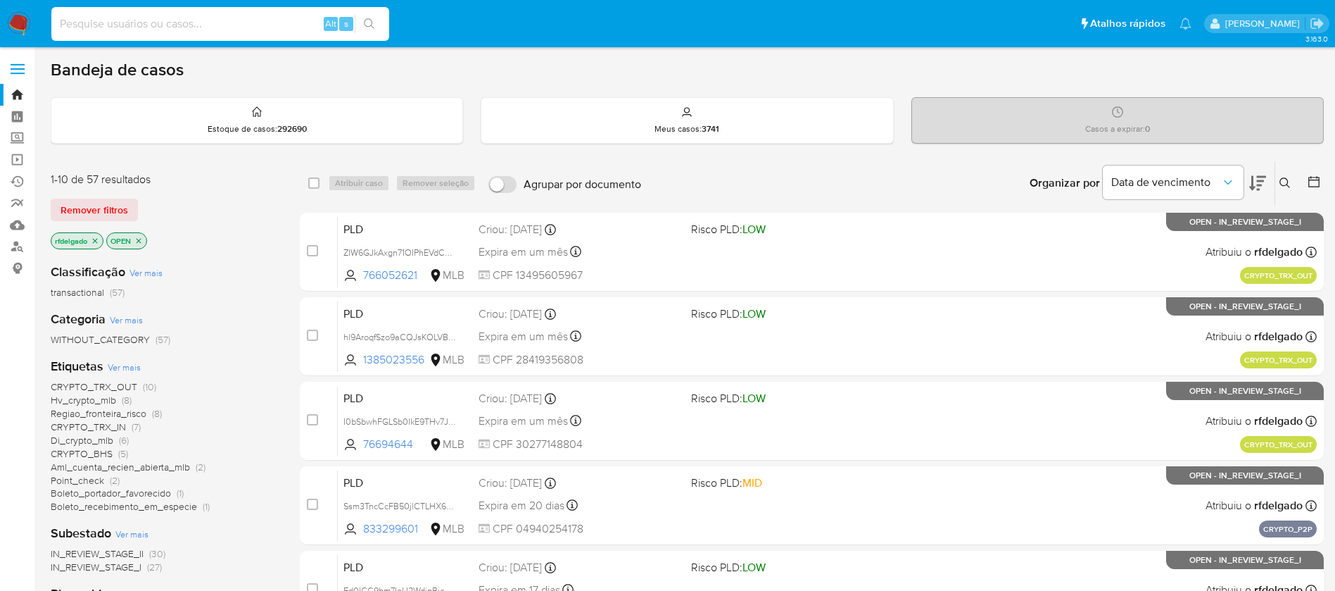
click at [282, 24] on input at bounding box center [220, 24] width 338 height 18
paste input "QWd5ESKaUPYJ6hQERn4bULv1"
type input "QWd5ESKaUPYJ6hQERn4bULv1"
click at [367, 23] on icon "search-icon" at bounding box center [369, 23] width 11 height 11
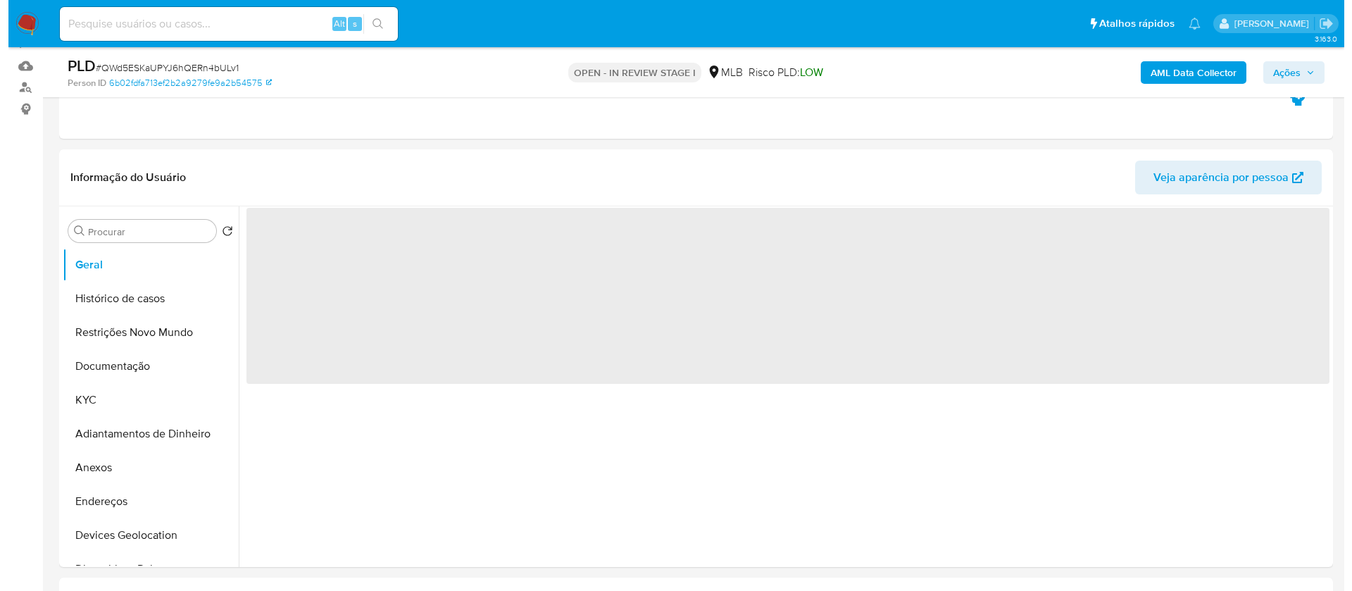
scroll to position [211, 0]
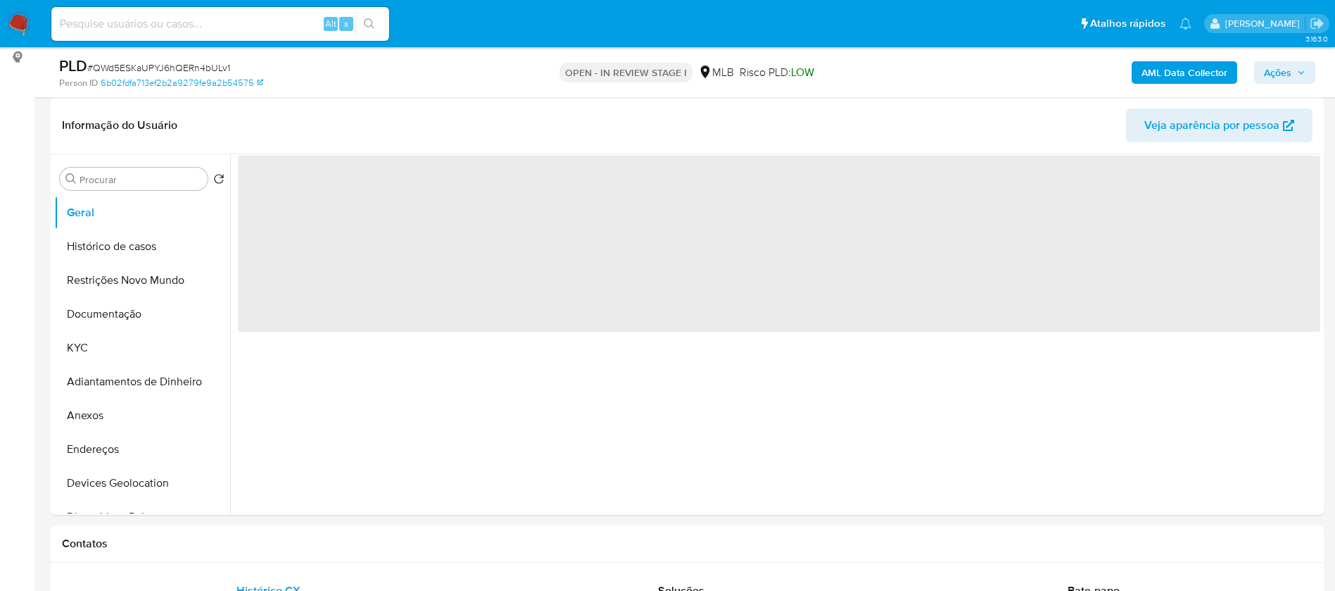
select select "10"
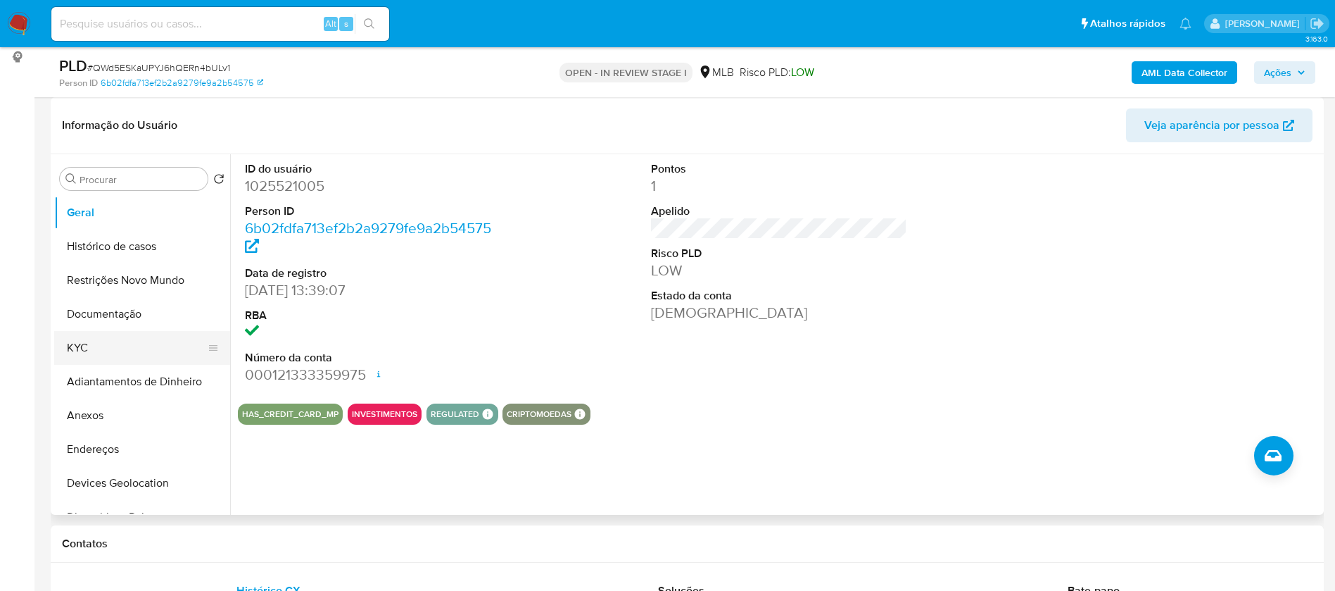
click at [92, 343] on button "KYC" at bounding box center [136, 348] width 165 height 34
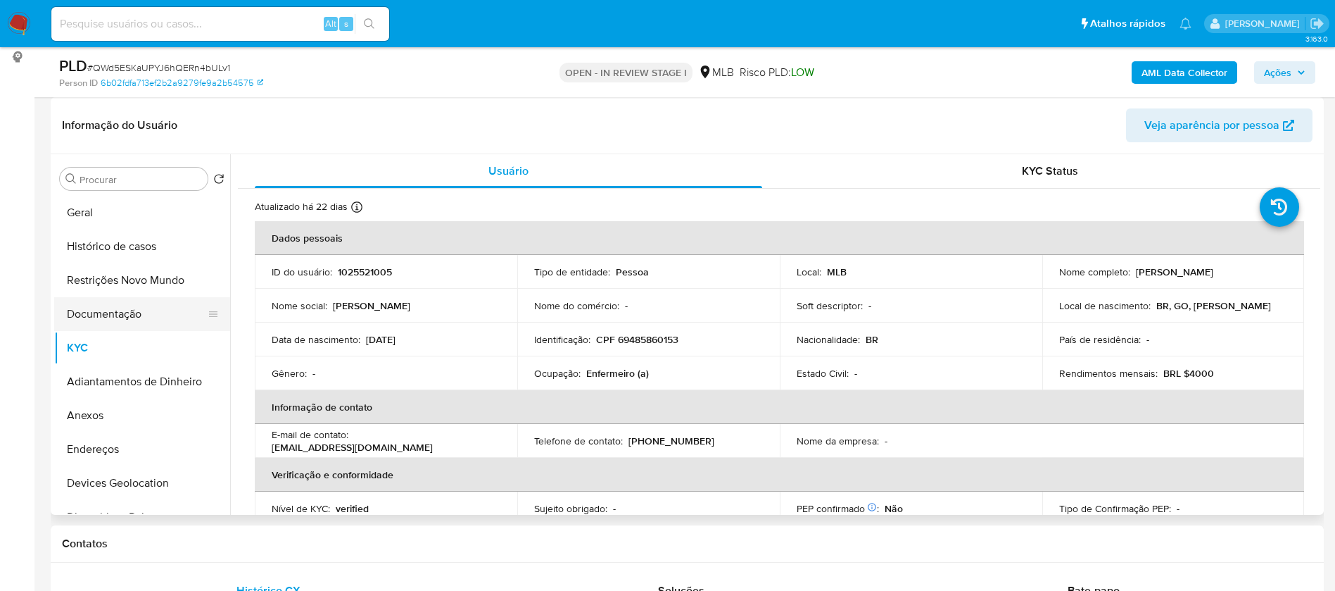
click at [125, 310] on button "Documentação" at bounding box center [136, 314] width 165 height 34
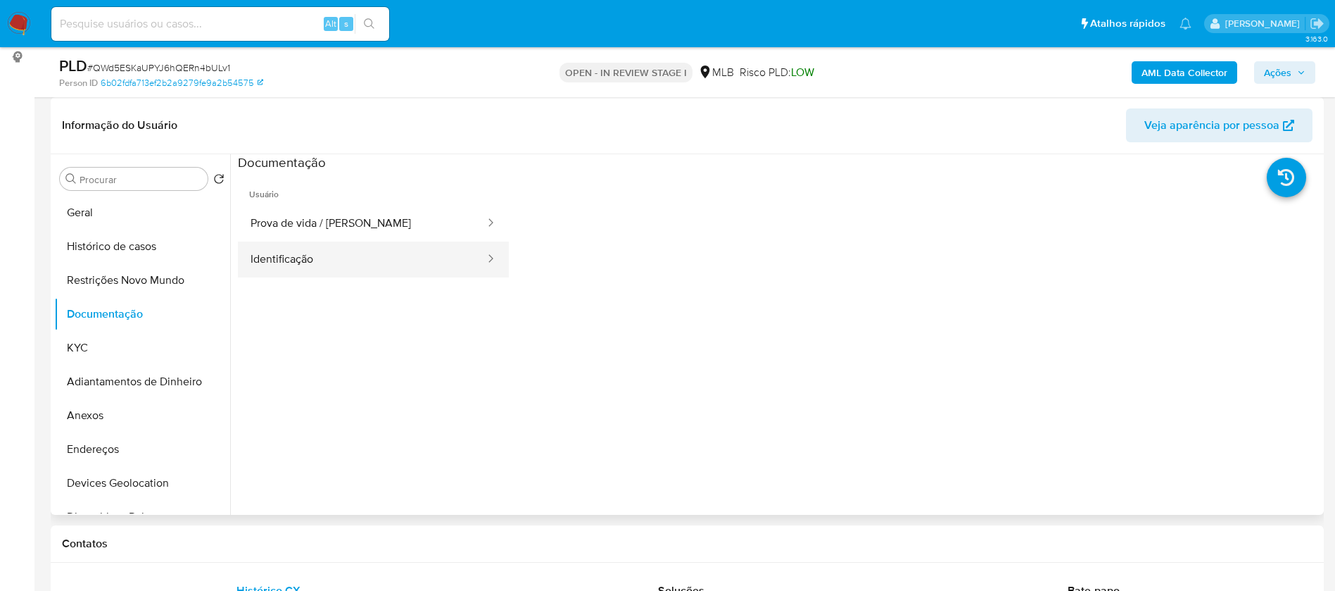
click at [341, 254] on button "Identificação" at bounding box center [362, 259] width 249 height 36
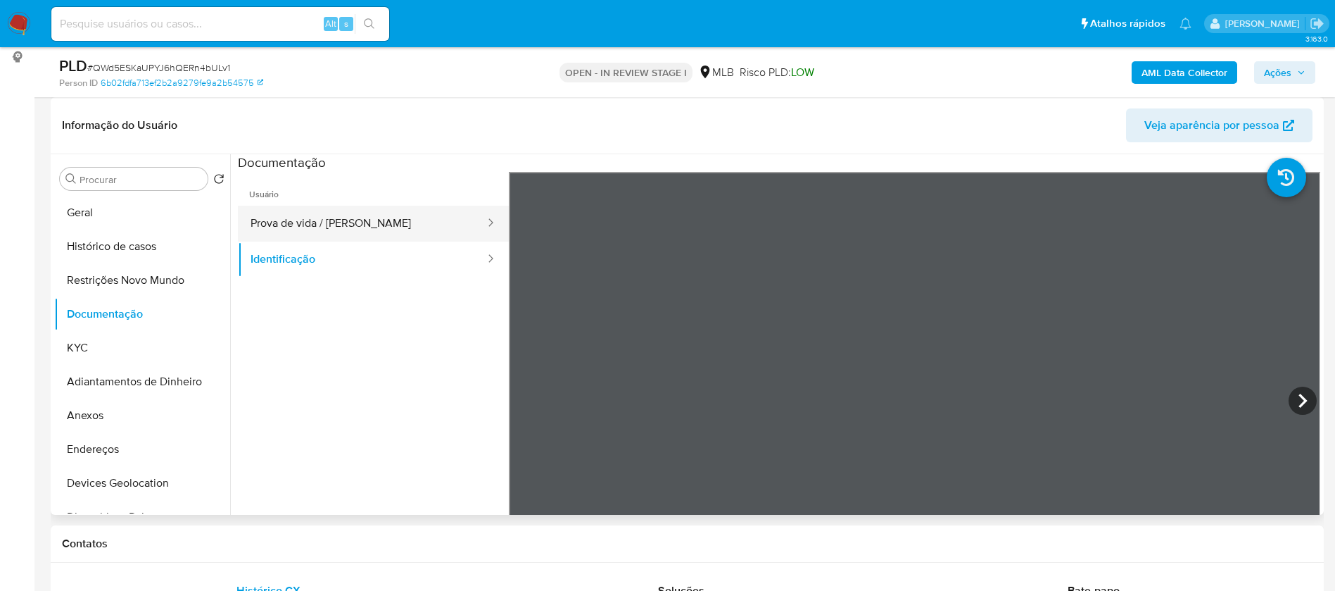
click at [360, 216] on button "Prova de vida / [PERSON_NAME]" at bounding box center [362, 224] width 249 height 36
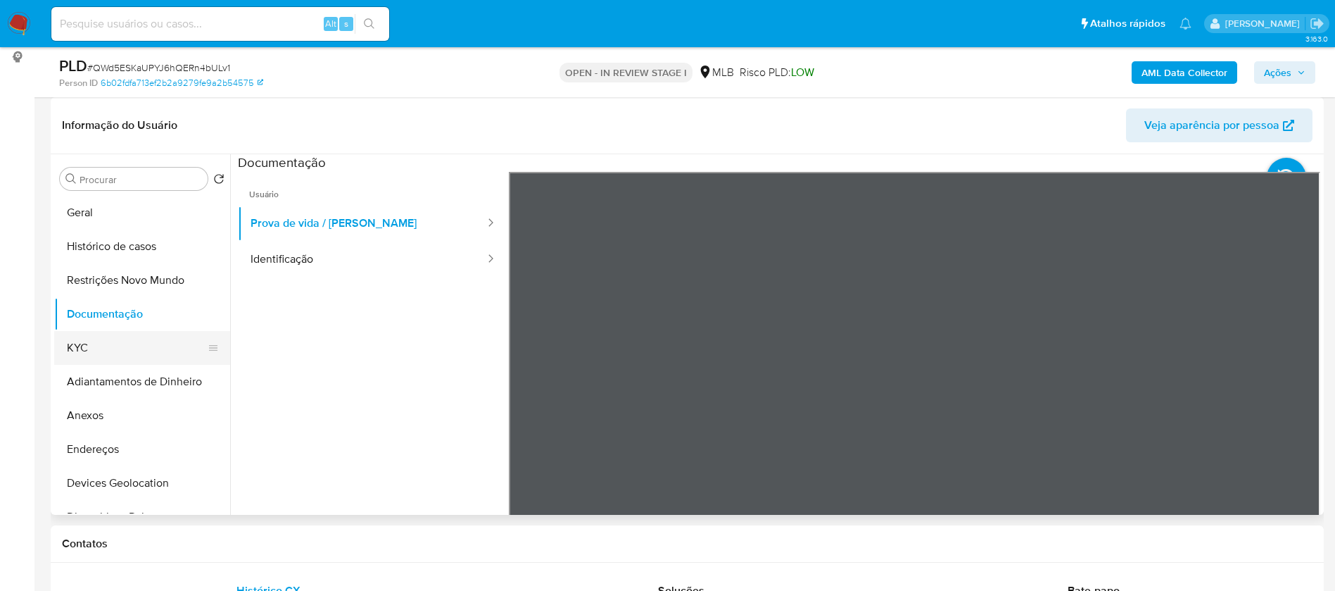
click at [141, 352] on button "KYC" at bounding box center [136, 348] width 165 height 34
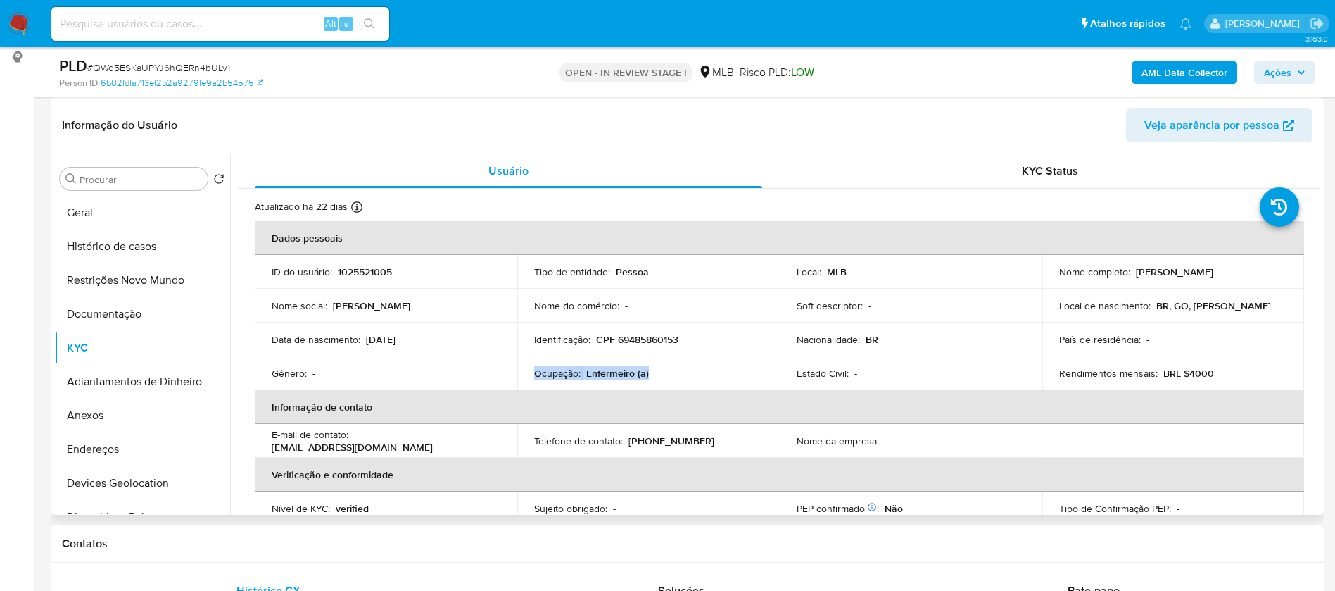
drag, startPoint x: 651, startPoint y: 375, endPoint x: 534, endPoint y: 375, distance: 116.9
click at [534, 375] on div "Ocupação : Enfermeiro (a)" at bounding box center [648, 373] width 229 height 13
copy div "Ocupação : Enfermeiro (a)"
click at [1185, 69] on b "AML Data Collector" at bounding box center [1185, 72] width 86 height 23
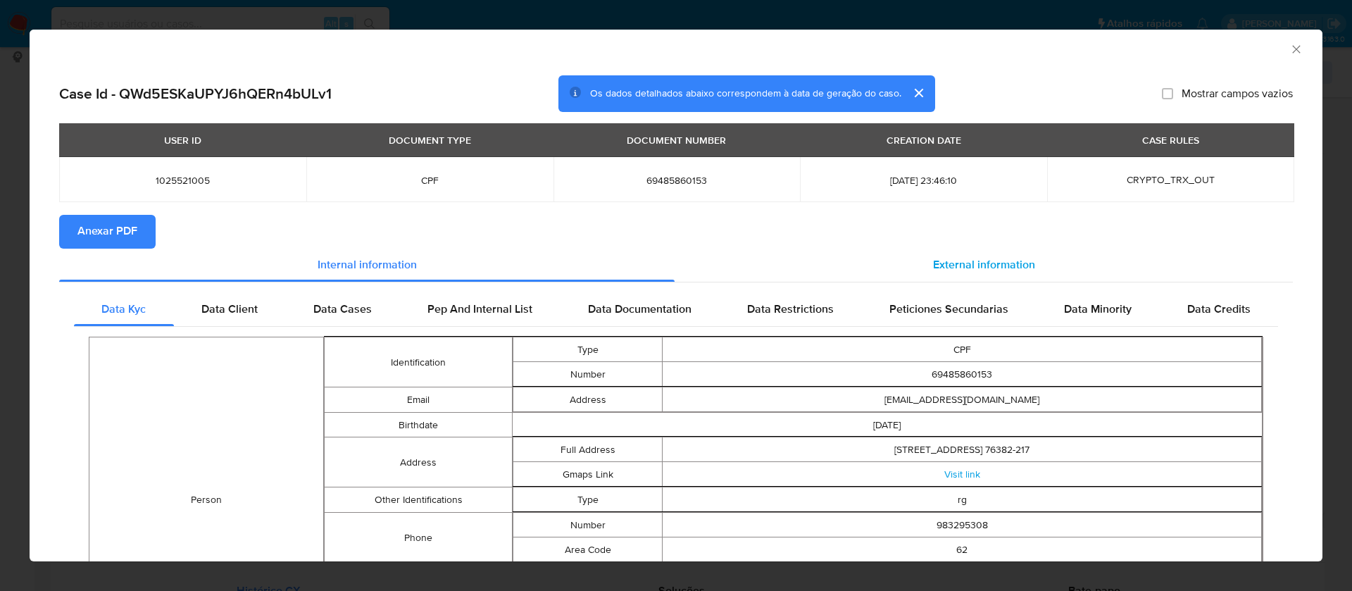
click at [935, 257] on span "External information" at bounding box center [984, 265] width 102 height 16
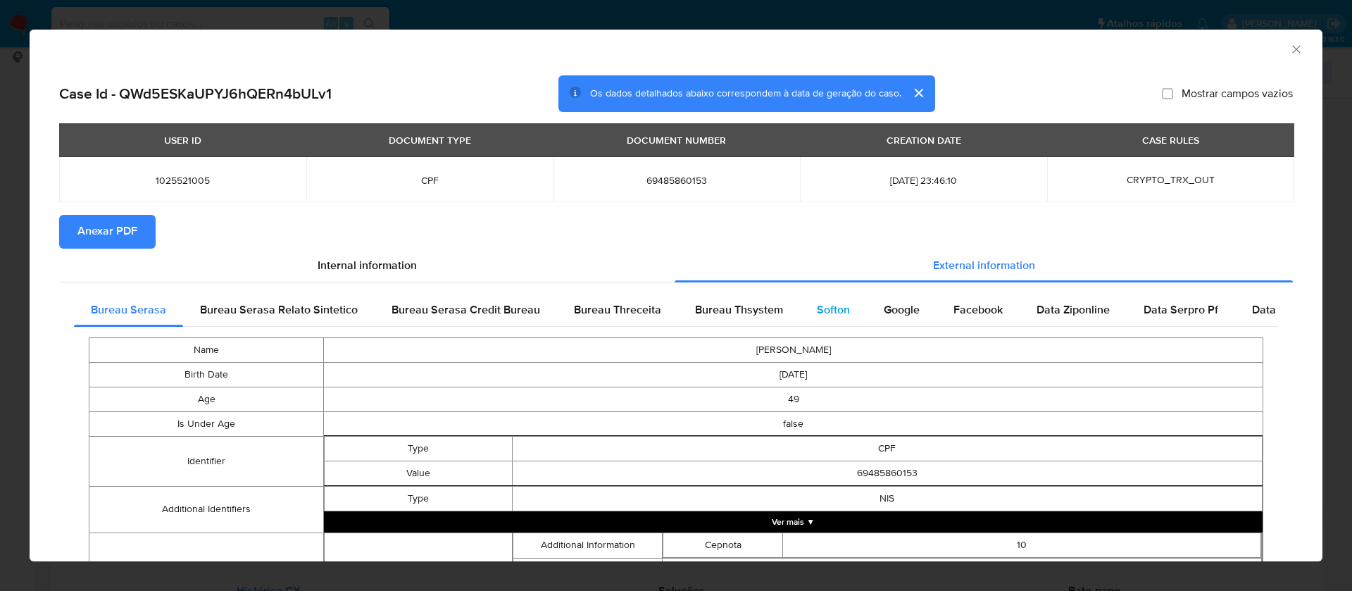
click at [828, 308] on span "Softon" at bounding box center [833, 309] width 33 height 16
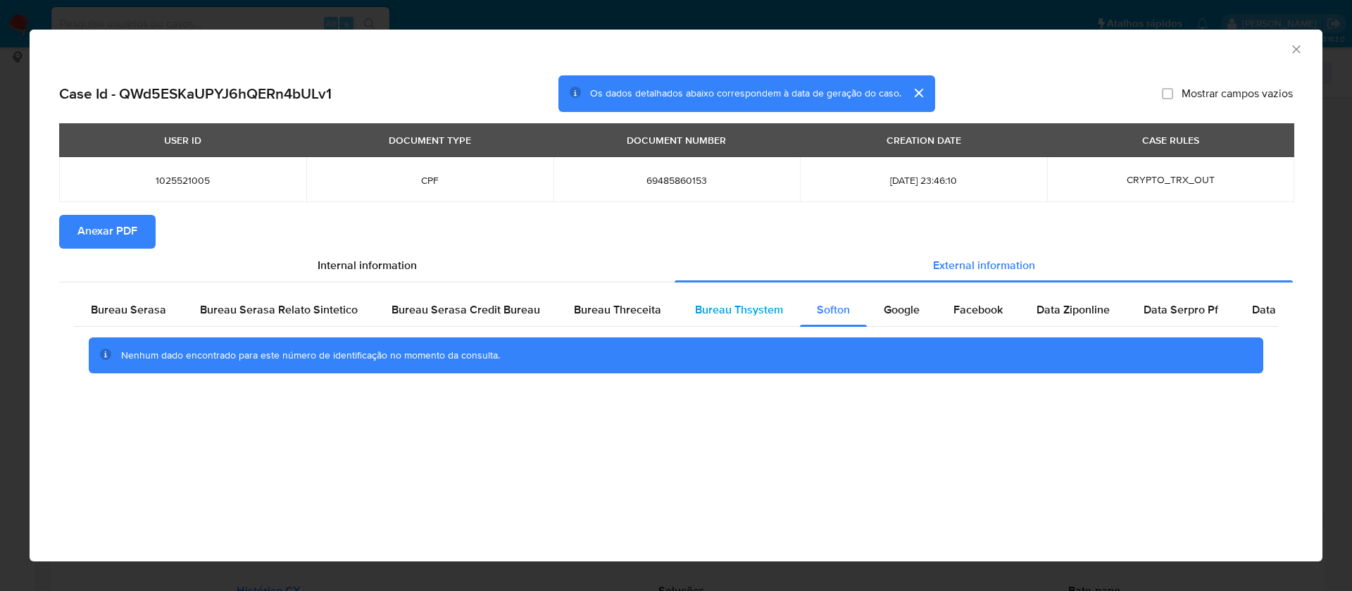
click at [738, 302] on span "Bureau Thsystem" at bounding box center [739, 309] width 88 height 16
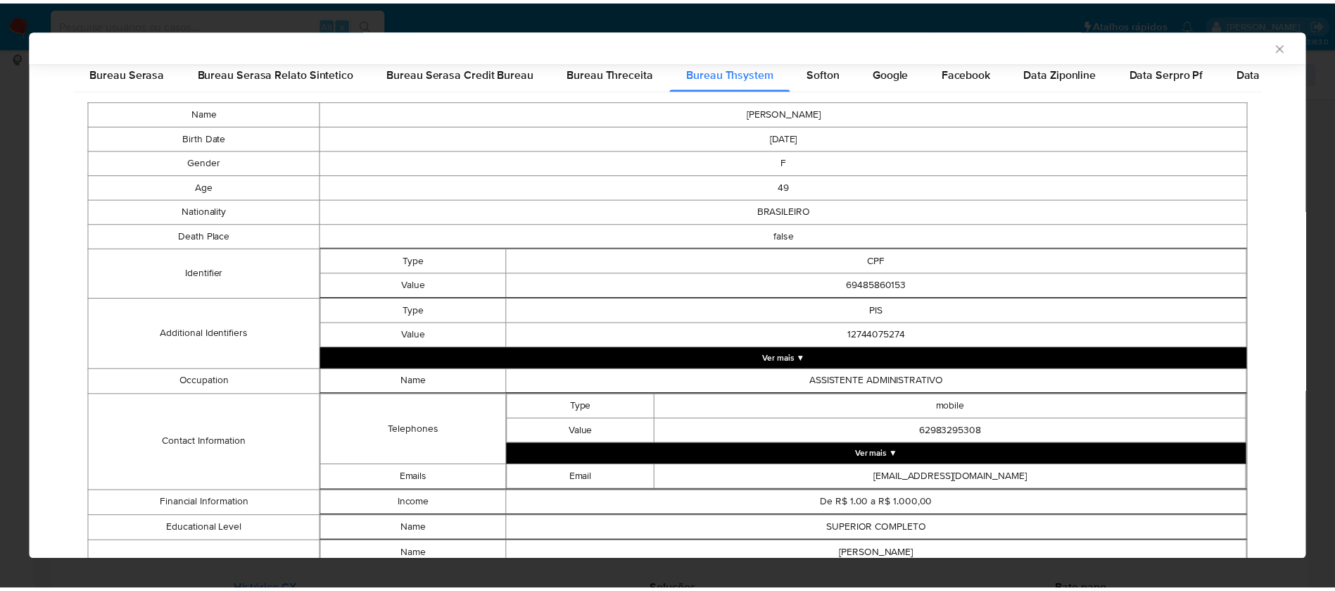
scroll to position [106, 0]
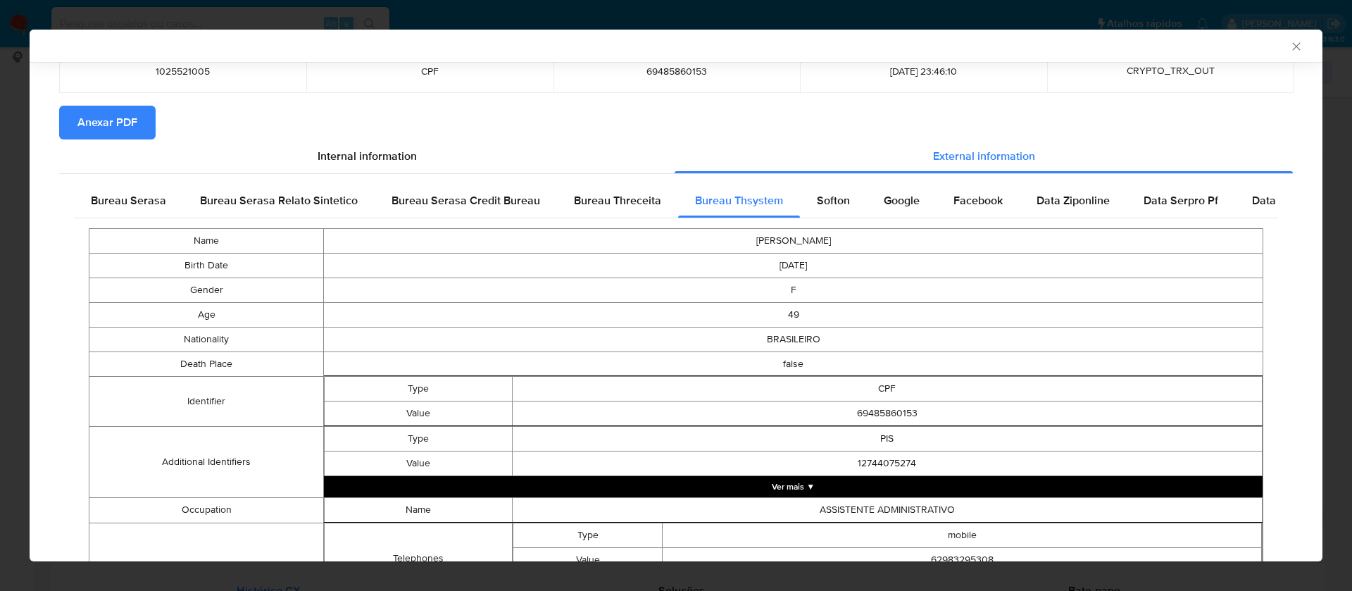
drag, startPoint x: 115, startPoint y: 124, endPoint x: 322, endPoint y: 27, distance: 229.0
click at [115, 122] on span "Anexar PDF" at bounding box center [107, 122] width 60 height 31
click at [1289, 42] on icon "Fechar a janela" at bounding box center [1296, 46] width 14 height 14
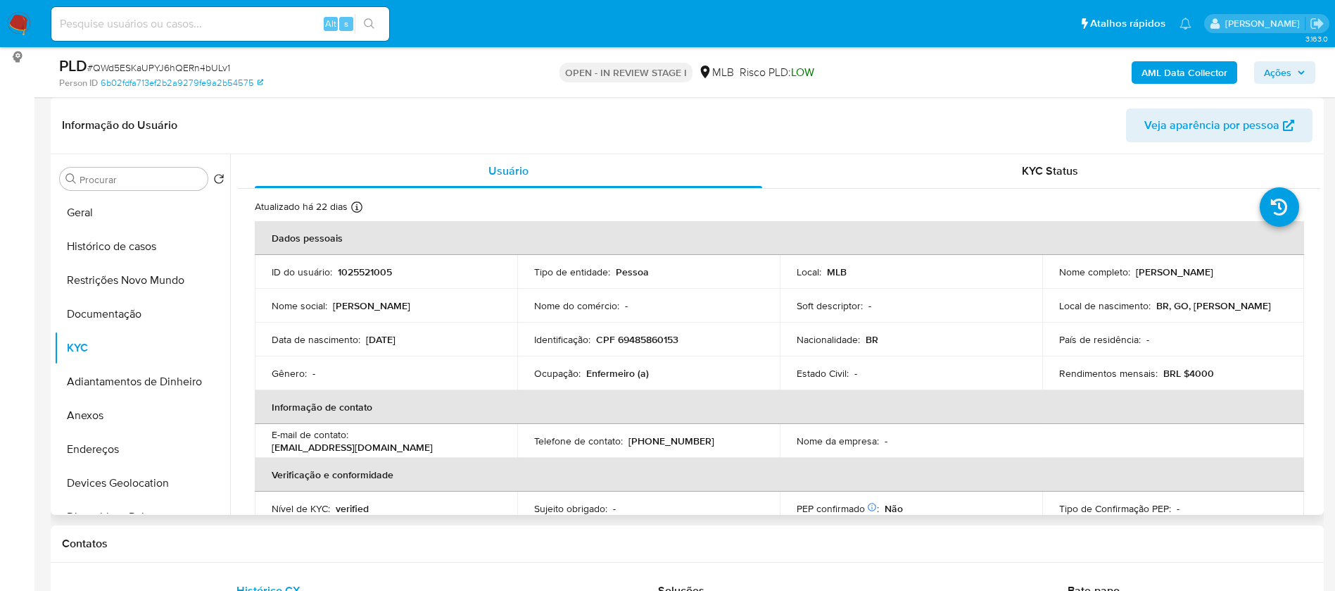
click at [375, 270] on p "1025521005" at bounding box center [365, 271] width 54 height 13
copy p "1025521005"
click at [125, 237] on button "Histórico de casos" at bounding box center [136, 246] width 165 height 34
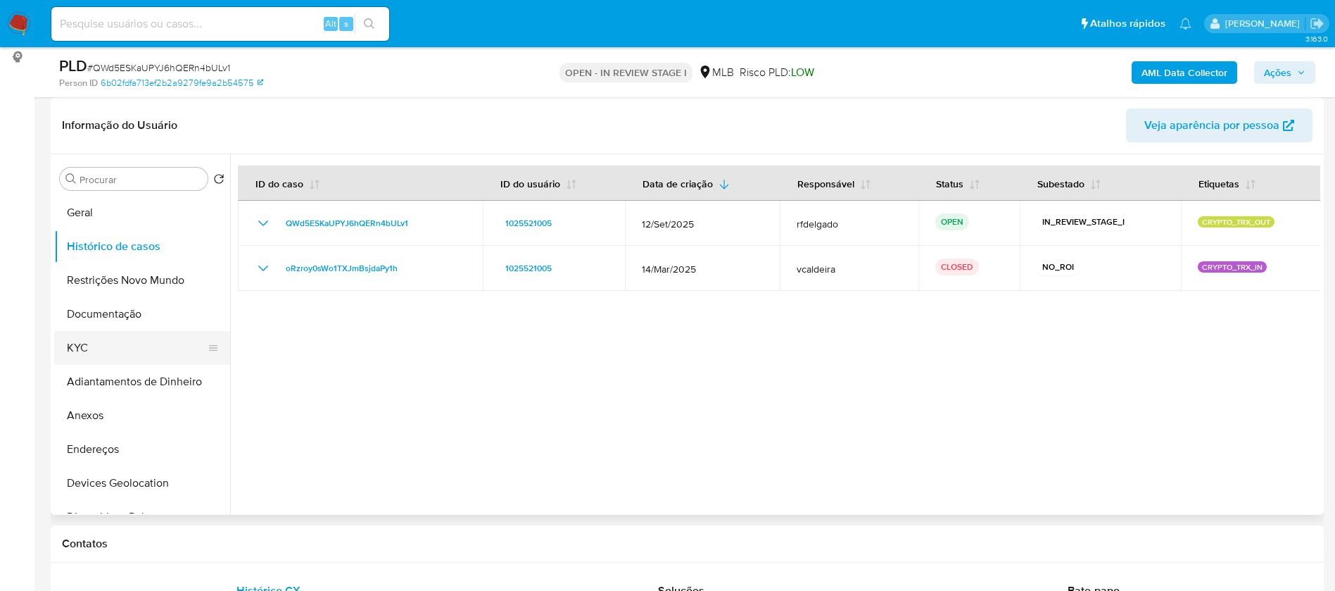
click at [97, 351] on button "KYC" at bounding box center [136, 348] width 165 height 34
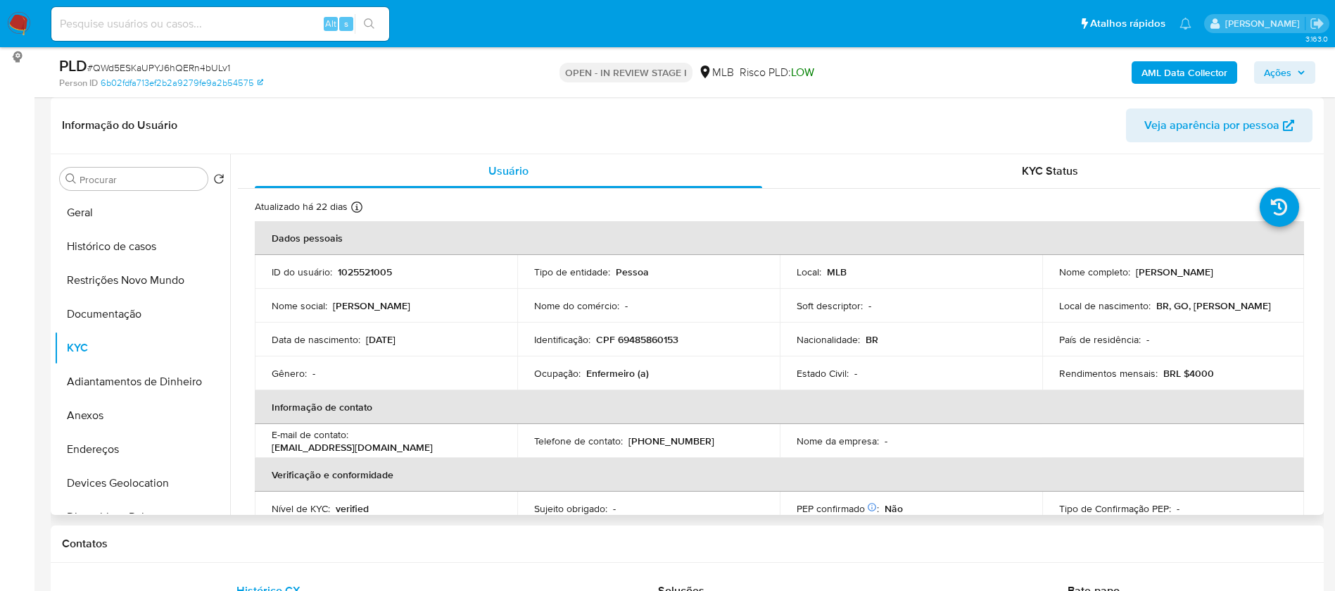
drag, startPoint x: 1258, startPoint y: 273, endPoint x: 1129, endPoint y: 272, distance: 128.8
click at [1129, 272] on div "Nome completo : Lea Patricia Mendes Soares" at bounding box center [1173, 271] width 229 height 13
copy div "Lea Patricia Mendes Soares"
click at [356, 272] on p "1025521005" at bounding box center [365, 271] width 54 height 13
click at [356, 271] on p "1025521005" at bounding box center [365, 271] width 54 height 13
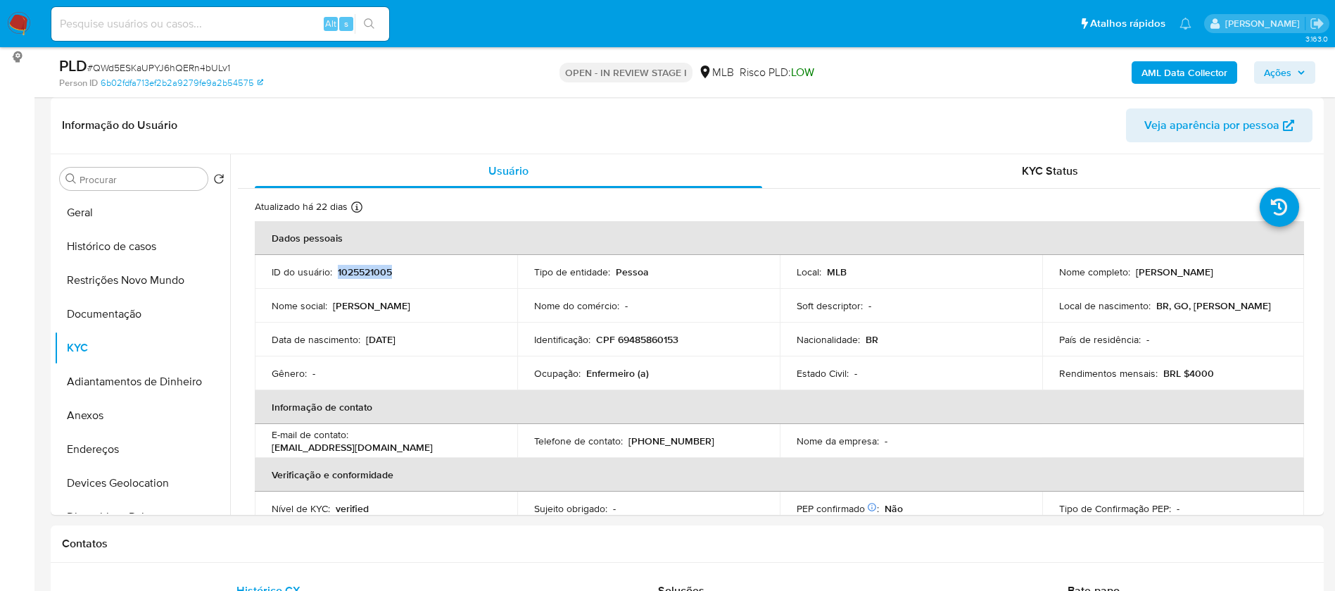
copy p "1025521005"
click at [134, 207] on button "Geral" at bounding box center [136, 213] width 165 height 34
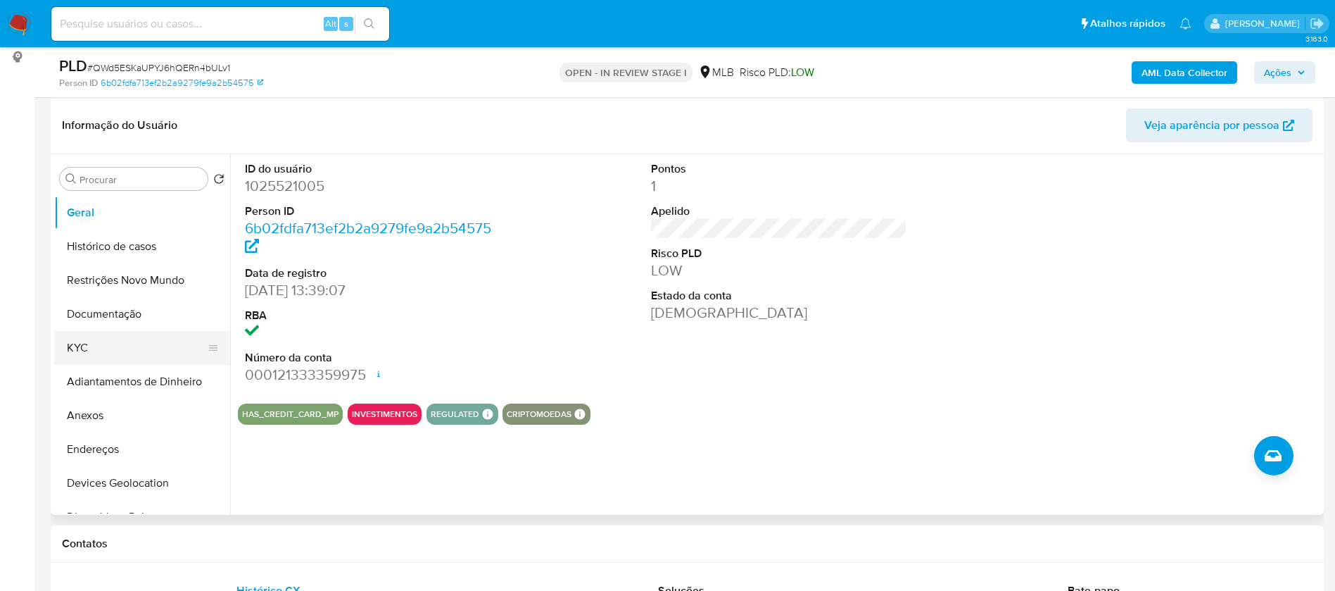
click at [75, 348] on button "KYC" at bounding box center [136, 348] width 165 height 34
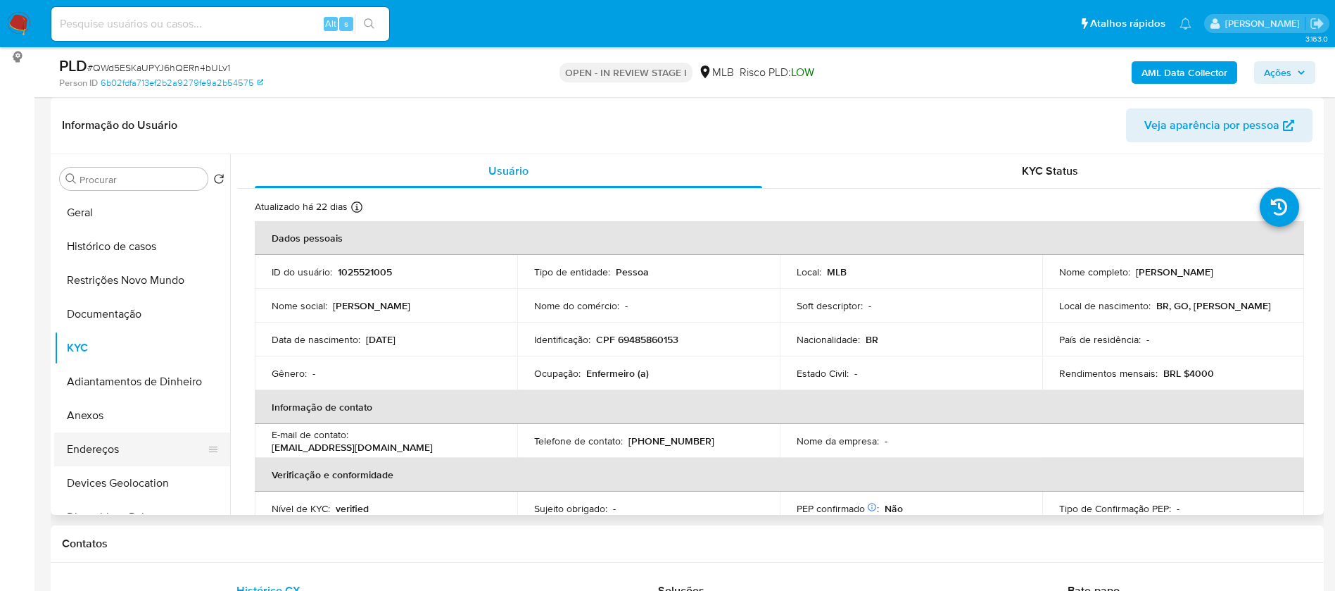
click at [111, 437] on button "Endereços" at bounding box center [136, 449] width 165 height 34
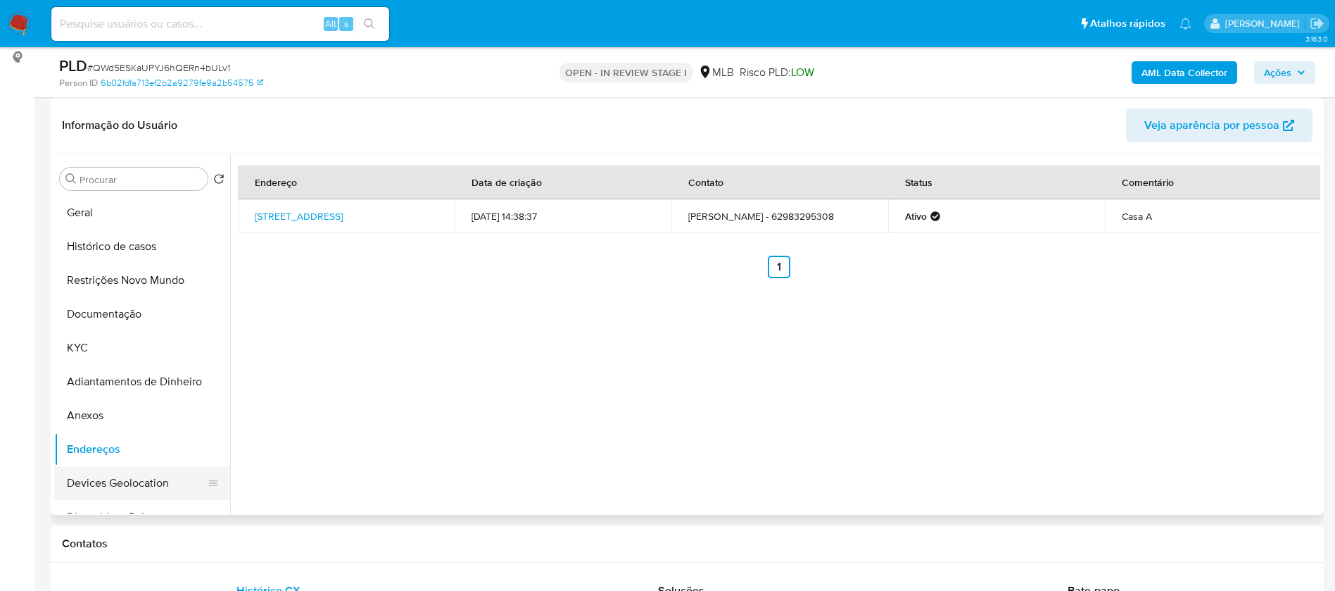
click at [132, 479] on button "Devices Geolocation" at bounding box center [136, 483] width 165 height 34
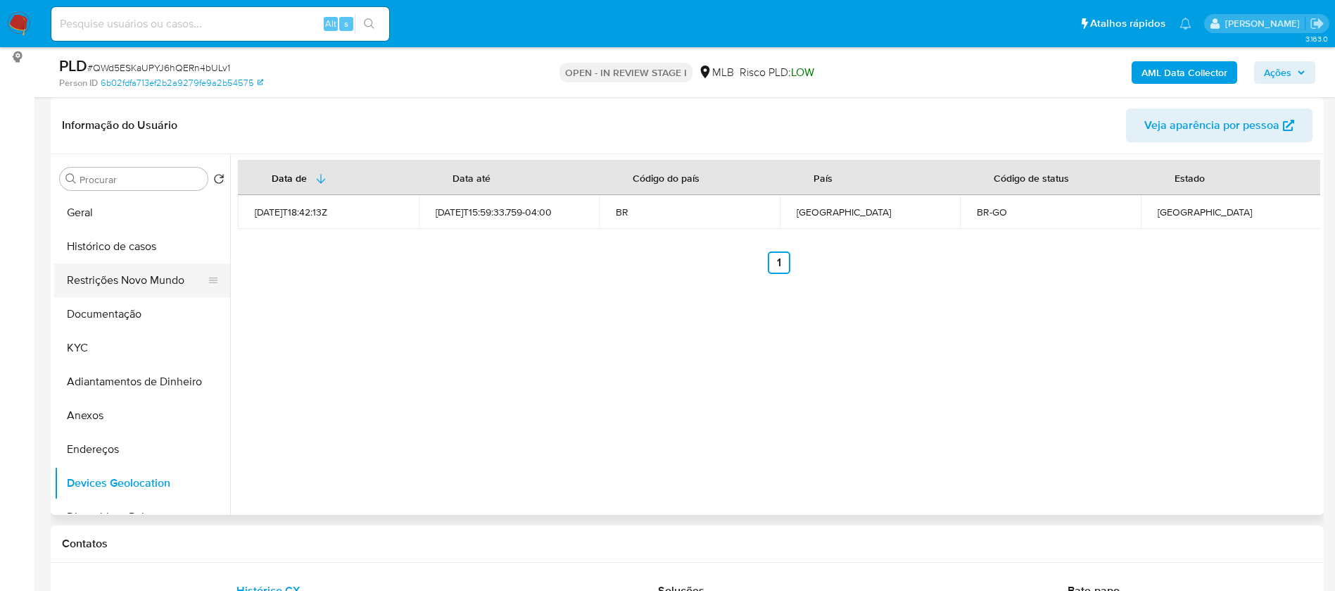
click at [134, 277] on button "Restrições Novo Mundo" at bounding box center [136, 280] width 165 height 34
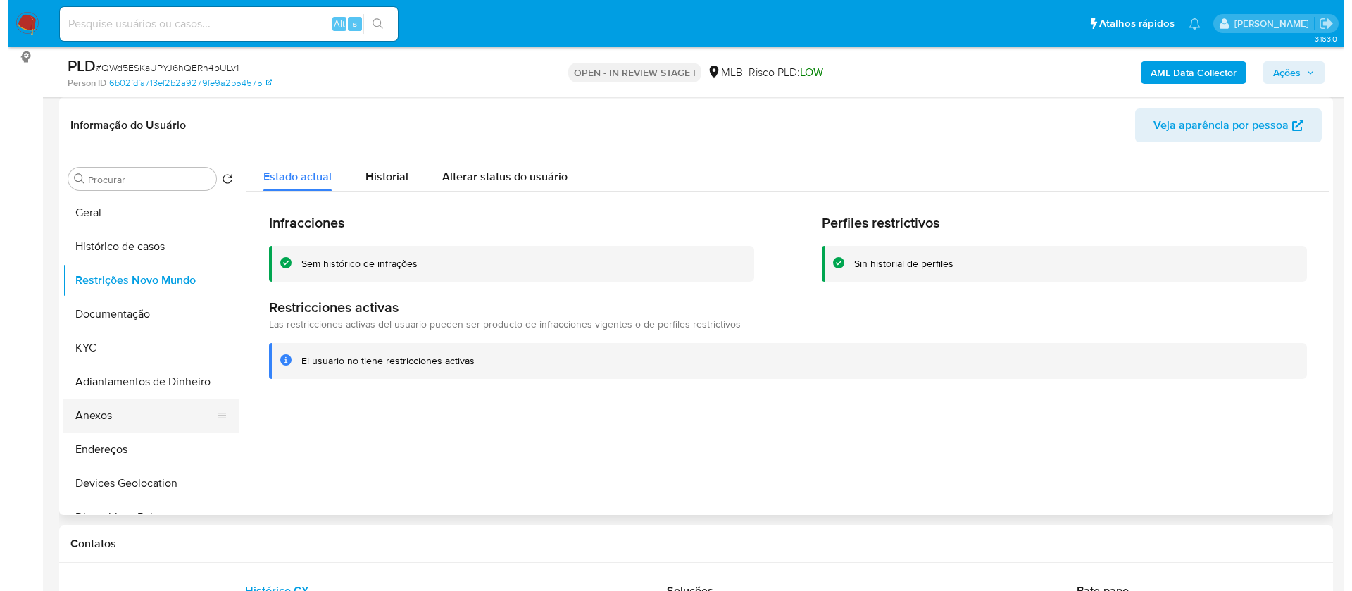
scroll to position [106, 0]
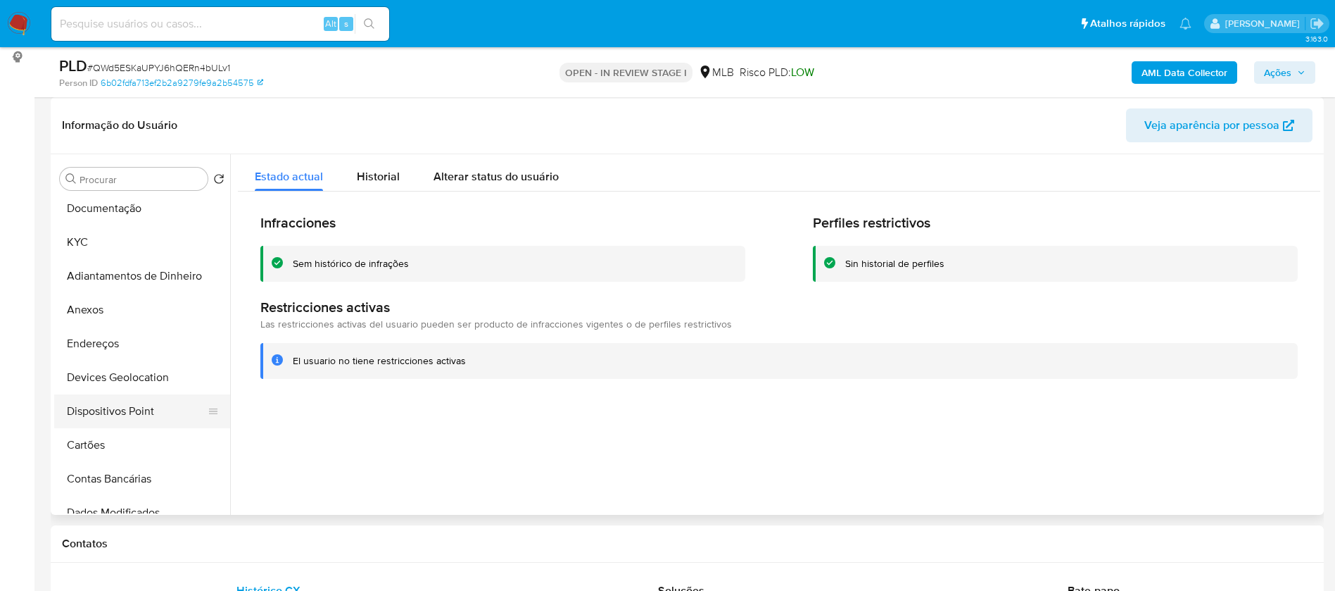
click at [146, 410] on button "Dispositivos Point" at bounding box center [136, 411] width 165 height 34
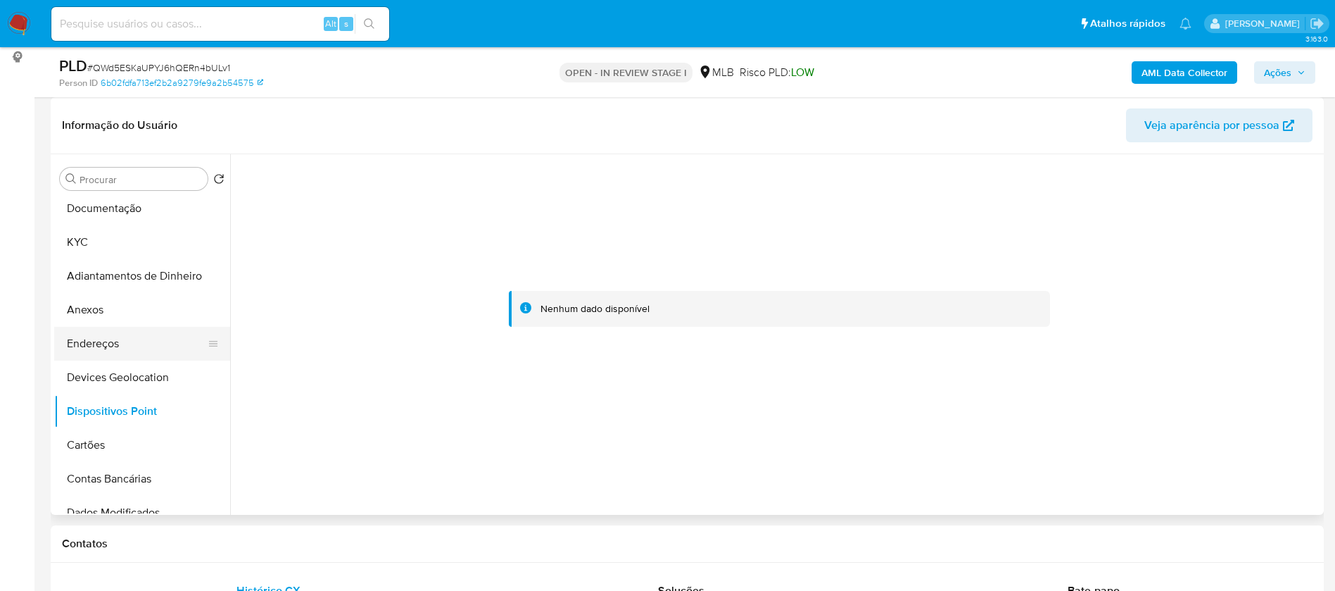
click at [98, 339] on button "Endereços" at bounding box center [136, 344] width 165 height 34
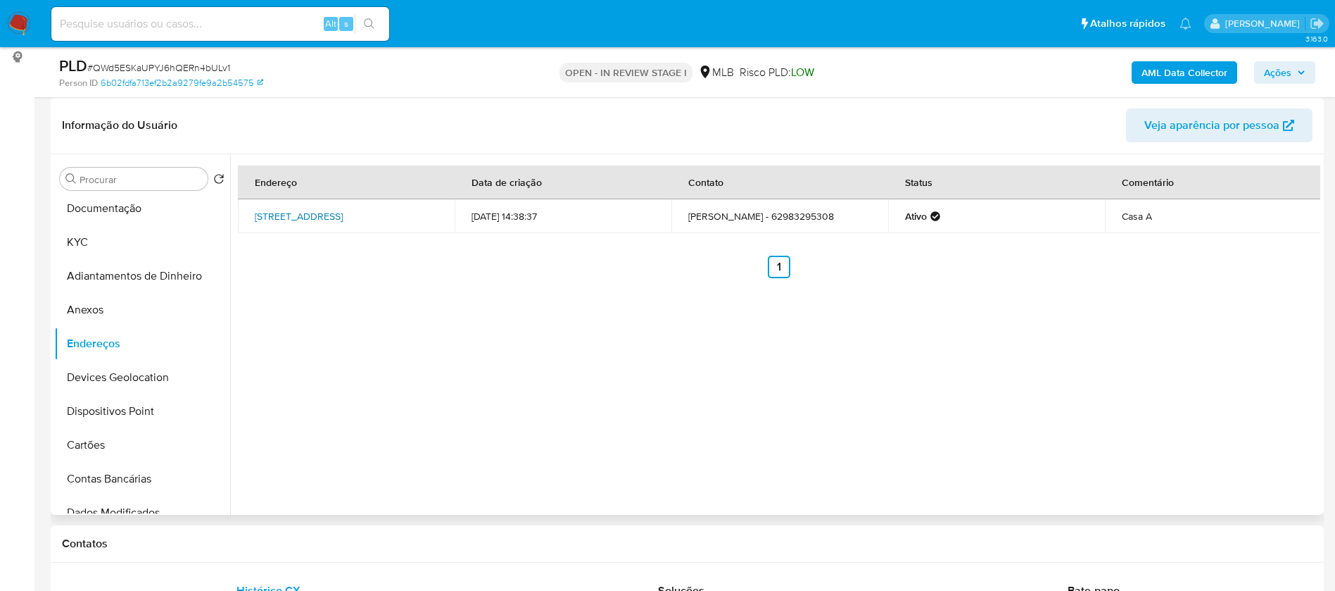
click at [343, 209] on link "Rua 41 487, Goianésia, Goiás, 76382217, Brasil 487" at bounding box center [299, 216] width 88 height 14
click at [104, 315] on button "Anexos" at bounding box center [136, 310] width 165 height 34
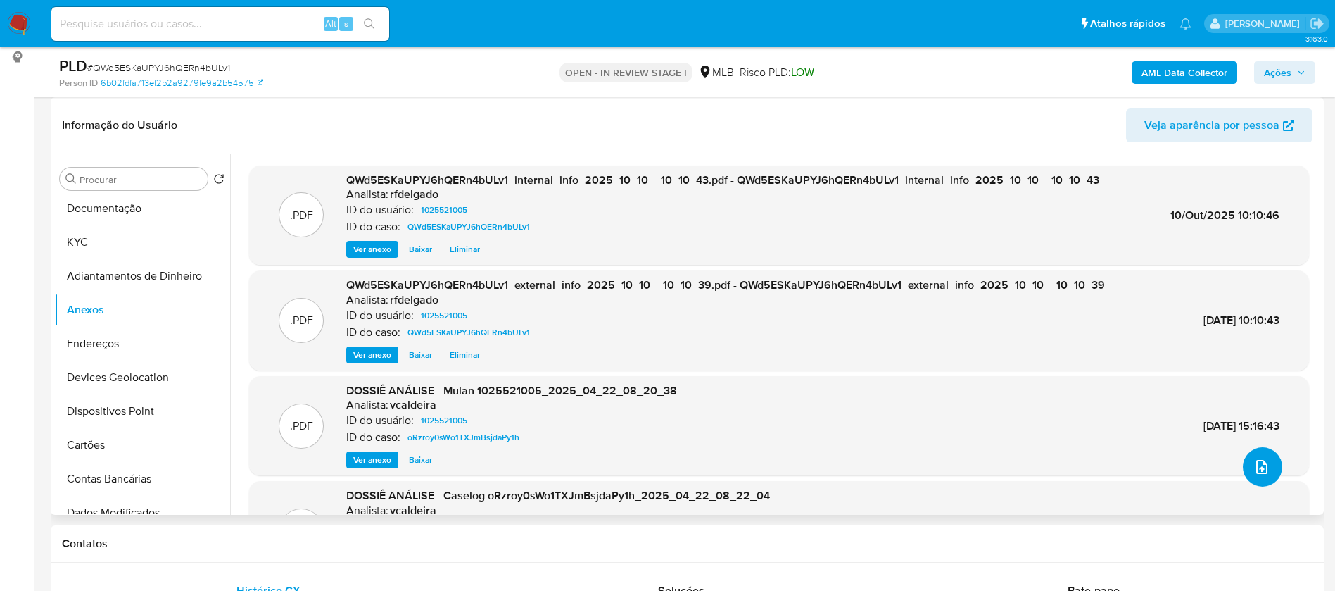
click at [1257, 466] on icon "upload-file" at bounding box center [1262, 467] width 11 height 14
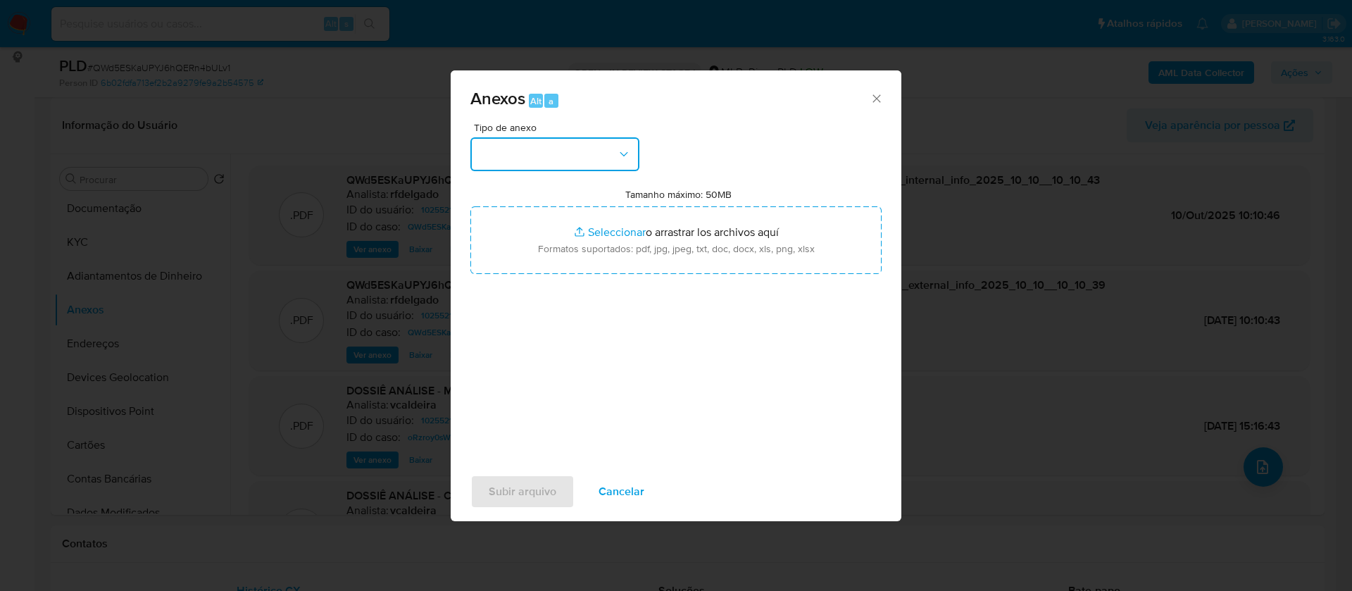
click at [571, 156] on button "button" at bounding box center [554, 154] width 169 height 34
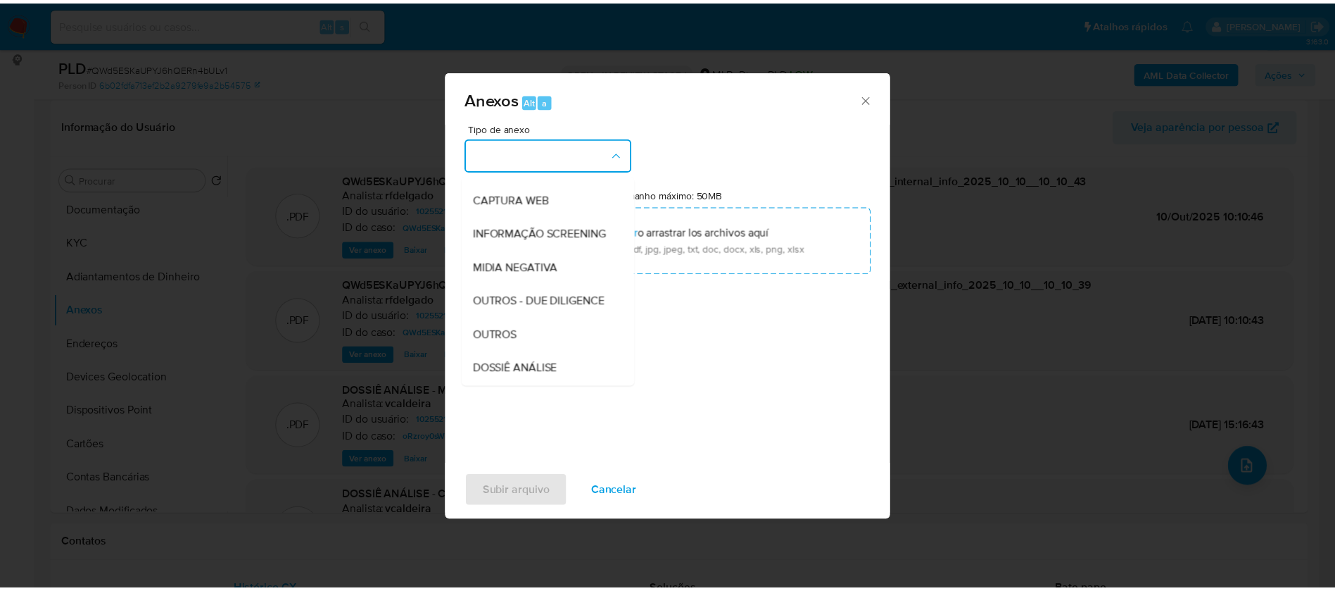
scroll to position [211, 0]
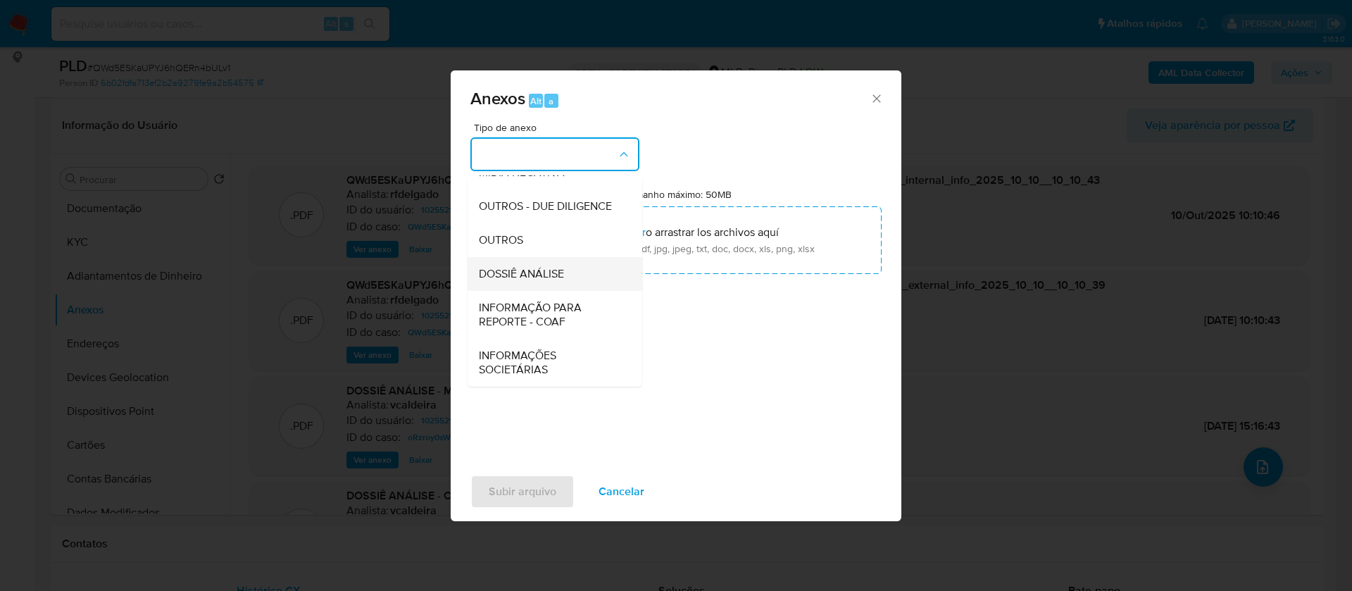
click at [565, 282] on div "DOSSIÊ ANÁLISE" at bounding box center [551, 274] width 144 height 34
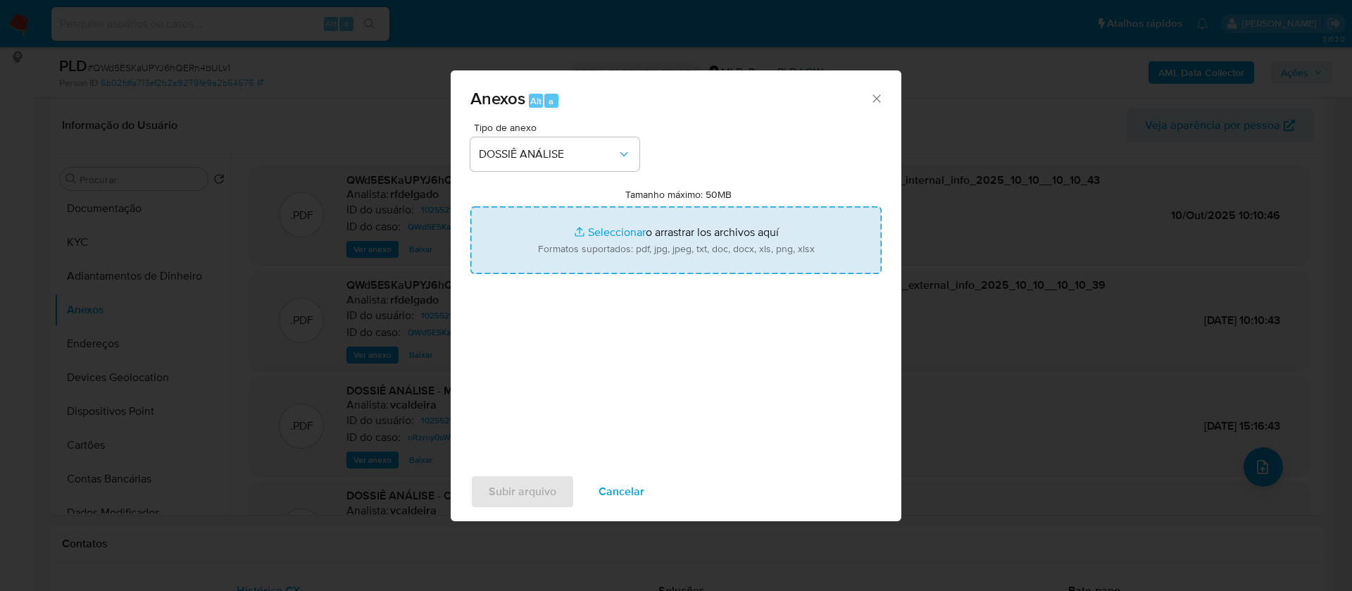
click at [615, 230] on input "Tamanho máximo: 50MB Seleccionar archivos" at bounding box center [675, 240] width 411 height 68
type input "C:\fakepath\Mulan 1025521005_2025_10_09_16_54_48.xlsx"
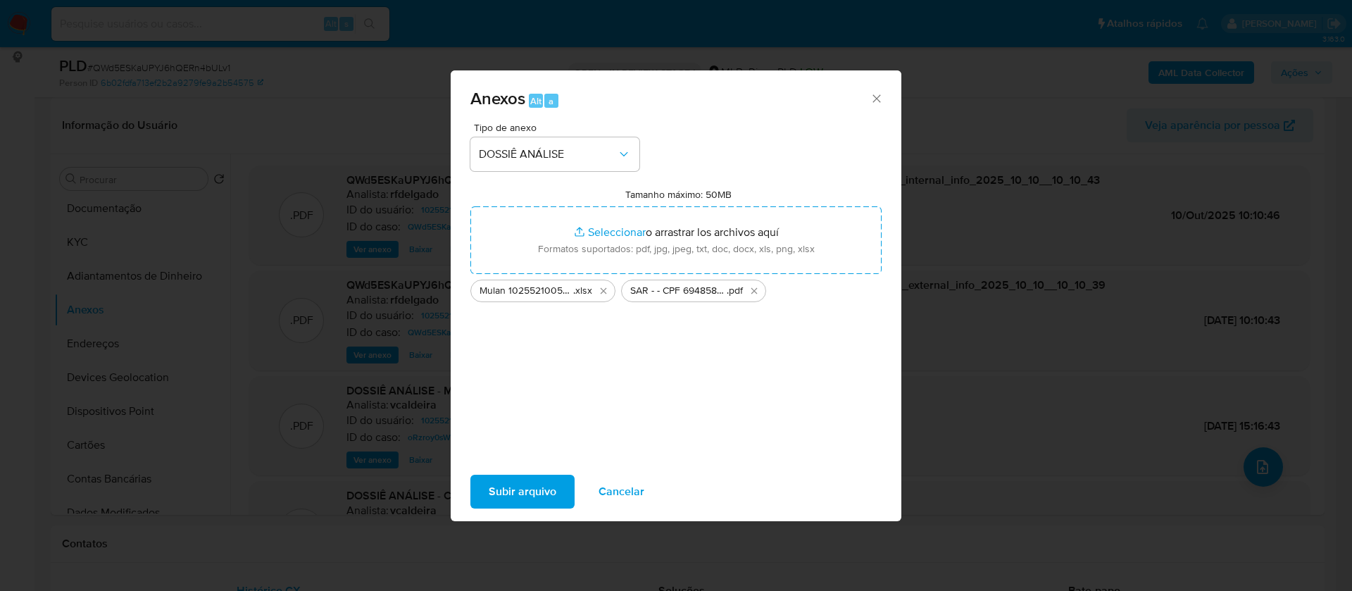
click at [508, 476] on span "Subir arquivo" at bounding box center [523, 491] width 68 height 31
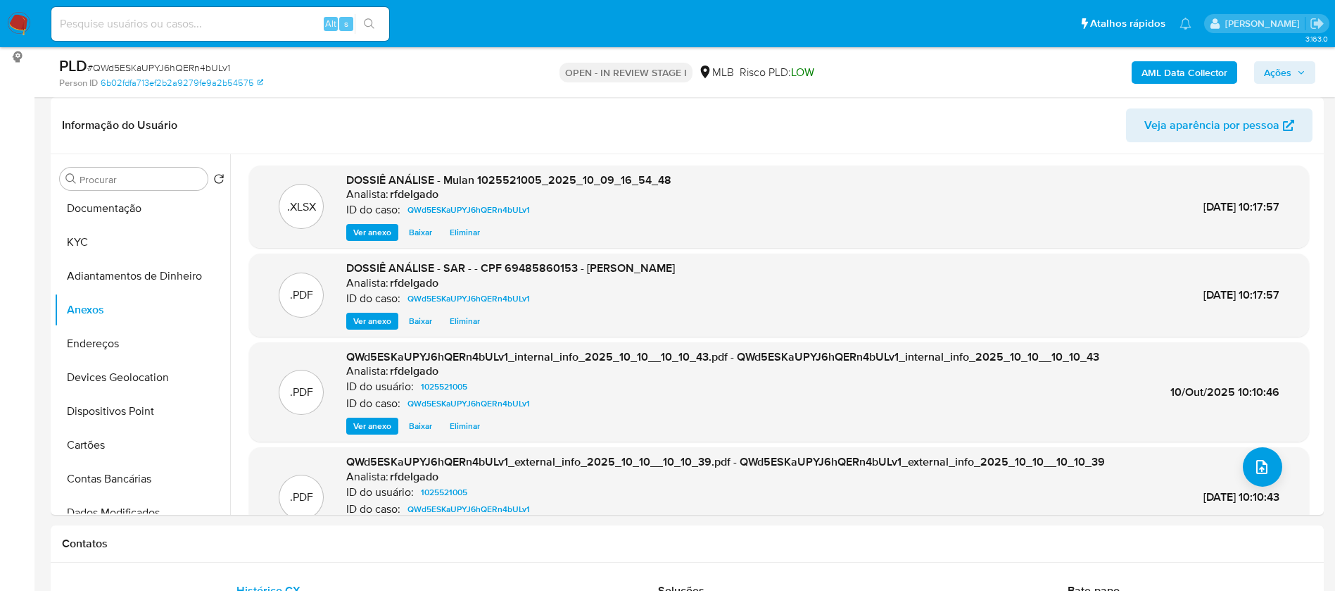
click at [1285, 74] on span "Ações" at bounding box center [1277, 72] width 27 height 23
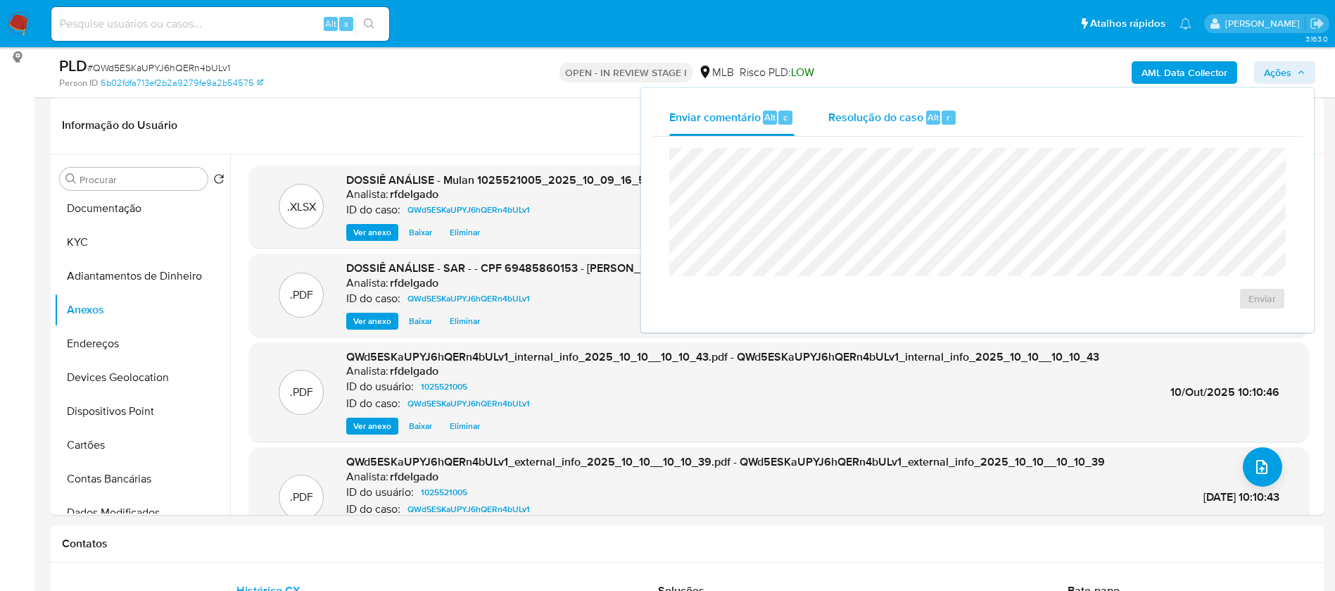
click at [911, 111] on span "Resolução do caso" at bounding box center [876, 116] width 95 height 16
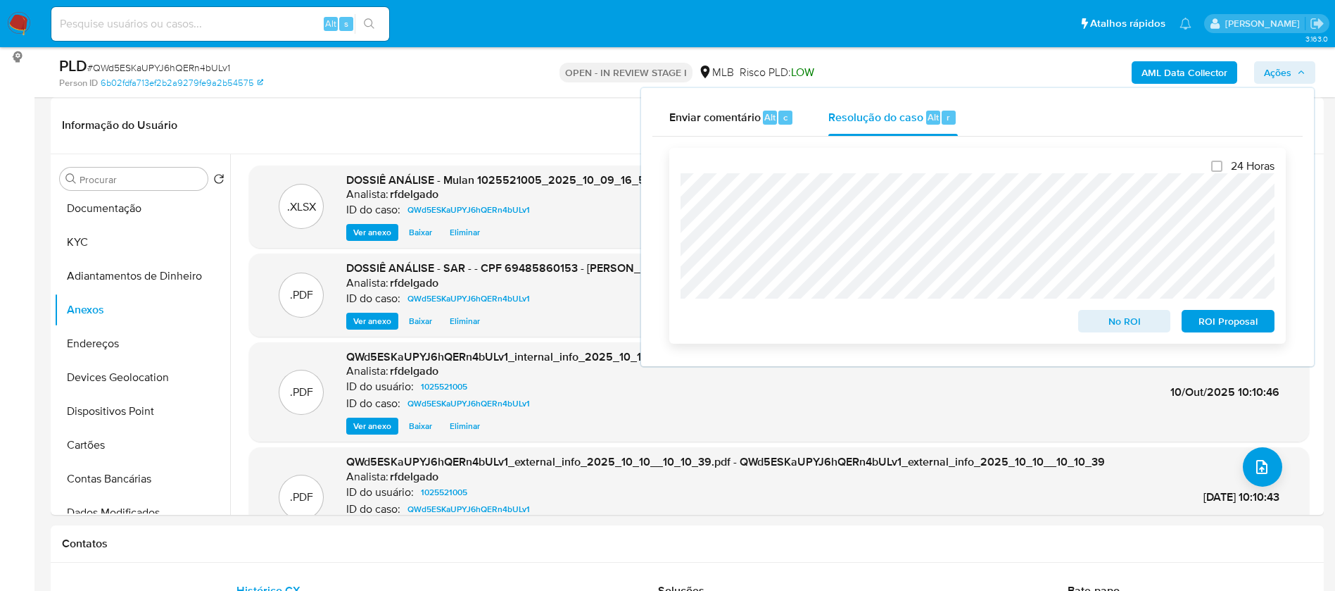
click at [1133, 327] on span "No ROI" at bounding box center [1124, 321] width 73 height 20
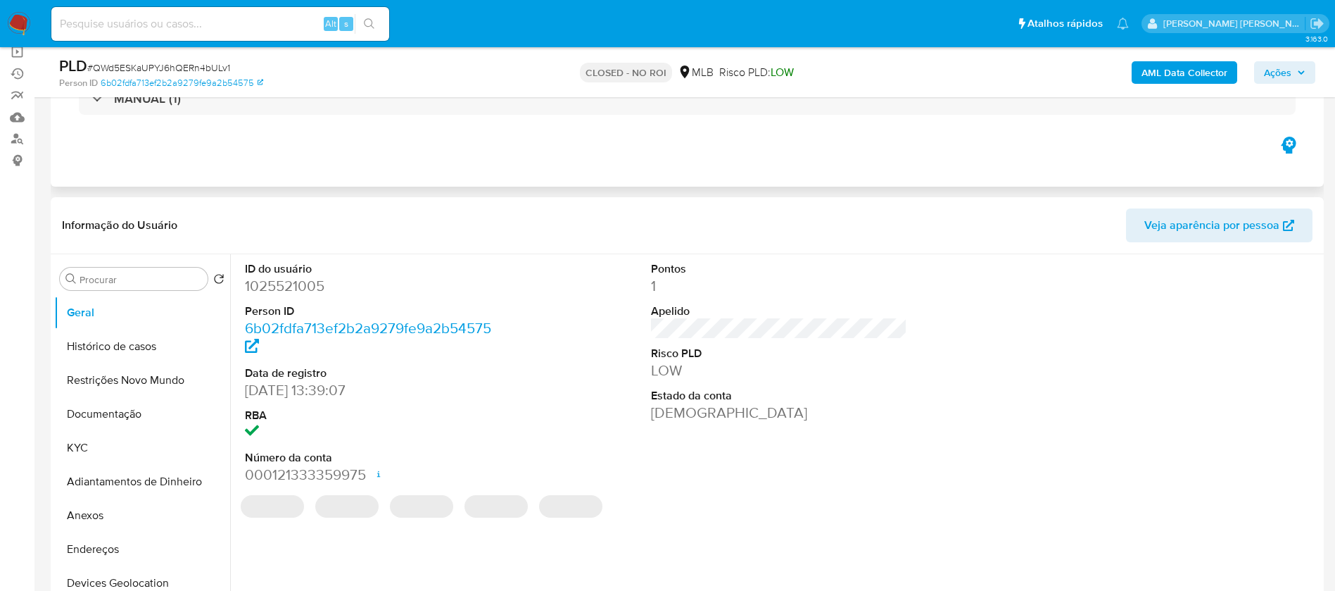
select select "10"
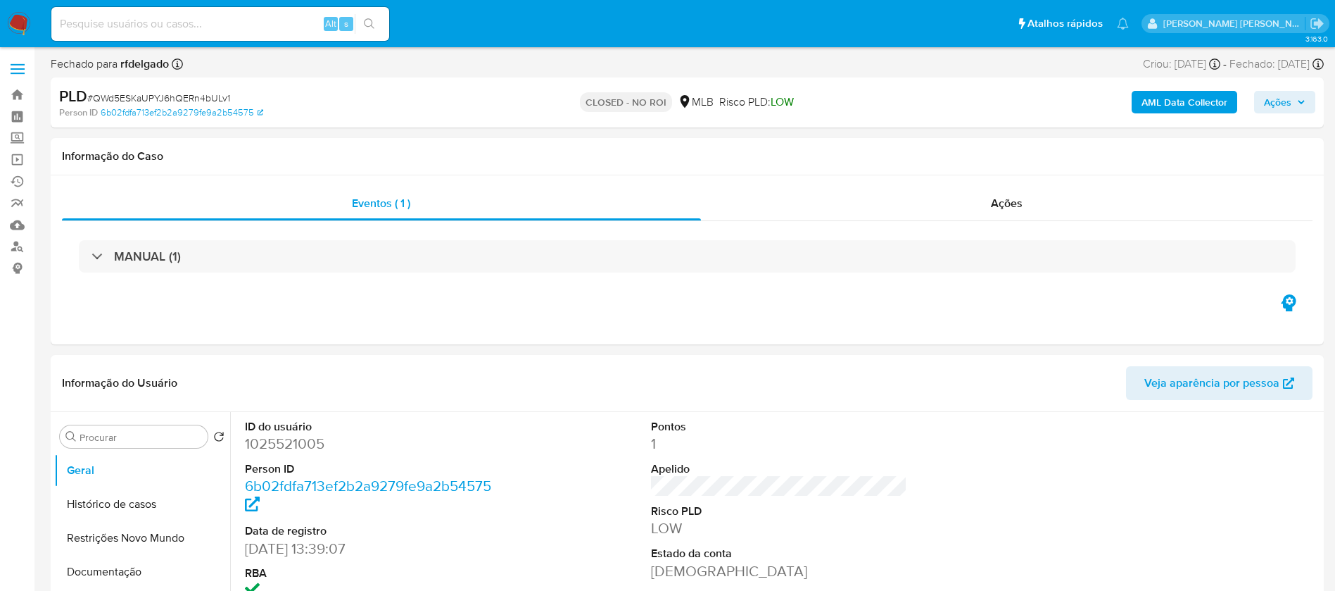
click at [23, 20] on img at bounding box center [19, 24] width 24 height 24
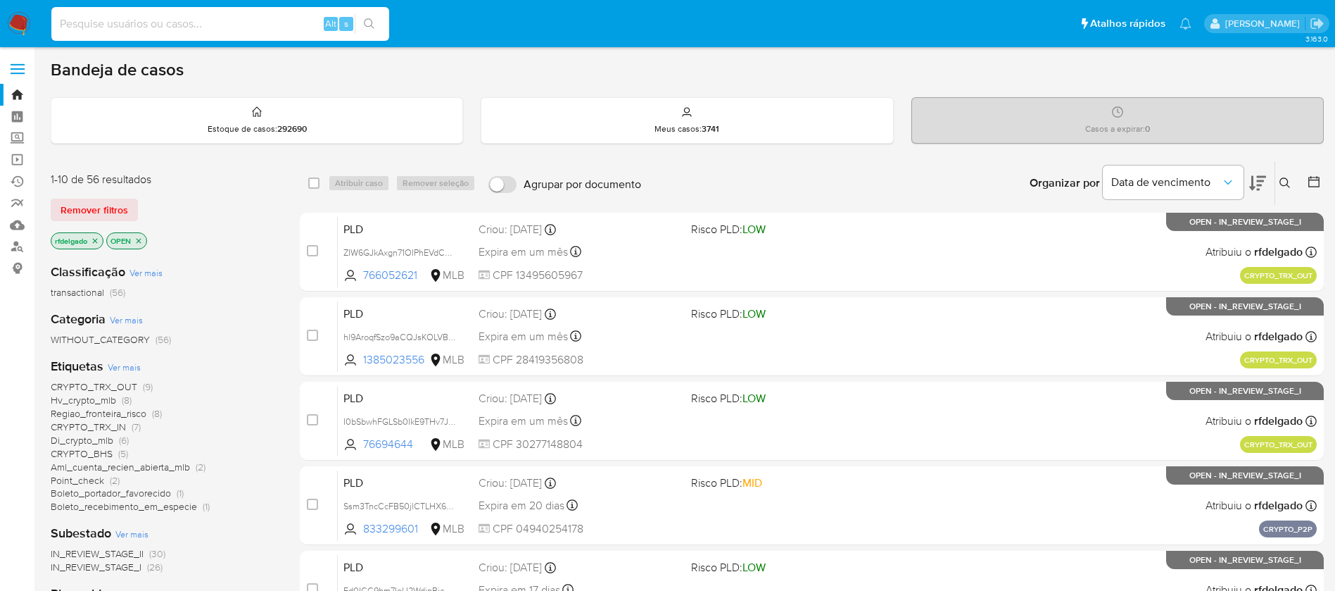
click at [184, 16] on input at bounding box center [220, 24] width 338 height 18
paste input "PtJnMYokuV1Qjpf9vN8UIpMm"
type input "PtJnMYokuV1Qjpf9vN8UIpMm"
click at [375, 24] on icon "search-icon" at bounding box center [369, 23] width 11 height 11
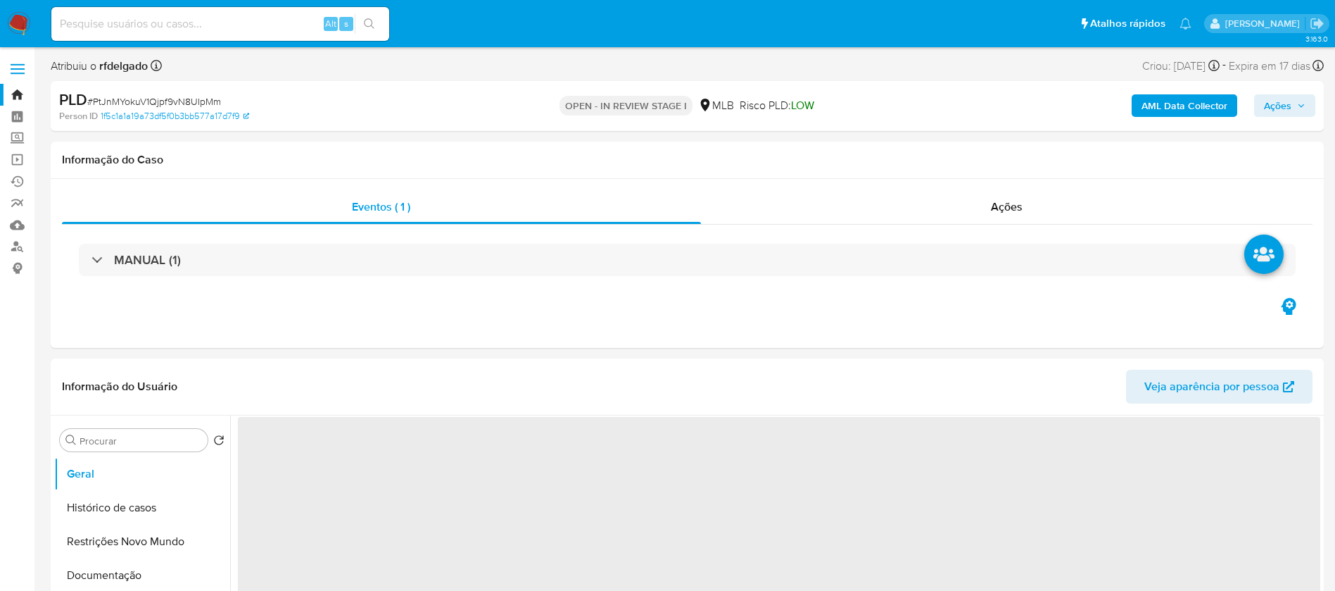
select select "10"
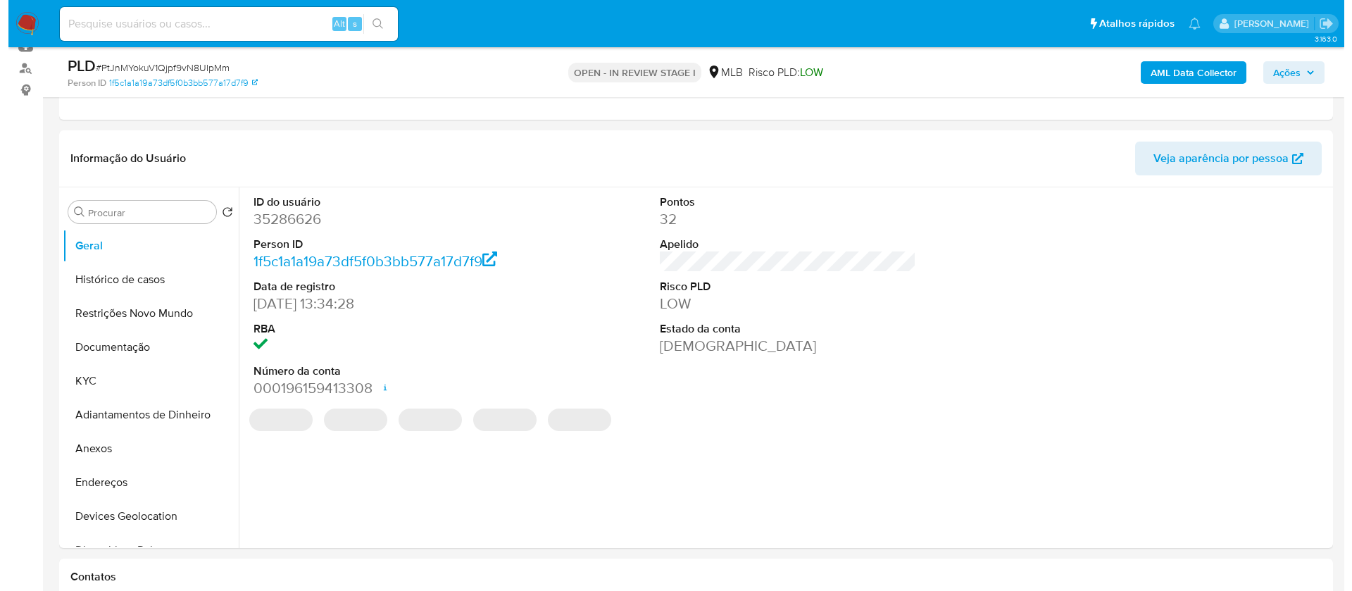
scroll to position [211, 0]
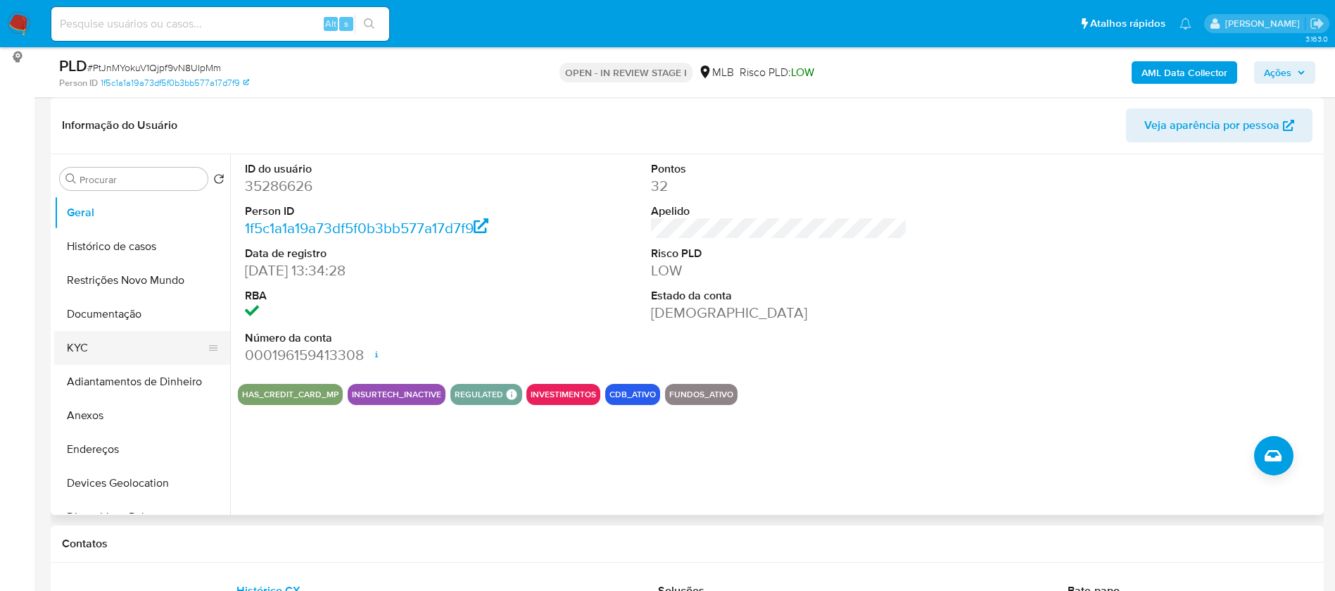
click at [108, 342] on button "KYC" at bounding box center [136, 348] width 165 height 34
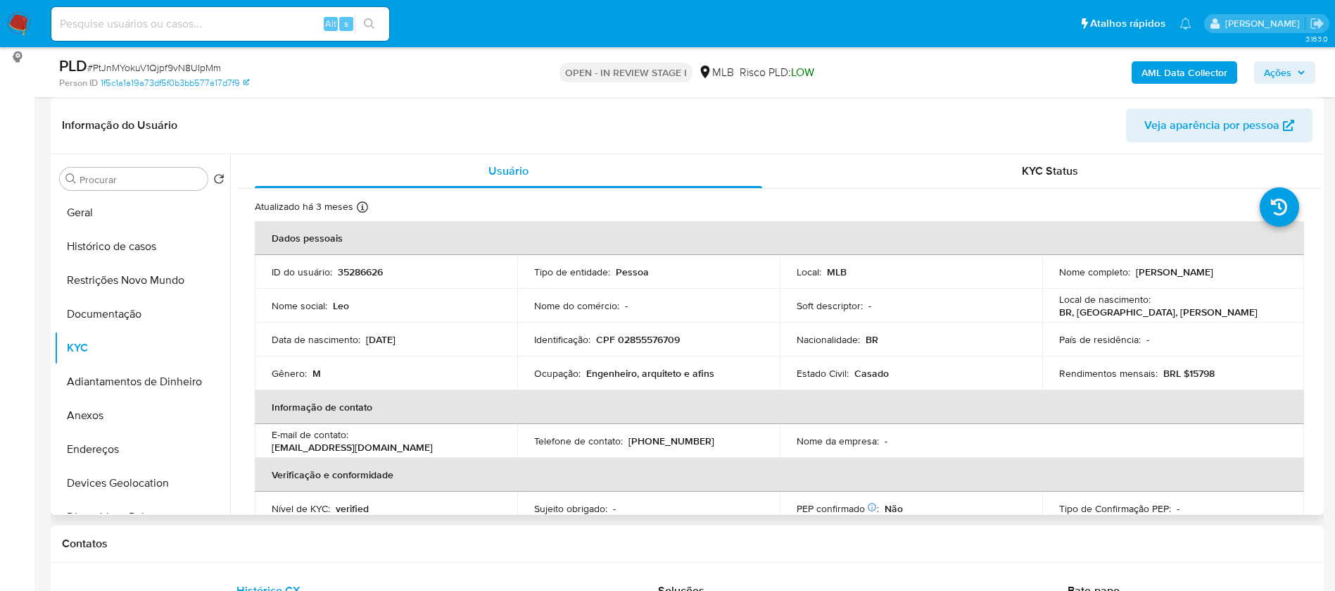
click at [664, 370] on p "Engenheiro, arquiteto e afins" at bounding box center [650, 373] width 128 height 13
copy div "Ocupação : [PERSON_NAME], arquiteto e afins"
click at [129, 308] on button "Documentação" at bounding box center [136, 314] width 165 height 34
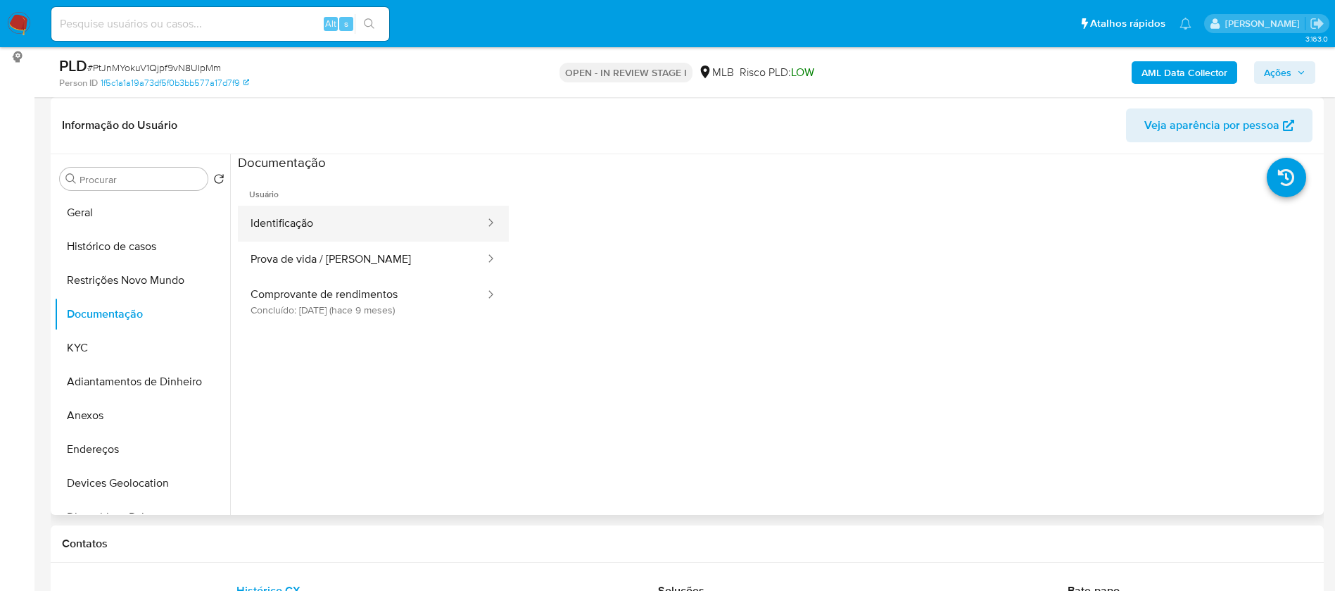
click at [341, 227] on button "Identificação" at bounding box center [362, 224] width 249 height 36
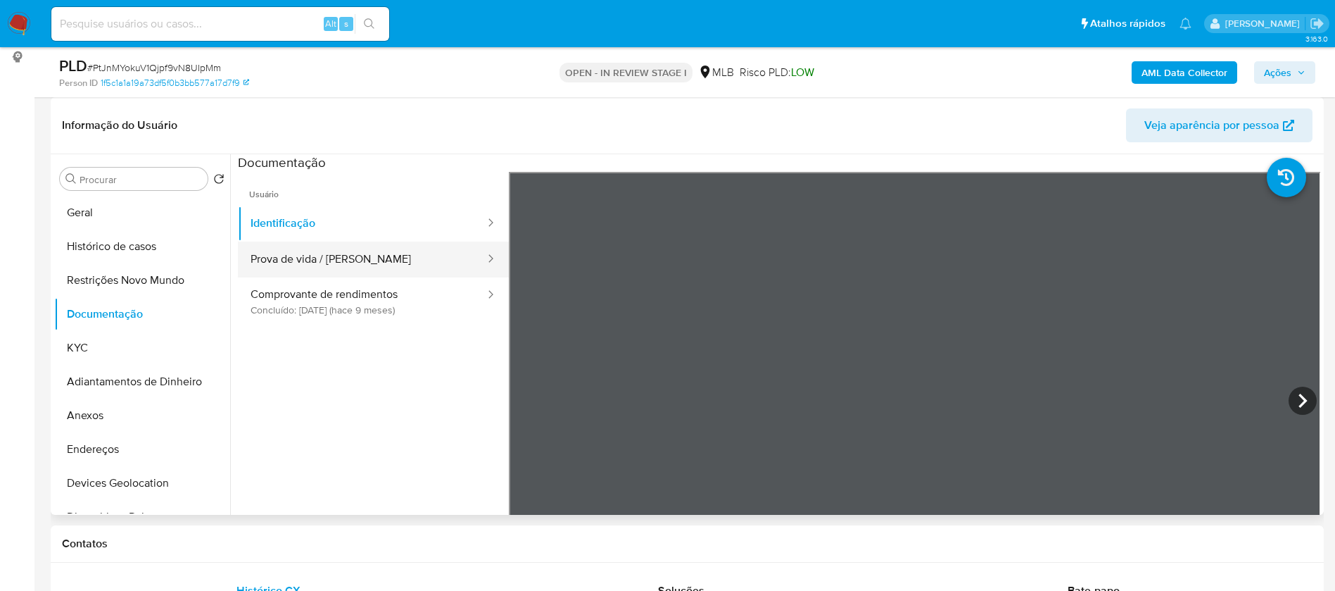
click at [374, 255] on button "Prova de vida / [PERSON_NAME]" at bounding box center [362, 259] width 249 height 36
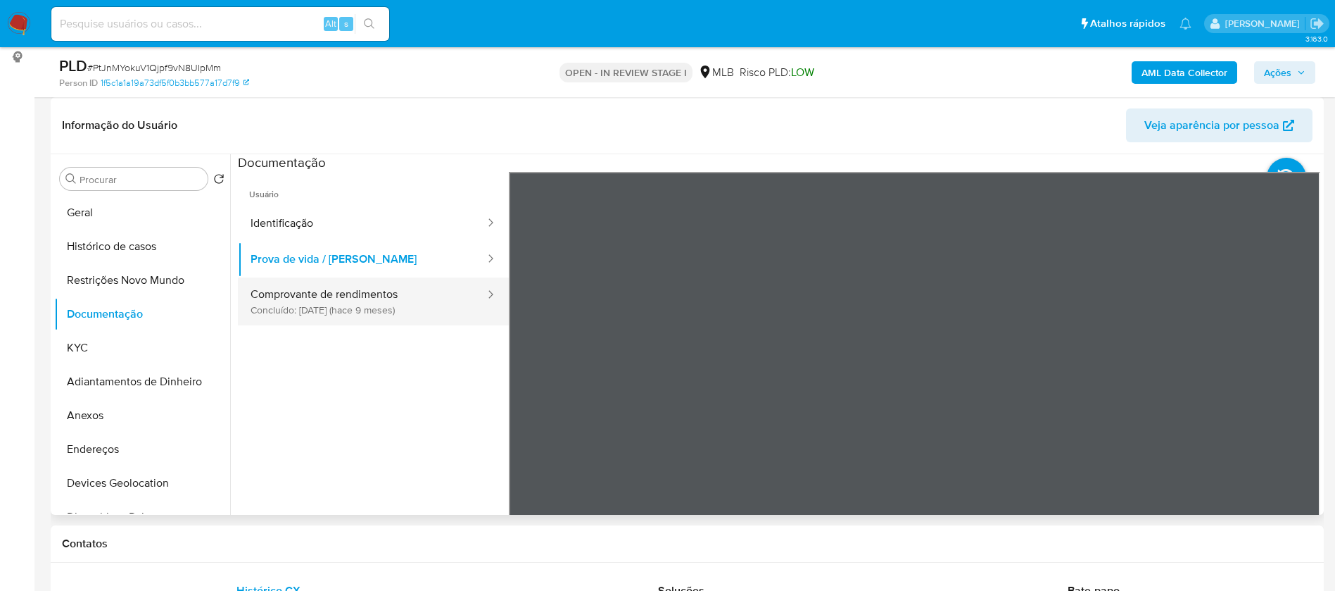
click at [376, 315] on button "Comprovante de rendimentos Concluído: [DATE] (hace 9 meses)" at bounding box center [362, 301] width 249 height 48
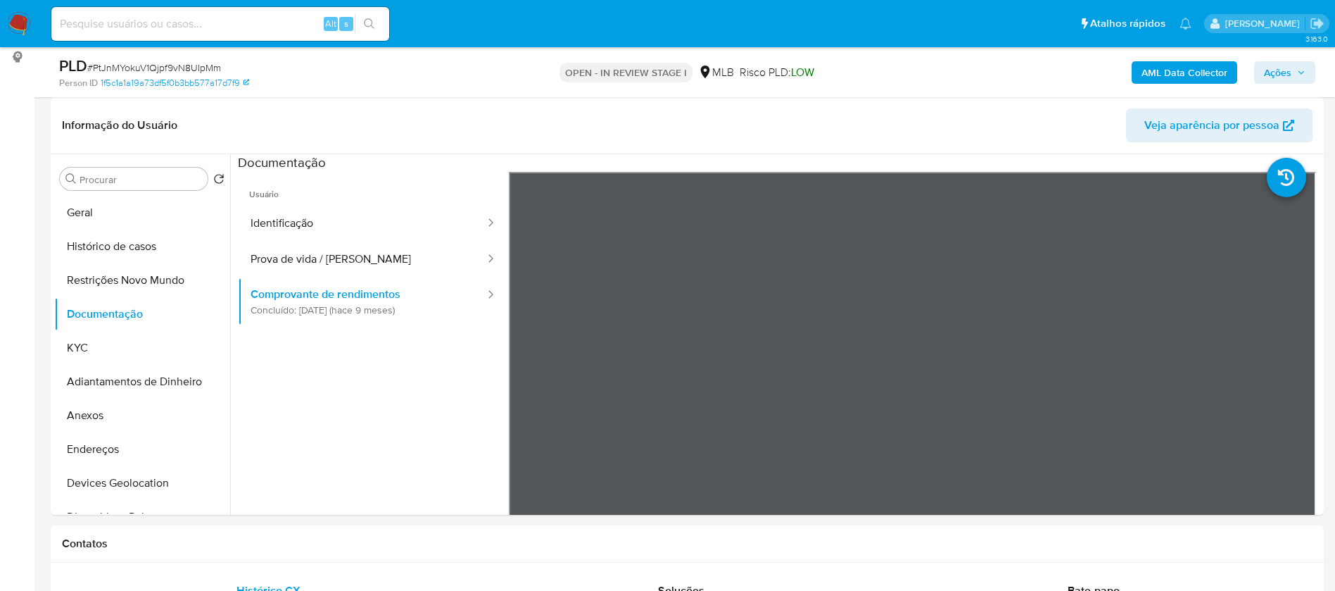
click at [1186, 72] on b "AML Data Collector" at bounding box center [1185, 72] width 86 height 23
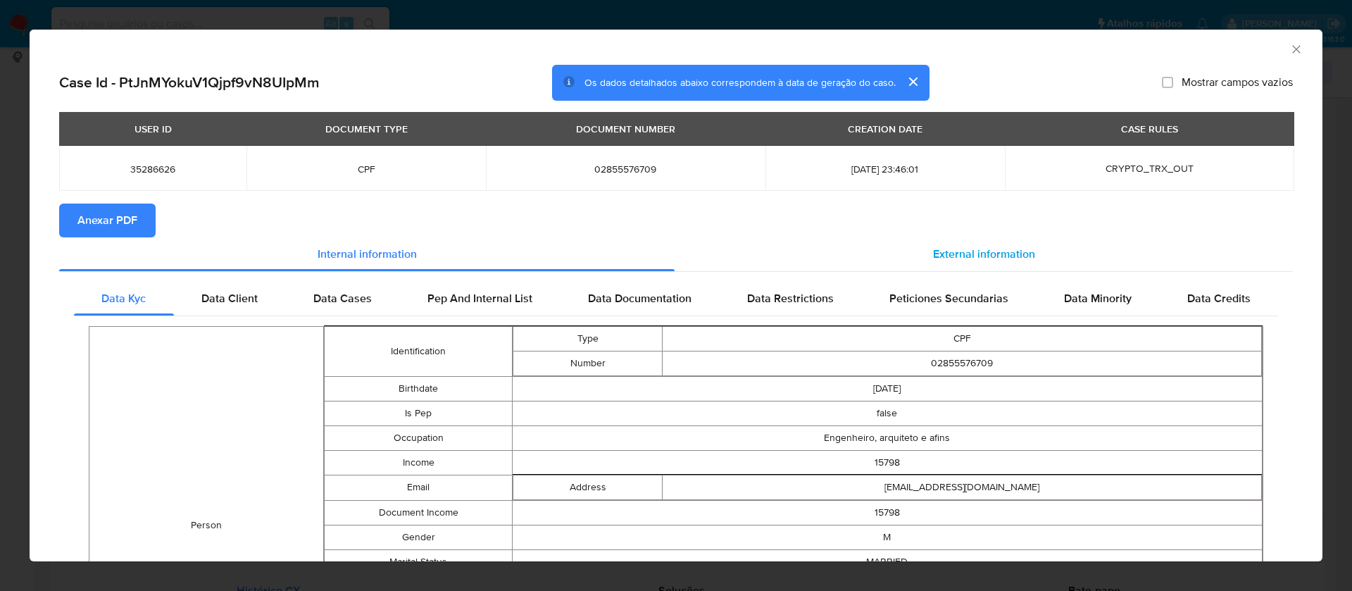
click at [996, 242] on div "External information" at bounding box center [983, 254] width 618 height 34
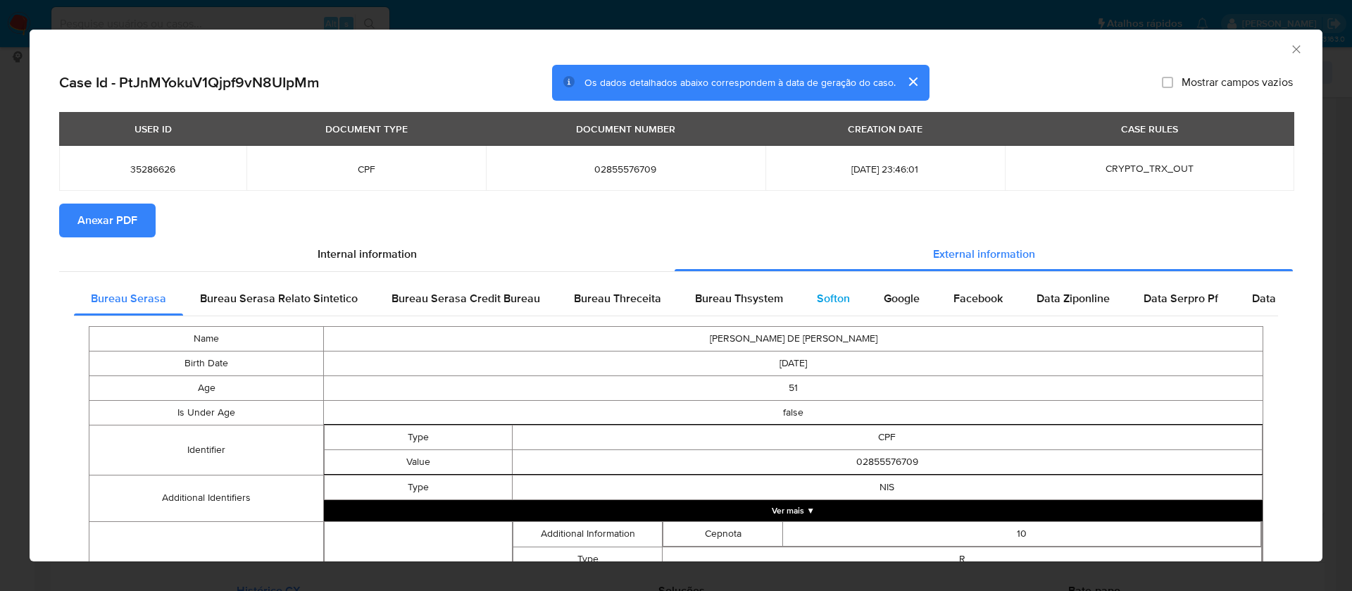
click at [826, 294] on span "Softon" at bounding box center [833, 298] width 33 height 16
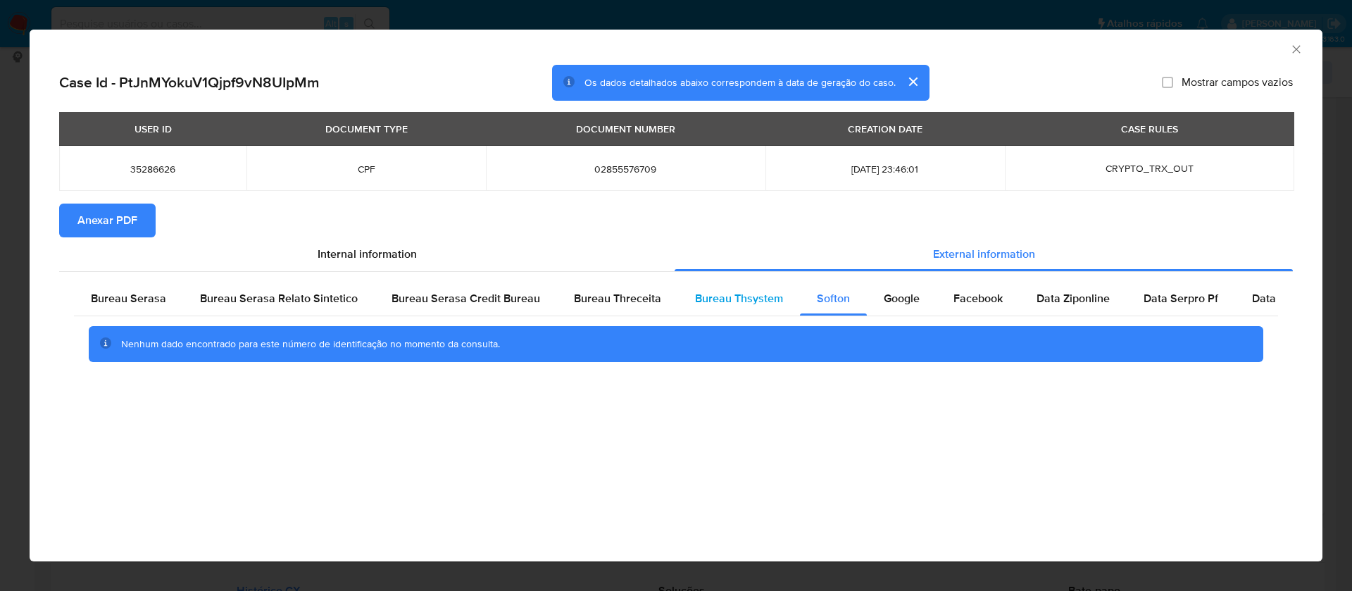
click at [706, 296] on span "Bureau Thsystem" at bounding box center [739, 298] width 88 height 16
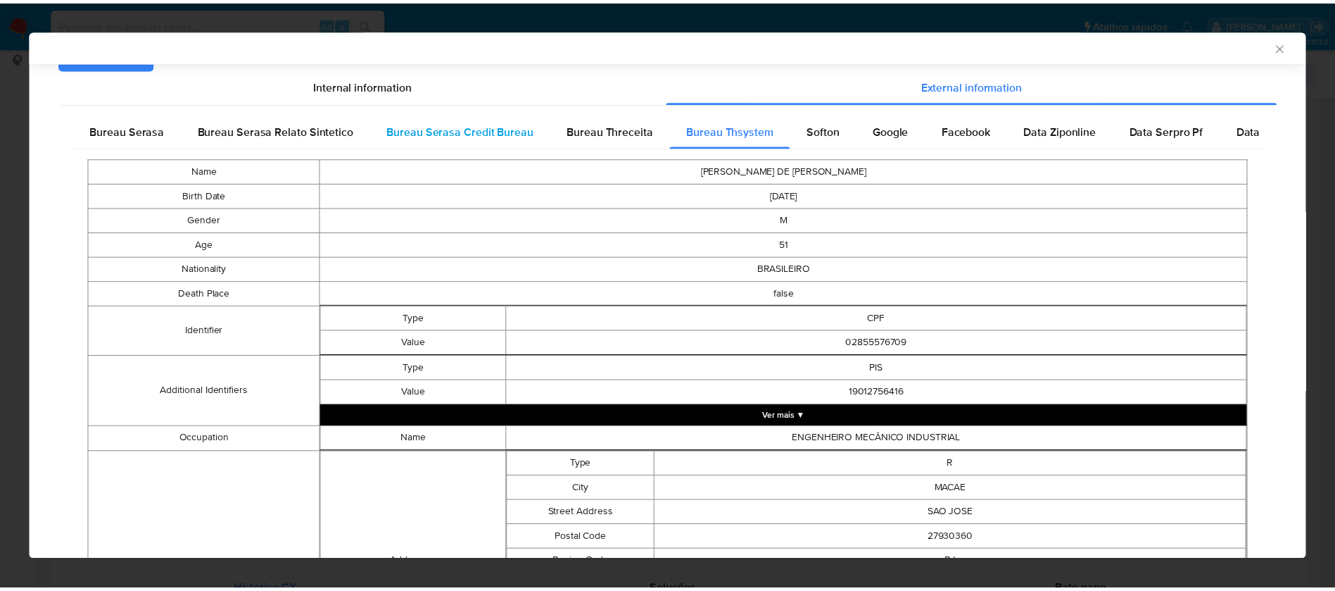
scroll to position [0, 0]
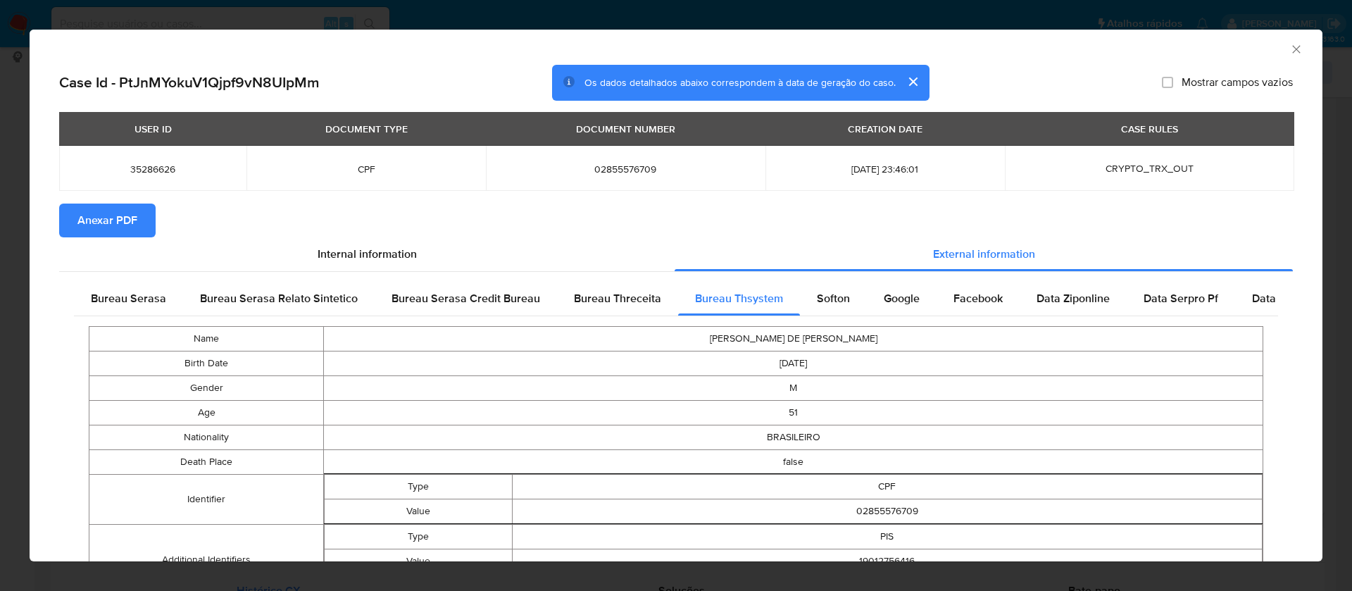
click at [132, 227] on span "Anexar PDF" at bounding box center [107, 220] width 60 height 31
click at [1289, 47] on icon "Fechar a janela" at bounding box center [1296, 49] width 14 height 14
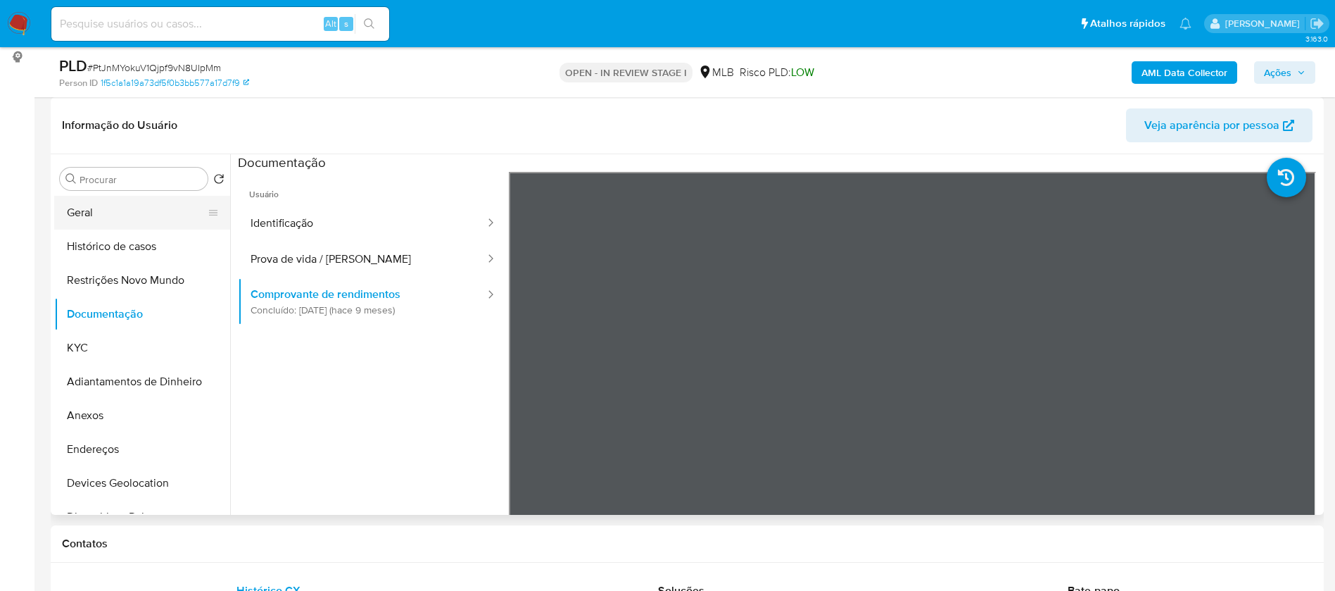
click at [118, 218] on button "Geral" at bounding box center [136, 213] width 165 height 34
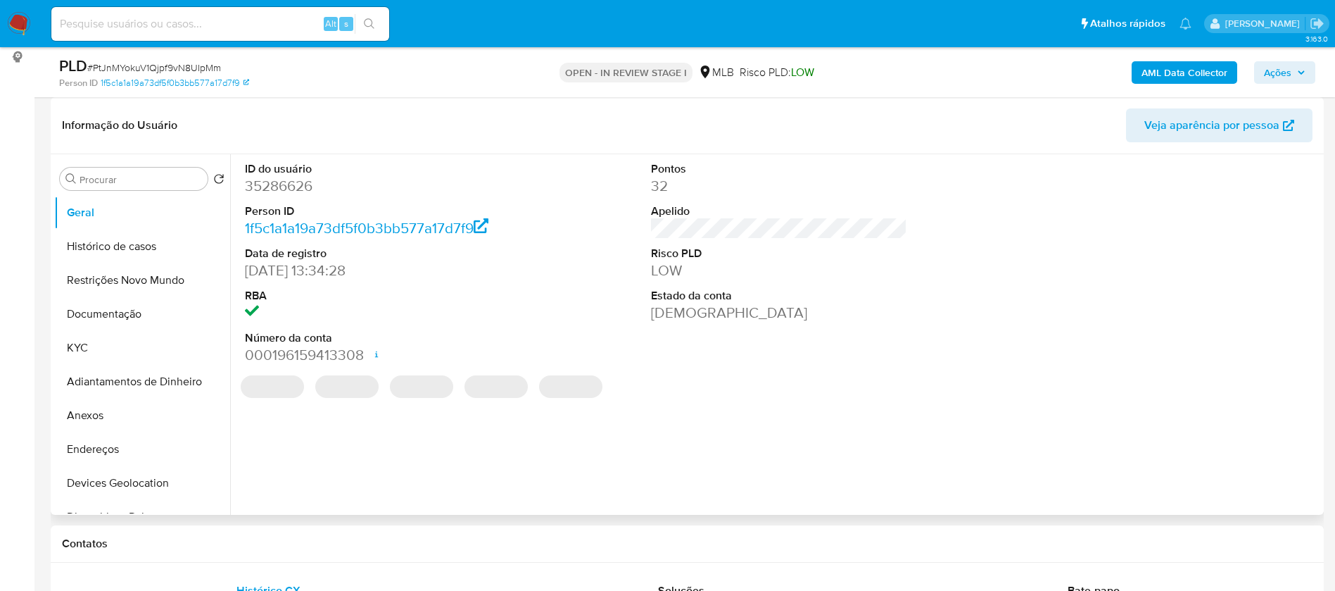
click at [298, 184] on dd "35286626" at bounding box center [373, 186] width 257 height 20
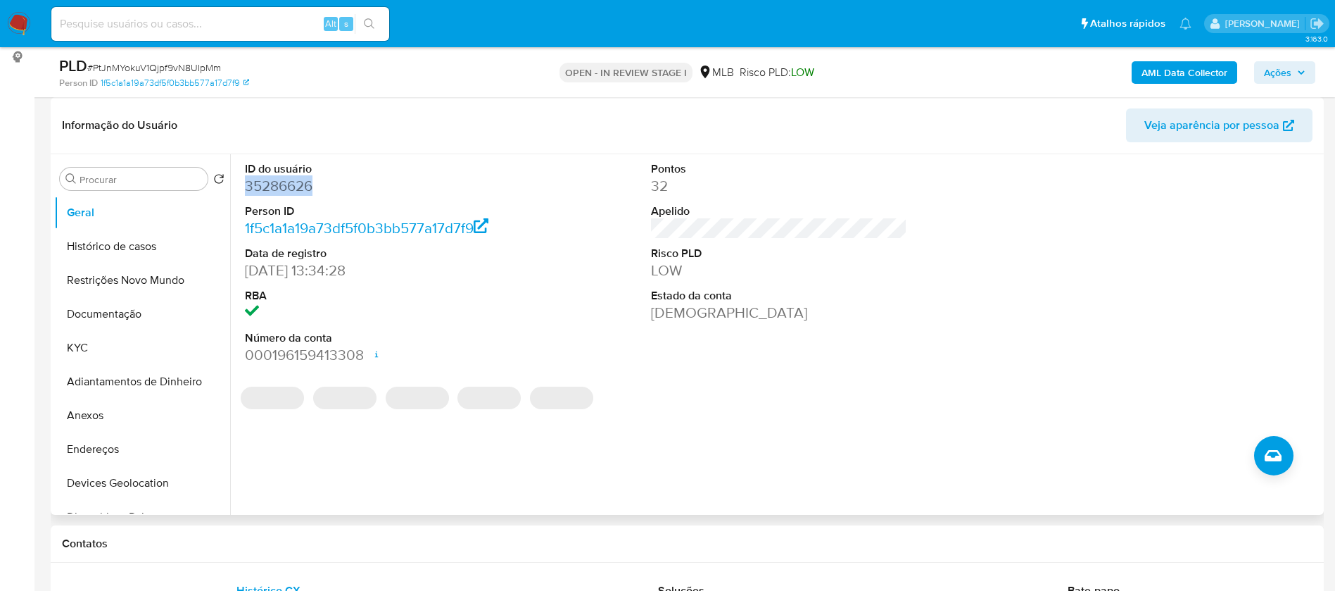
copy dd "35286626"
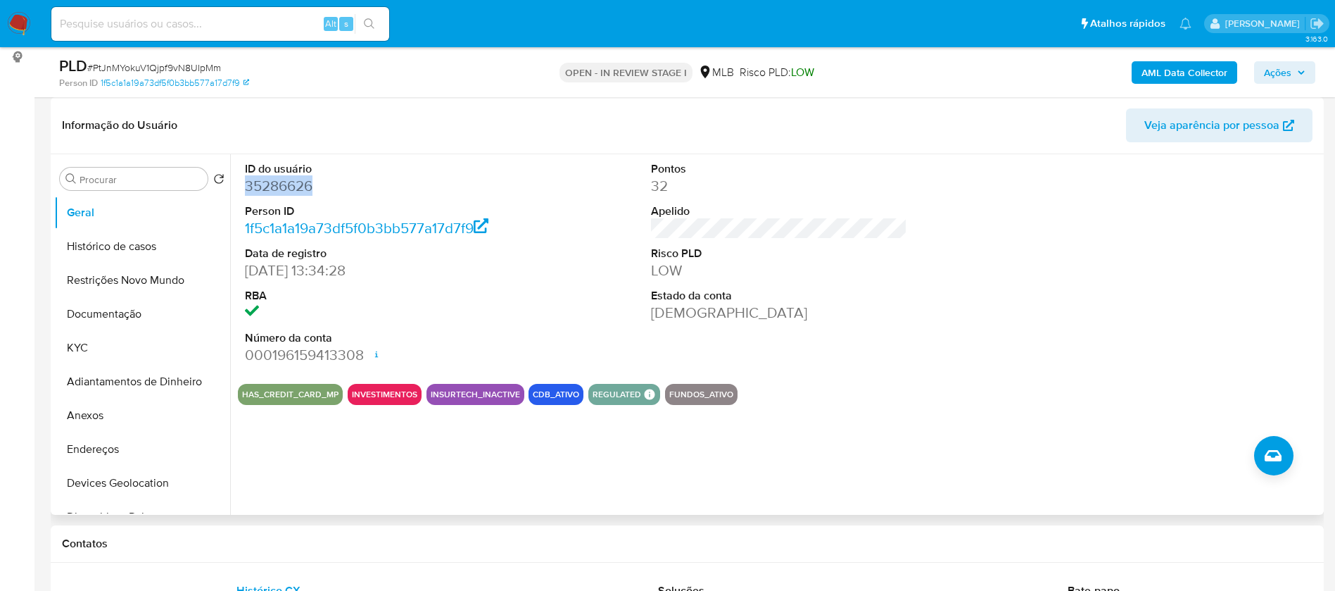
click at [292, 194] on dd "35286626" at bounding box center [373, 186] width 257 height 20
click at [292, 193] on dd "35286626" at bounding box center [373, 186] width 257 height 20
copy dd "35286626"
click at [558, 279] on div "ID do usuário 35286626 Person ID 1f5c1a1a19a73df5f0b3bb577a17d7f9 Data de regis…" at bounding box center [779, 263] width 1083 height 218
click at [87, 331] on button "KYC" at bounding box center [136, 348] width 165 height 34
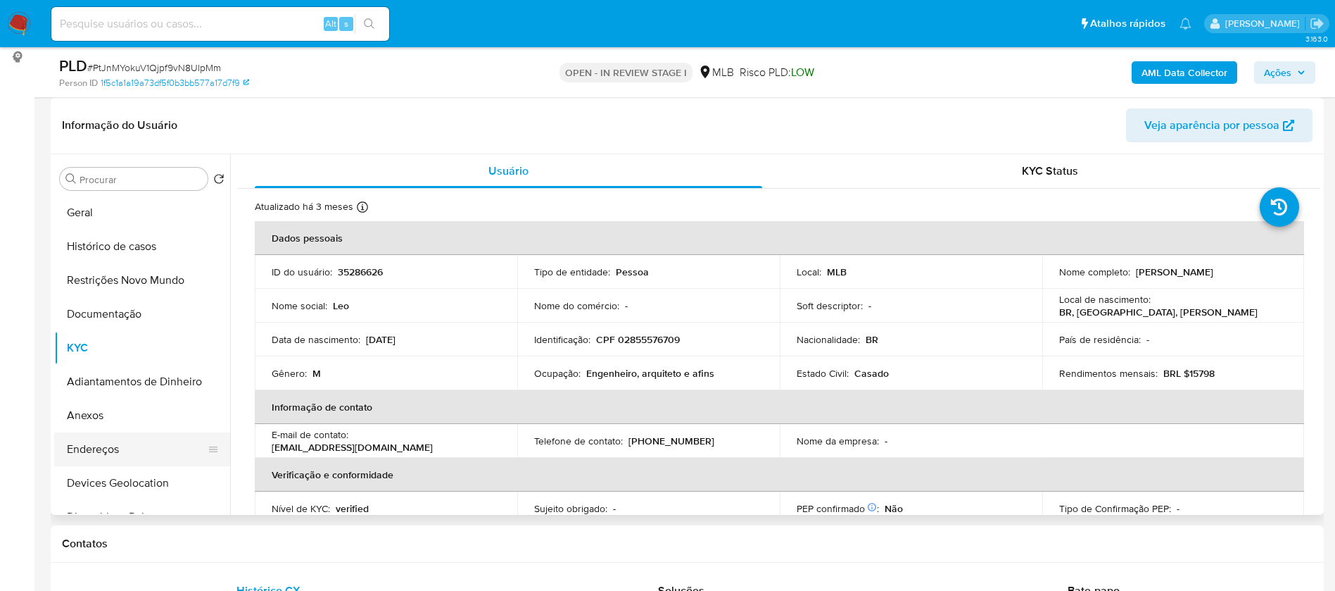
click at [118, 439] on button "Endereços" at bounding box center [136, 449] width 165 height 34
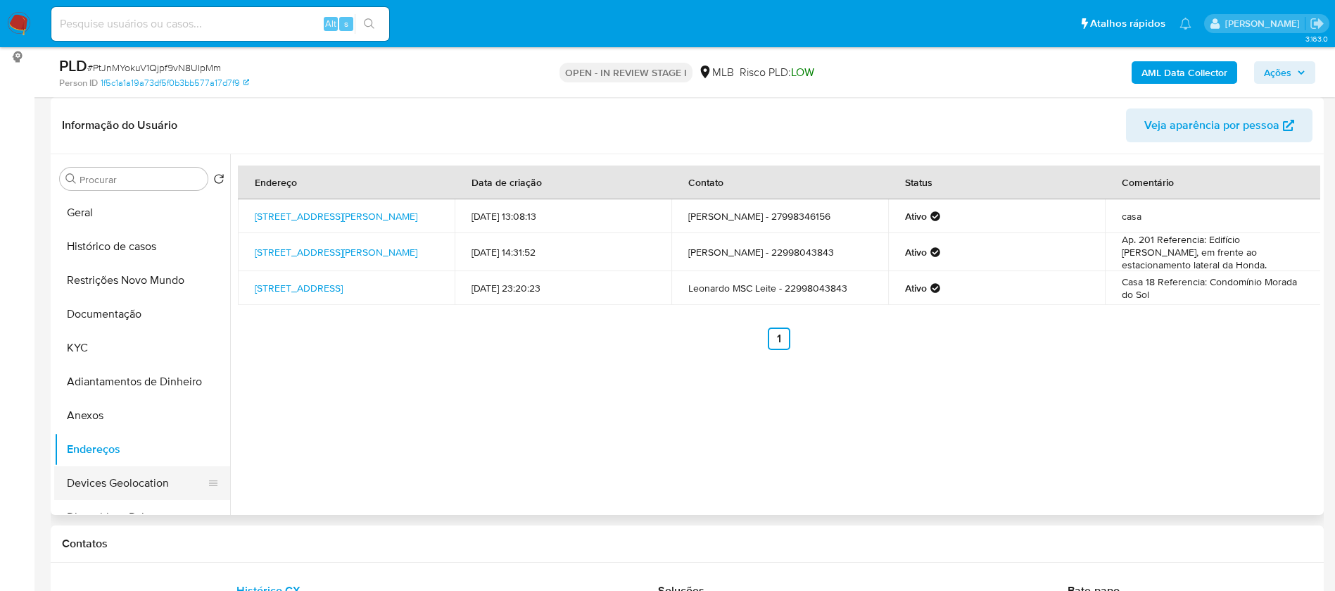
click at [123, 477] on button "Devices Geolocation" at bounding box center [136, 483] width 165 height 34
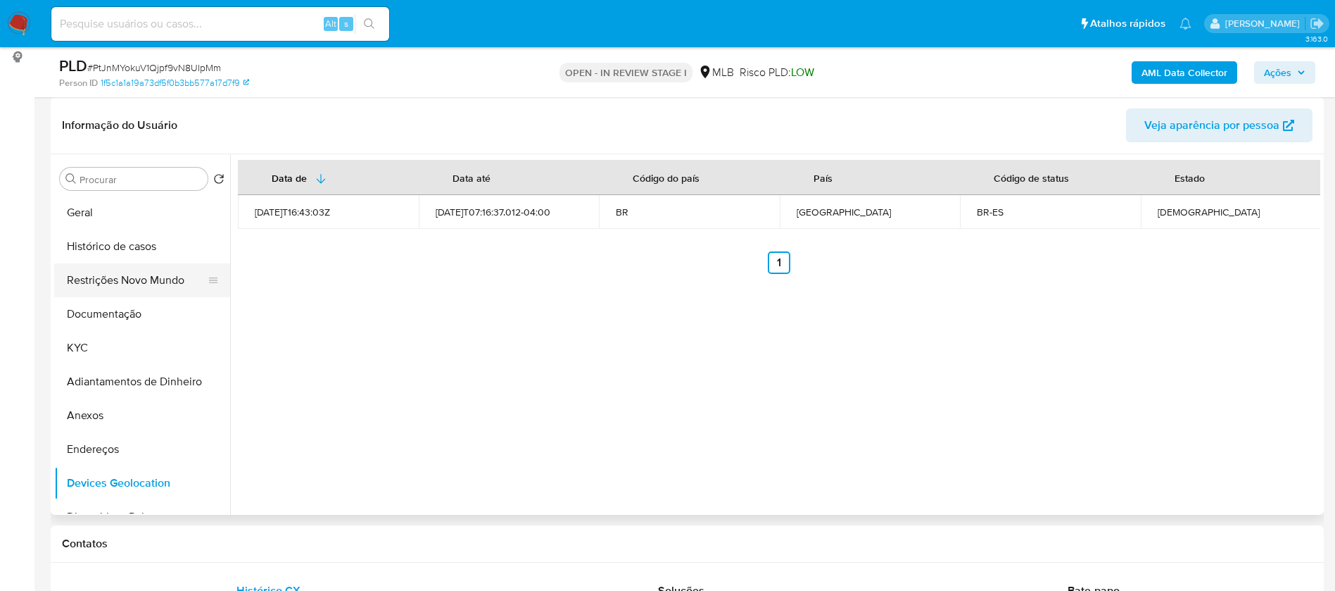
click at [108, 277] on button "Restrições Novo Mundo" at bounding box center [136, 280] width 165 height 34
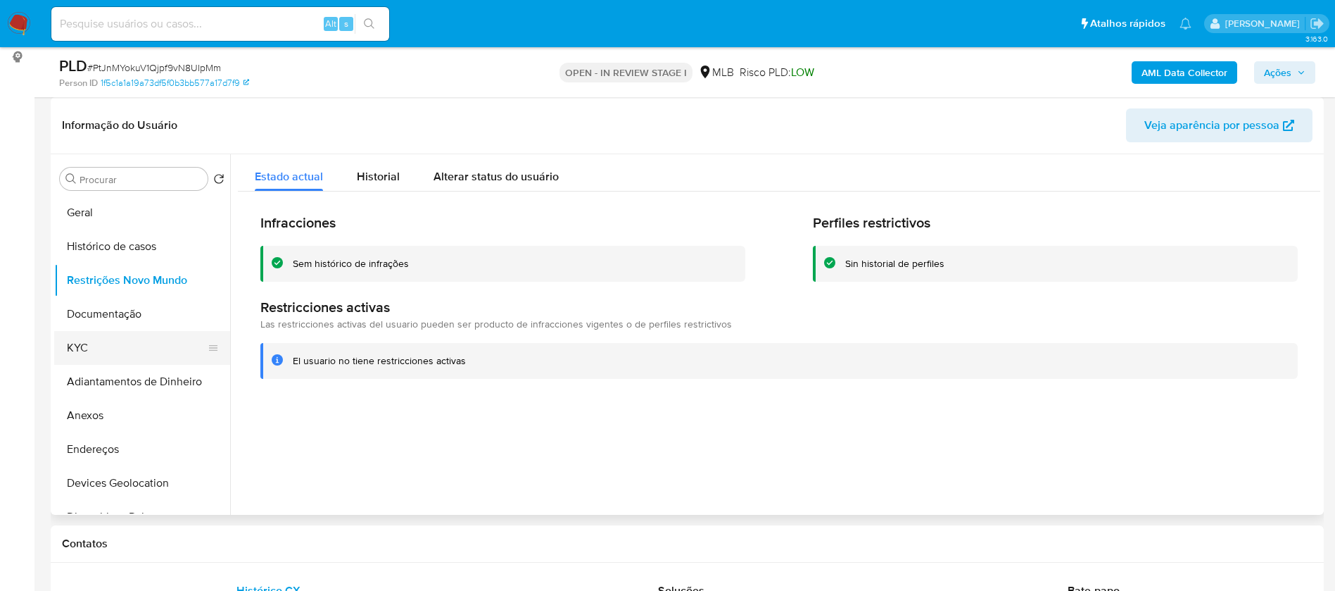
scroll to position [106, 0]
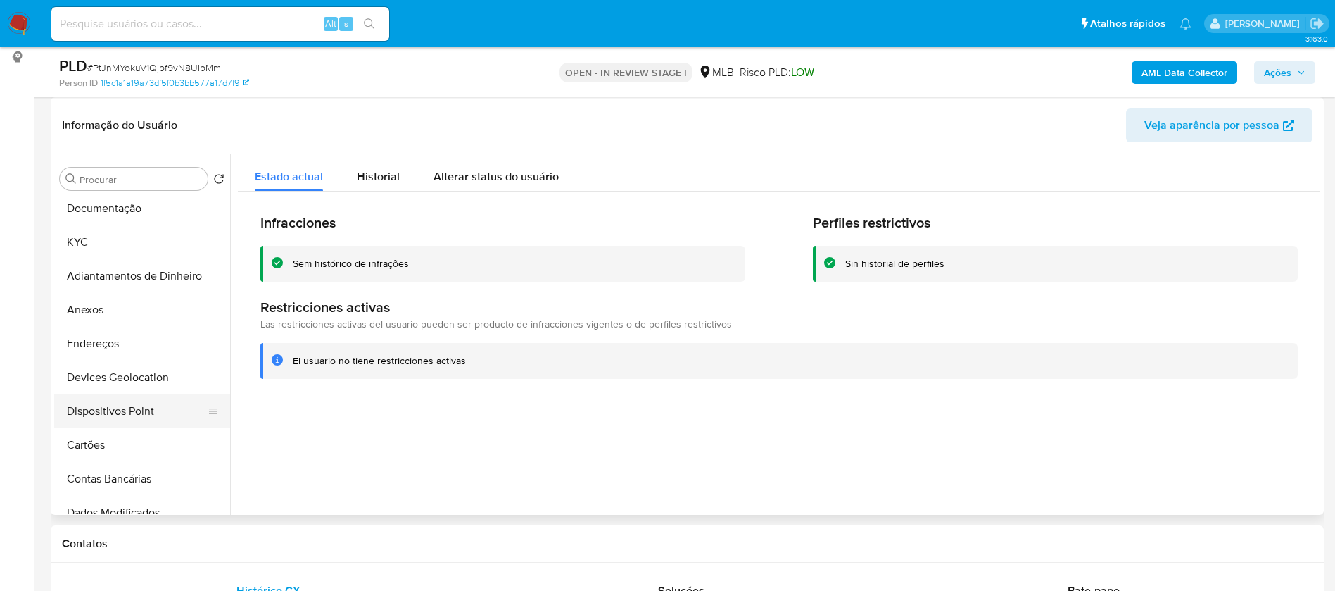
click at [114, 410] on button "Dispositivos Point" at bounding box center [136, 411] width 165 height 34
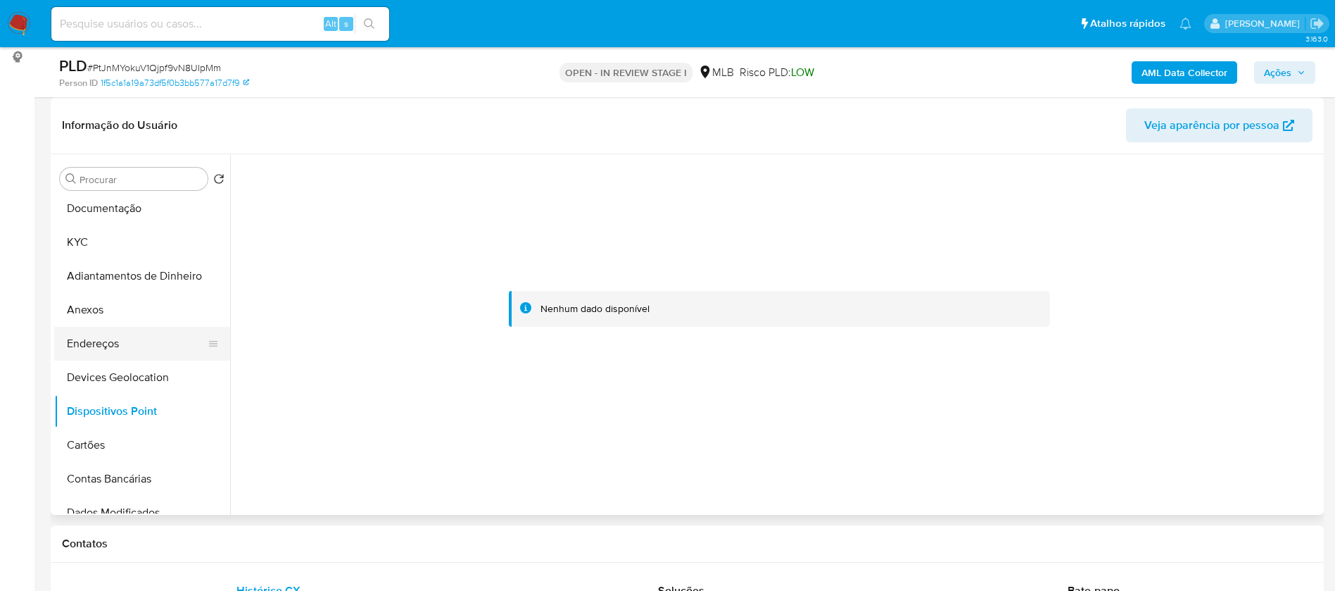
click at [122, 345] on button "Endereços" at bounding box center [136, 344] width 165 height 34
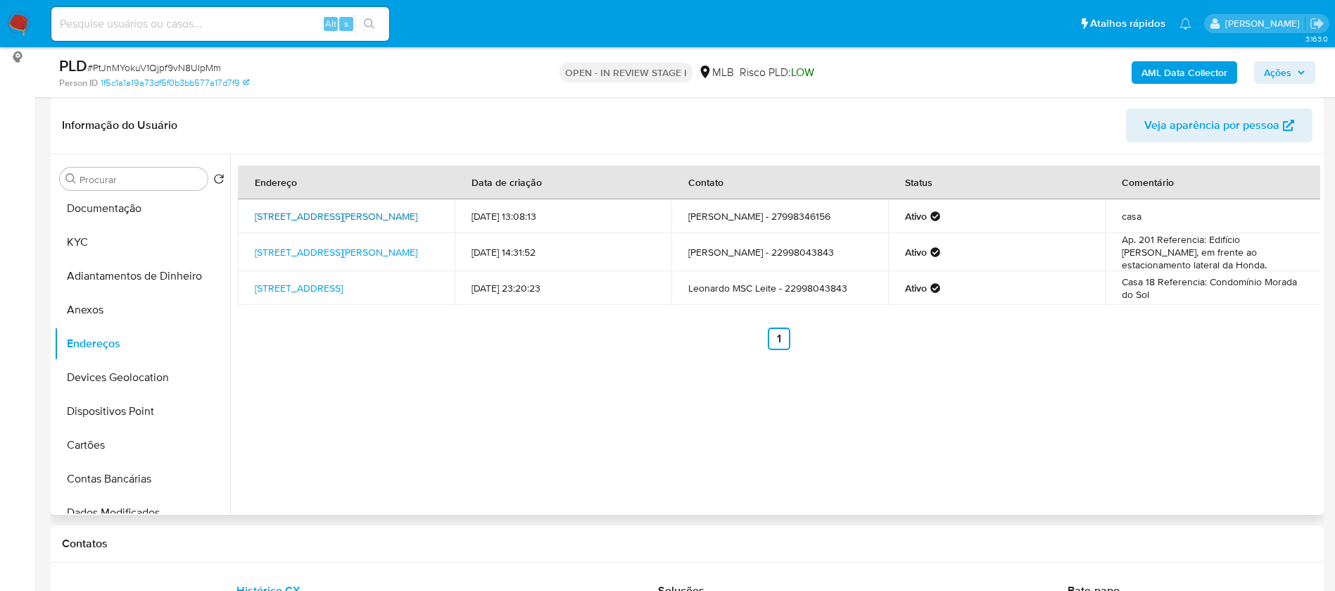
click at [372, 215] on link "Rua Presidente Carlos Luz 12, Vitória, Espírito Santo, 29070095, Brasil 12" at bounding box center [336, 216] width 163 height 14
click at [122, 246] on button "KYC" at bounding box center [136, 242] width 165 height 34
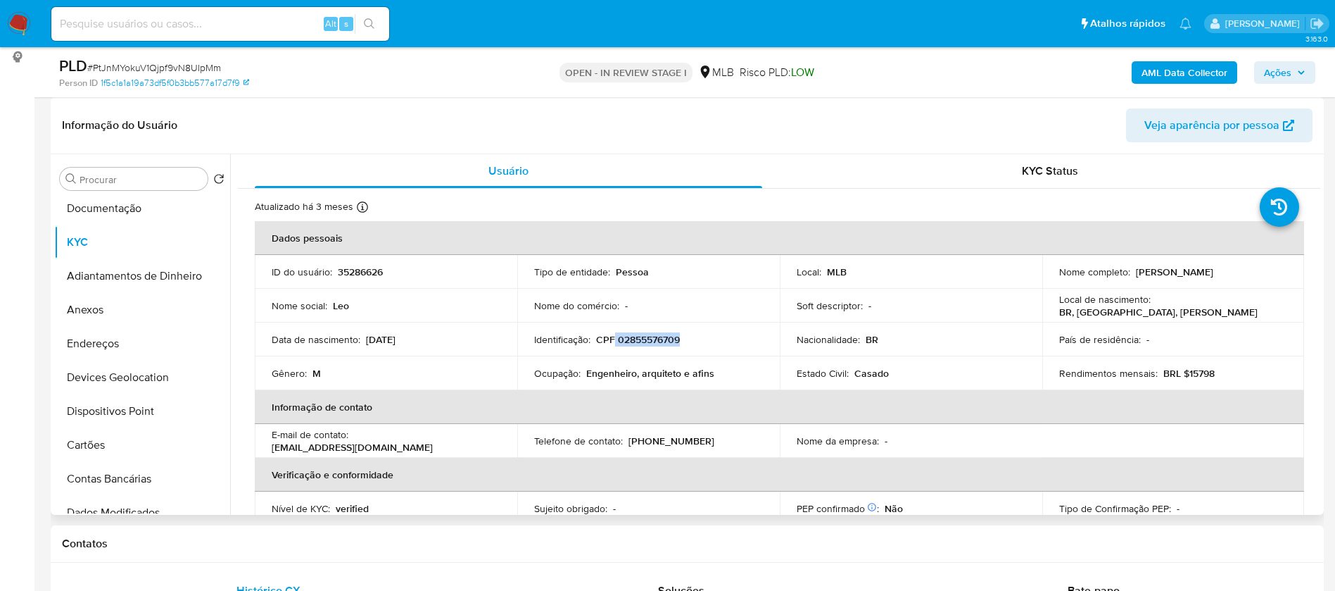
drag, startPoint x: 674, startPoint y: 339, endPoint x: 615, endPoint y: 341, distance: 59.9
click at [615, 341] on div "Identificação : CPF 02855576709" at bounding box center [648, 339] width 229 height 13
click at [703, 347] on td "Identificação : CPF 02855576709" at bounding box center [648, 339] width 263 height 34
drag, startPoint x: 684, startPoint y: 340, endPoint x: 618, endPoint y: 339, distance: 66.2
click at [618, 339] on div "Identificação : CPF 02855576709" at bounding box center [648, 339] width 229 height 13
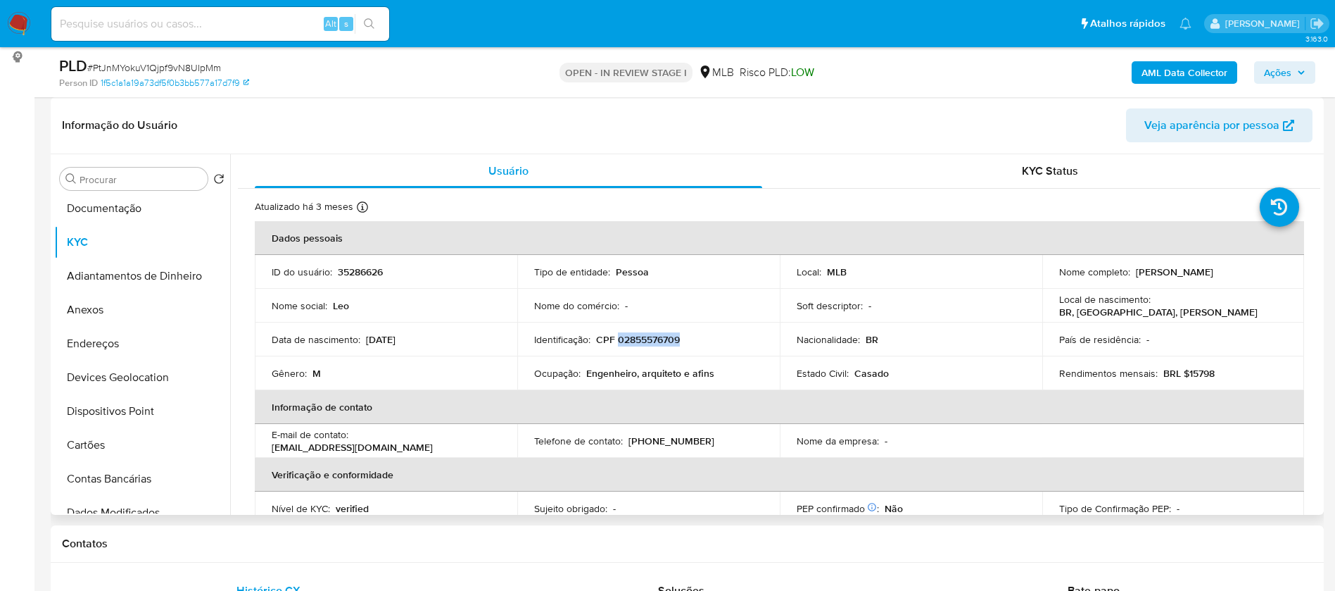
copy p "02855576709"
click at [1214, 278] on p "[PERSON_NAME] [PERSON_NAME] [PERSON_NAME]" at bounding box center [1174, 271] width 77 height 13
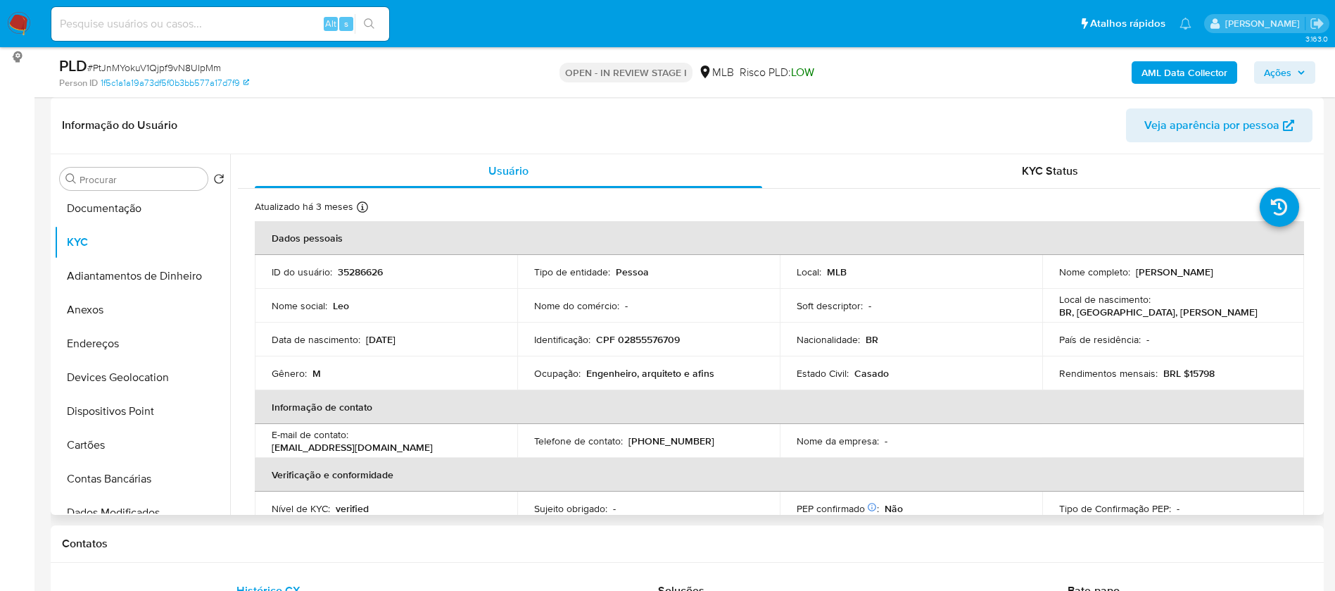
click at [1243, 302] on div "Local de nascimento : BR, RJ, Macaé" at bounding box center [1173, 305] width 229 height 25
drag, startPoint x: 1268, startPoint y: 278, endPoint x: 1055, endPoint y: 280, distance: 212.6
click at [1059, 278] on div "Nome completo : Leonardo Malheiros Serrano de Cerqueira Leite" at bounding box center [1173, 271] width 229 height 13
copy p "[PERSON_NAME] [PERSON_NAME] [PERSON_NAME]"
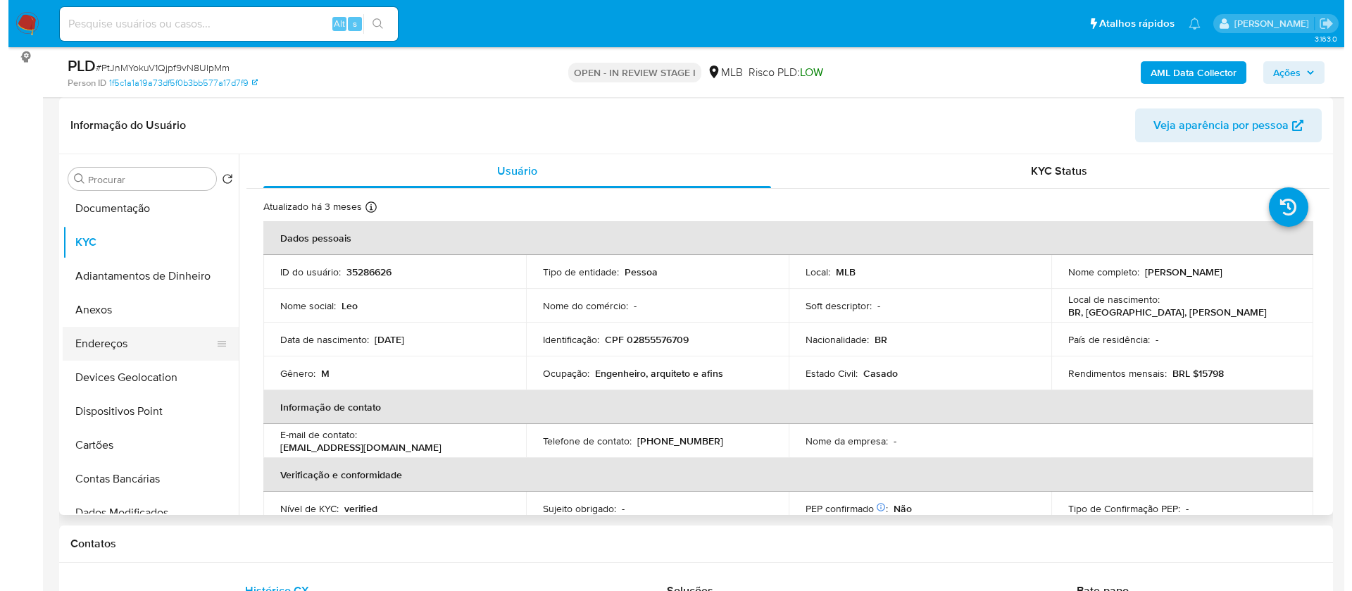
scroll to position [0, 0]
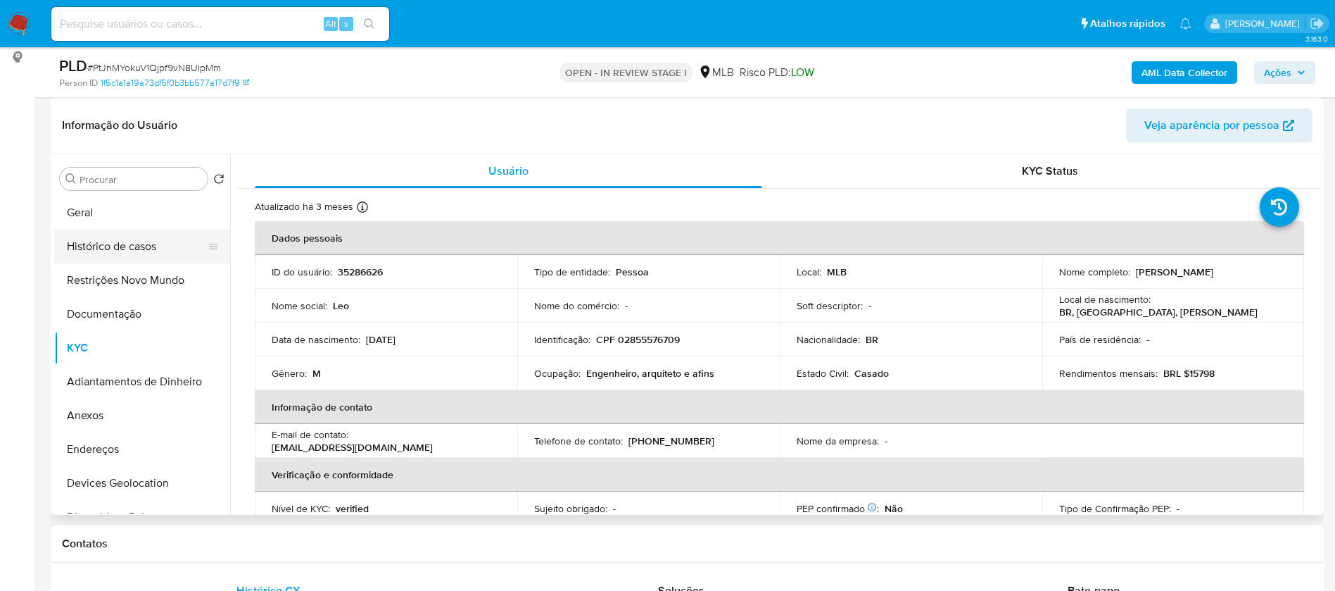
click at [120, 245] on button "Histórico de casos" at bounding box center [136, 246] width 165 height 34
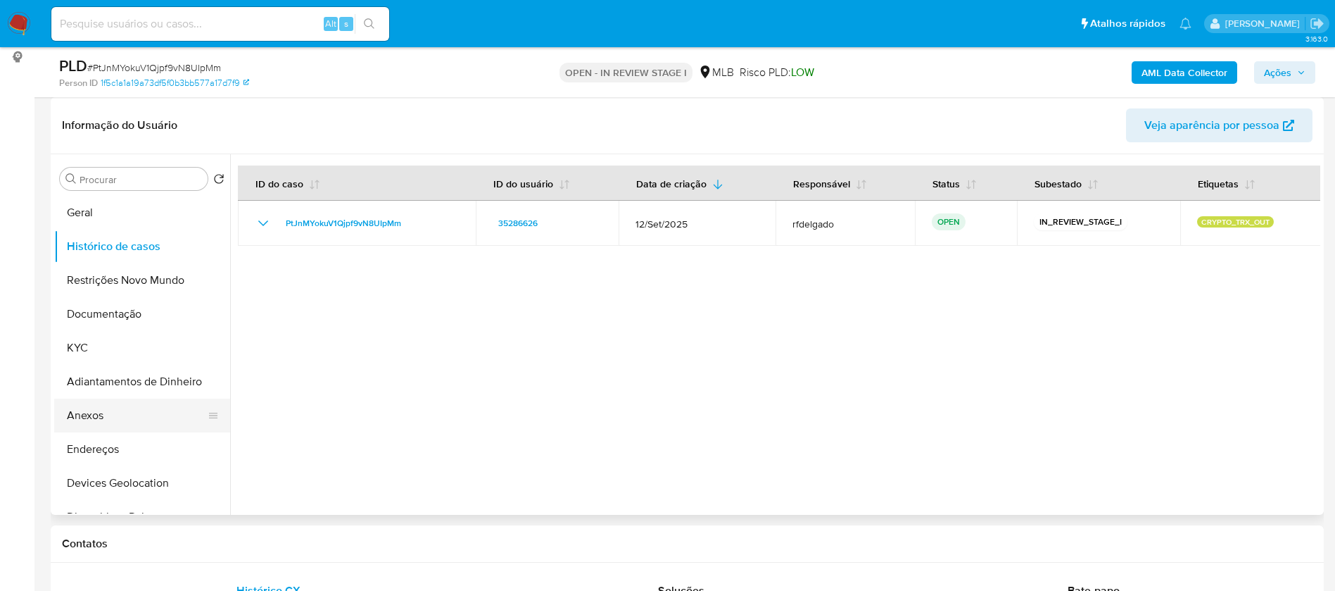
click at [118, 408] on button "Anexos" at bounding box center [136, 415] width 165 height 34
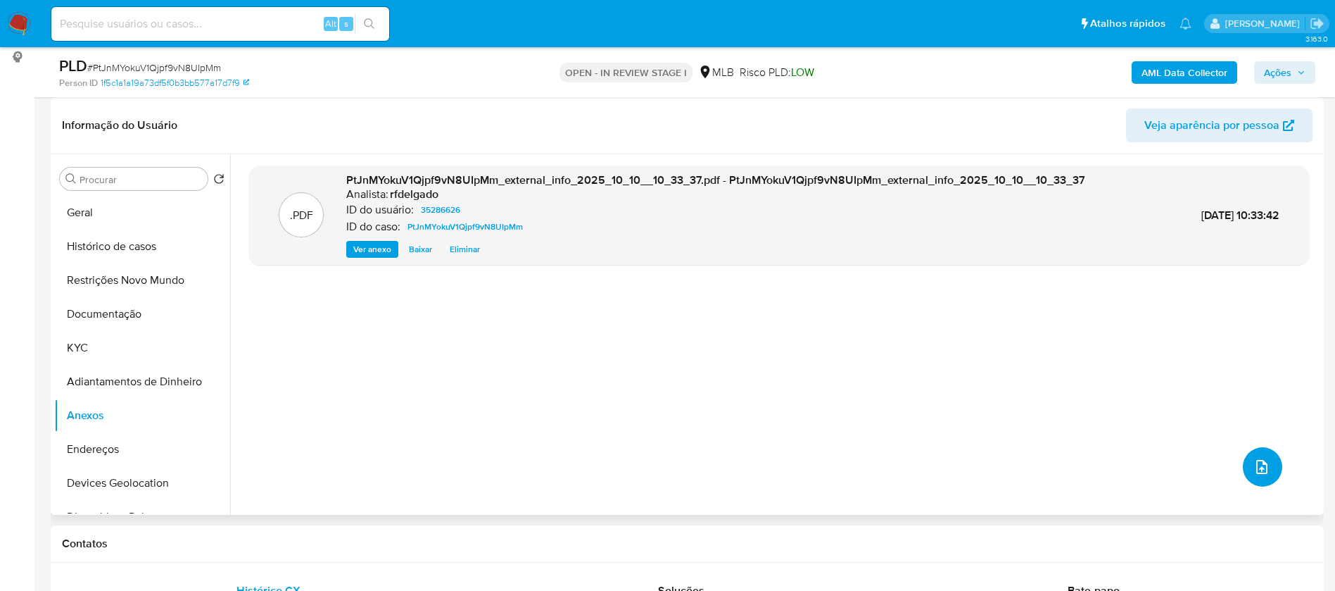
click at [1256, 465] on icon "upload-file" at bounding box center [1262, 466] width 17 height 17
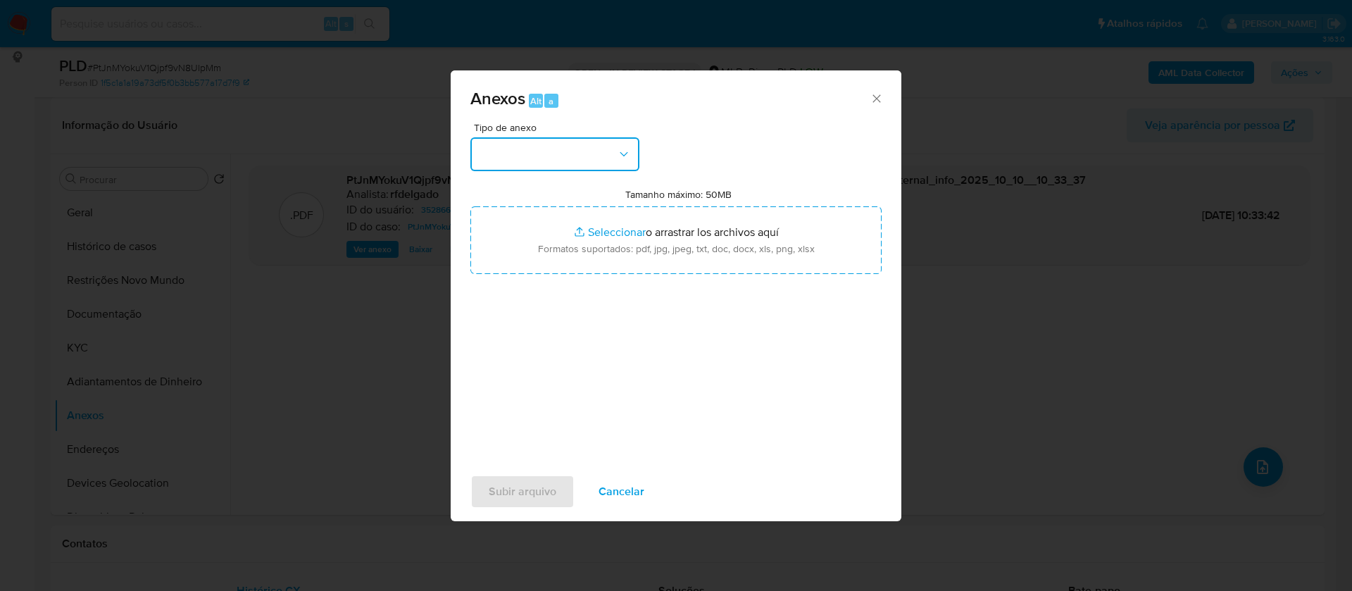
click at [586, 157] on button "button" at bounding box center [554, 154] width 169 height 34
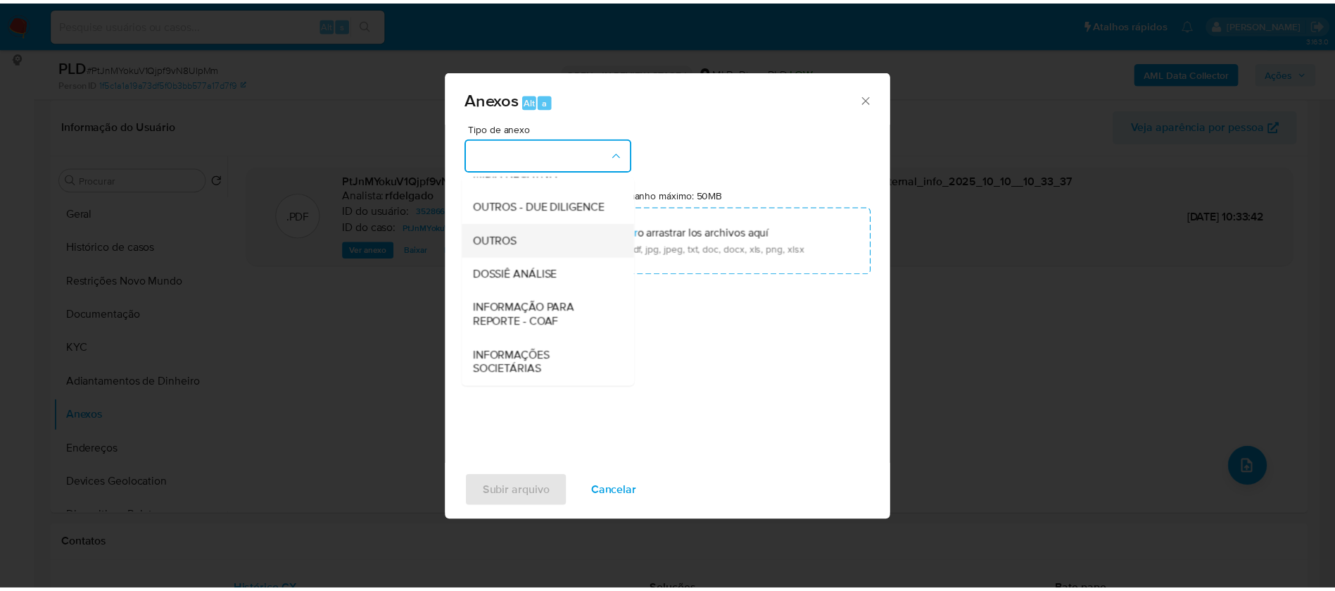
scroll to position [217, 0]
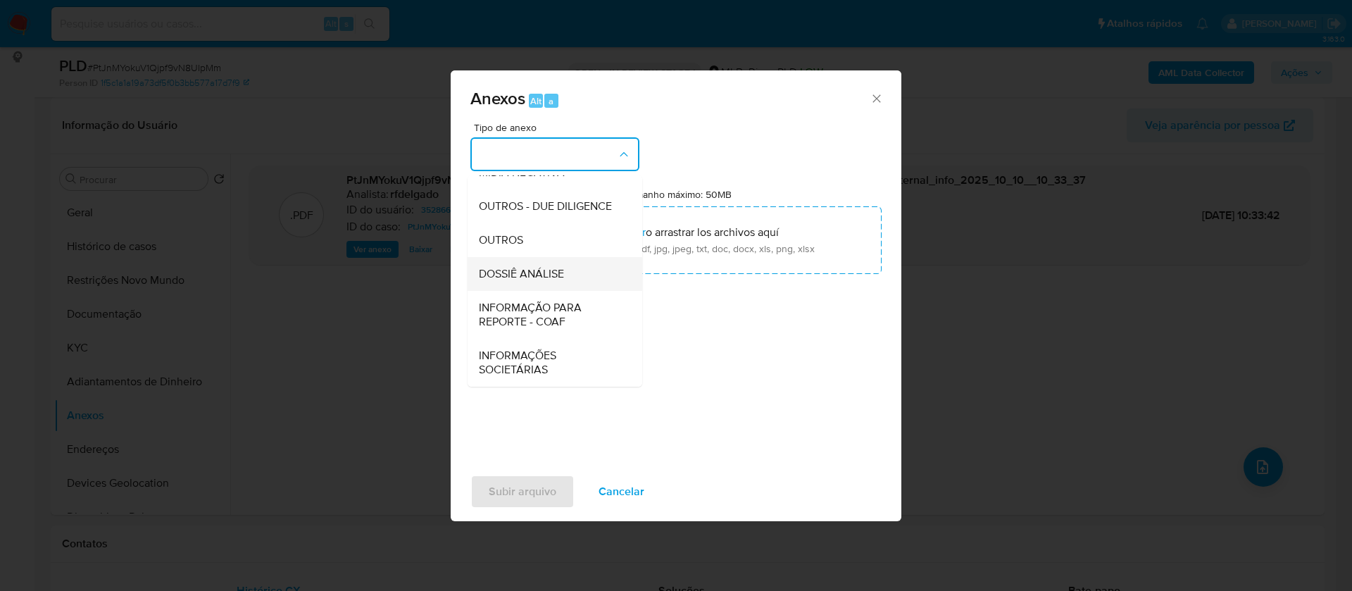
click at [559, 273] on span "DOSSIÊ ANÁLISE" at bounding box center [521, 274] width 85 height 14
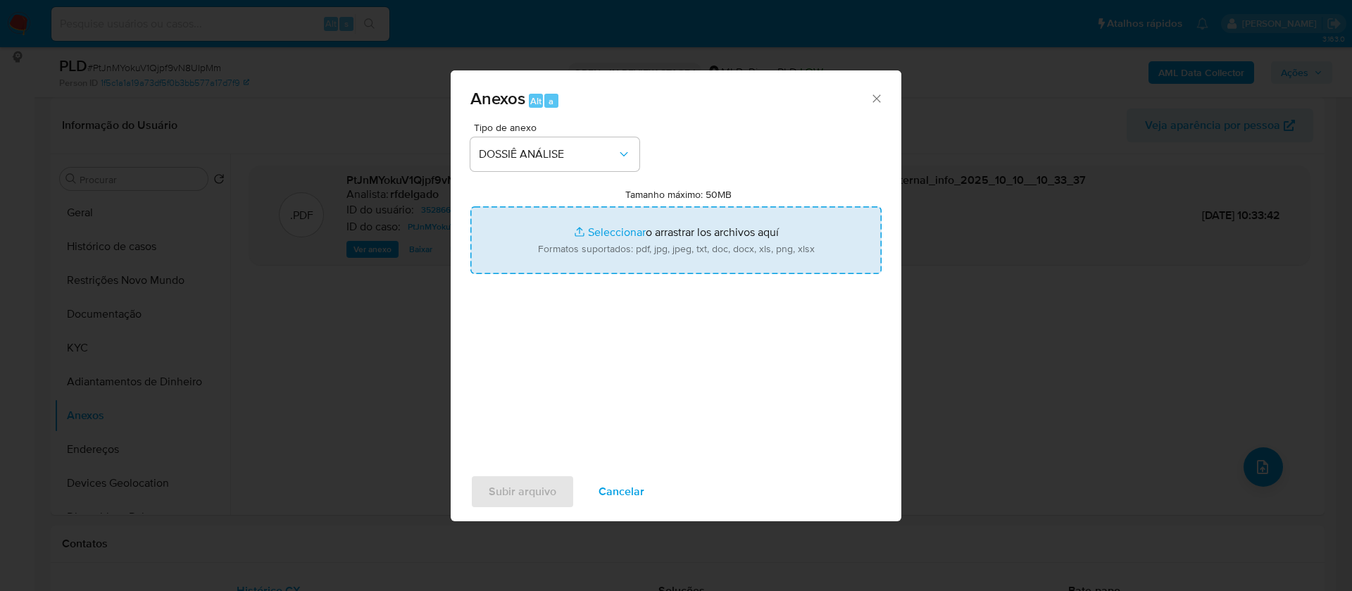
click at [610, 236] on input "Tamanho máximo: 50MB Seleccionar archivos" at bounding box center [675, 240] width 411 height 68
type input "C:\fakepath\Mulan 35286626_2025_10_09_16_55_15.xlsx"
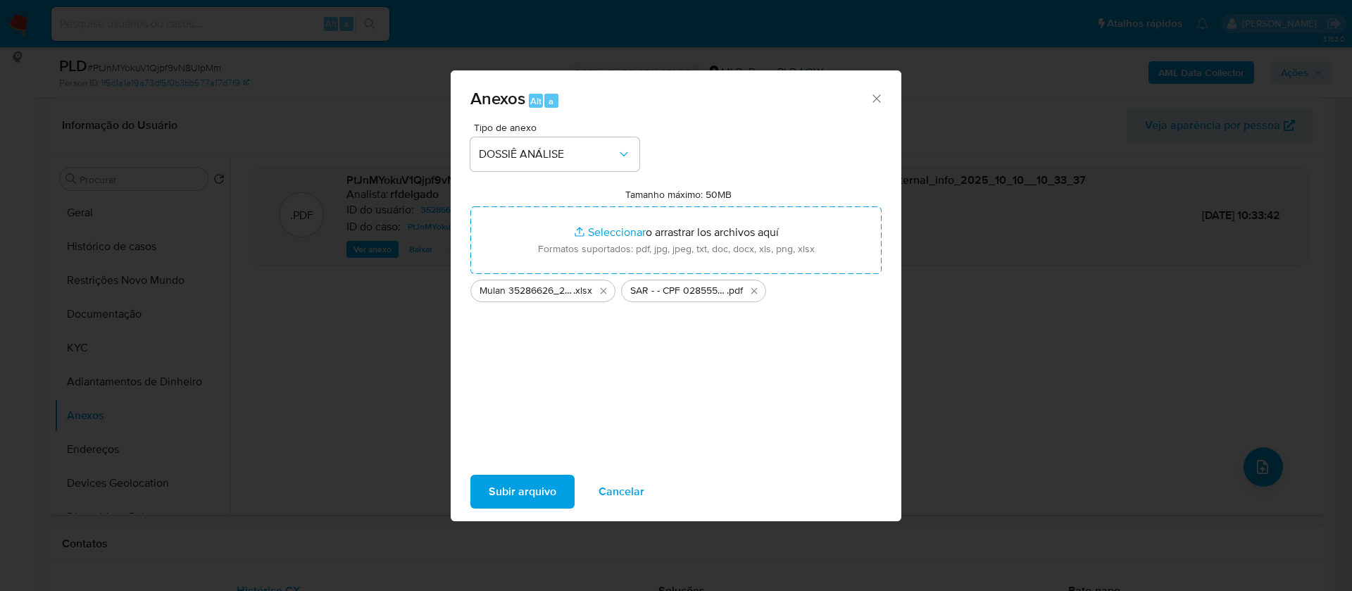
click at [754, 289] on icon "Eliminar SAR - - CPF 02855576709 - LEONARDO MALHEIROS SERRANO DE CERQUEIRA LEIT…" at bounding box center [753, 290] width 11 height 11
click at [539, 489] on span "Subir arquivo" at bounding box center [523, 491] width 68 height 31
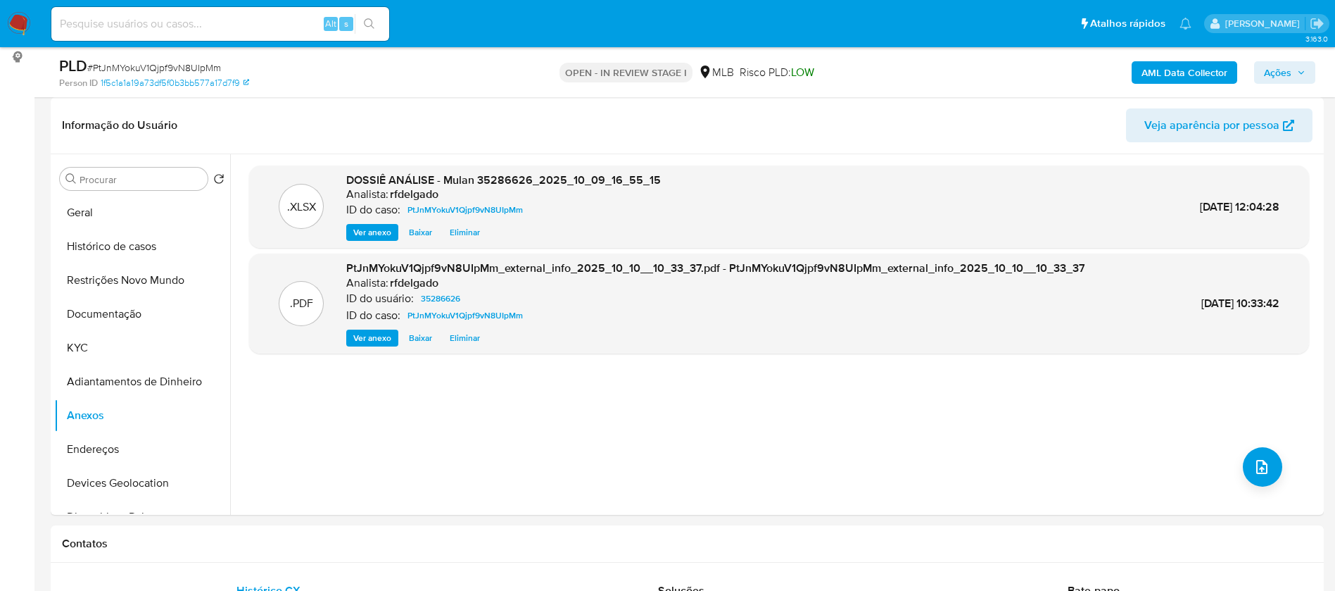
click at [1299, 79] on span "Ações" at bounding box center [1285, 73] width 42 height 20
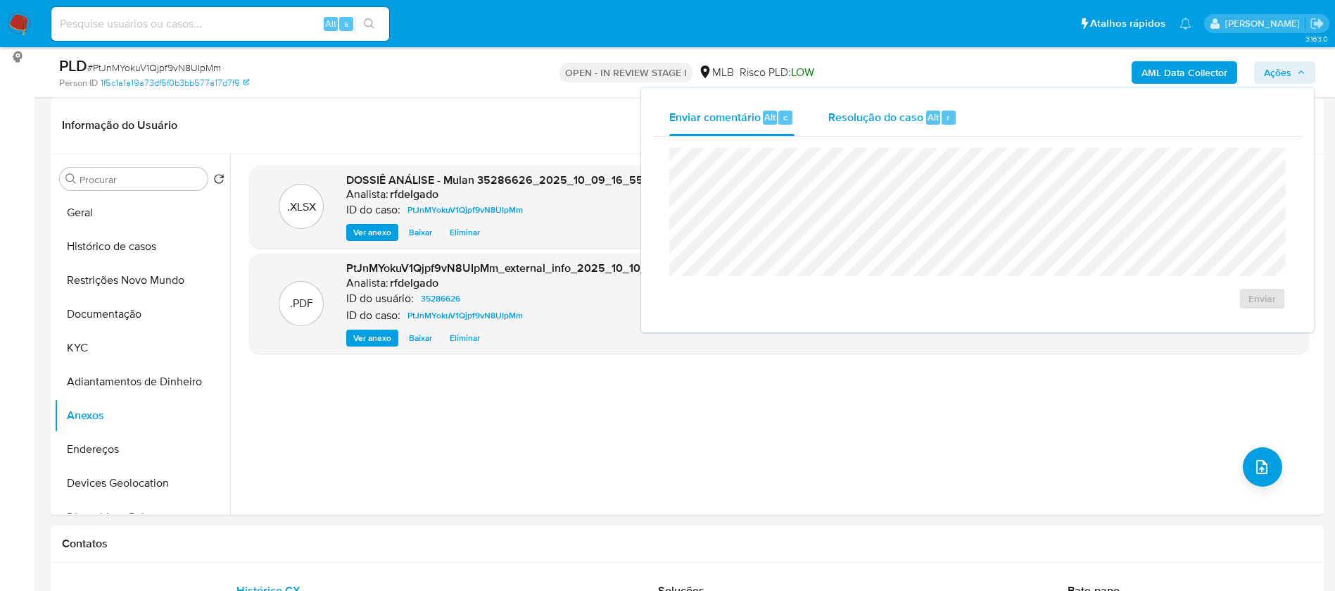
click at [910, 121] on span "Resolução do caso" at bounding box center [876, 116] width 95 height 16
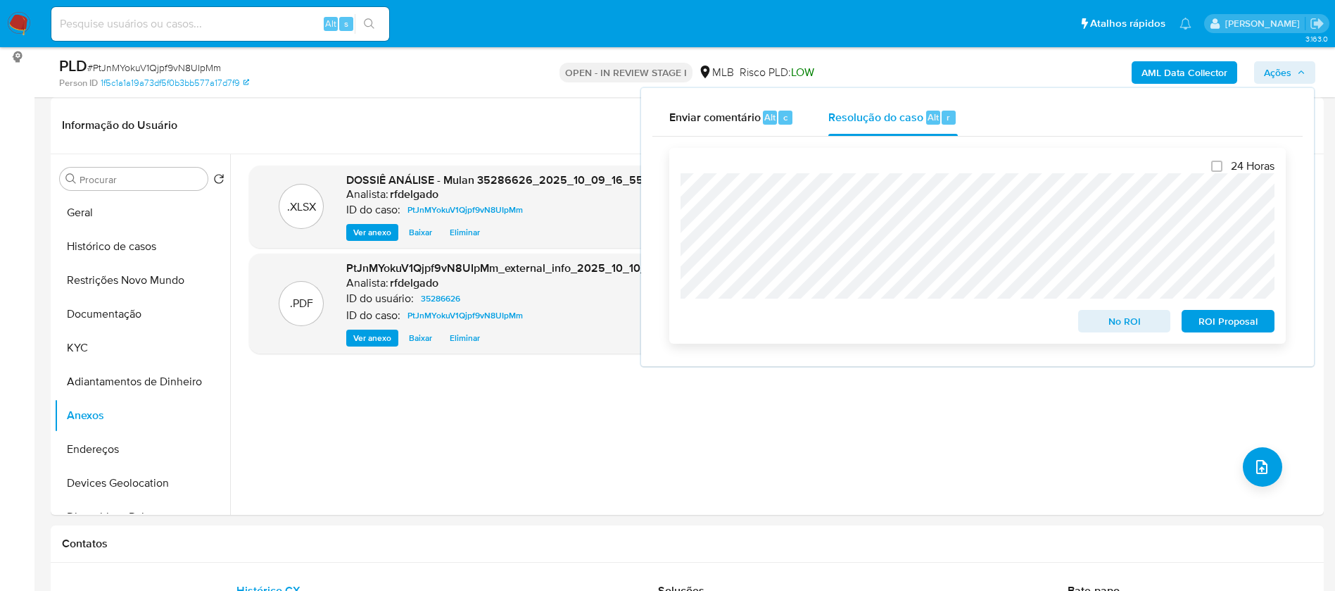
click at [1127, 330] on span "No ROI" at bounding box center [1124, 321] width 73 height 20
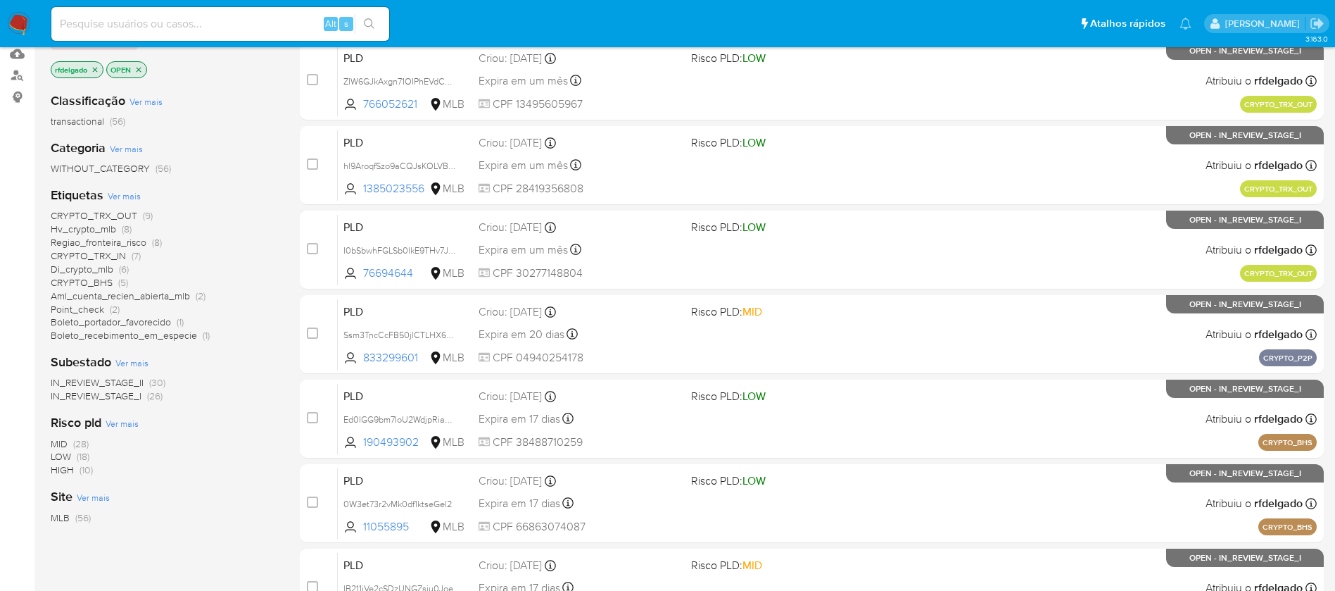
scroll to position [211, 0]
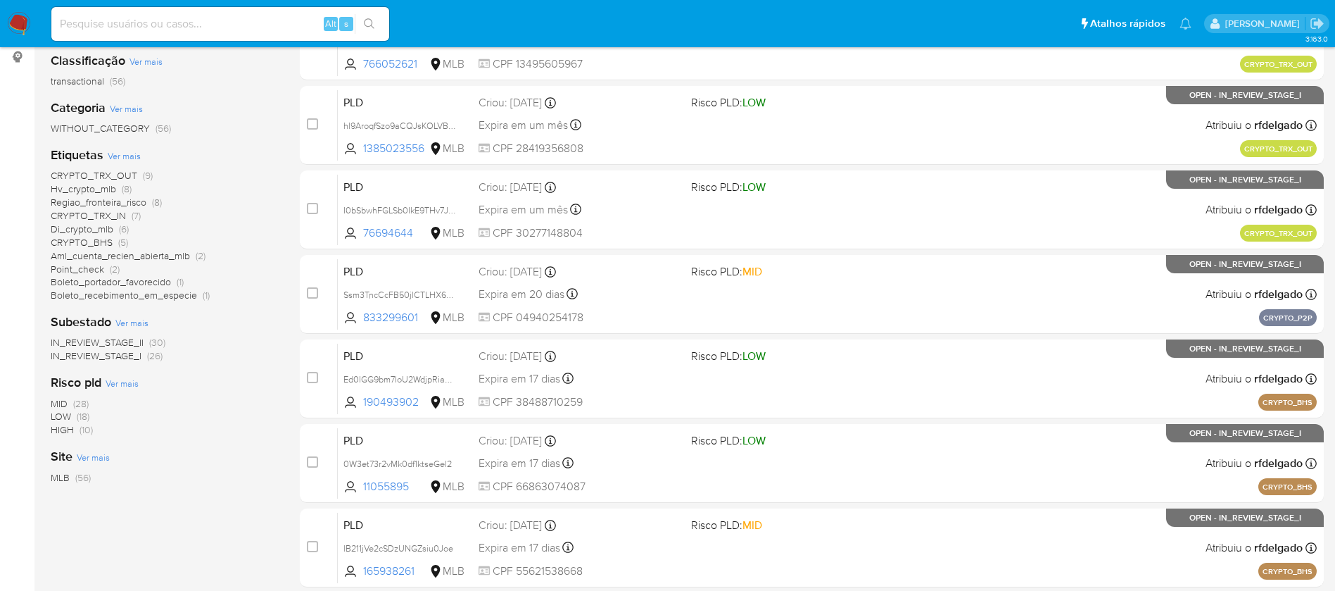
click at [104, 188] on span "Hv_crypto_mlb" at bounding box center [83, 189] width 65 height 14
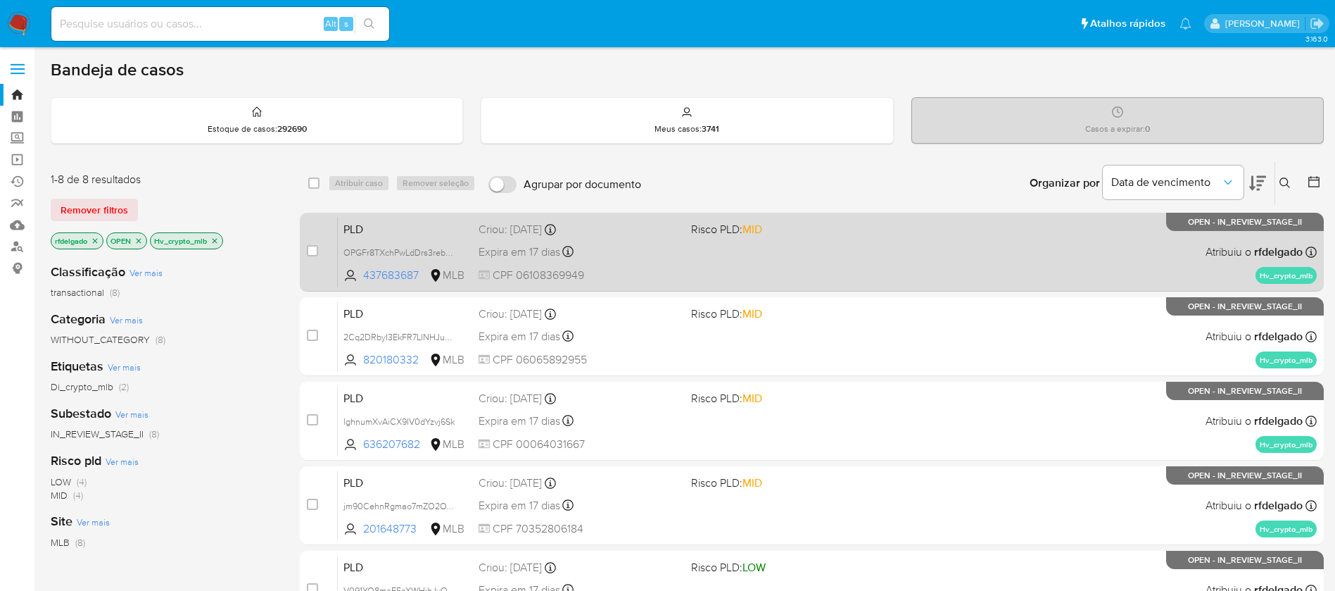
click at [627, 256] on div "Expira em 17 dias Expira em [DATE] 00:40:14" at bounding box center [579, 251] width 201 height 19
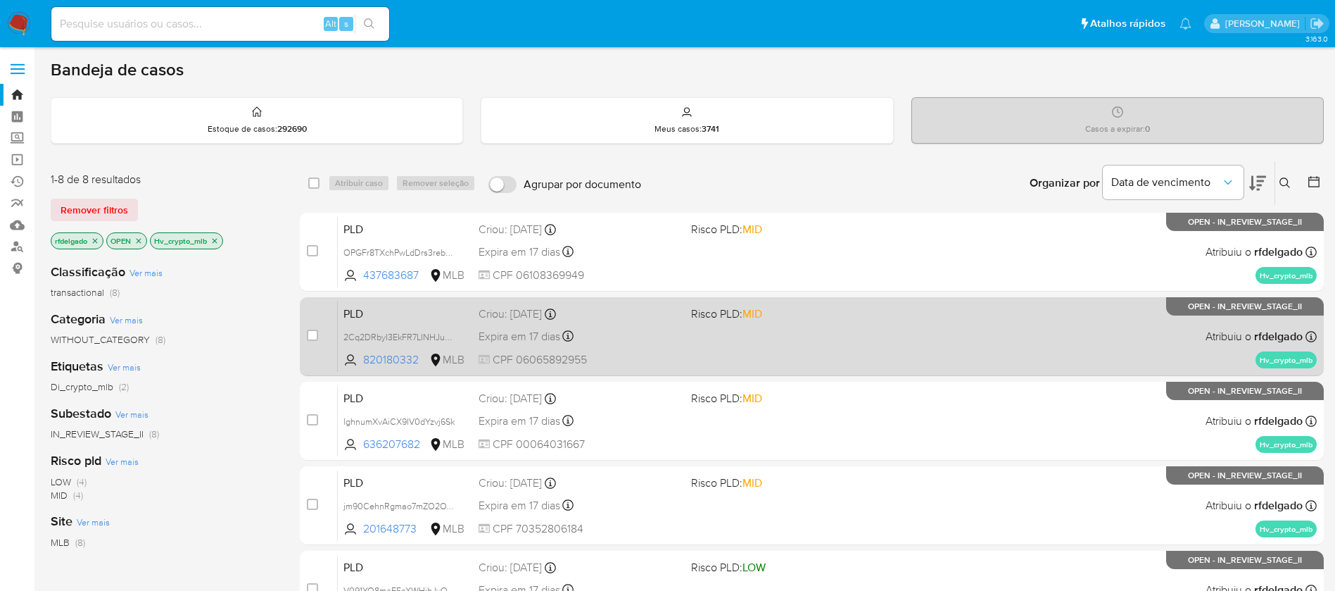
click at [674, 339] on div "Expira em 17 dias Expira em [DATE] 00:35:03" at bounding box center [579, 336] width 201 height 19
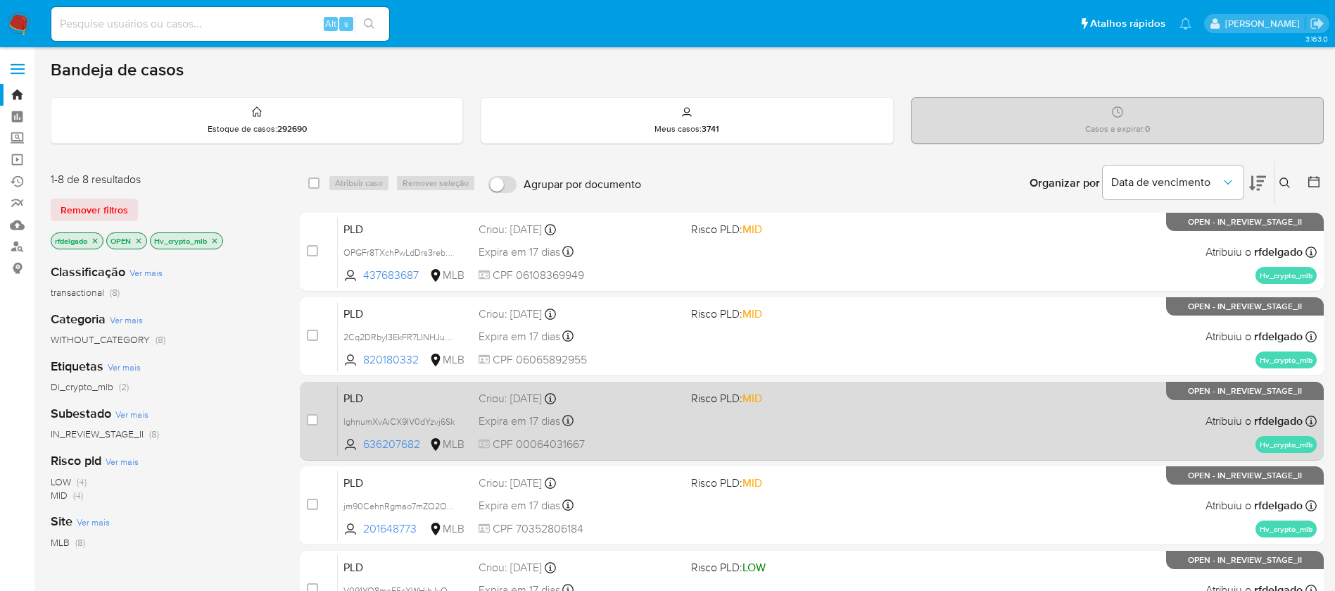
click at [790, 437] on div "PLD lghnumXvAiCX9IV0dYzvj6Sk 636207682 MLB Risco PLD: MID Criou: [DATE] Criou: …" at bounding box center [827, 420] width 979 height 71
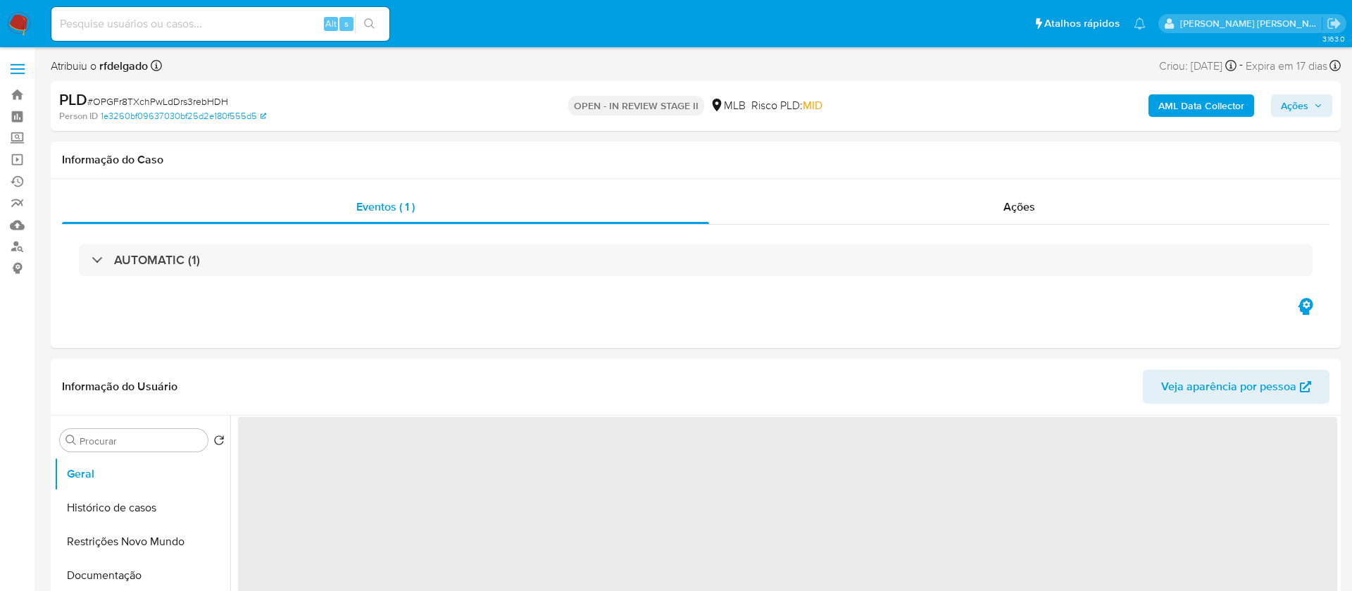
select select "10"
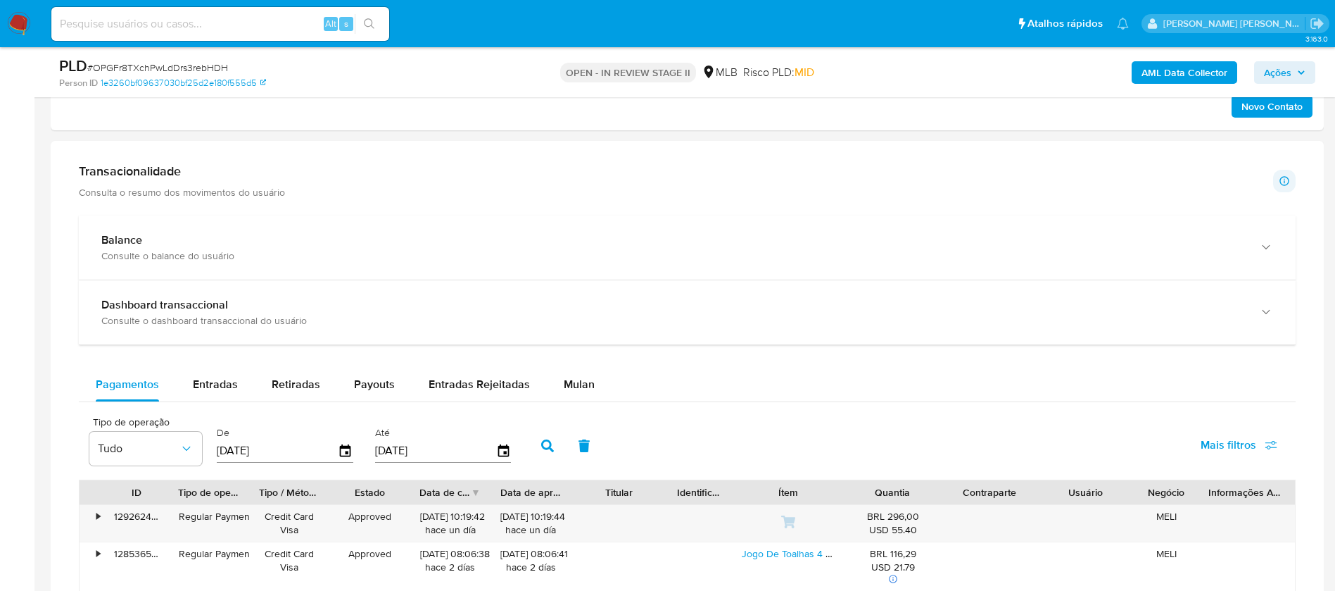
scroll to position [950, 0]
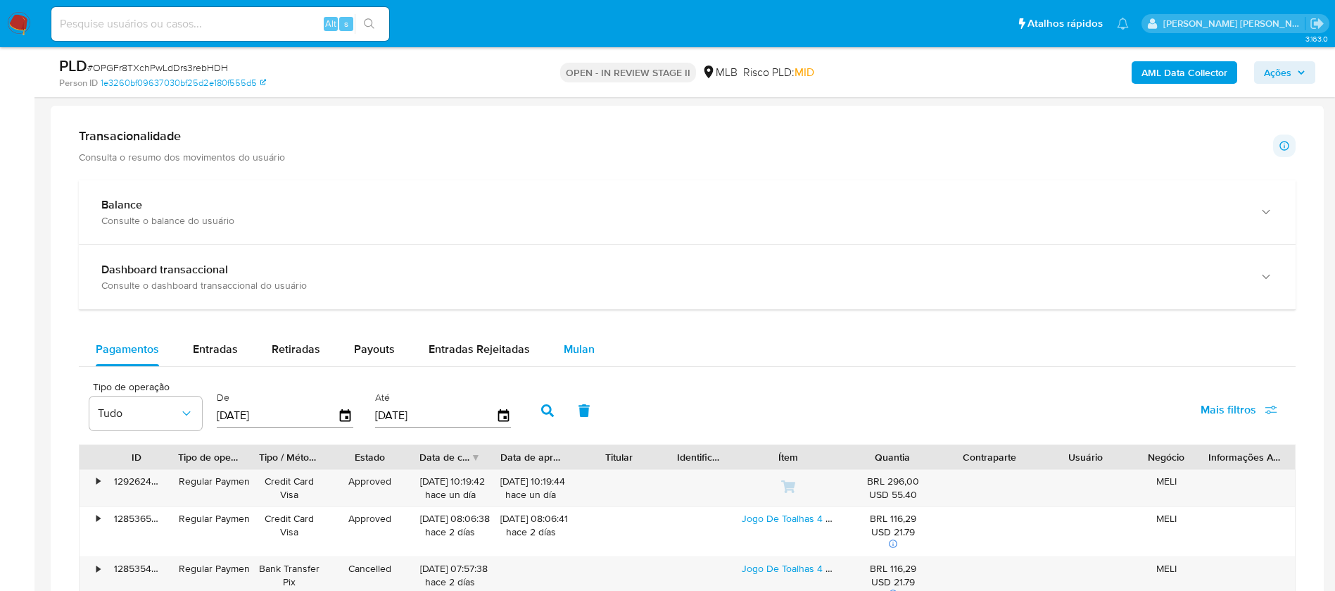
click at [577, 348] on span "Mulan" at bounding box center [579, 349] width 31 height 16
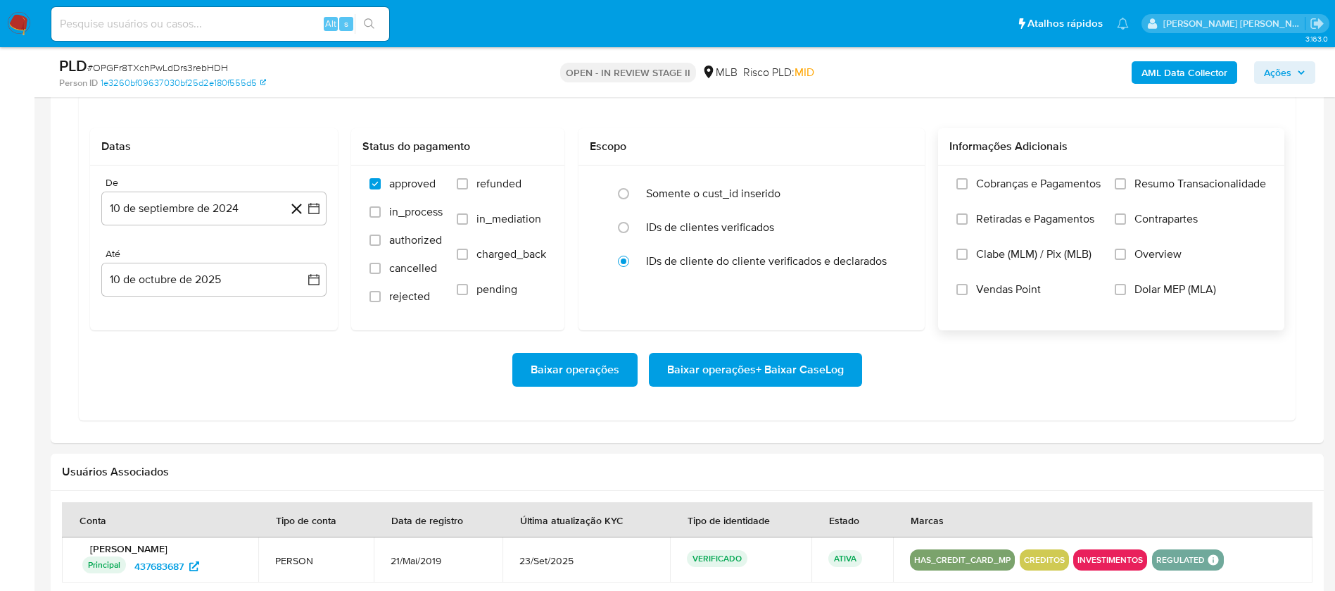
scroll to position [1267, 0]
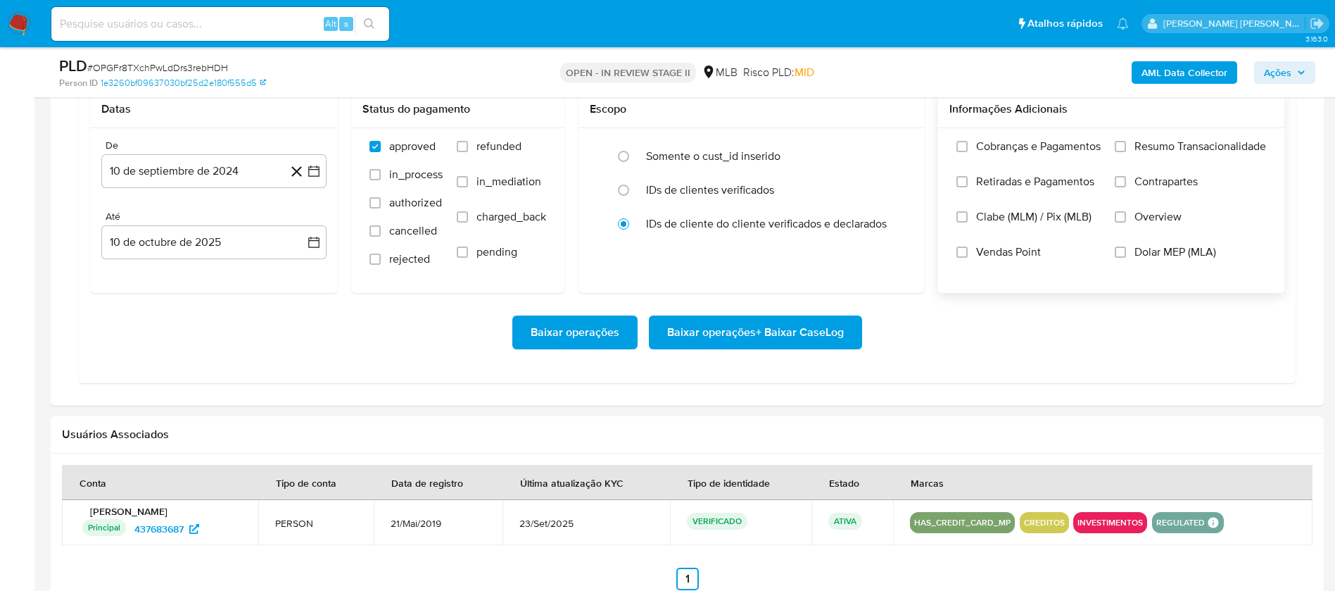
click at [1193, 144] on span "Resumo Transacionalidade" at bounding box center [1201, 146] width 132 height 14
click at [1126, 144] on input "Resumo Transacionalidade" at bounding box center [1120, 146] width 11 height 11
click at [1017, 249] on span "Vendas Point" at bounding box center [1008, 252] width 65 height 14
click at [968, 249] on input "Vendas Point" at bounding box center [962, 251] width 11 height 11
click at [197, 165] on button "10 de septiembre de 2024" at bounding box center [213, 171] width 225 height 34
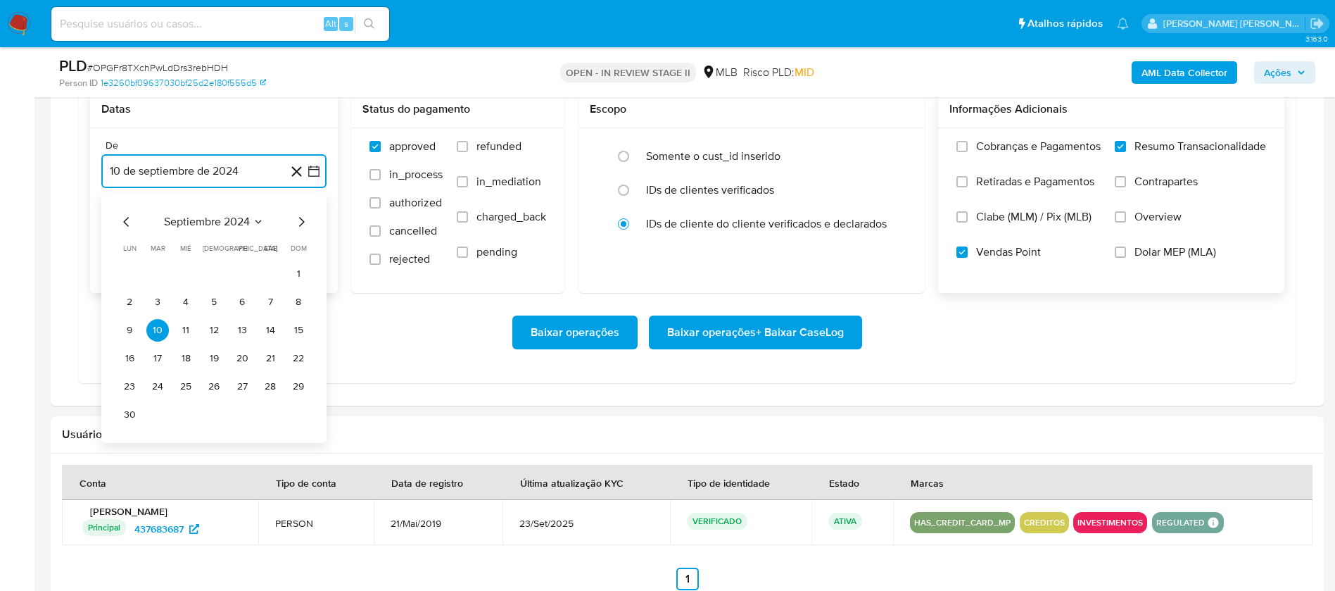
click at [218, 220] on span "septiembre 2024" at bounding box center [207, 222] width 86 height 14
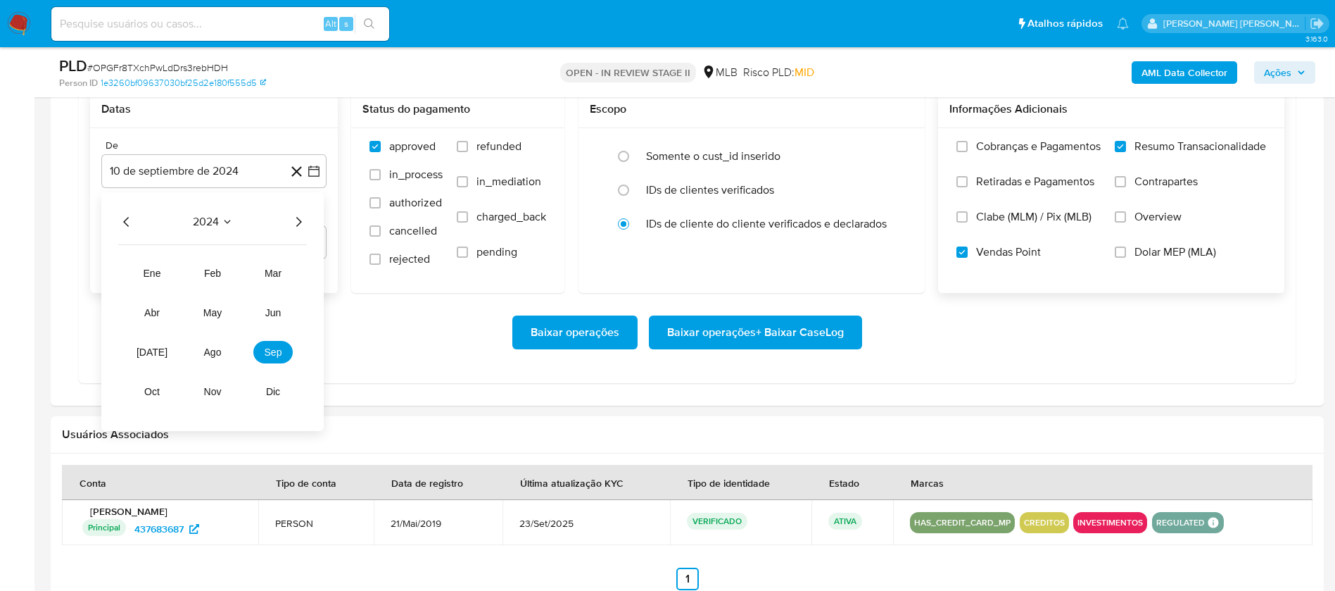
click at [296, 218] on icon "Año siguiente" at bounding box center [298, 221] width 17 height 17
click at [214, 348] on span "ago" at bounding box center [213, 351] width 18 height 11
click at [245, 271] on button "1" at bounding box center [242, 274] width 23 height 23
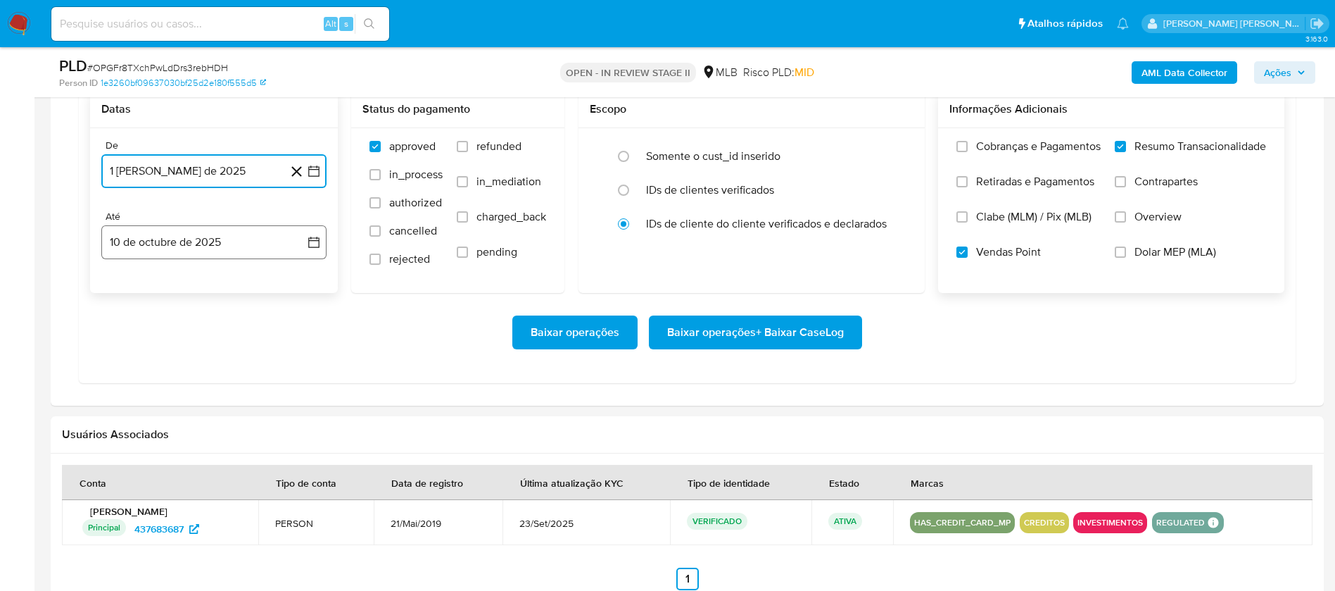
click at [235, 241] on button "10 de octubre de 2025" at bounding box center [213, 242] width 225 height 34
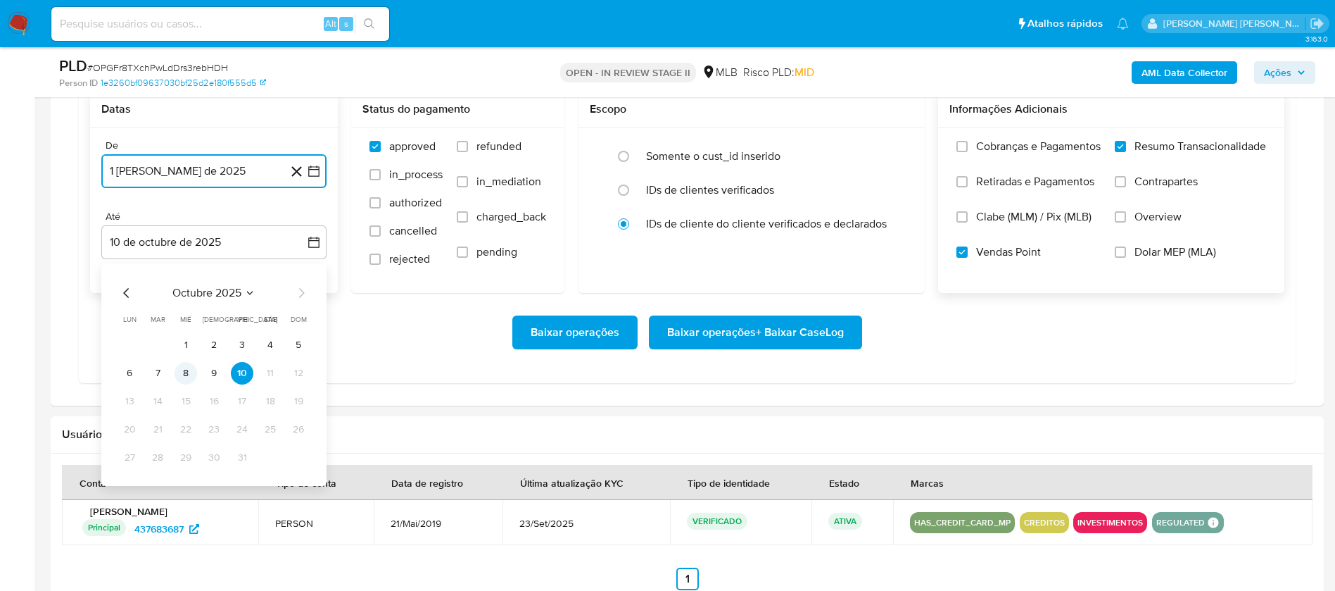
click at [182, 372] on button "8" at bounding box center [186, 373] width 23 height 23
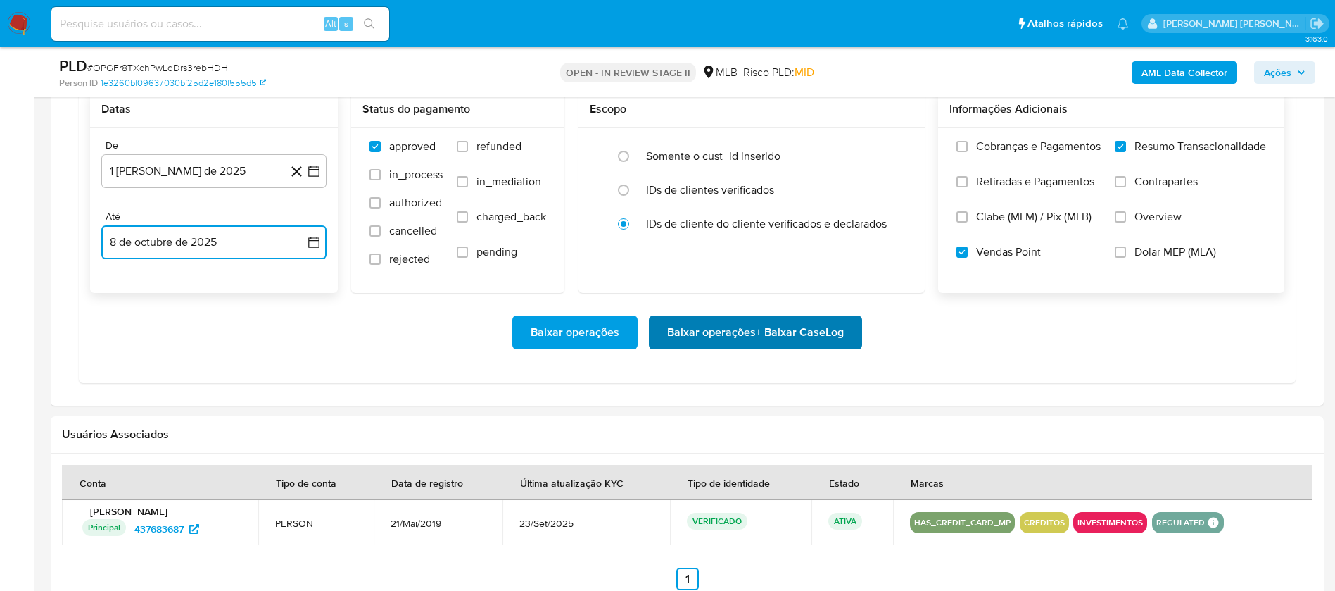
click at [747, 343] on span "Baixar operações + Baixar CaseLog" at bounding box center [755, 332] width 177 height 31
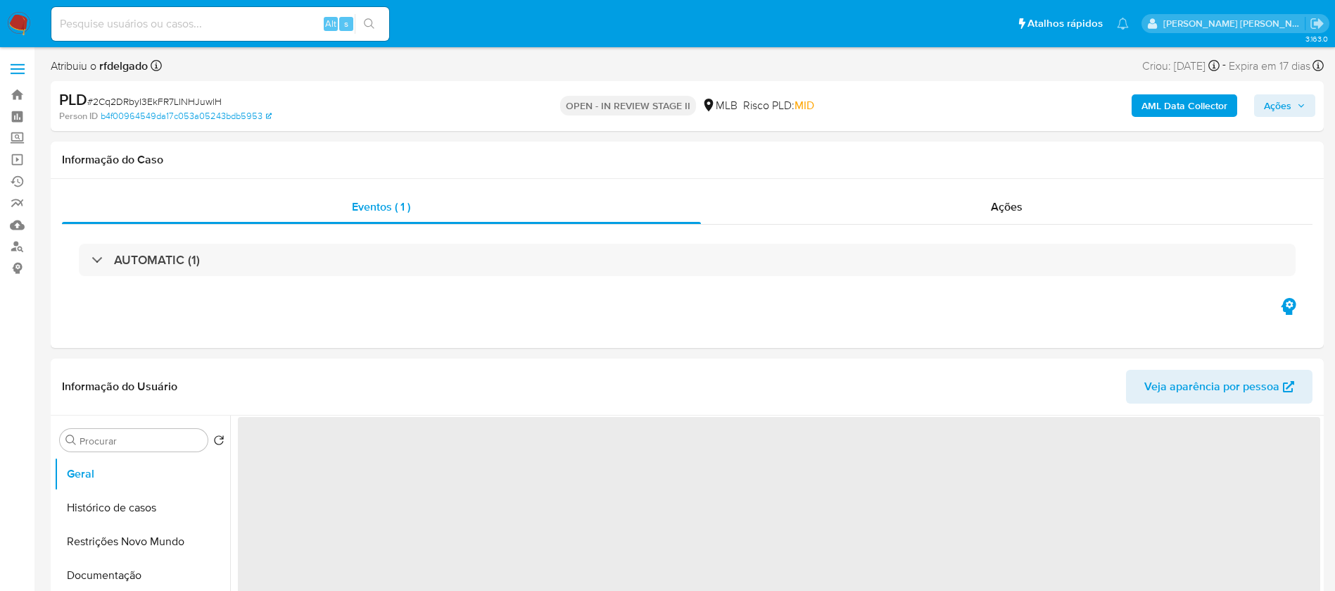
select select "10"
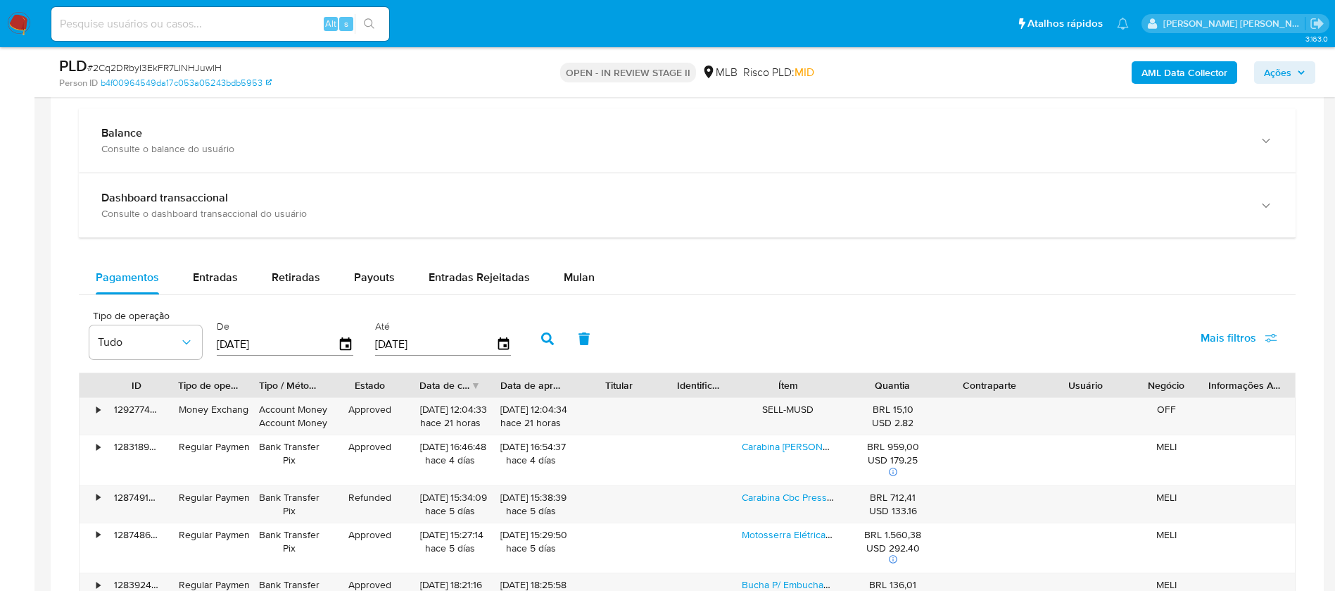
scroll to position [1056, 0]
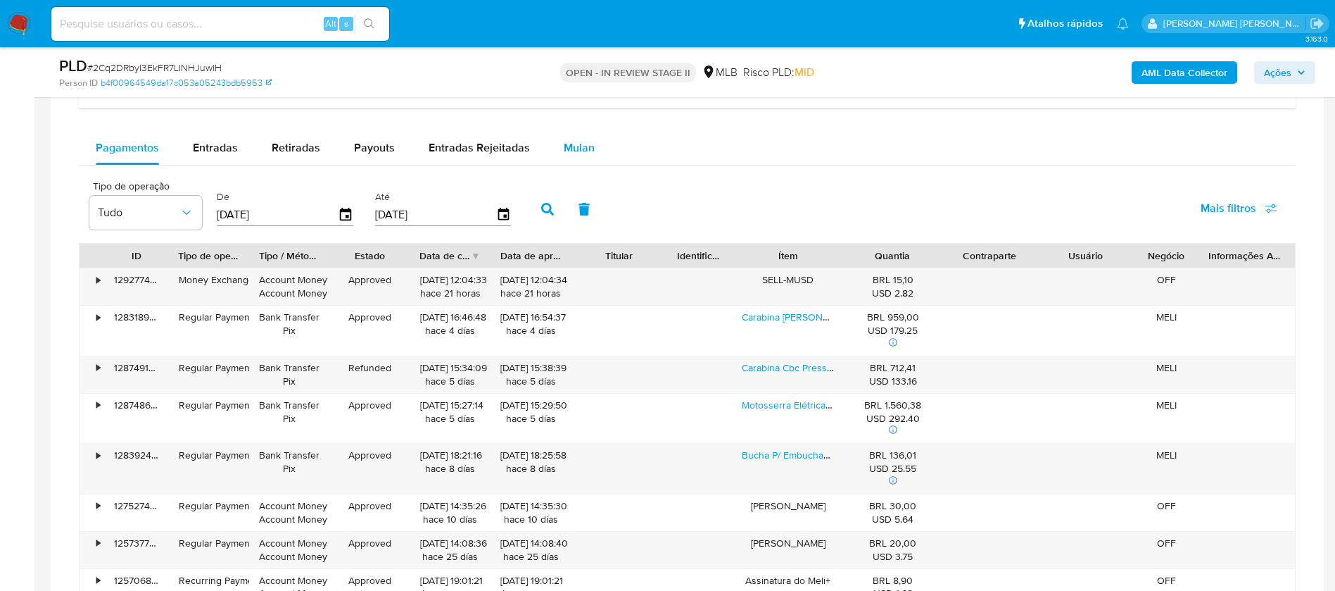
click at [582, 144] on span "Mulan" at bounding box center [579, 147] width 31 height 16
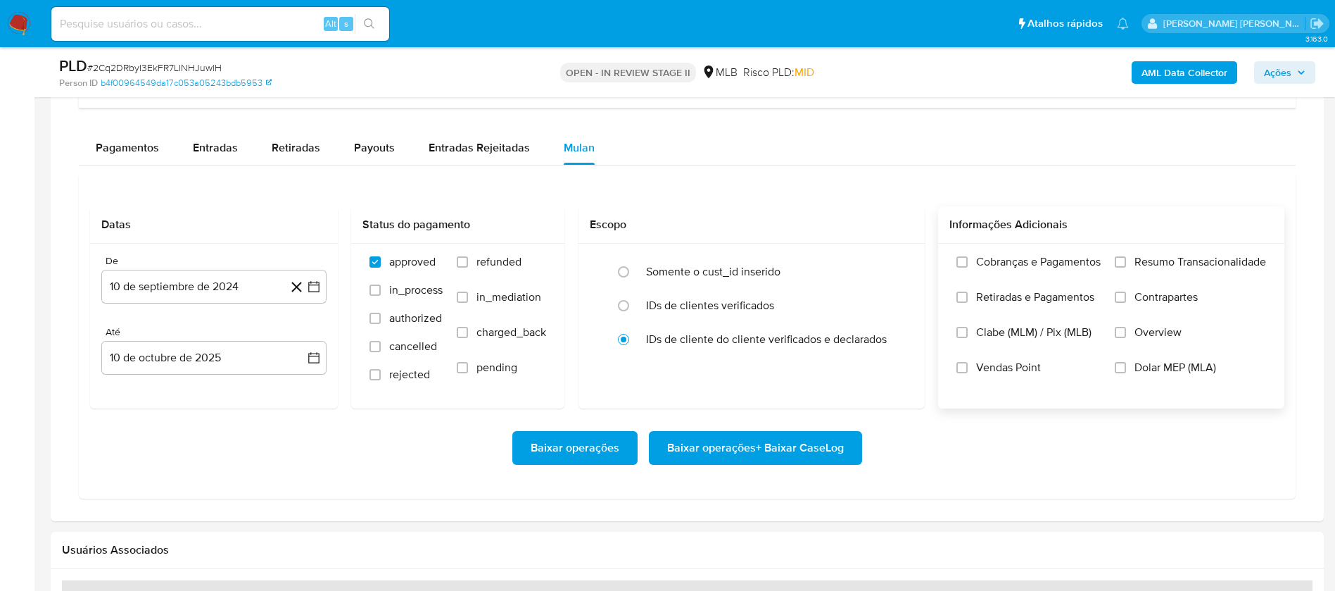
click at [1147, 256] on span "Resumo Transacionalidade" at bounding box center [1201, 262] width 132 height 14
click at [1126, 256] on input "Resumo Transacionalidade" at bounding box center [1120, 261] width 11 height 11
click at [1006, 368] on span "Vendas Point" at bounding box center [1008, 367] width 65 height 14
click at [968, 368] on input "Vendas Point" at bounding box center [962, 367] width 11 height 11
click at [195, 277] on button "10 de septiembre de 2024" at bounding box center [213, 287] width 225 height 34
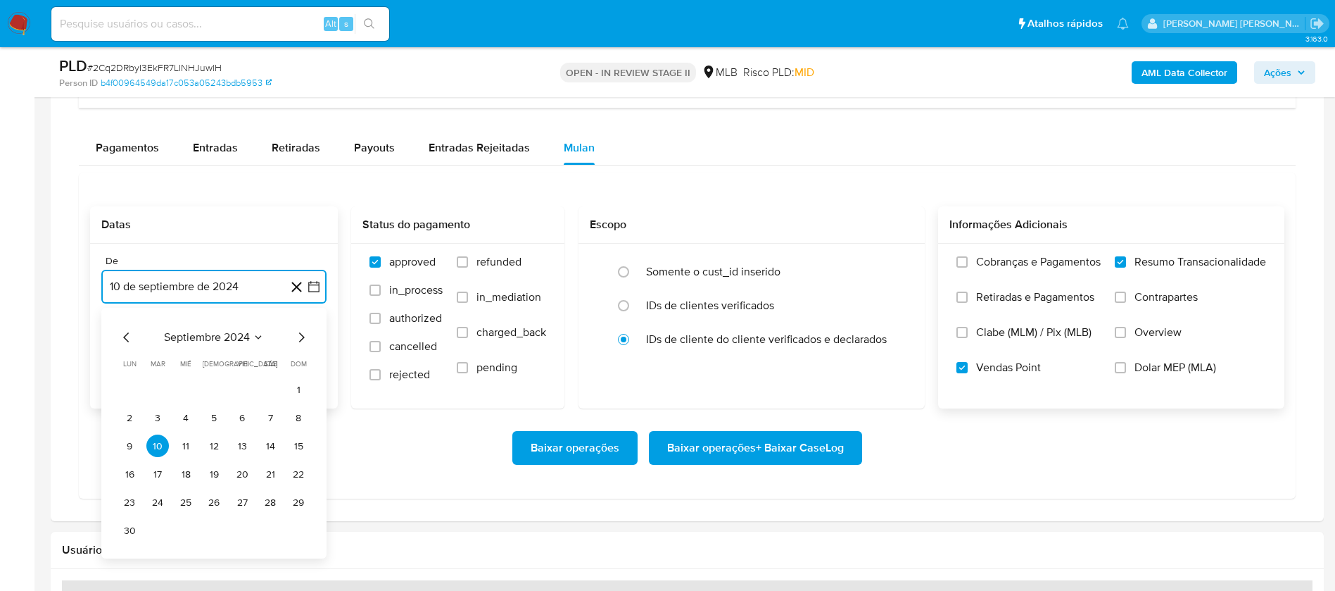
click at [235, 340] on span "septiembre 2024" at bounding box center [207, 337] width 86 height 14
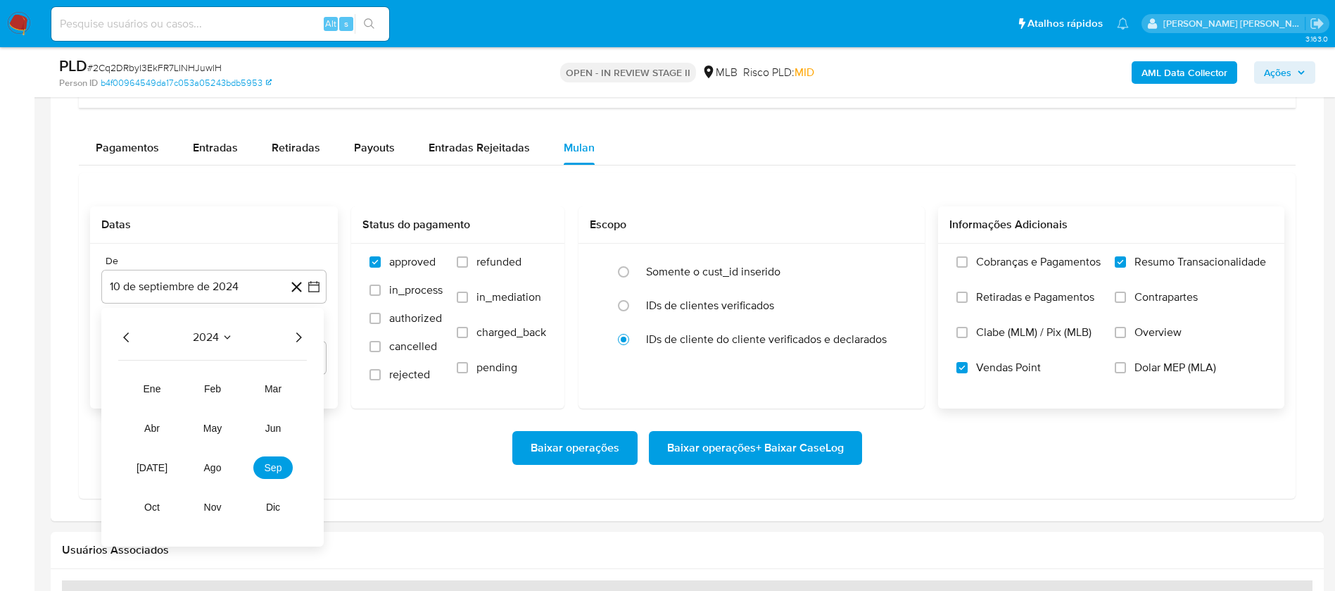
click at [298, 337] on icon "Año siguiente" at bounding box center [298, 337] width 17 height 17
click at [217, 462] on span "ago" at bounding box center [213, 467] width 18 height 11
click at [239, 389] on button "1" at bounding box center [242, 389] width 23 height 23
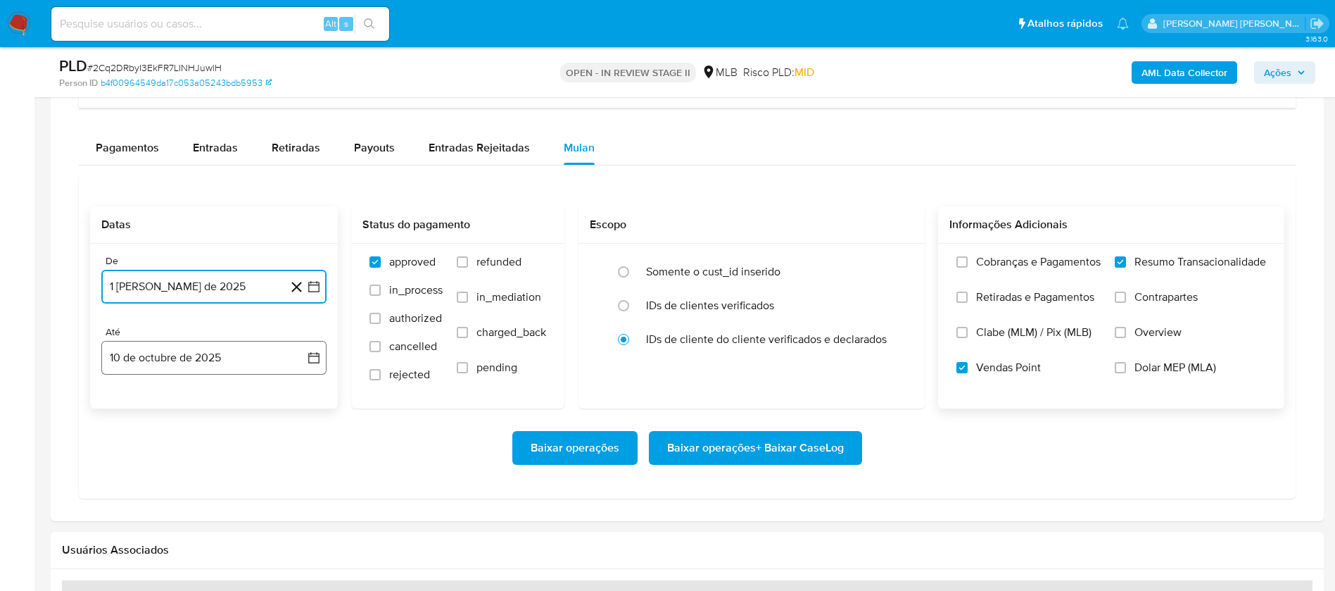
click at [243, 367] on button "10 de octubre de 2025" at bounding box center [213, 358] width 225 height 34
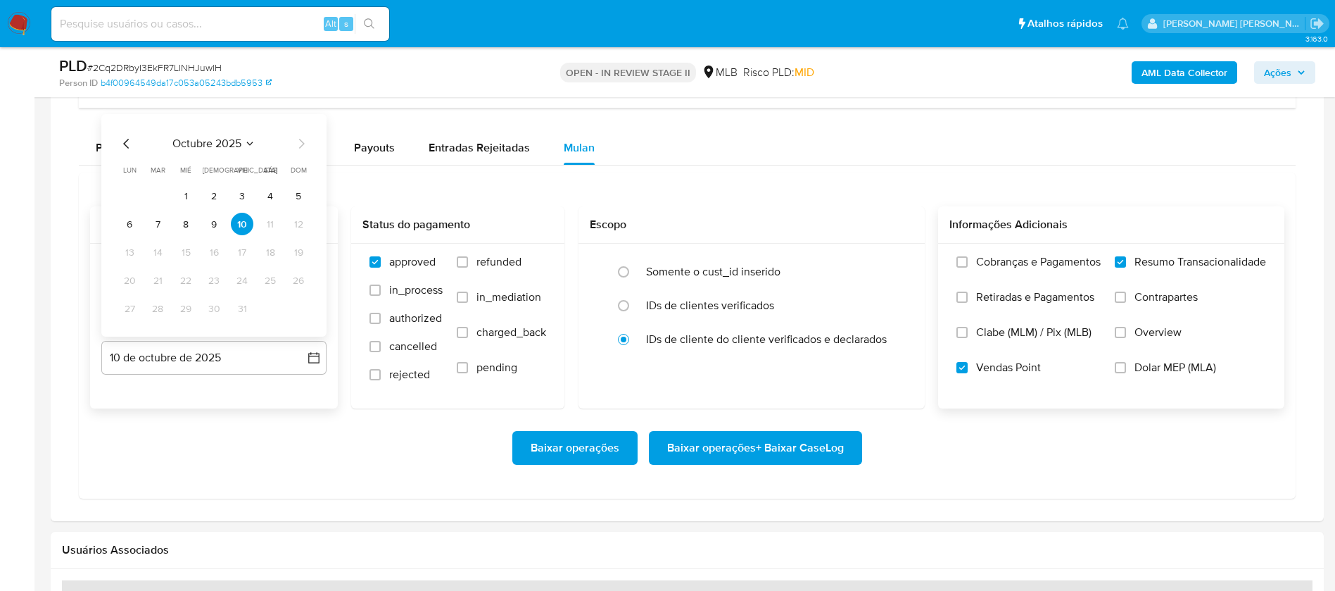
click at [182, 223] on button "8" at bounding box center [186, 224] width 23 height 23
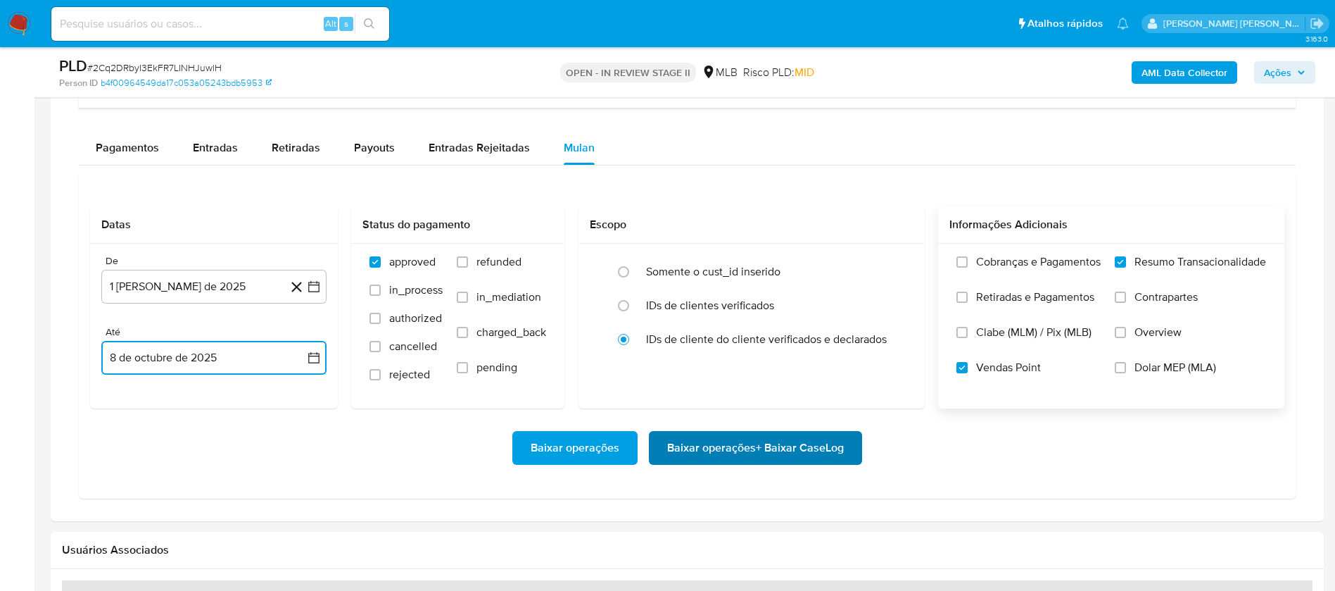
click at [712, 438] on span "Baixar operações + Baixar CaseLog" at bounding box center [755, 447] width 177 height 31
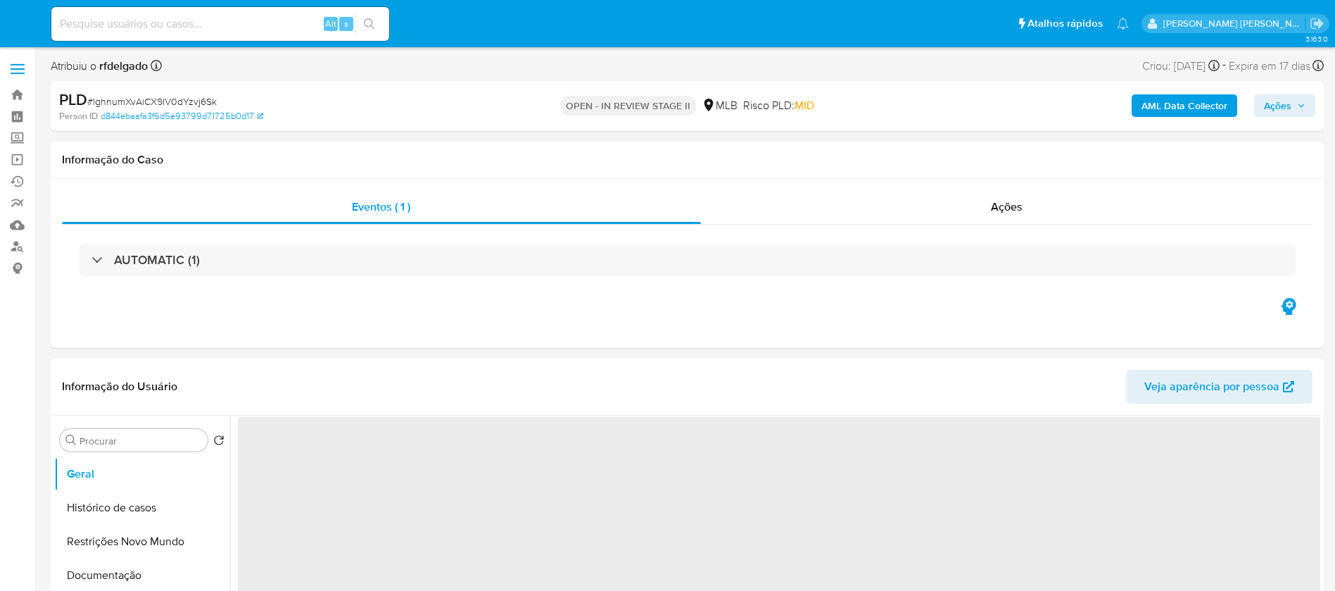
select select "10"
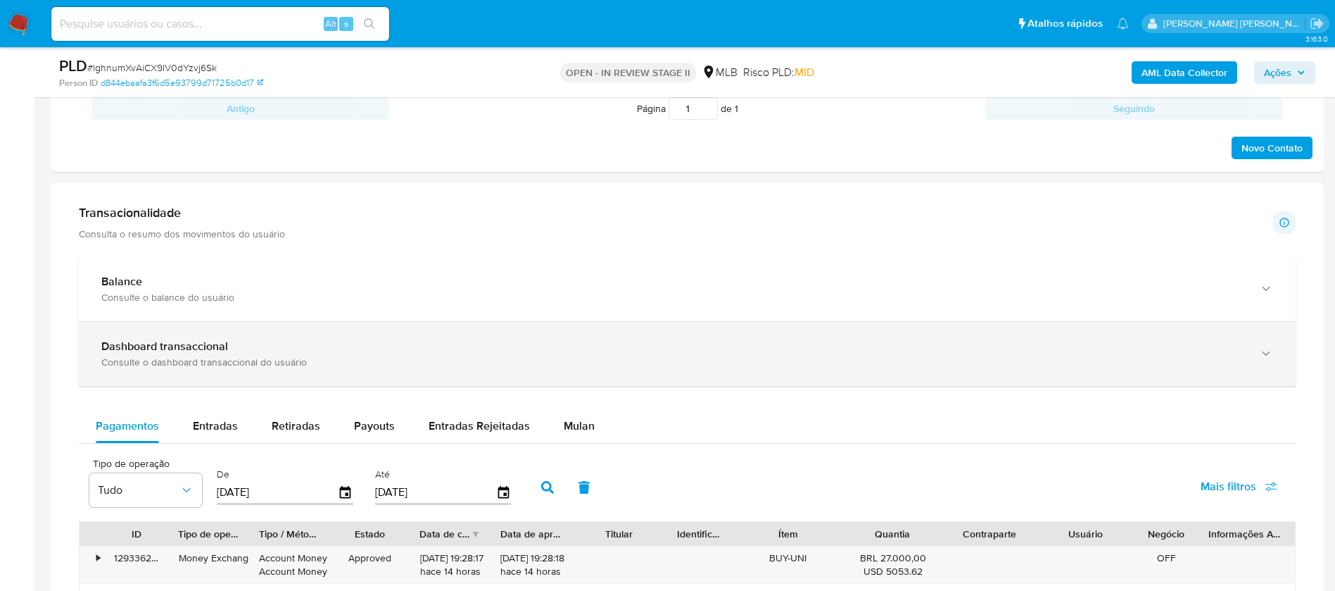
scroll to position [950, 0]
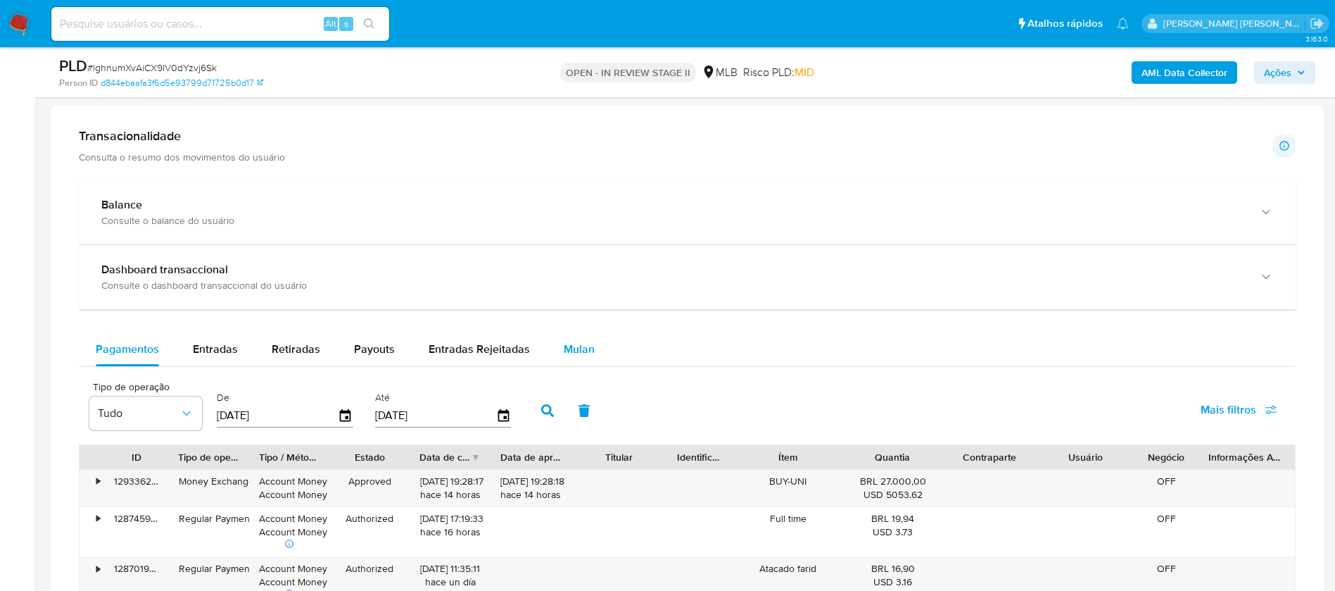
click at [564, 361] on div "Mulan" at bounding box center [579, 349] width 31 height 34
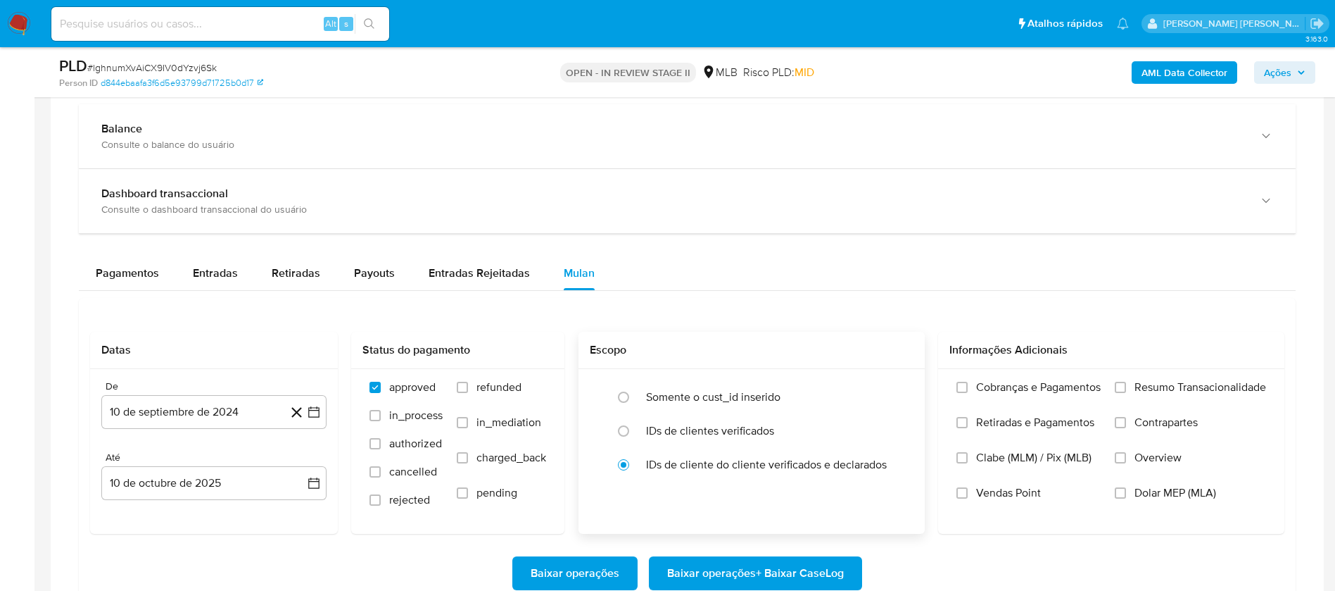
scroll to position [1162, 0]
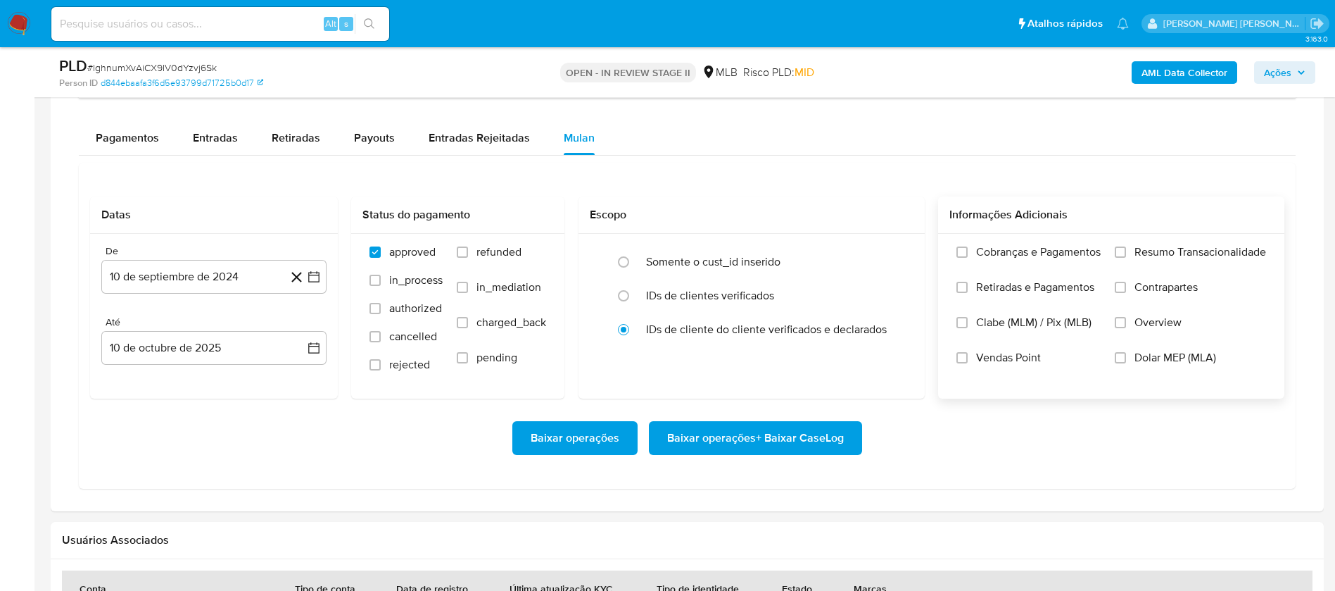
click at [1145, 248] on span "Resumo Transacionalidade" at bounding box center [1201, 252] width 132 height 14
click at [1126, 248] on input "Resumo Transacionalidade" at bounding box center [1120, 251] width 11 height 11
click at [981, 363] on span "Vendas Point" at bounding box center [1008, 358] width 65 height 14
click at [968, 363] on input "Vendas Point" at bounding box center [962, 357] width 11 height 11
click at [184, 277] on button "10 de septiembre de 2024" at bounding box center [213, 277] width 225 height 34
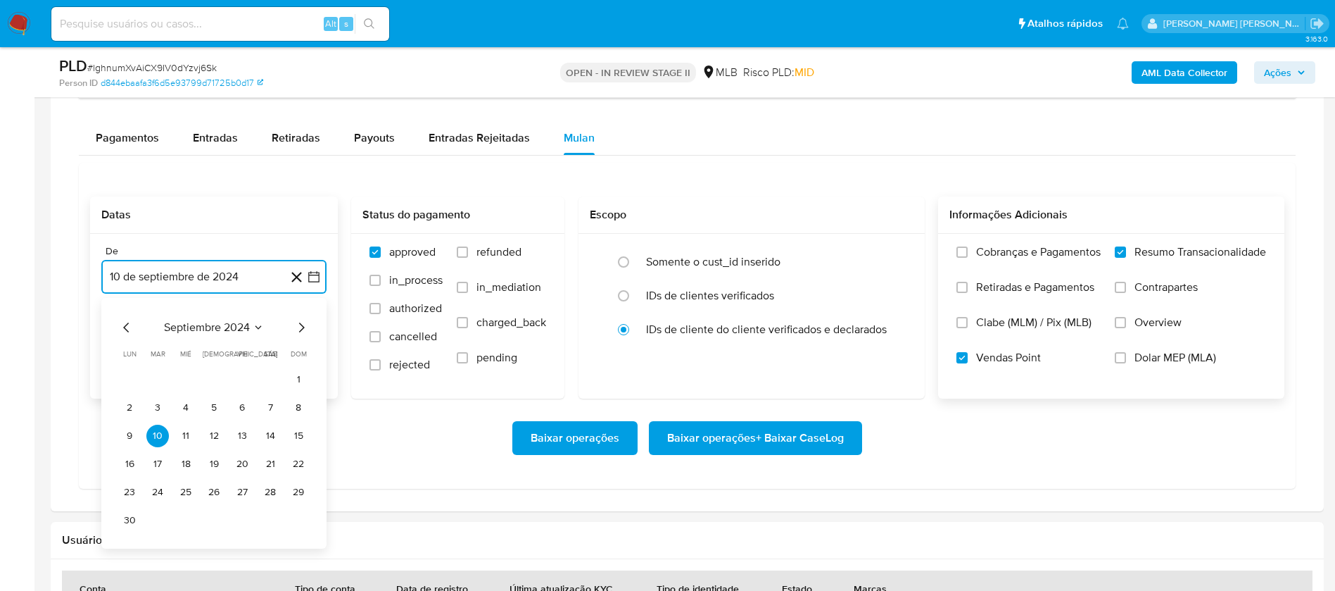
click at [229, 326] on span "septiembre 2024" at bounding box center [207, 327] width 86 height 14
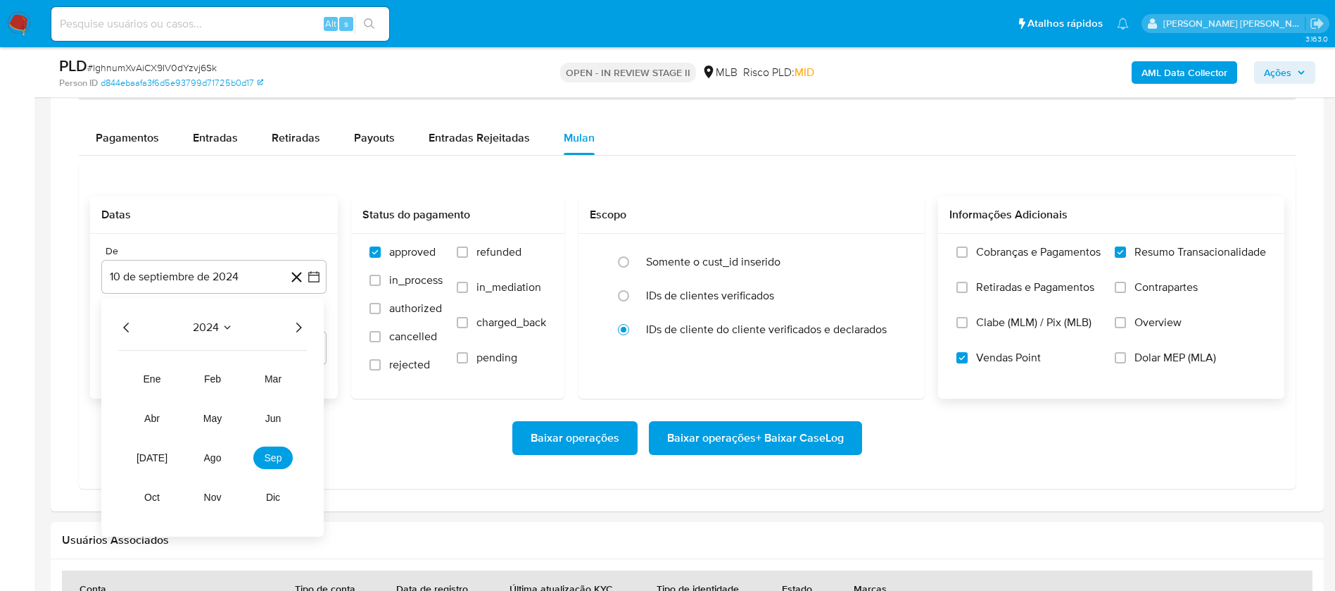
drag, startPoint x: 229, startPoint y: 326, endPoint x: 291, endPoint y: 325, distance: 62.0
click at [291, 325] on icon "Año siguiente" at bounding box center [298, 327] width 17 height 17
click at [216, 448] on button "ago" at bounding box center [212, 457] width 39 height 23
click at [222, 376] on td "Calendario" at bounding box center [214, 379] width 23 height 23
click at [243, 379] on button "1" at bounding box center [242, 379] width 23 height 23
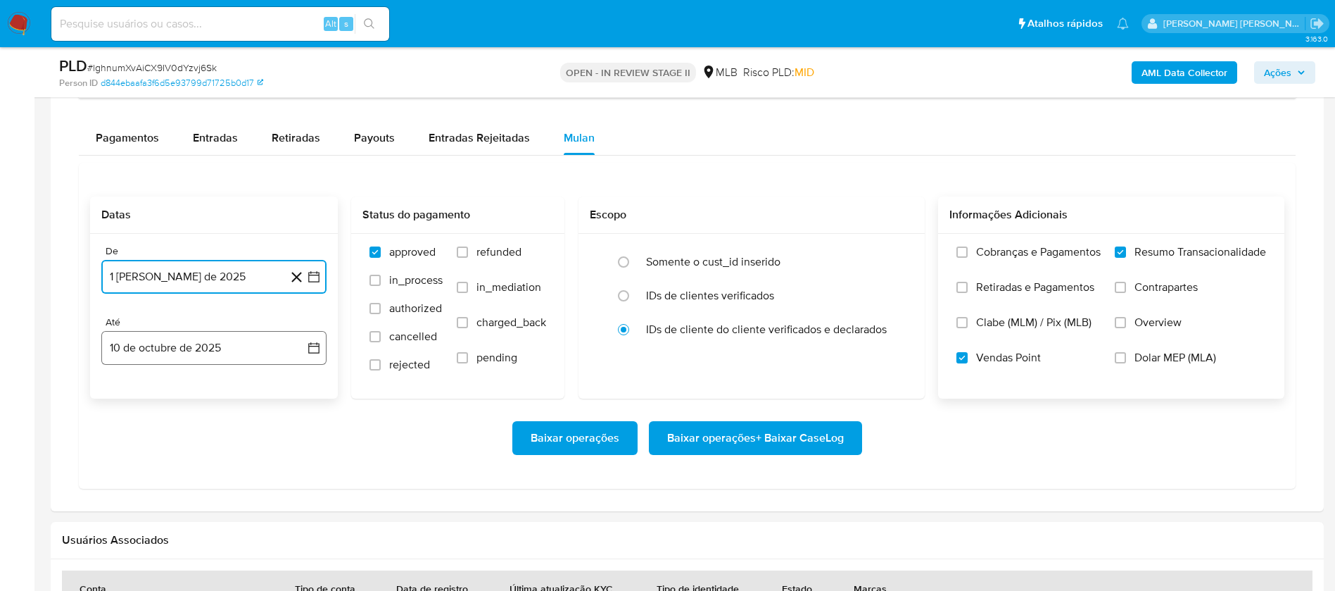
click at [212, 338] on button "10 de octubre de 2025" at bounding box center [213, 348] width 225 height 34
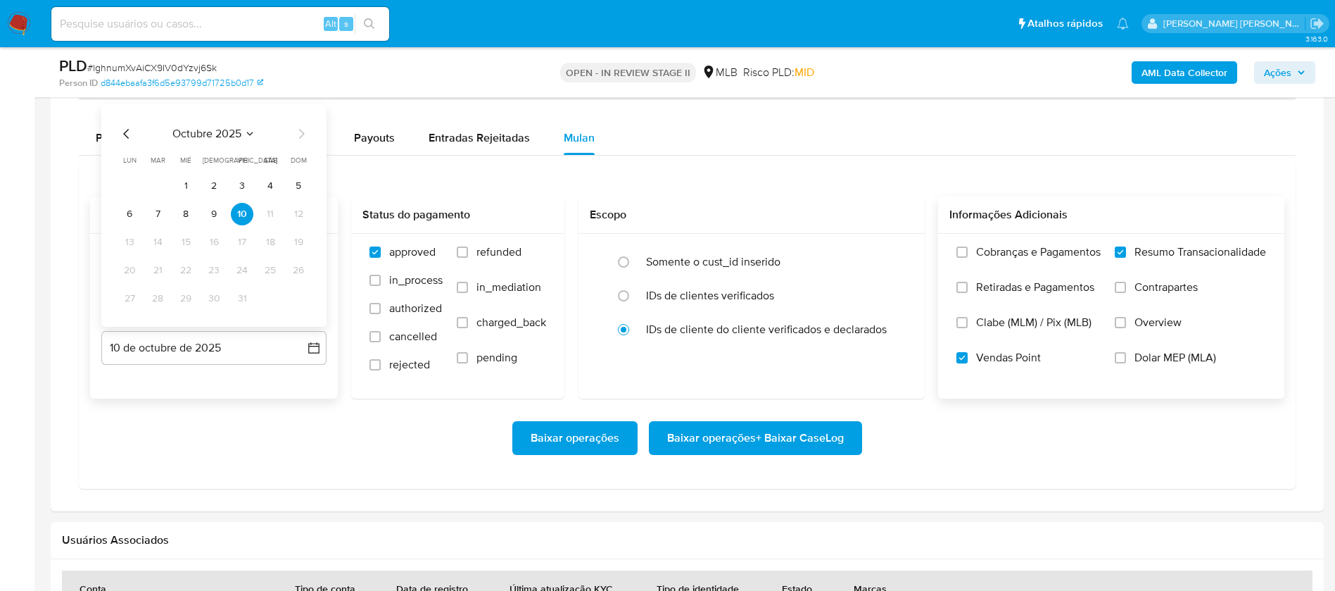
click at [186, 213] on button "8" at bounding box center [186, 214] width 23 height 23
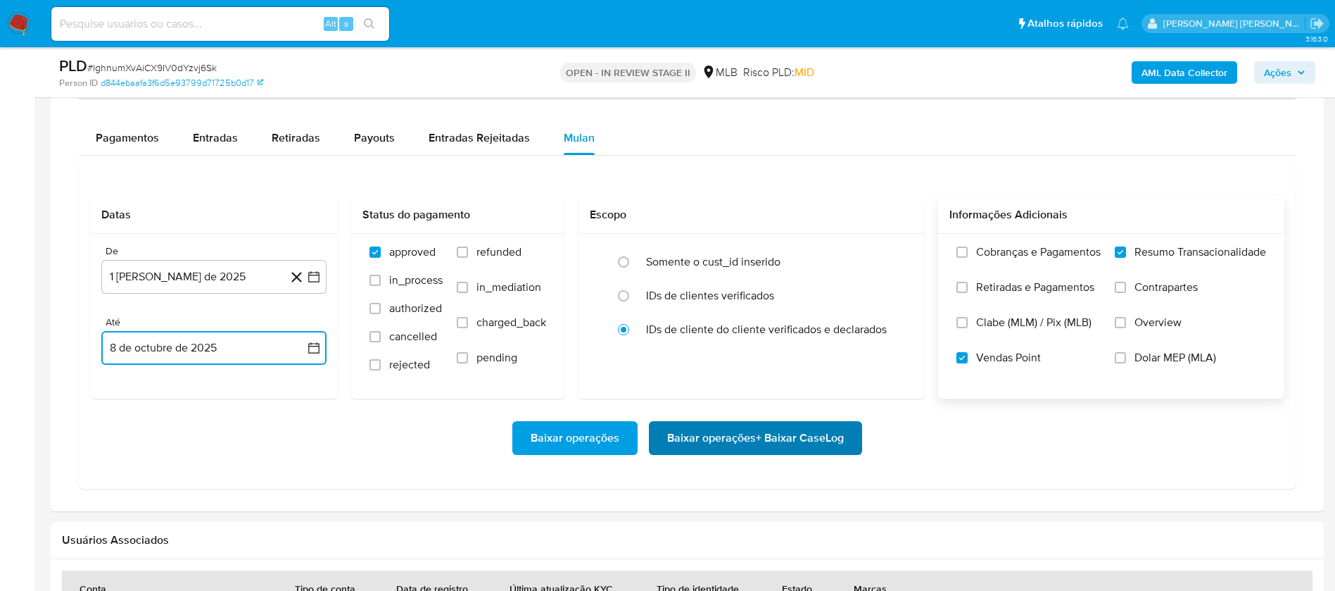
click at [769, 442] on span "Baixar operações + Baixar CaseLog" at bounding box center [755, 437] width 177 height 31
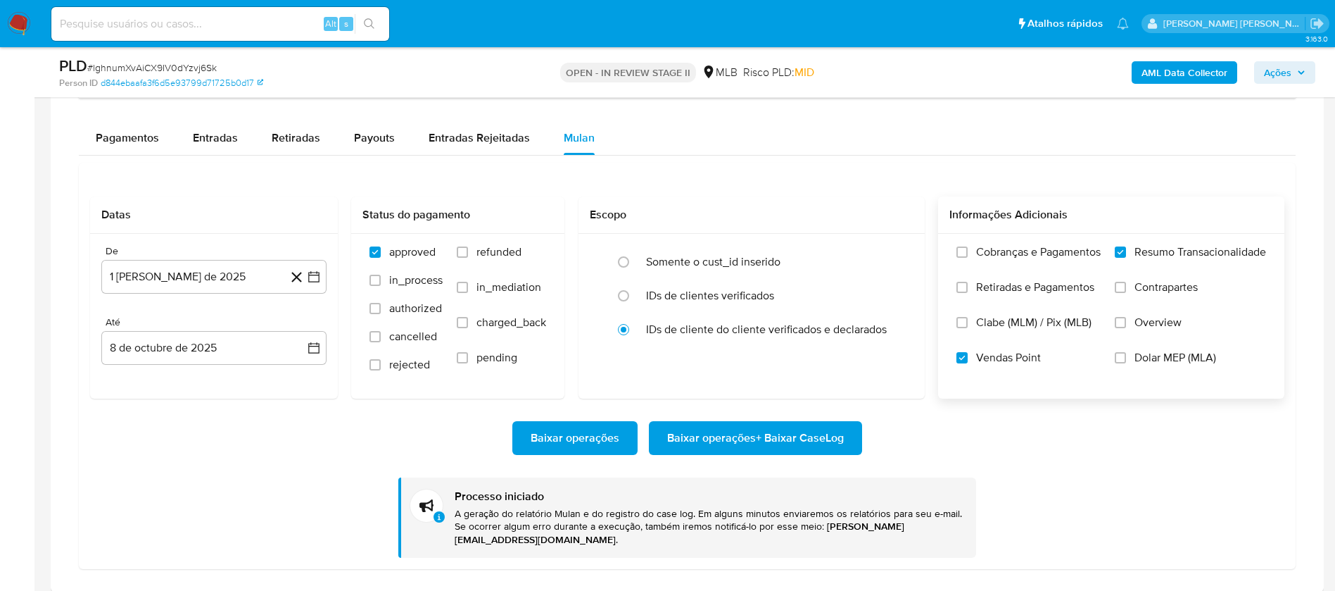
click at [922, 407] on div "Baixar operações Baixar operações + Baixar CaseLog Processo iniciado A geração …" at bounding box center [687, 477] width 1195 height 159
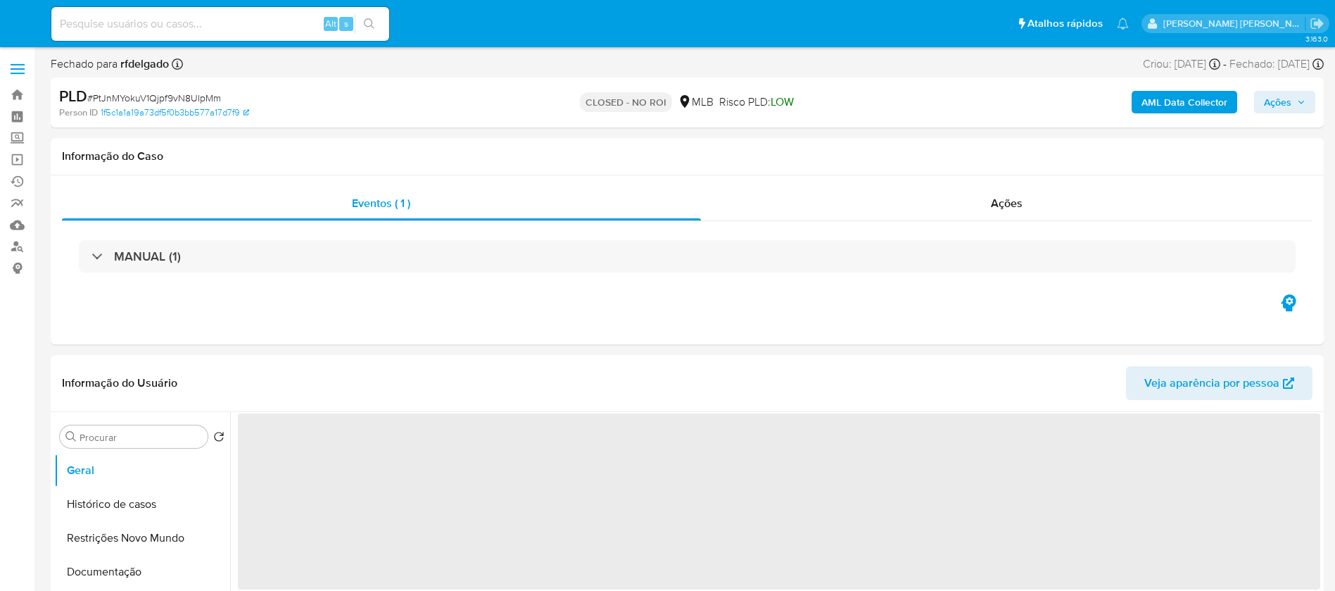
select select "10"
